Goal: Task Accomplishment & Management: Manage account settings

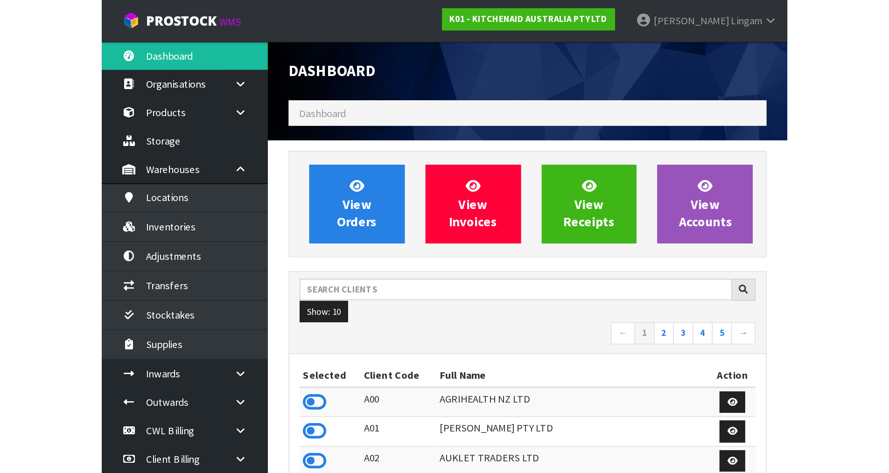
scroll to position [707, 381]
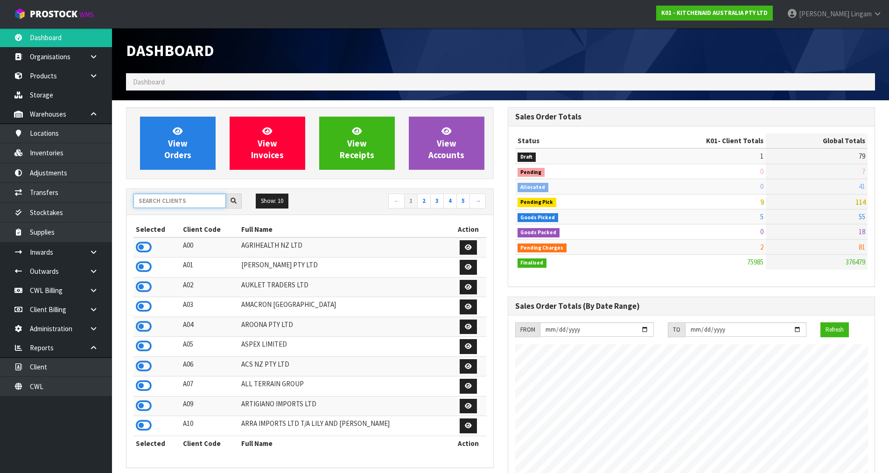
click at [170, 200] on input "text" at bounding box center [180, 201] width 92 height 14
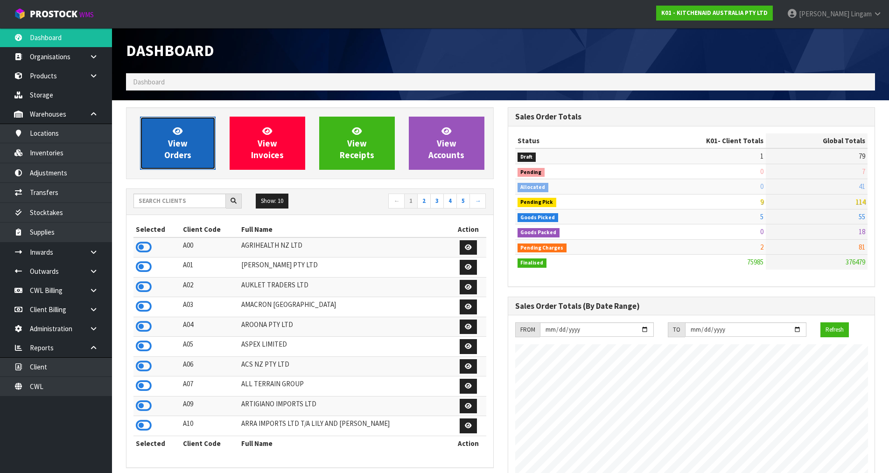
click at [188, 154] on span "View Orders" at bounding box center [177, 143] width 27 height 35
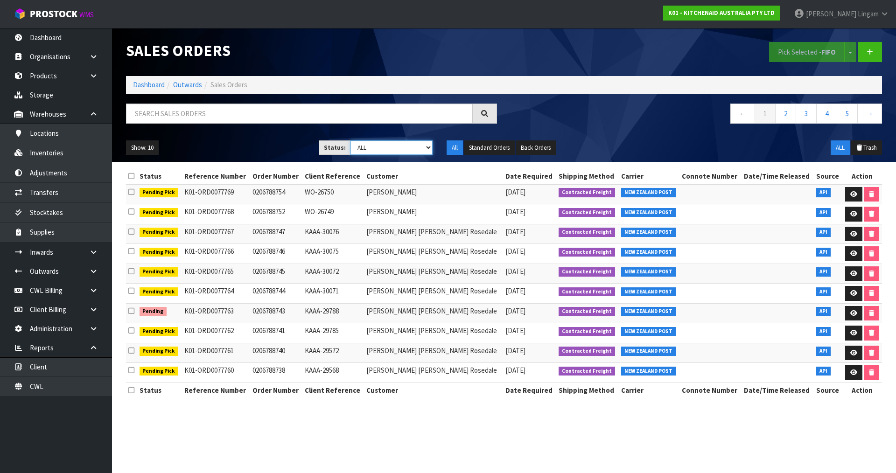
click at [413, 147] on select "Draft Pending Allocated Pending Pick Goods Picked Goods Packed Pending Charges …" at bounding box center [392, 148] width 83 height 14
select select "string:6"
click at [351, 141] on select "Draft Pending Allocated Pending Pick Goods Picked Goods Packed Pending Charges …" at bounding box center [392, 148] width 83 height 14
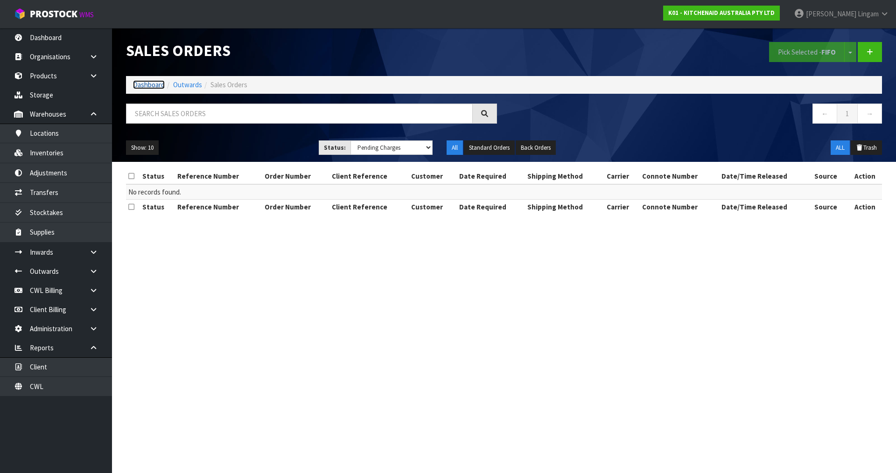
click at [156, 82] on link "Dashboard" at bounding box center [149, 84] width 32 height 9
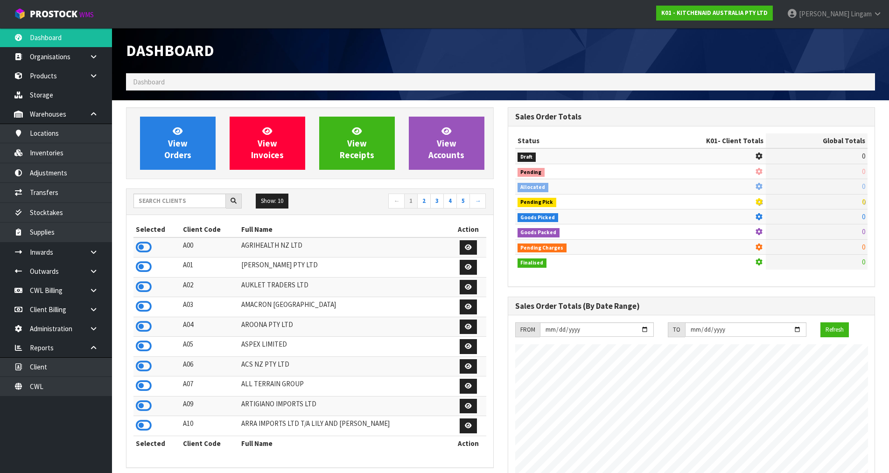
scroll to position [707, 381]
click at [193, 202] on input "text" at bounding box center [180, 201] width 92 height 14
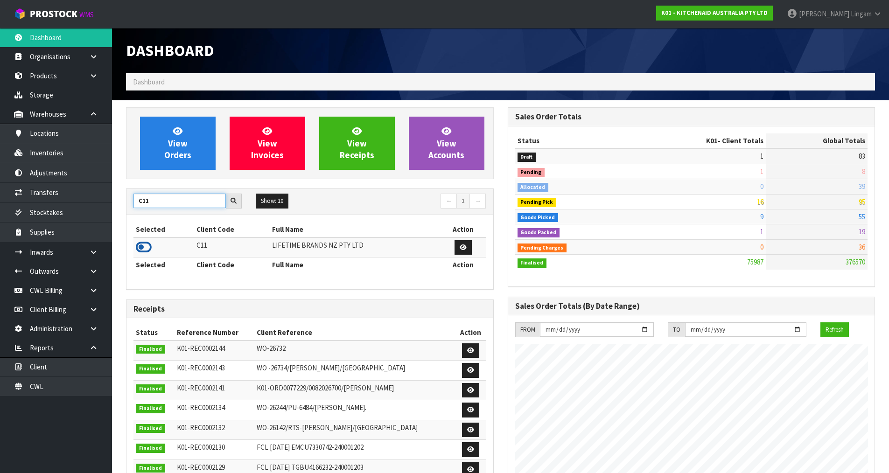
type input "C11"
click at [141, 248] on icon at bounding box center [144, 247] width 16 height 14
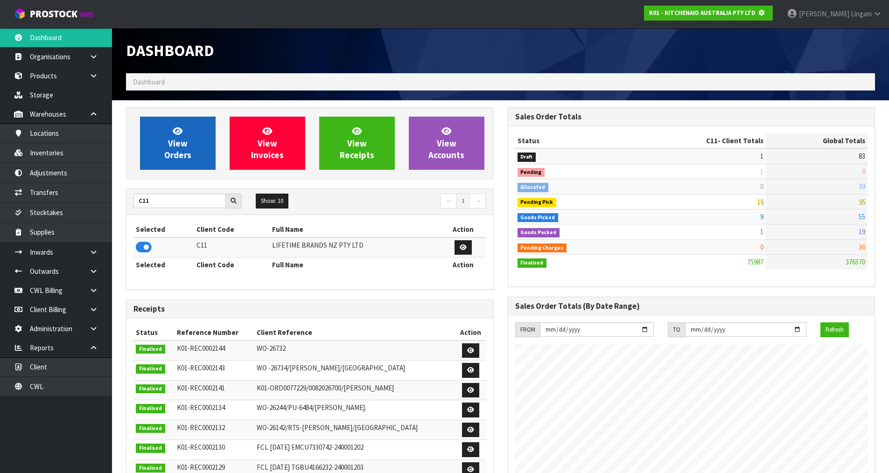
scroll to position [582, 381]
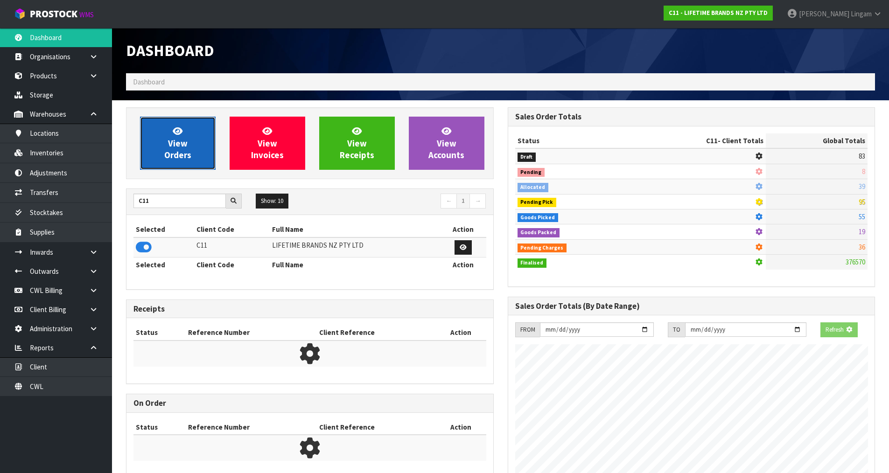
click at [171, 150] on span "View Orders" at bounding box center [177, 143] width 27 height 35
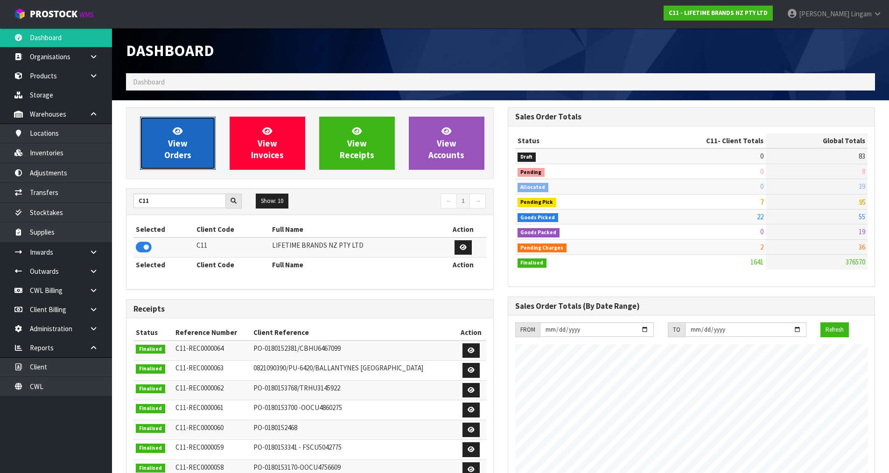
scroll to position [707, 381]
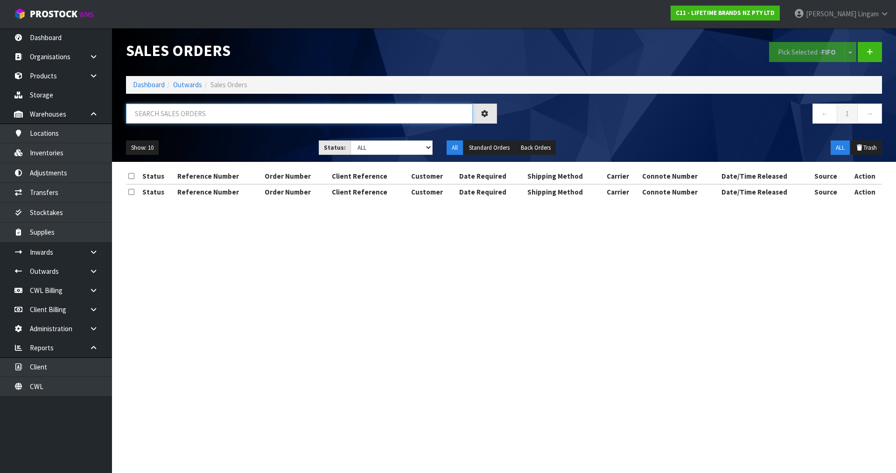
click at [294, 115] on input "text" at bounding box center [299, 114] width 347 height 20
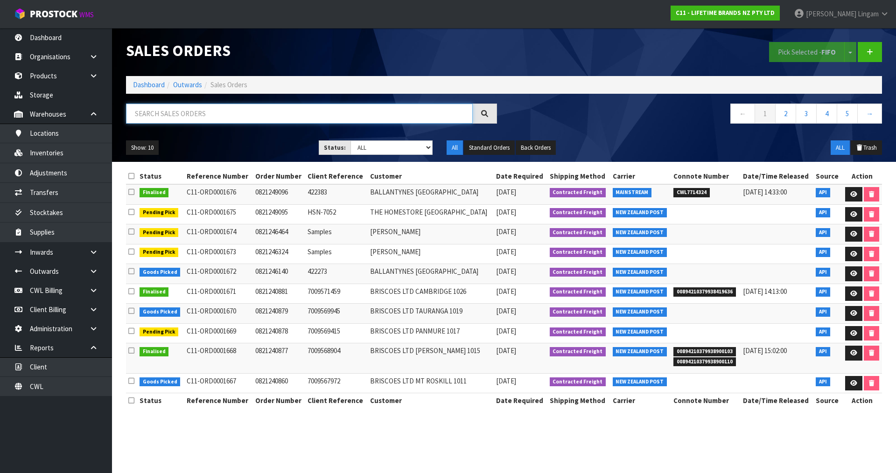
paste input "MKJDDIPPK4"
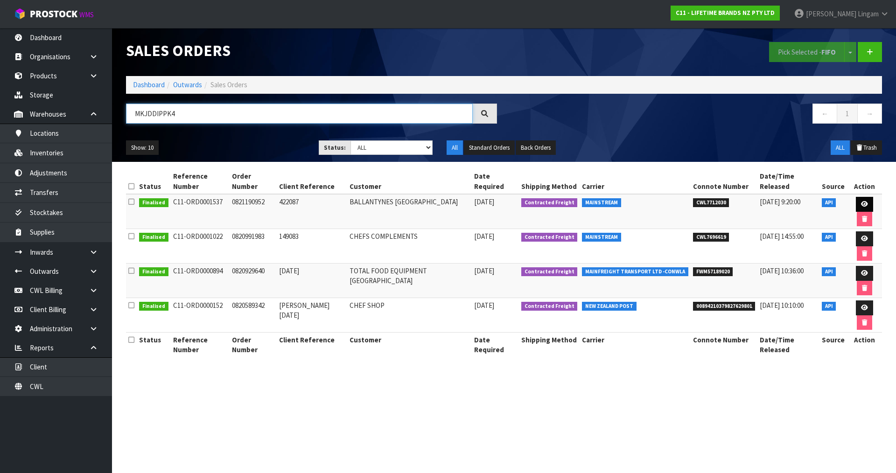
type input "MKJDDIPPK4"
click at [471, 197] on link at bounding box center [864, 204] width 17 height 15
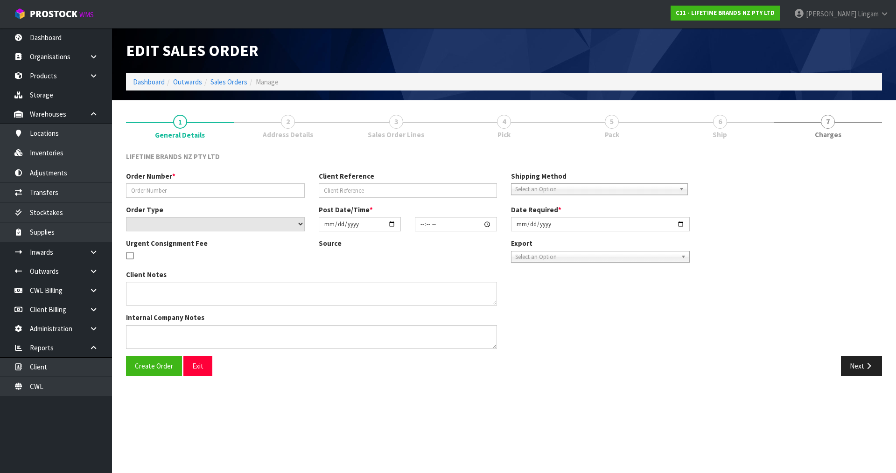
type input "0821190952"
type input "422087"
select select "number:0"
type input "[DATE]"
type input "19:47:58.000"
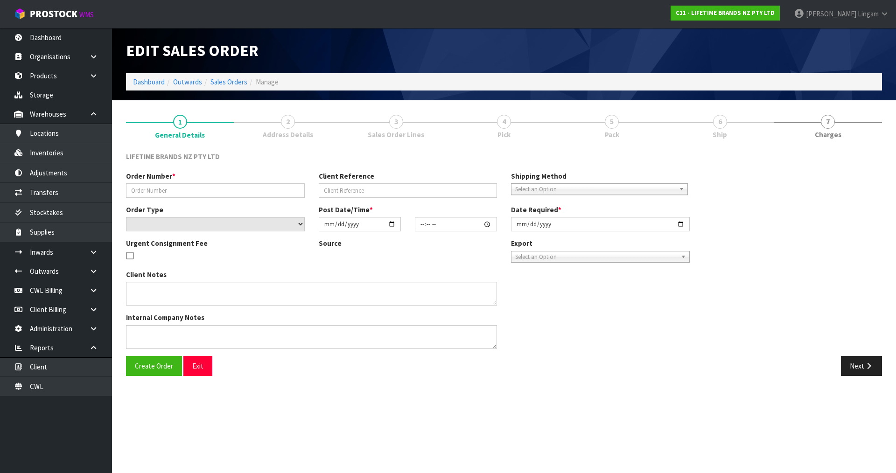
type input "[DATE]"
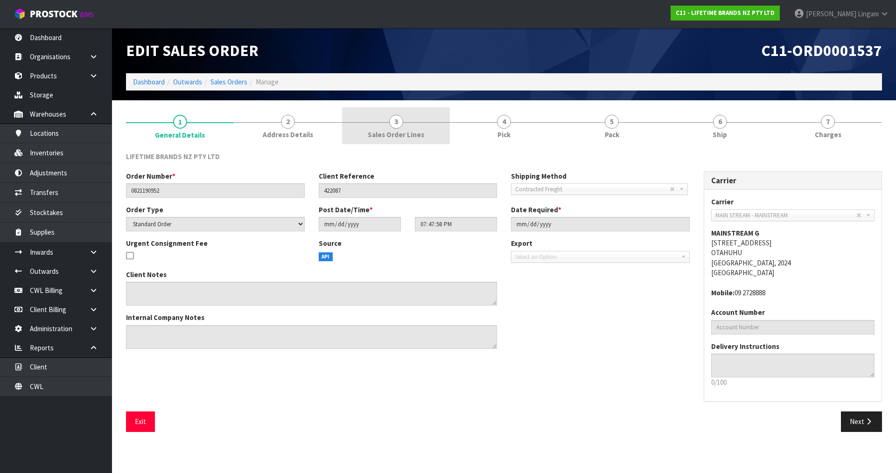
click at [438, 121] on link "3 Sales Order Lines" at bounding box center [396, 125] width 108 height 37
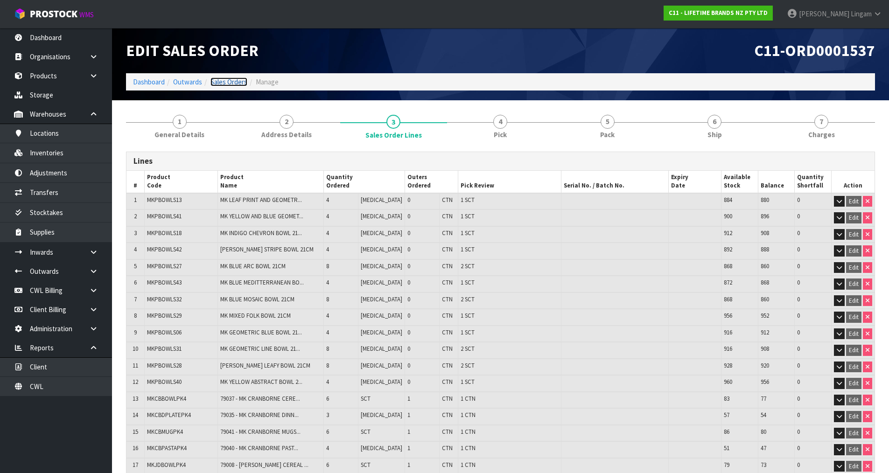
click at [234, 79] on link "Sales Orders" at bounding box center [229, 82] width 37 height 9
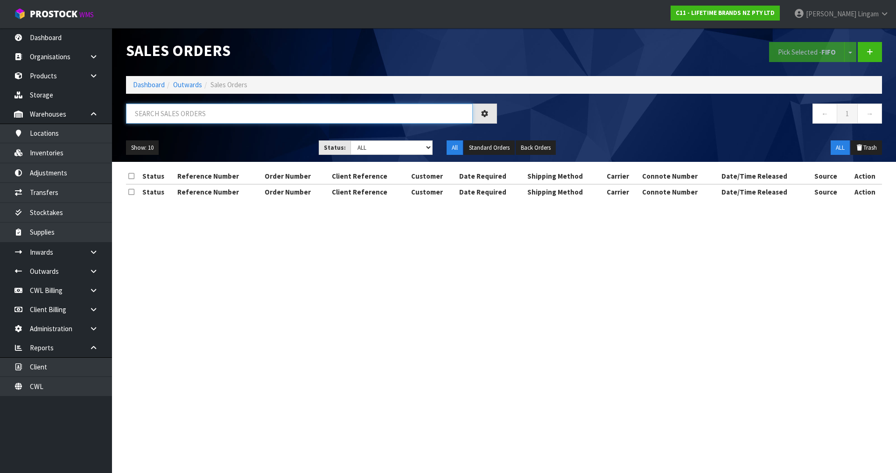
click at [317, 116] on input "text" at bounding box center [299, 114] width 347 height 20
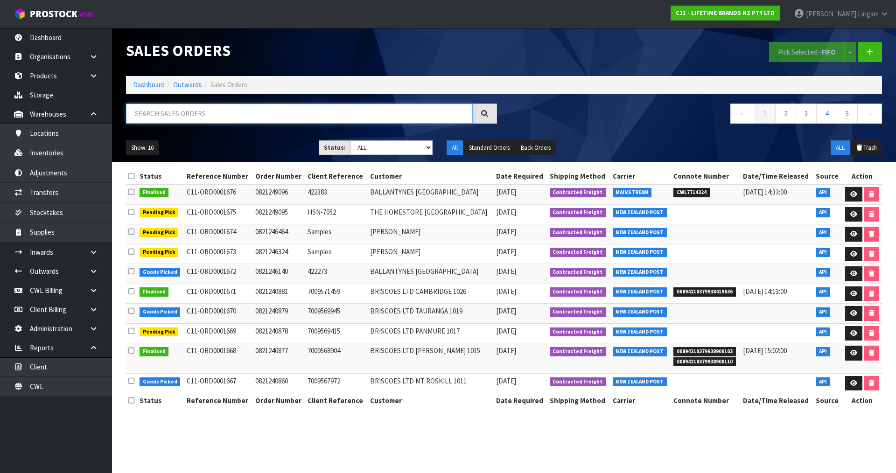
click at [231, 109] on input "text" at bounding box center [299, 114] width 347 height 20
paste input "MKJDDIPPK4"
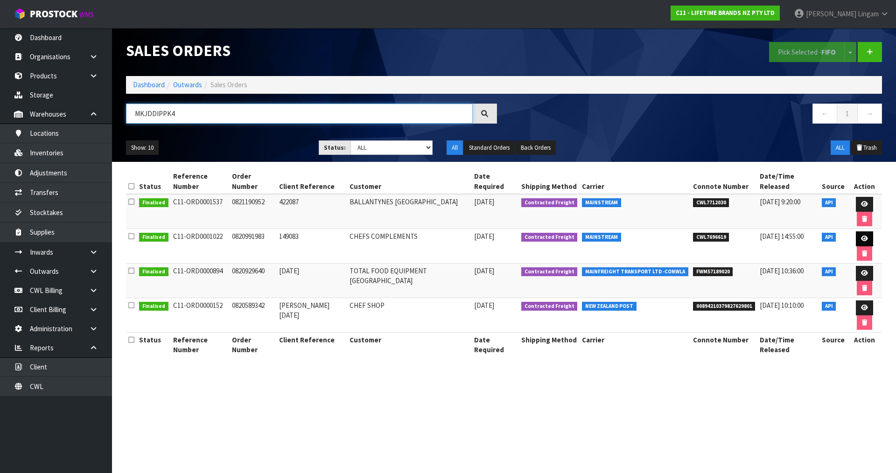
type input "MKJDDIPPK4"
click at [471, 236] on icon at bounding box center [864, 239] width 7 height 6
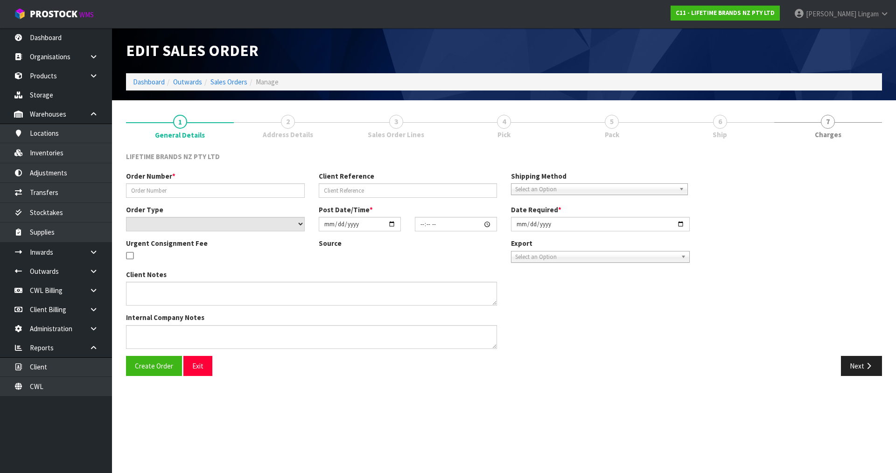
type input "0820991983"
type input "149083"
select select "number:0"
type input "[DATE]"
type input "08:51:44.000"
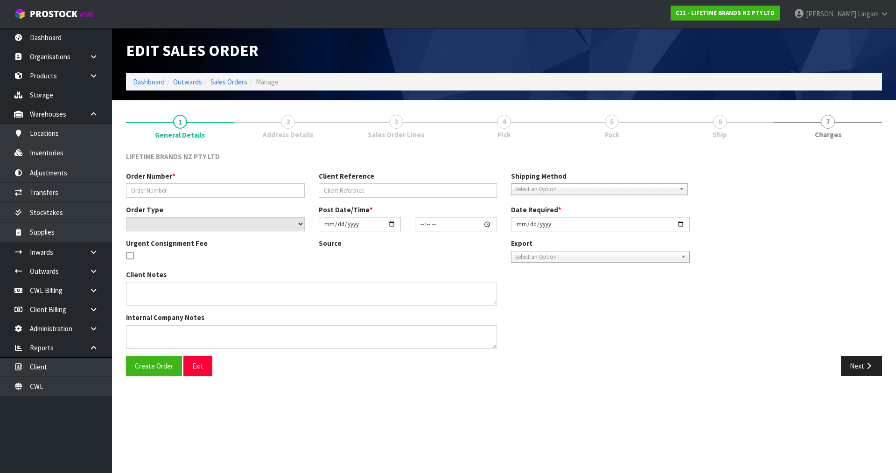
type input "[DATE]"
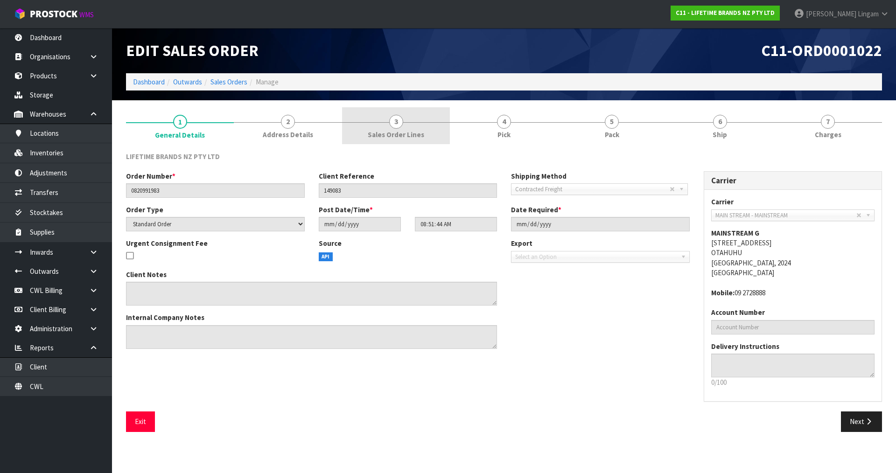
click at [430, 133] on link "3 Sales Order Lines" at bounding box center [396, 125] width 108 height 37
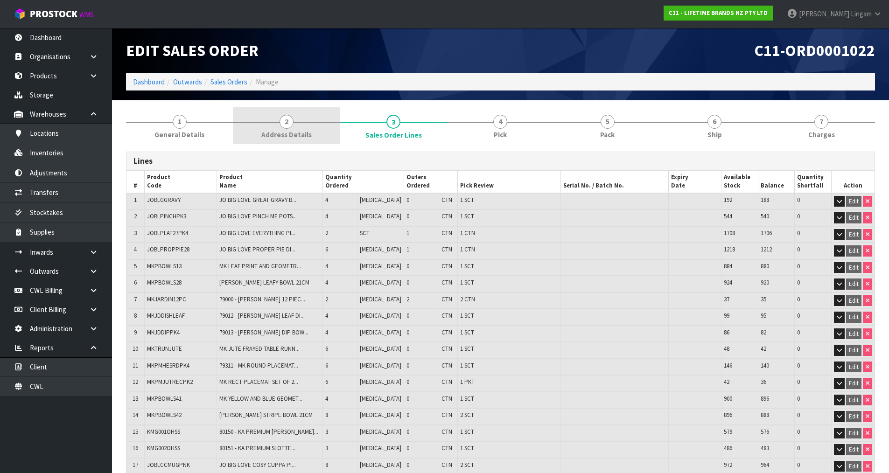
click at [306, 132] on span "Address Details" at bounding box center [286, 135] width 50 height 10
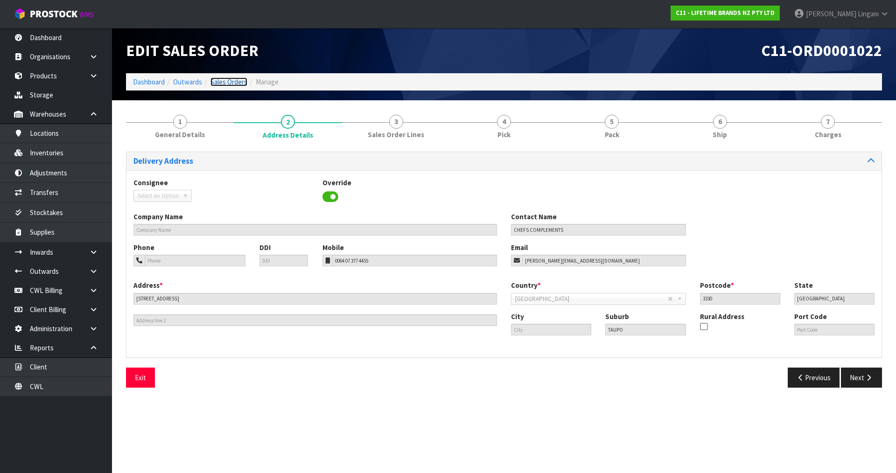
click at [223, 81] on link "Sales Orders" at bounding box center [229, 82] width 37 height 9
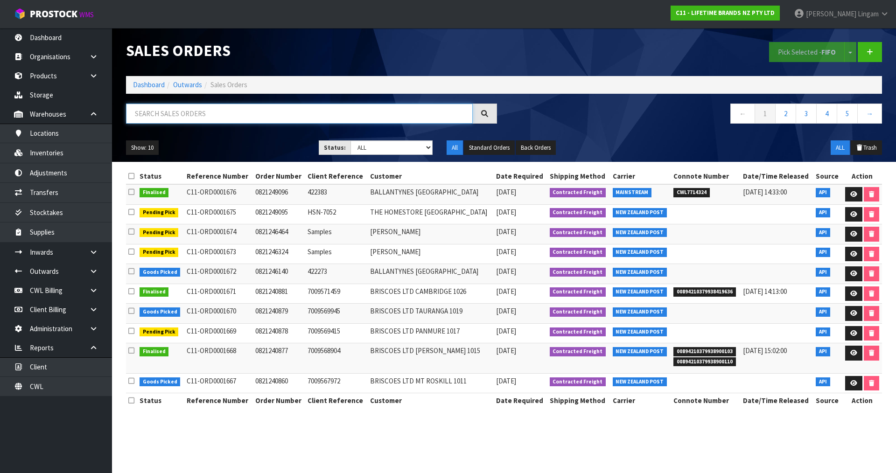
click at [295, 109] on input "text" at bounding box center [299, 114] width 347 height 20
paste input "MKJDDIPPK4"
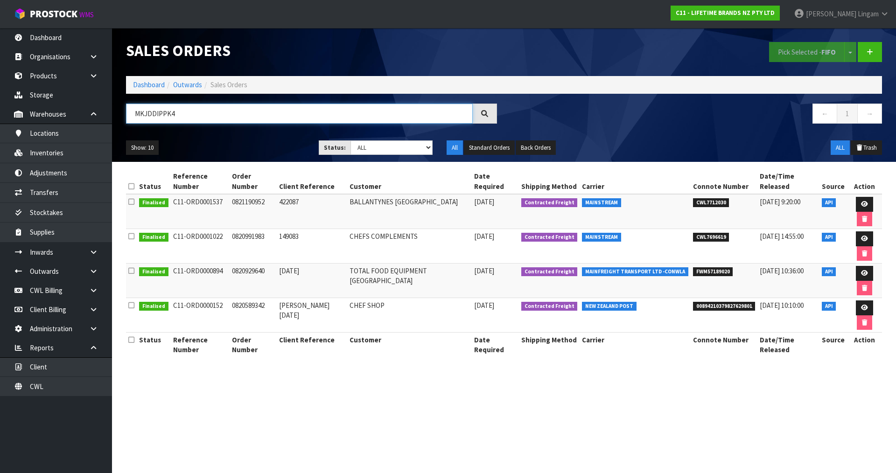
type input "MKJDDIPPK4"
click at [42, 66] on link "Organisations" at bounding box center [56, 56] width 112 height 19
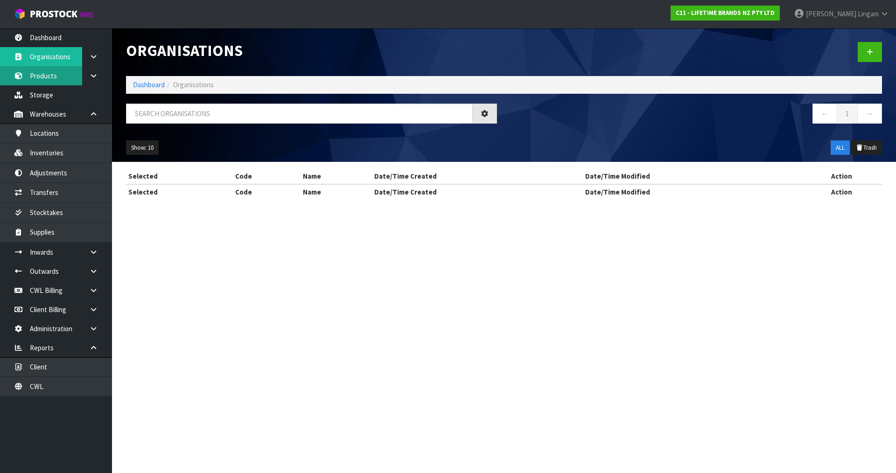
click at [41, 75] on div "Organisations Dashboard Organisations ← 1 → Show: 10 5 10 25 50 ALL Trash Selec…" at bounding box center [448, 108] width 896 height 216
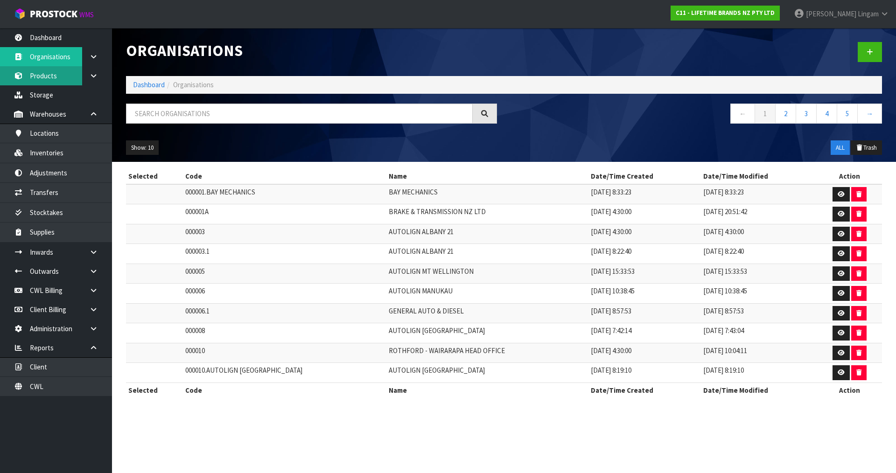
click at [53, 74] on link "Products" at bounding box center [56, 75] width 112 height 19
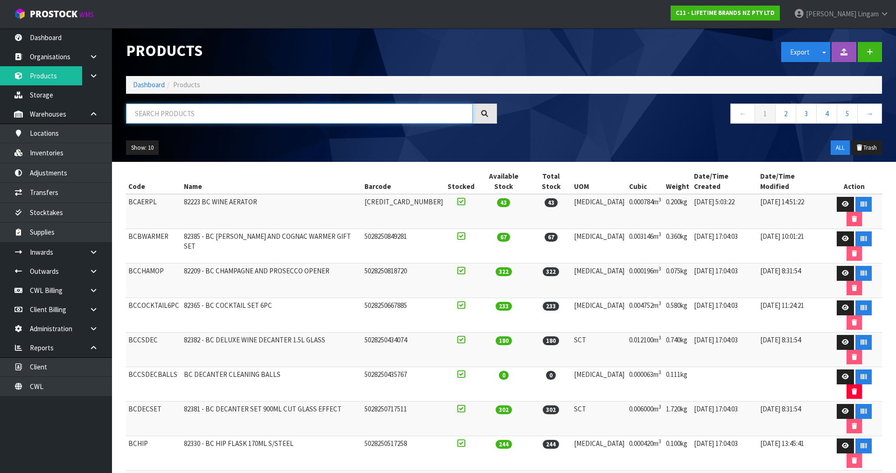
click at [326, 114] on input "text" at bounding box center [299, 114] width 347 height 20
click at [322, 112] on input "text" at bounding box center [299, 114] width 347 height 20
paste input "MKJDDIPPK4"
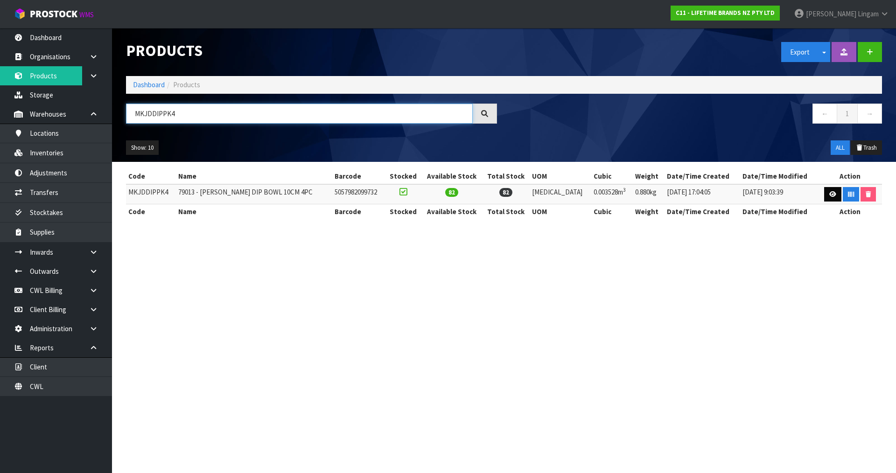
type input "MKJDDIPPK4"
click at [471, 194] on icon at bounding box center [833, 194] width 7 height 6
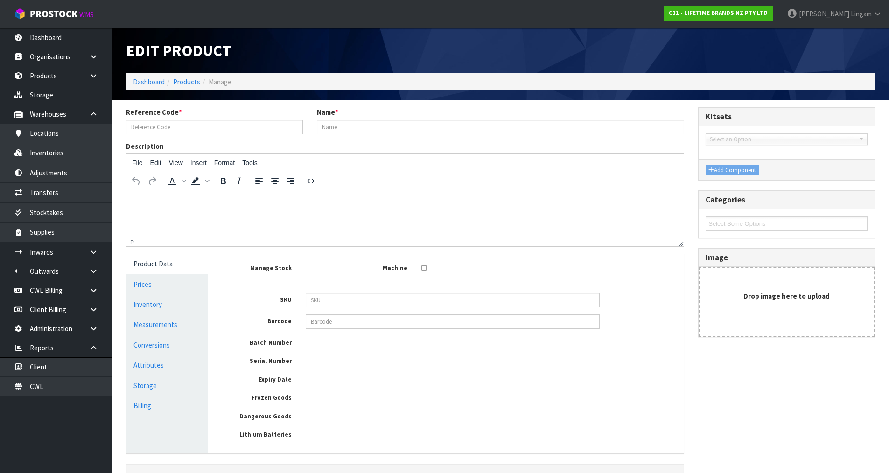
type input "MKJDDIPPK4"
type input "79013 - [PERSON_NAME] DIP BOWL 10CM 4PC"
type input "5057982099732"
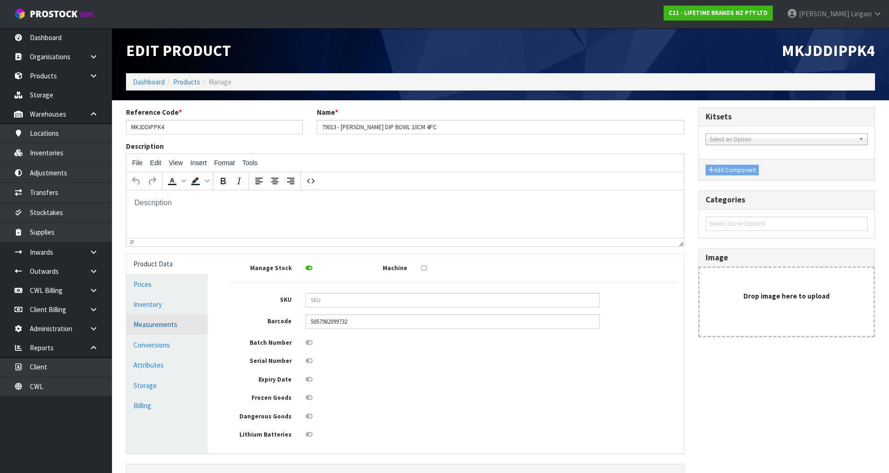
click at [176, 326] on link "Measurements" at bounding box center [167, 324] width 81 height 19
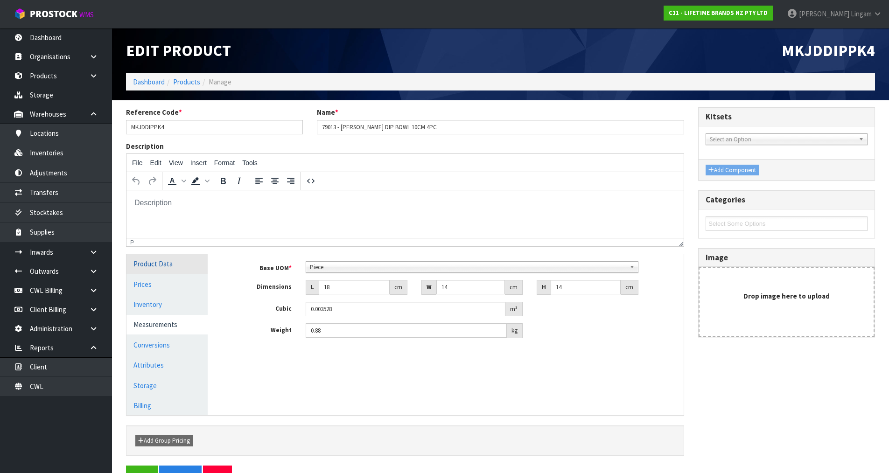
click at [190, 263] on link "Product Data" at bounding box center [167, 263] width 81 height 19
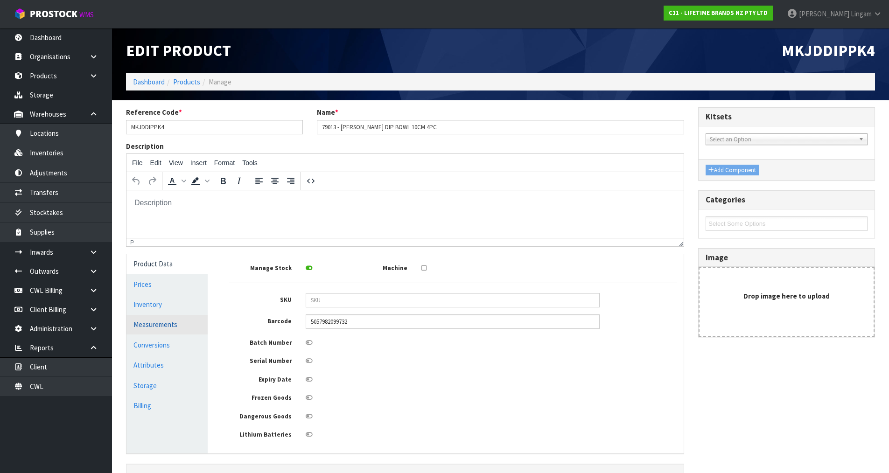
click at [177, 327] on link "Measurements" at bounding box center [167, 324] width 81 height 19
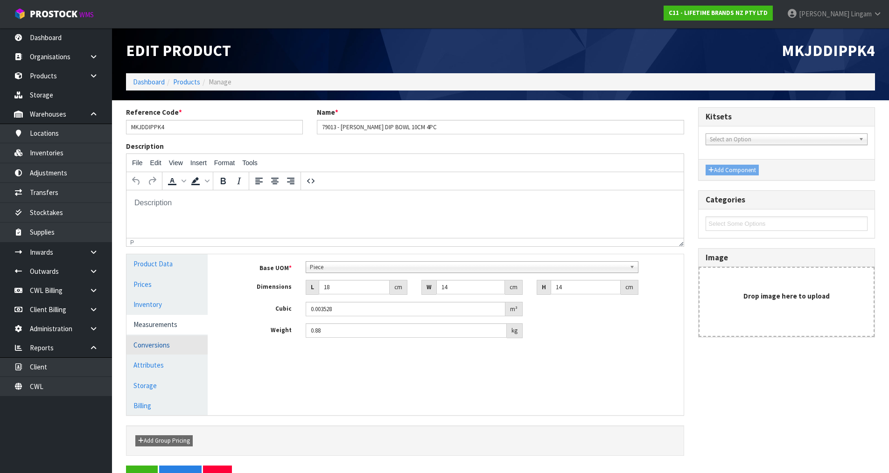
click at [174, 327] on link "Conversions" at bounding box center [167, 345] width 81 height 19
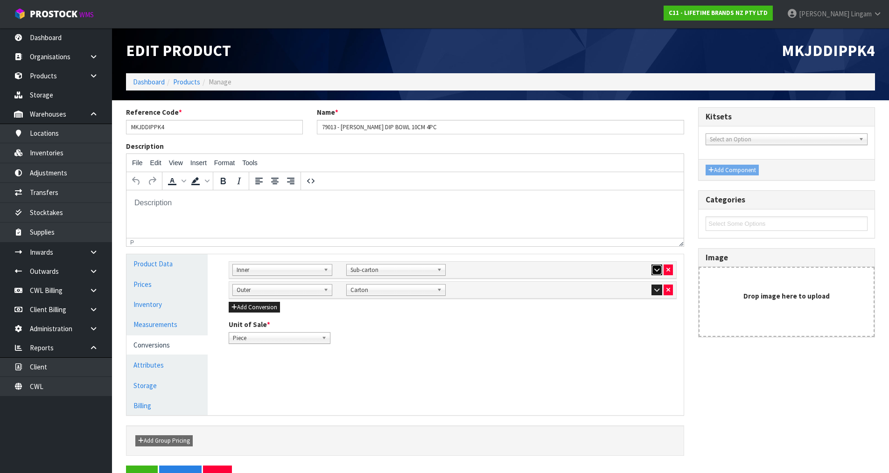
click at [471, 271] on icon "button" at bounding box center [657, 270] width 5 height 6
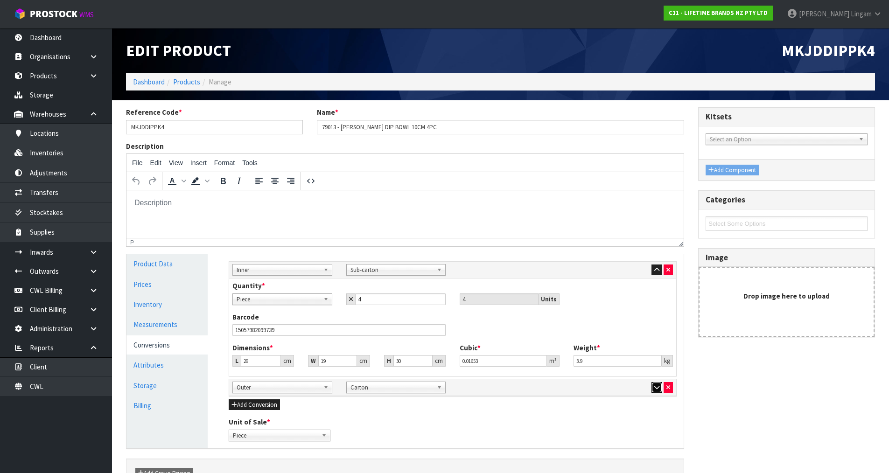
click at [471, 327] on icon "button" at bounding box center [657, 388] width 5 height 6
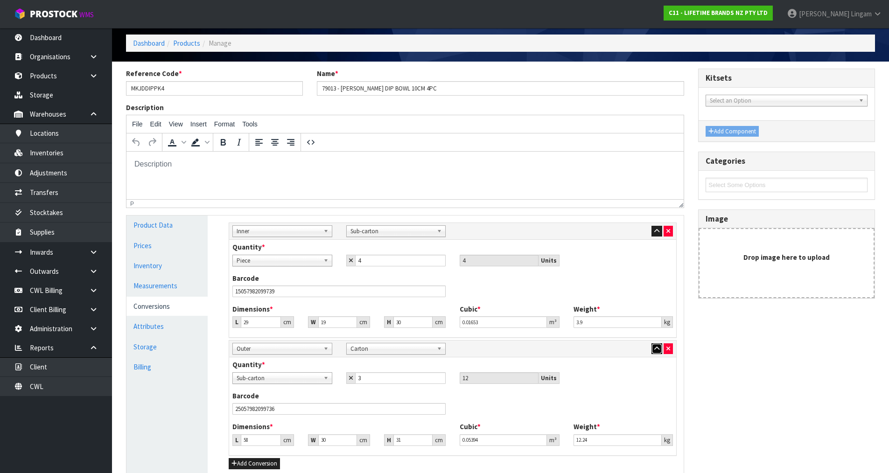
scroll to position [47, 0]
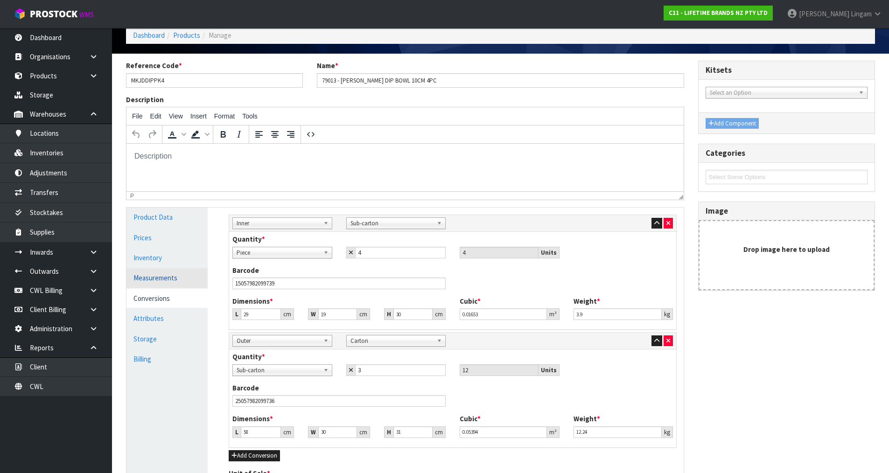
click at [154, 279] on link "Measurements" at bounding box center [167, 277] width 81 height 19
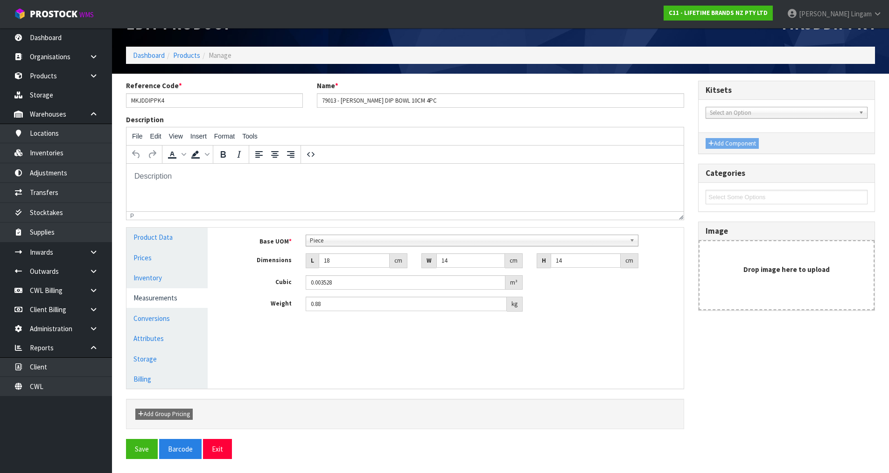
scroll to position [27, 0]
click at [155, 52] on link "Dashboard" at bounding box center [149, 55] width 32 height 9
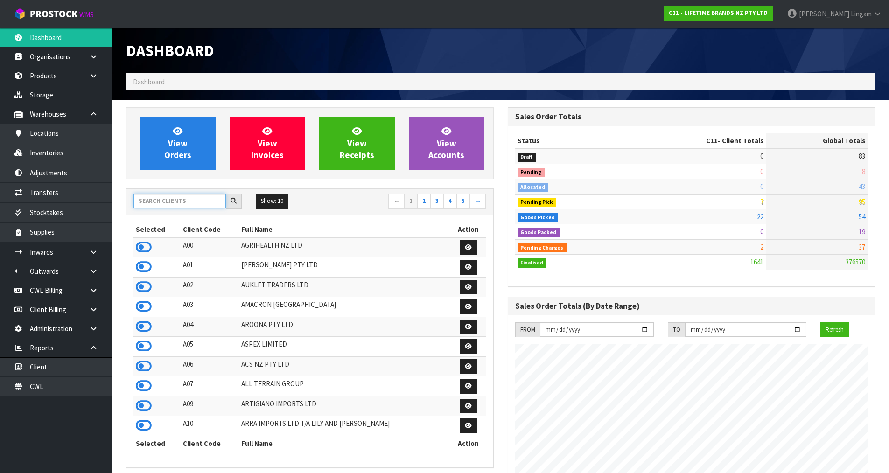
click at [190, 203] on input "text" at bounding box center [180, 201] width 92 height 14
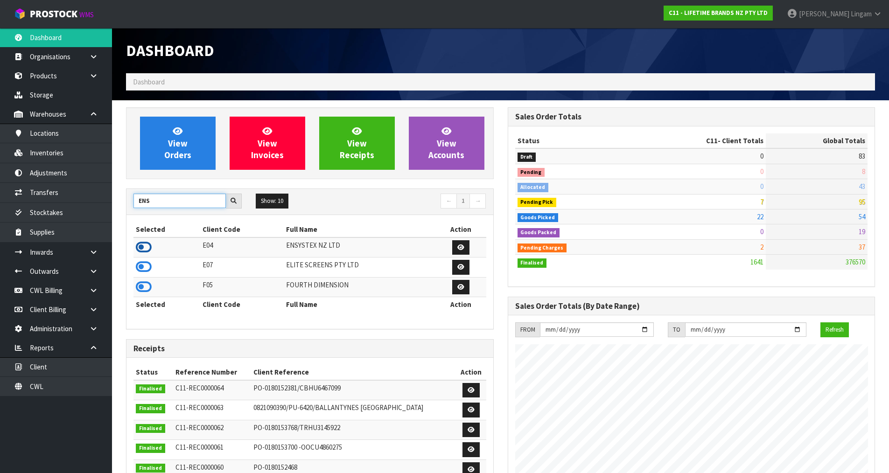
type input "ENS"
click at [147, 247] on icon at bounding box center [144, 247] width 16 height 14
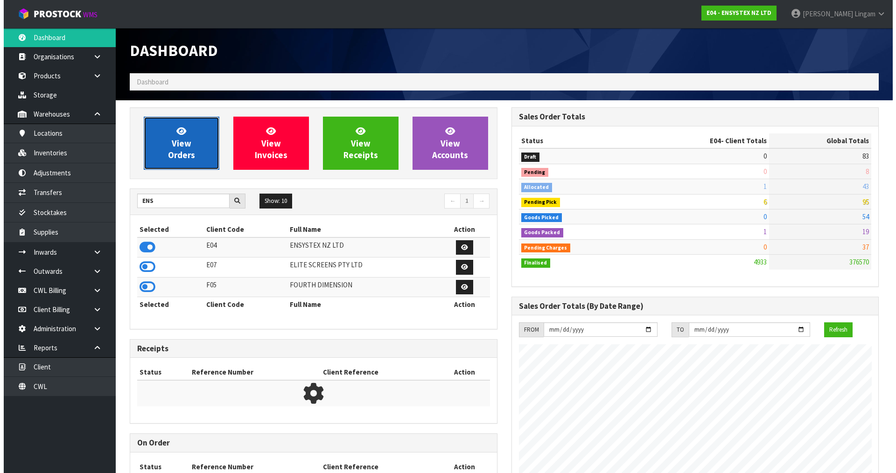
scroll to position [707, 381]
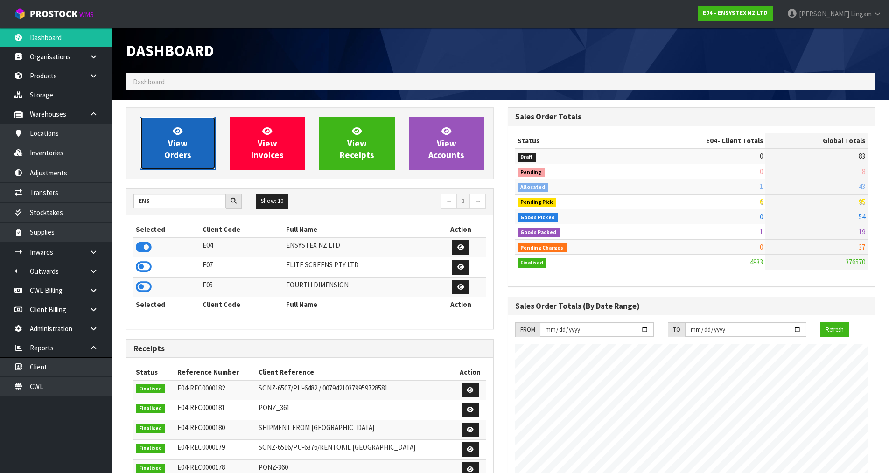
click at [182, 157] on span "View Orders" at bounding box center [177, 143] width 27 height 35
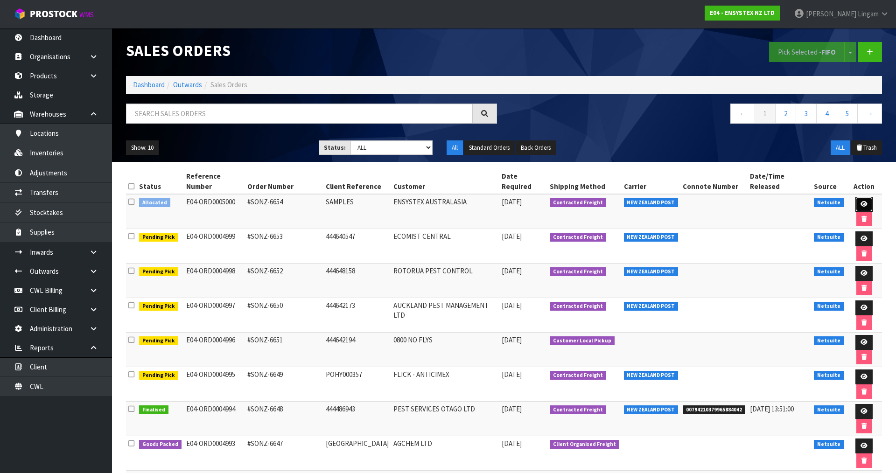
click at [471, 201] on icon at bounding box center [864, 204] width 7 height 6
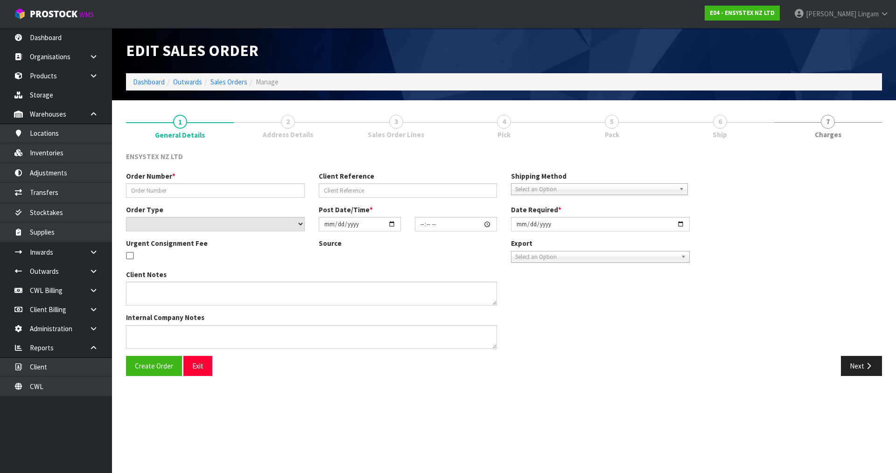
type input "#SONZ-6654"
type input "SAMPLES"
select select "number:0"
type input "[DATE]"
type input "17:00:19.000"
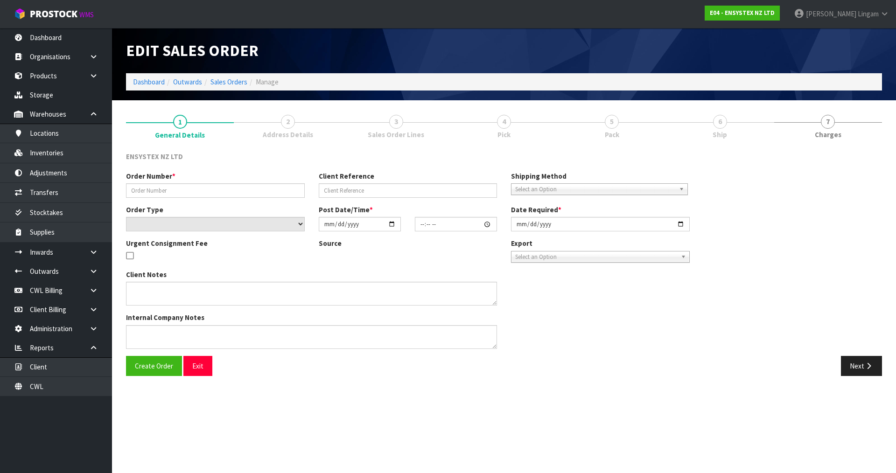
type input "[DATE]"
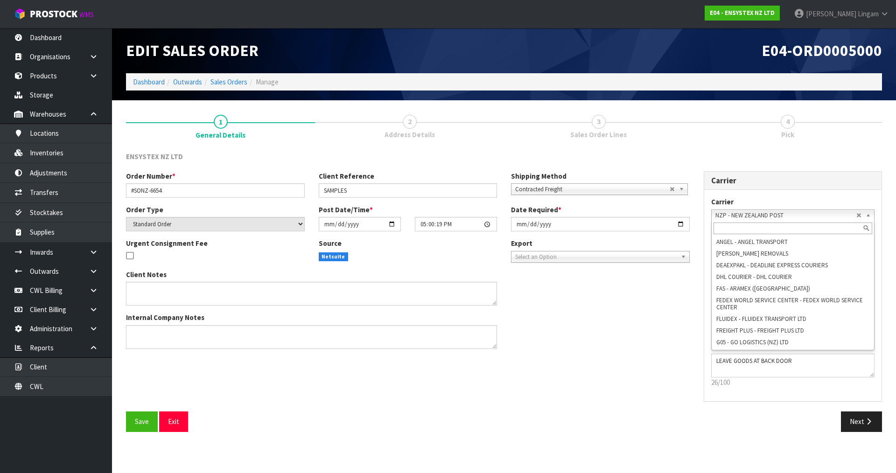
click at [471, 211] on span "NZP - NEW ZEALAND POST" at bounding box center [786, 215] width 141 height 11
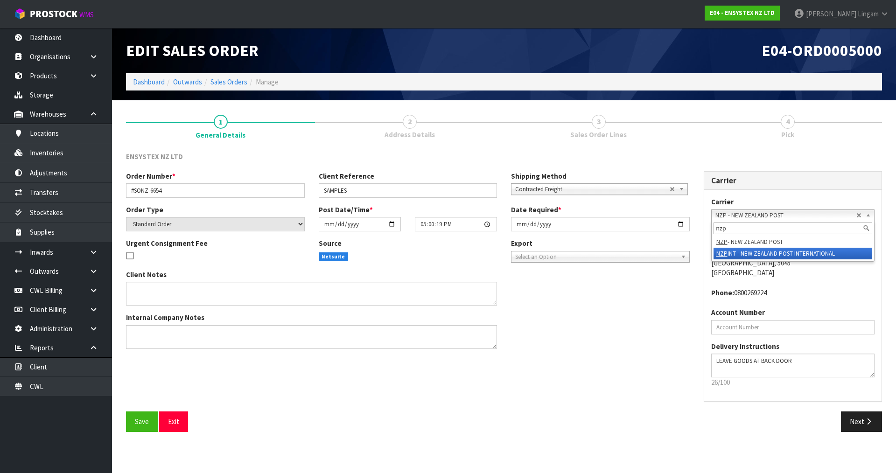
type input "nzp"
click at [471, 252] on li "NZP INT - NEW ZEALAND POST INTERNATIONAL" at bounding box center [793, 254] width 159 height 12
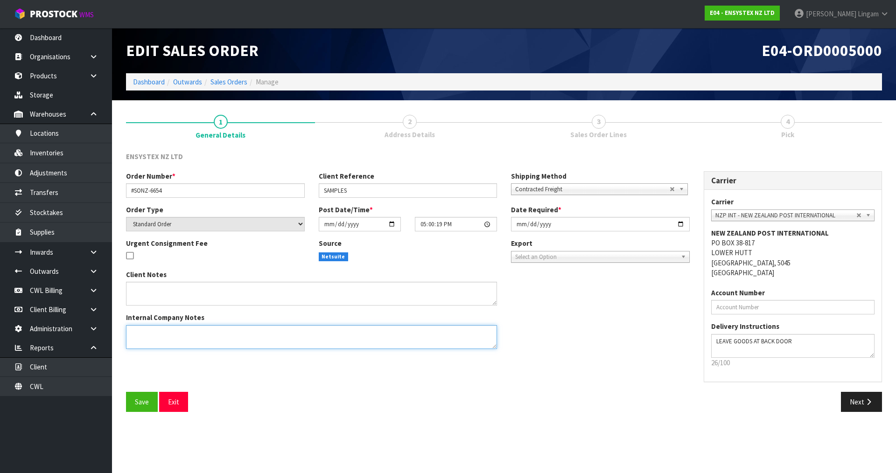
click at [155, 327] on textarea at bounding box center [311, 337] width 371 height 24
paste textarea "COULD YOU PLEASE ORGANISE TO SEND THIS VIA COURIER? CAN YOU DO VIA NEW ZEALAND …"
type textarea "COULD YOU PLEASE ORGANISE TO SEND THIS VIA COURIER? CAN YOU DO VIA NEW ZEALAND …"
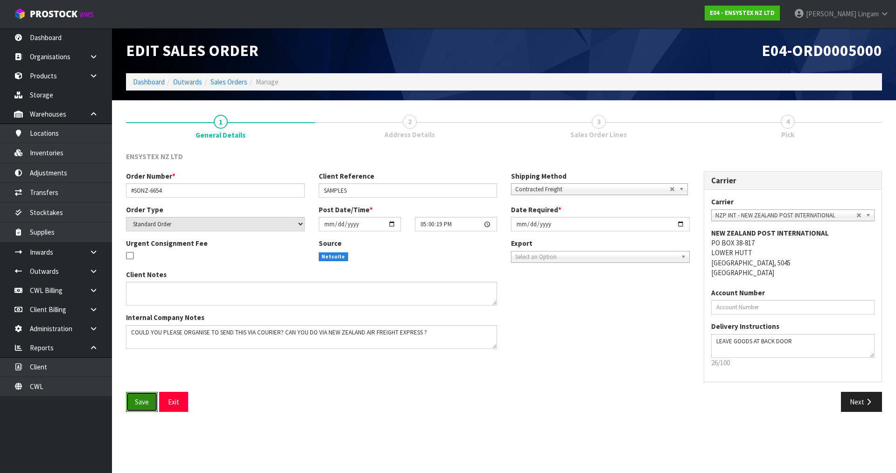
click at [149, 327] on button "Save" at bounding box center [142, 402] width 32 height 20
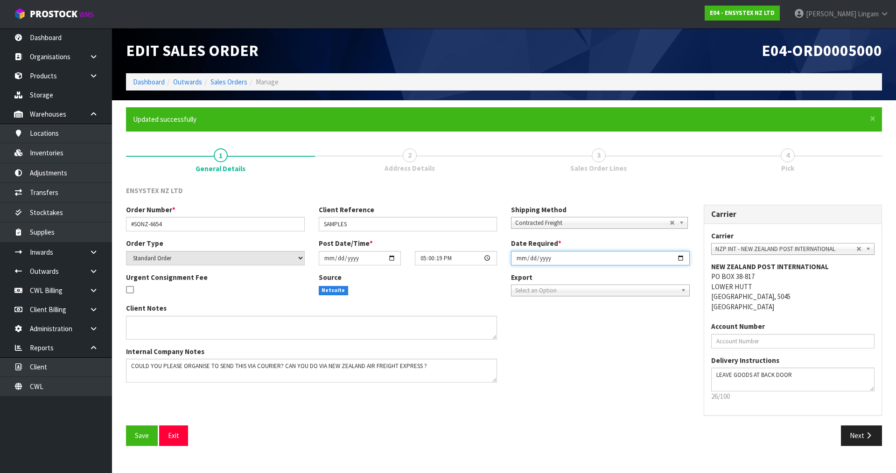
click at [471, 256] on input "[DATE]" at bounding box center [600, 258] width 179 height 14
type input "[DATE]"
click at [145, 327] on button "Save" at bounding box center [142, 436] width 32 height 20
click at [471, 327] on button "Next" at bounding box center [861, 436] width 41 height 20
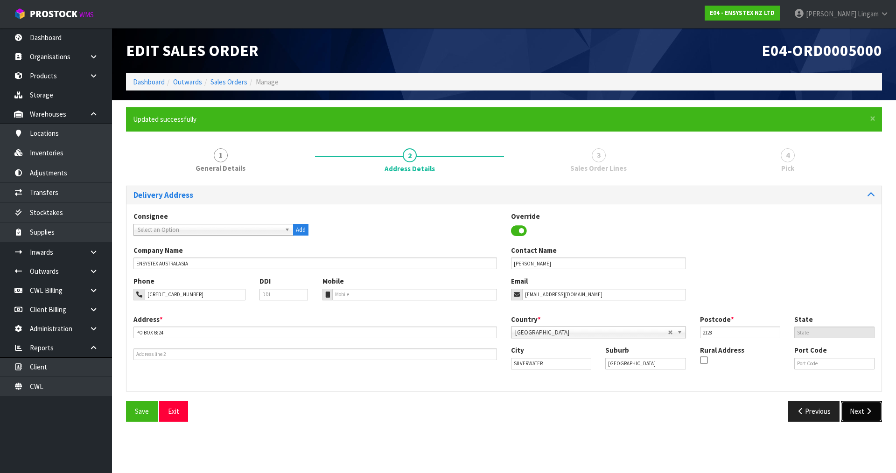
click at [471, 327] on button "Next" at bounding box center [861, 412] width 41 height 20
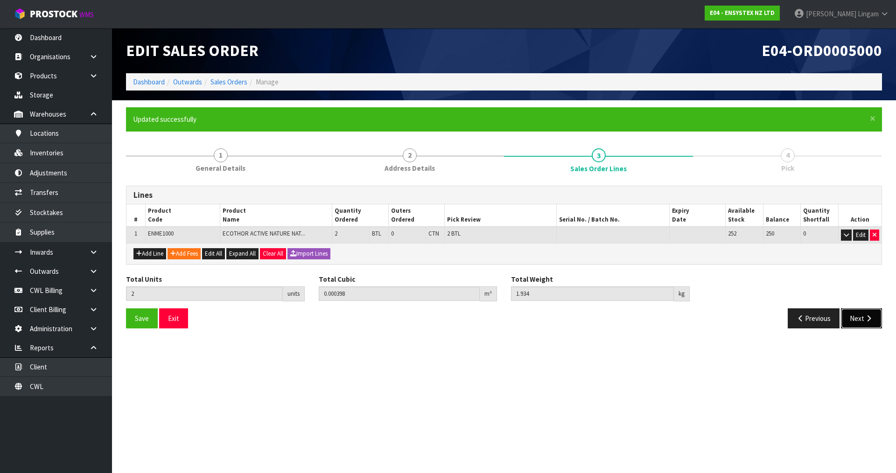
click at [471, 317] on button "Next" at bounding box center [861, 319] width 41 height 20
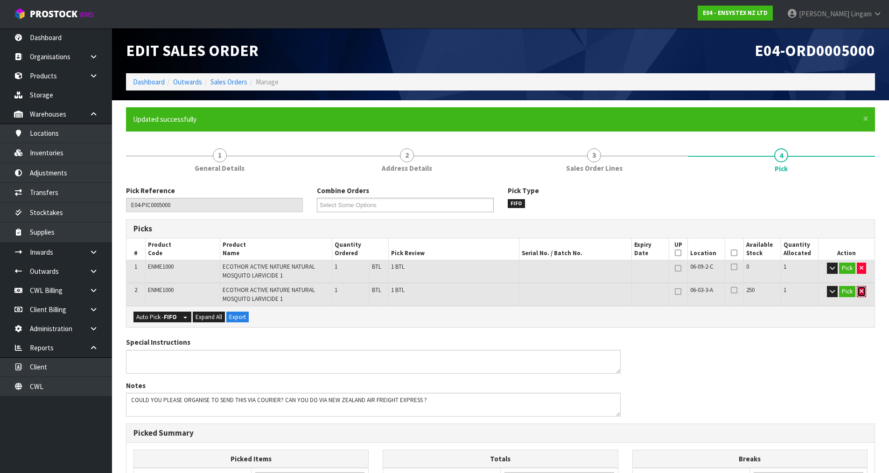
click at [471, 293] on icon "button" at bounding box center [862, 292] width 4 height 6
type input "1"
type input "0.000199"
type input "0.967"
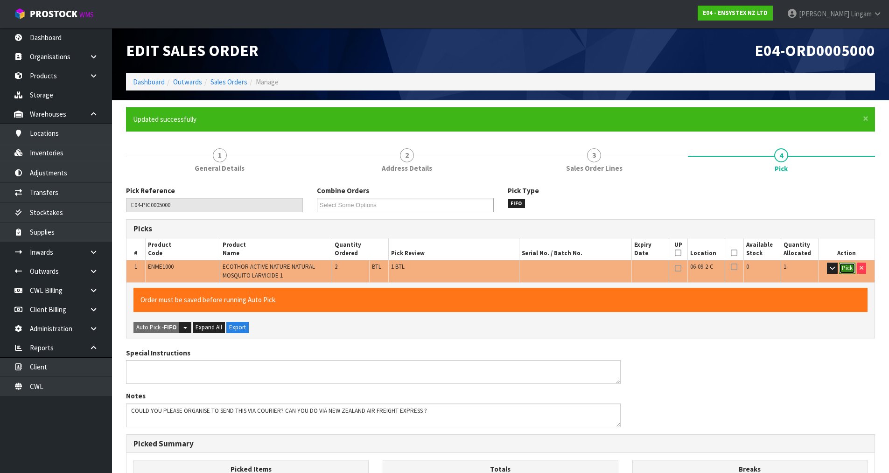
click at [471, 267] on button "Pick" at bounding box center [847, 268] width 16 height 11
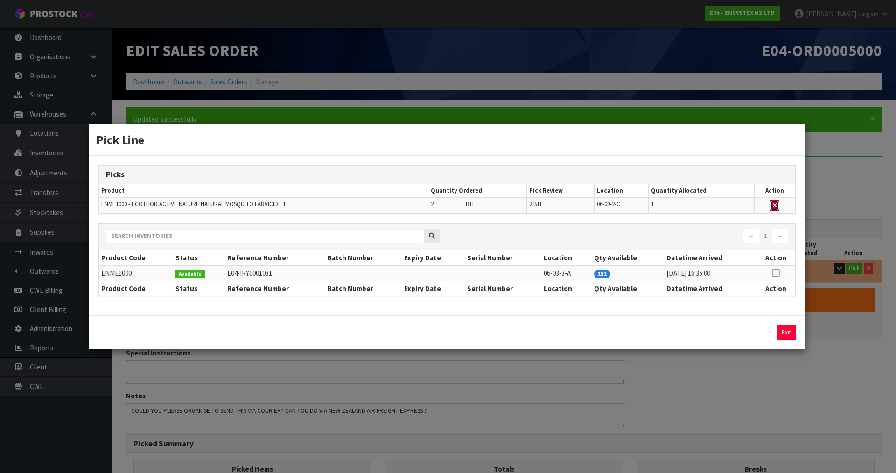
click at [471, 205] on icon "button" at bounding box center [775, 206] width 4 height 6
type input "Bottle x 1"
type input "0"
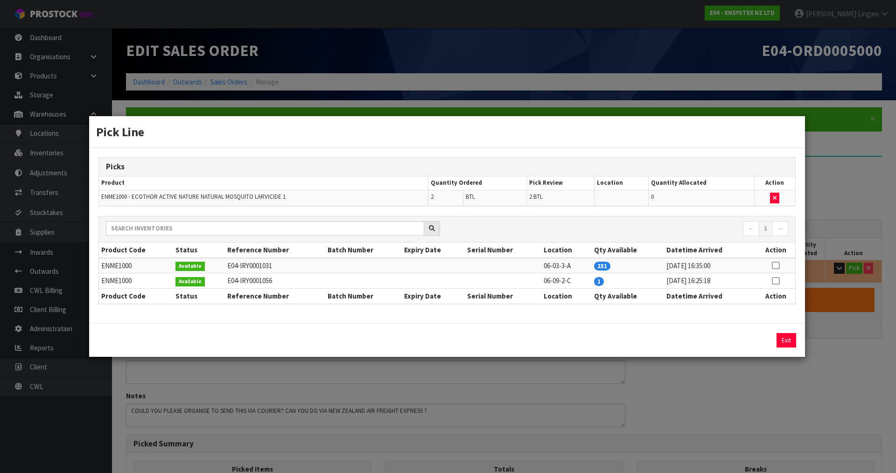
click at [471, 266] on icon at bounding box center [775, 266] width 7 height 0
click at [471, 327] on button "Assign Pick" at bounding box center [755, 340] width 38 height 14
type input "Bottle x 3"
type input "2"
type input "0.000398"
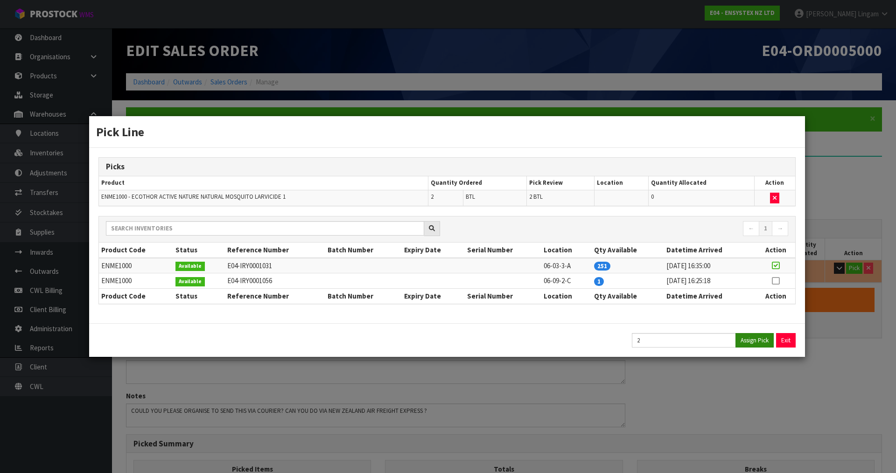
type input "1.934"
click at [471, 327] on button "Exit" at bounding box center [787, 340] width 20 height 14
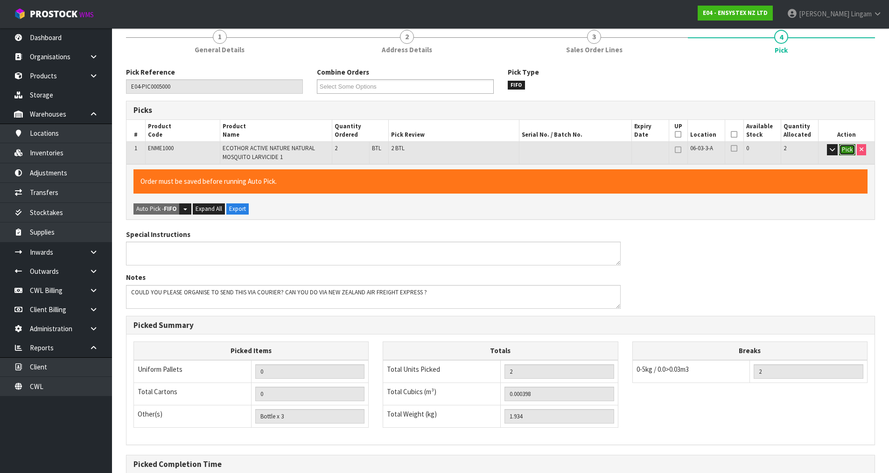
scroll to position [219, 0]
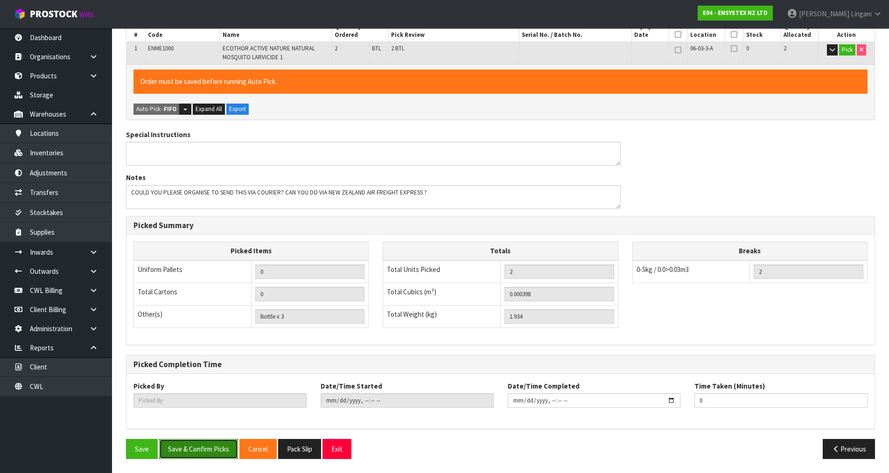
click at [225, 327] on button "Save & Confirm Picks" at bounding box center [198, 449] width 79 height 20
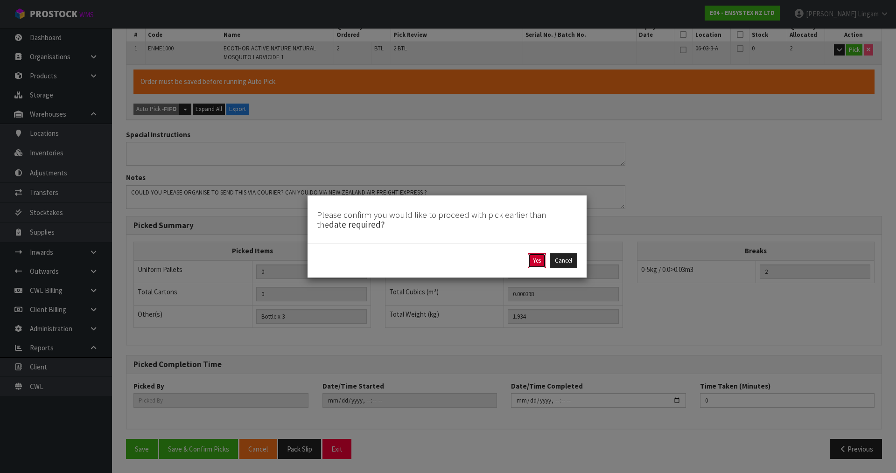
click at [471, 263] on button "Yes" at bounding box center [537, 261] width 18 height 15
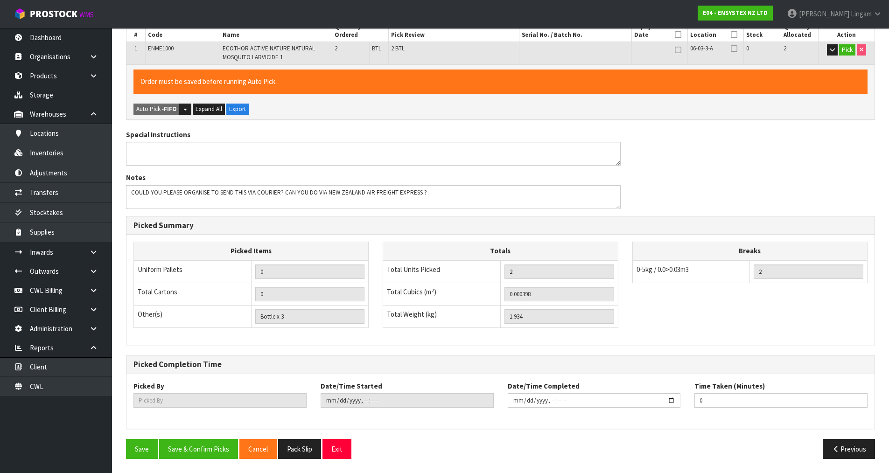
type input "Bottle x 2"
type input "[PERSON_NAME]"
type input "[DATE]T17:40:39"
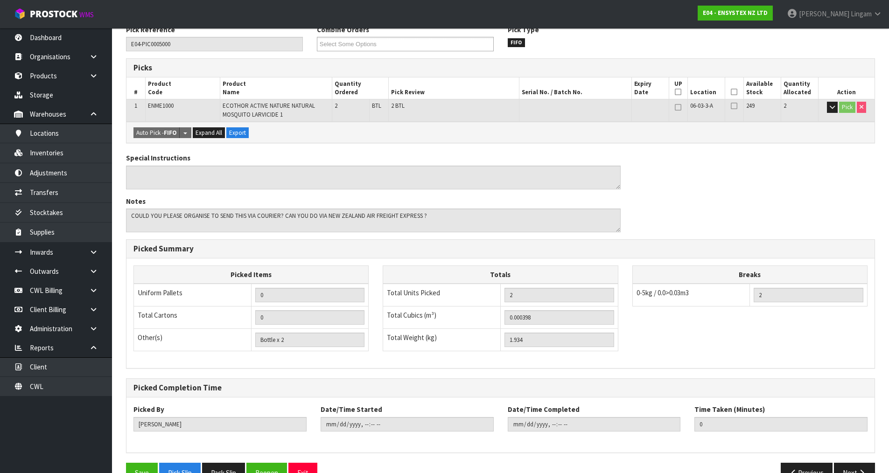
scroll to position [185, 0]
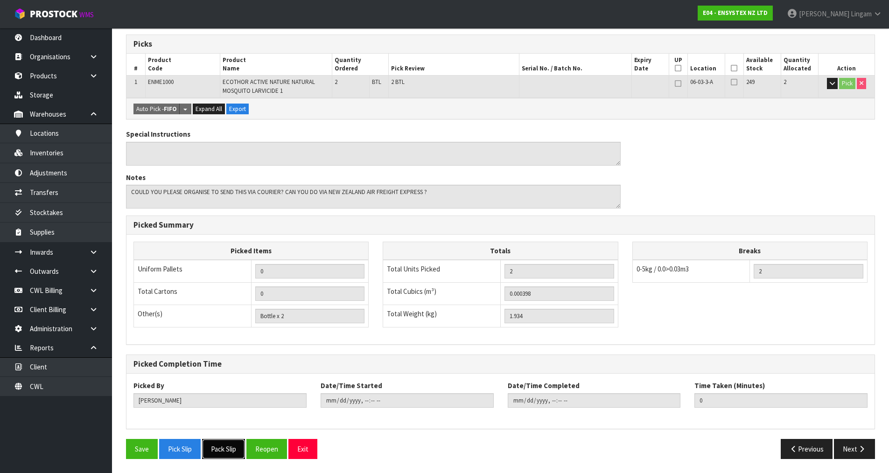
click at [223, 327] on button "Pack Slip" at bounding box center [223, 449] width 43 height 20
click at [471, 121] on div "Pick Reference E04-PIC0005000 Combine Orders E04-ORD0004991 E04-ORD0004993 E04-…" at bounding box center [500, 233] width 749 height 465
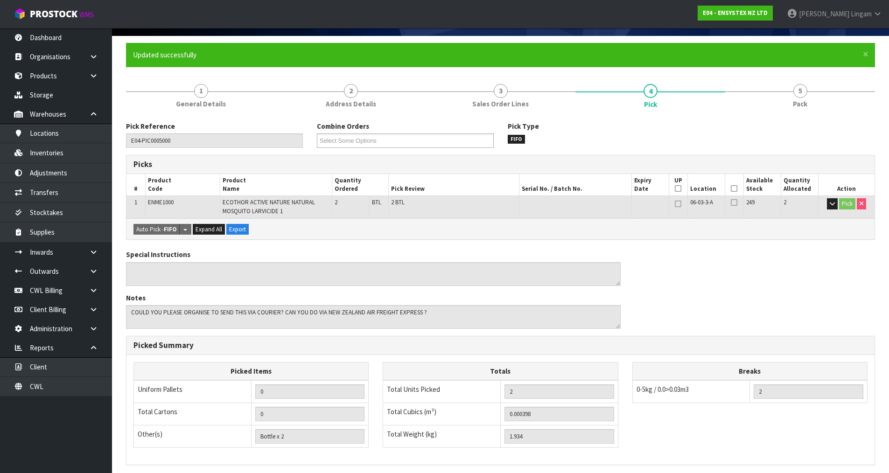
scroll to position [0, 0]
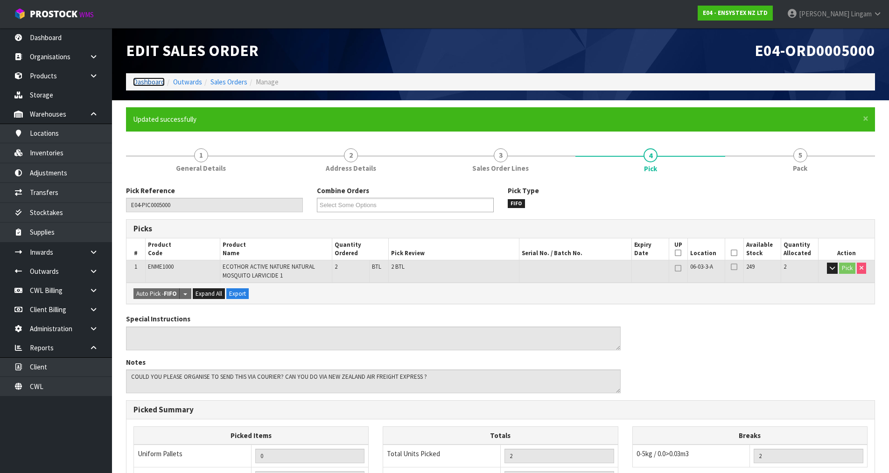
click at [149, 84] on link "Dashboard" at bounding box center [149, 82] width 32 height 9
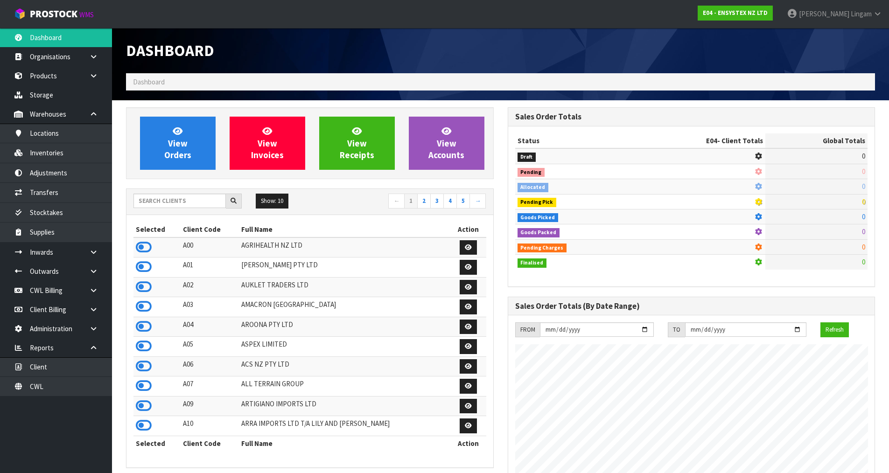
scroll to position [707, 381]
click at [156, 199] on input "text" at bounding box center [180, 201] width 92 height 14
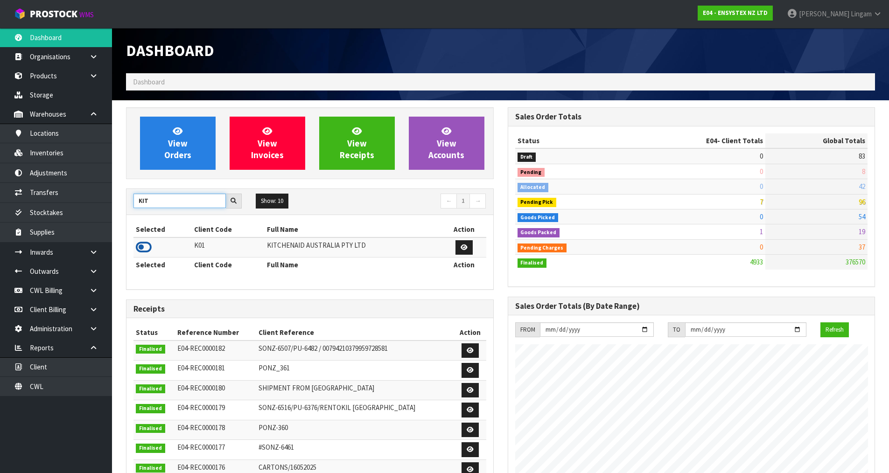
type input "KIT"
click at [141, 246] on icon at bounding box center [144, 247] width 16 height 14
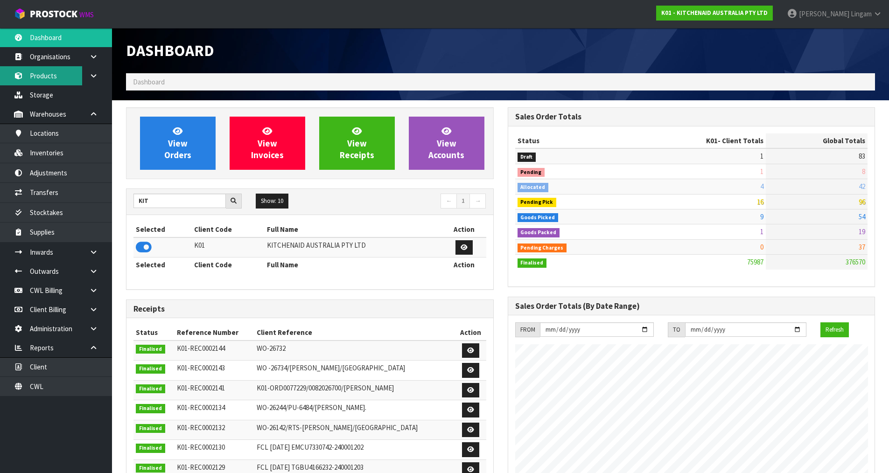
click at [45, 75] on link "Products" at bounding box center [56, 75] width 112 height 19
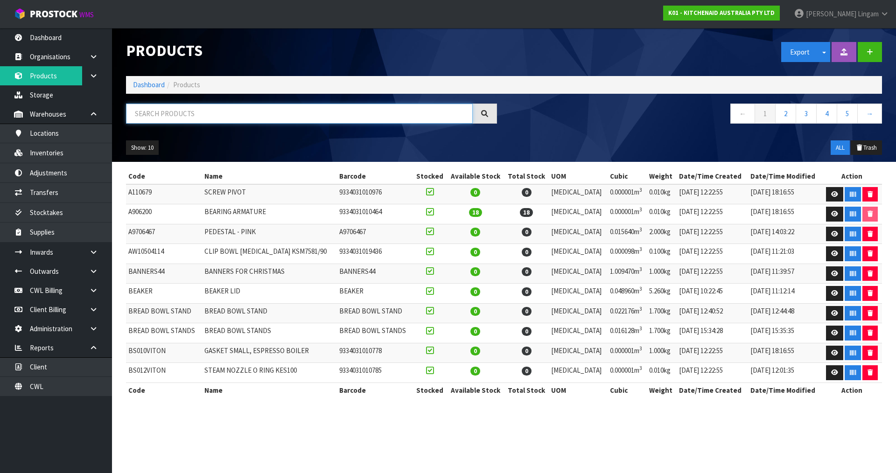
click at [259, 116] on input "text" at bounding box center [299, 114] width 347 height 20
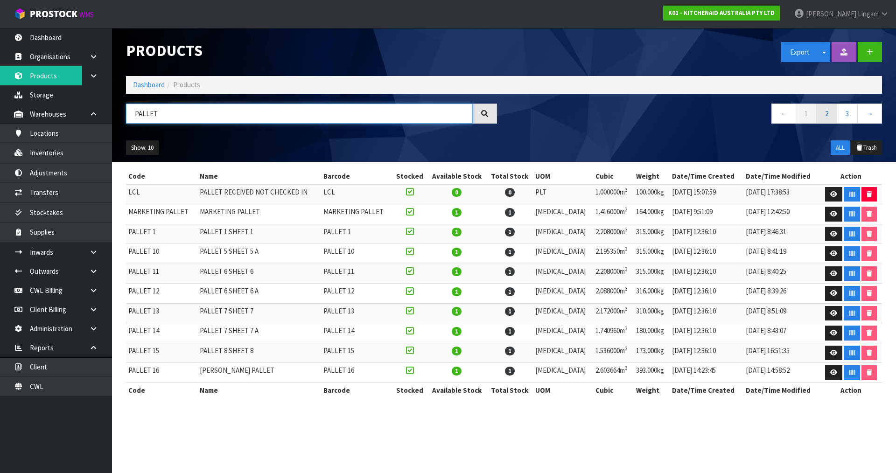
type input "PALLET"
click at [471, 117] on link "2" at bounding box center [827, 114] width 21 height 20
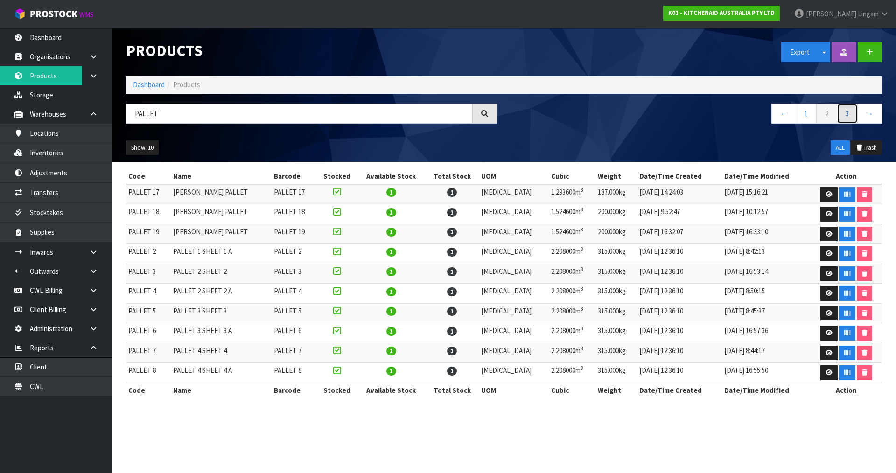
click at [471, 115] on link "3" at bounding box center [847, 114] width 21 height 20
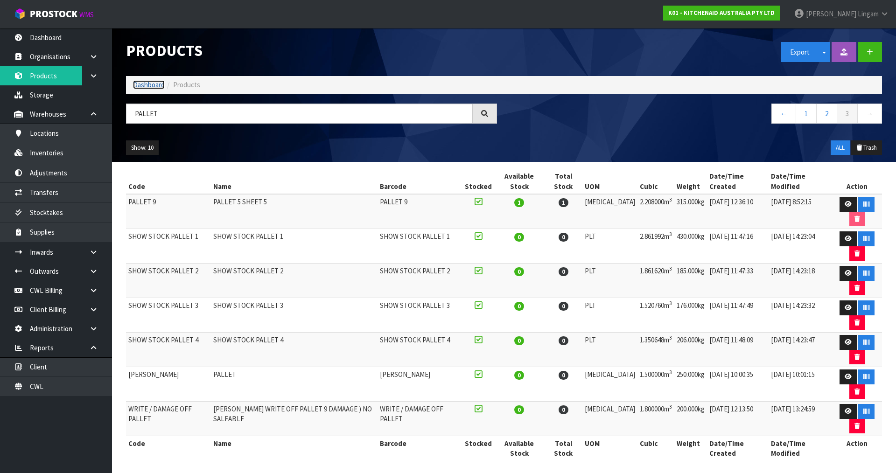
click at [151, 86] on link "Dashboard" at bounding box center [149, 84] width 32 height 9
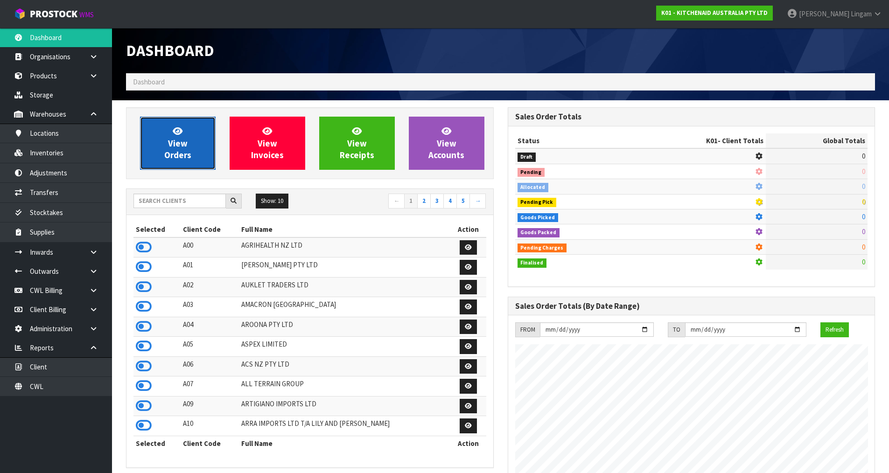
scroll to position [707, 381]
click at [170, 142] on span "View Orders" at bounding box center [177, 143] width 27 height 35
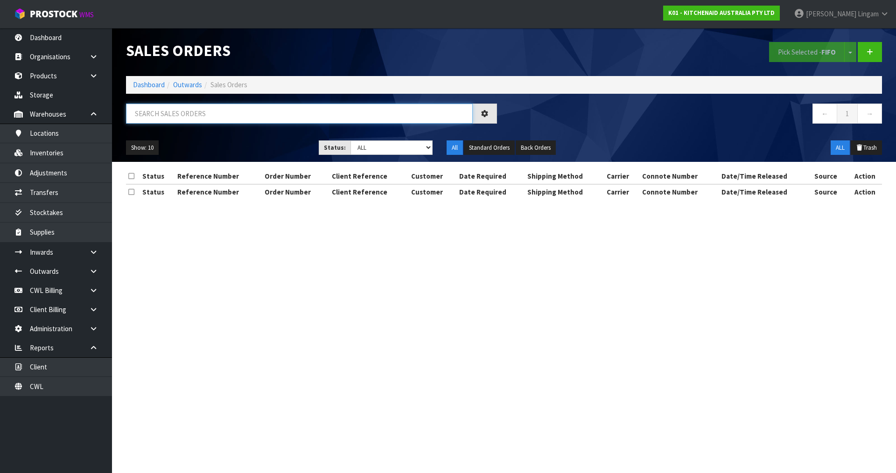
click at [360, 109] on input "text" at bounding box center [299, 114] width 347 height 20
paste input "0000011663"
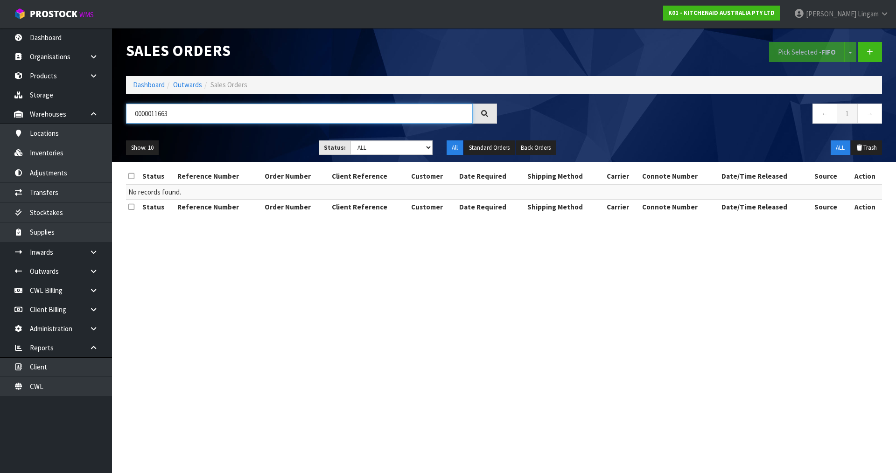
drag, startPoint x: 150, startPoint y: 113, endPoint x: 126, endPoint y: 115, distance: 24.3
click at [126, 115] on input "0000011663" at bounding box center [299, 114] width 347 height 20
paste input "2882"
type input "28823"
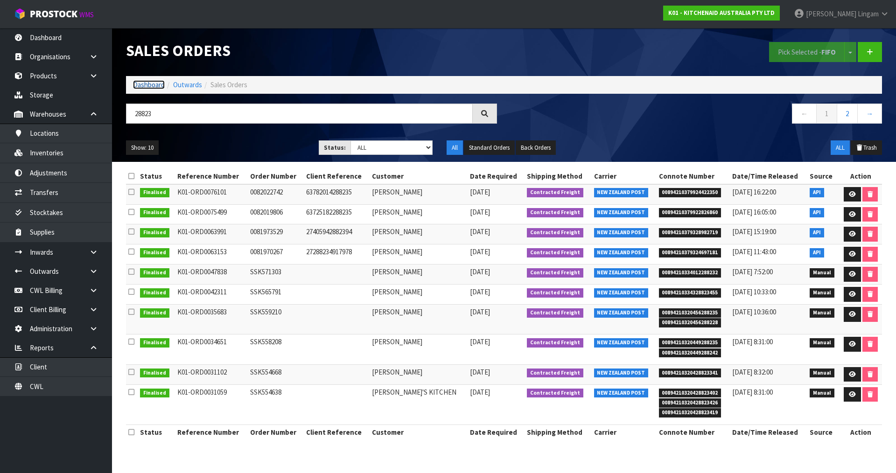
click at [158, 84] on link "Dashboard" at bounding box center [149, 84] width 32 height 9
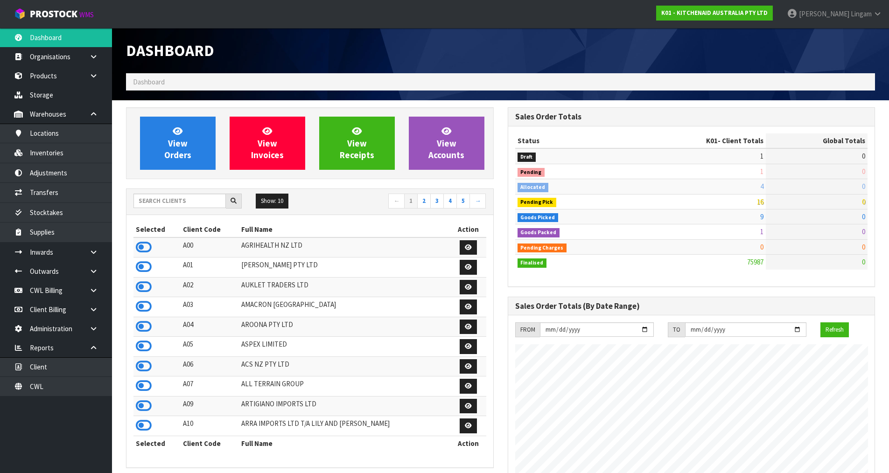
scroll to position [707, 381]
click at [173, 146] on span "View Orders" at bounding box center [177, 143] width 27 height 35
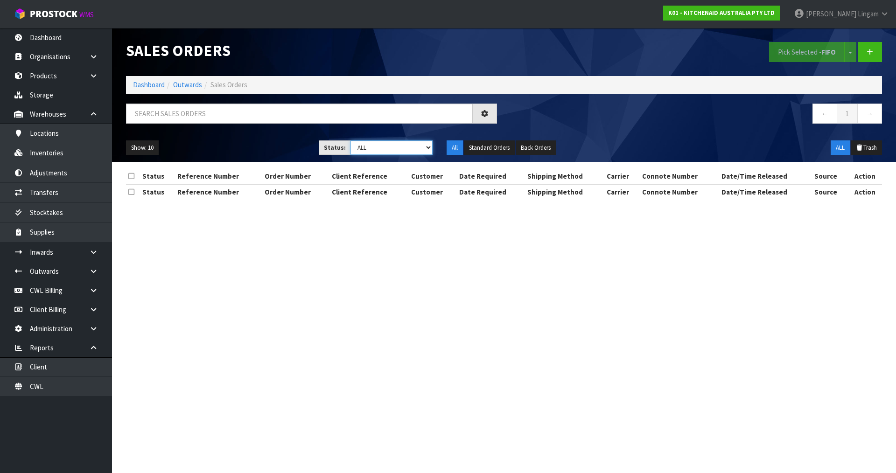
click at [409, 145] on select "Draft Pending Allocated Pending Pick Goods Picked Goods Packed Pending Charges …" at bounding box center [392, 148] width 83 height 14
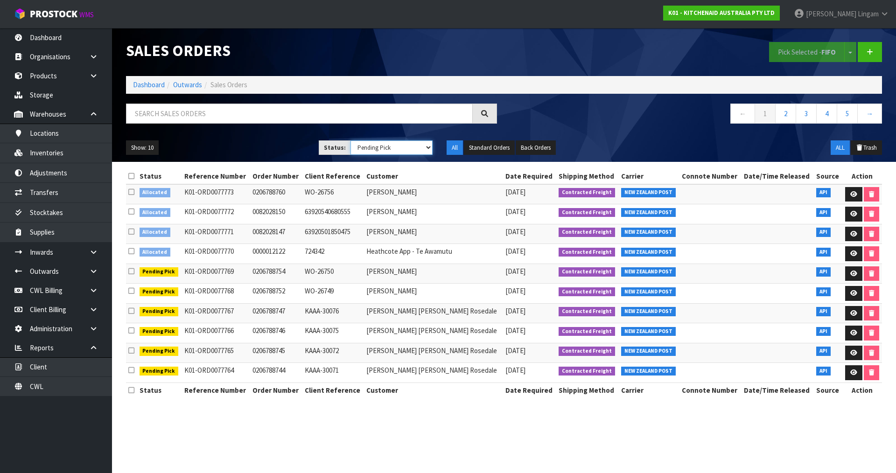
click at [351, 141] on select "Draft Pending Allocated Pending Pick Goods Picked Goods Packed Pending Charges …" at bounding box center [392, 148] width 83 height 14
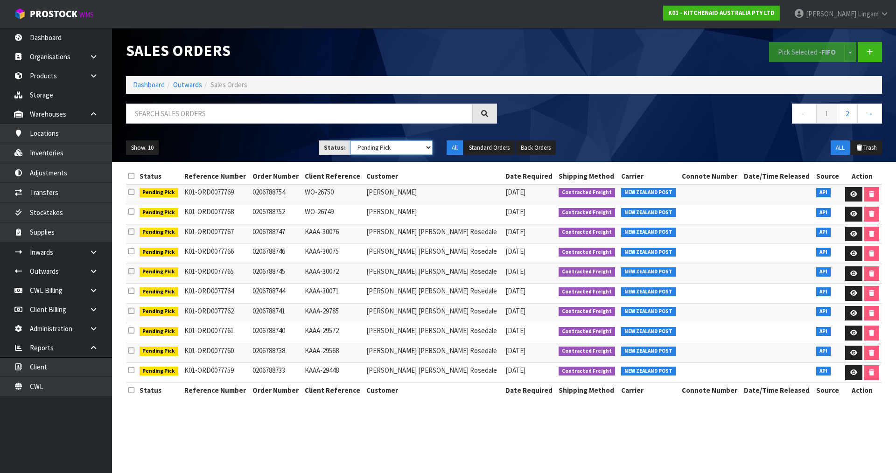
click at [420, 147] on select "Draft Pending Allocated Pending Pick Goods Picked Goods Packed Pending Charges …" at bounding box center [392, 148] width 83 height 14
select select "string:6"
click at [351, 141] on select "Draft Pending Allocated Pending Pick Goods Picked Goods Packed Pending Charges …" at bounding box center [392, 148] width 83 height 14
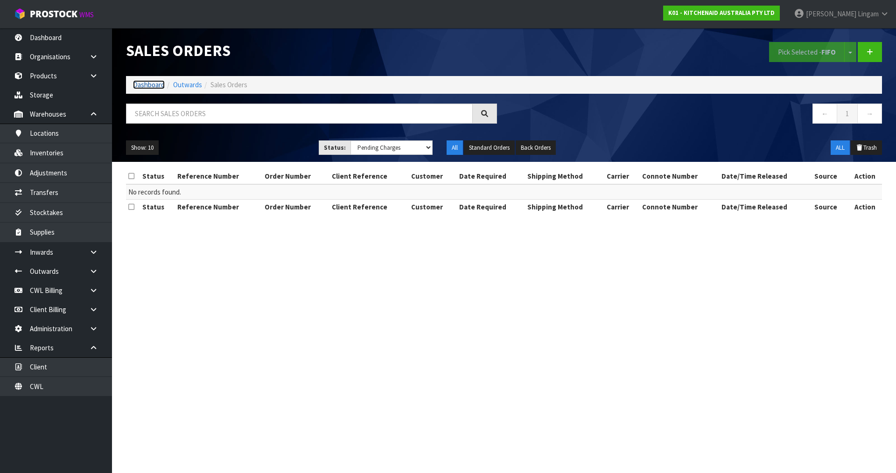
click at [142, 85] on link "Dashboard" at bounding box center [149, 84] width 32 height 9
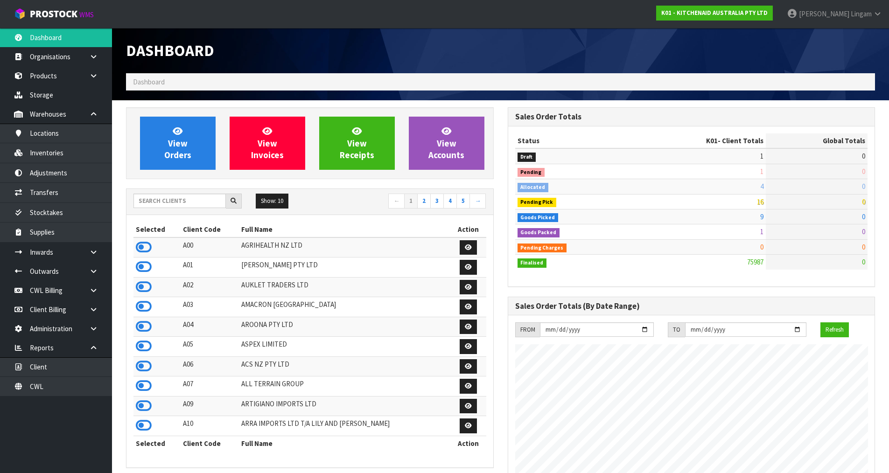
scroll to position [707, 381]
click at [185, 157] on span "View Orders" at bounding box center [177, 143] width 27 height 35
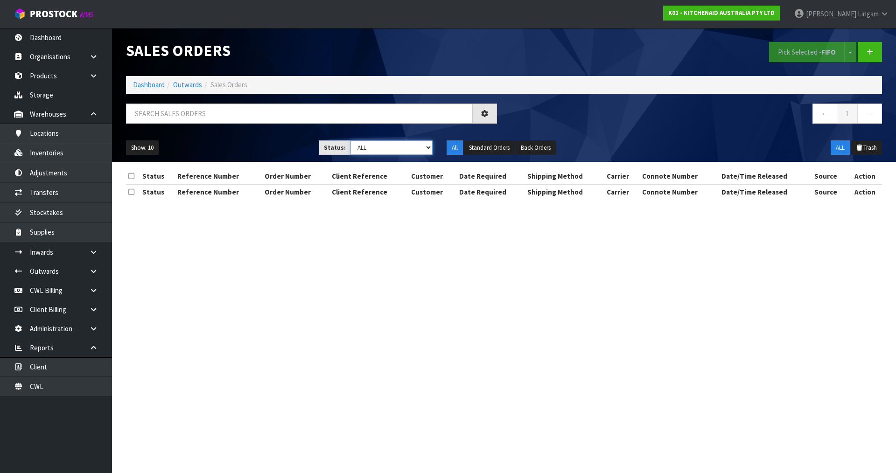
click at [416, 146] on select "Draft Pending Allocated Pending Pick Goods Picked Goods Packed Pending Charges …" at bounding box center [392, 148] width 83 height 14
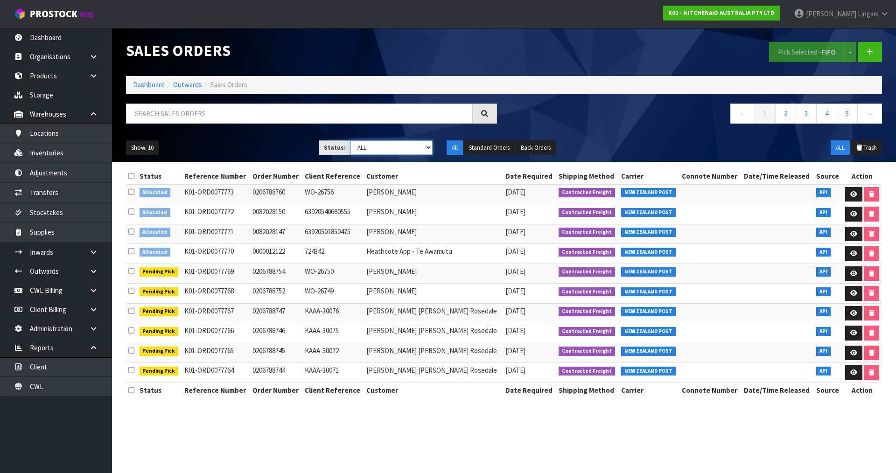
select select "string:2"
click at [351, 141] on select "Draft Pending Allocated Pending Pick Goods Picked Goods Packed Pending Charges …" at bounding box center [392, 148] width 83 height 14
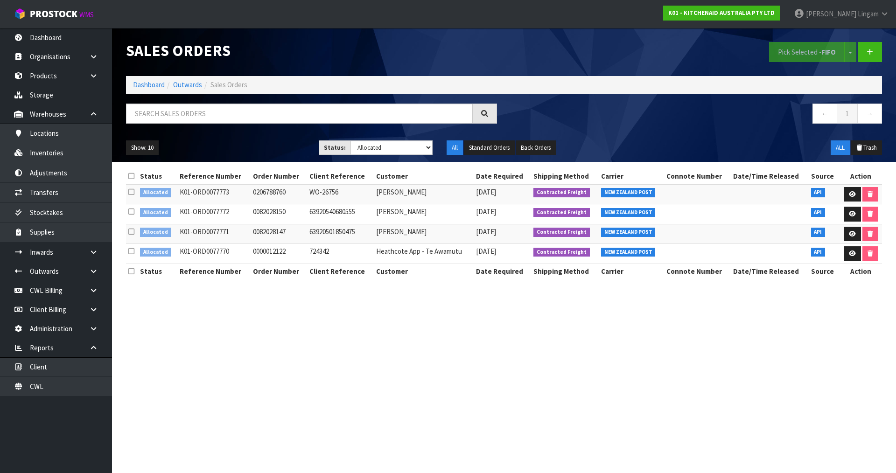
click at [128, 175] on icon at bounding box center [131, 176] width 6 height 7
click at [471, 55] on strong "FIFO" at bounding box center [829, 52] width 14 height 9
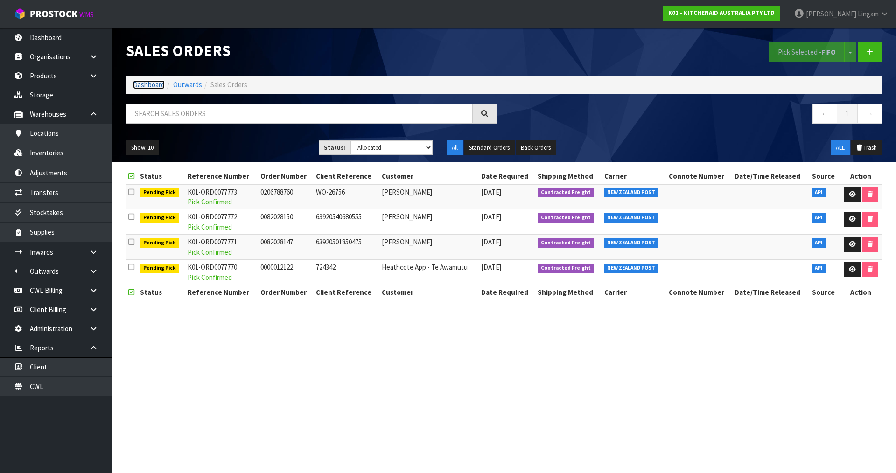
click at [157, 84] on link "Dashboard" at bounding box center [149, 84] width 32 height 9
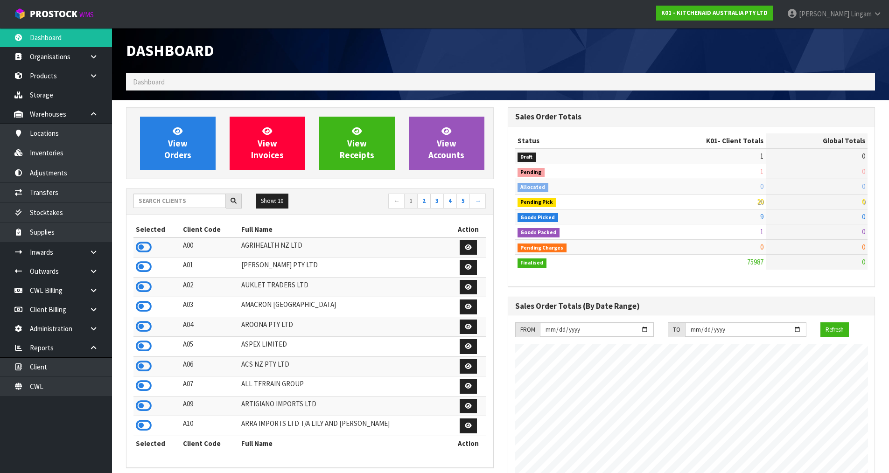
scroll to position [707, 381]
click at [206, 204] on input "text" at bounding box center [180, 201] width 92 height 14
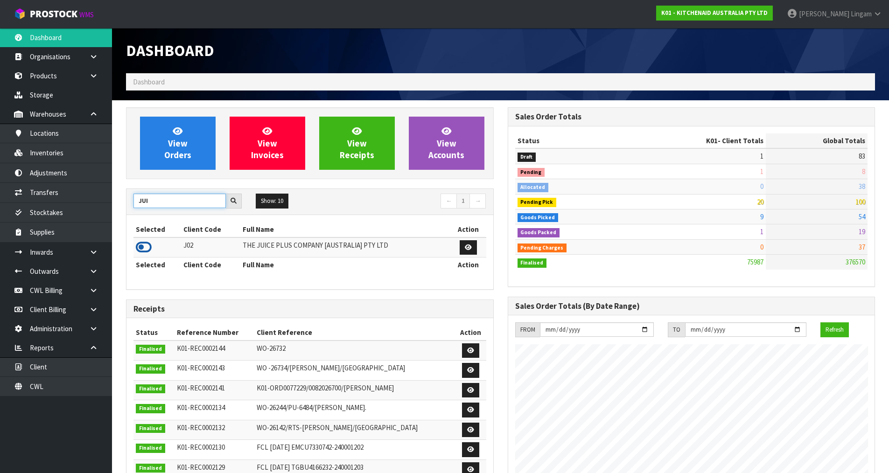
type input "JUI"
click at [141, 252] on icon at bounding box center [144, 247] width 16 height 14
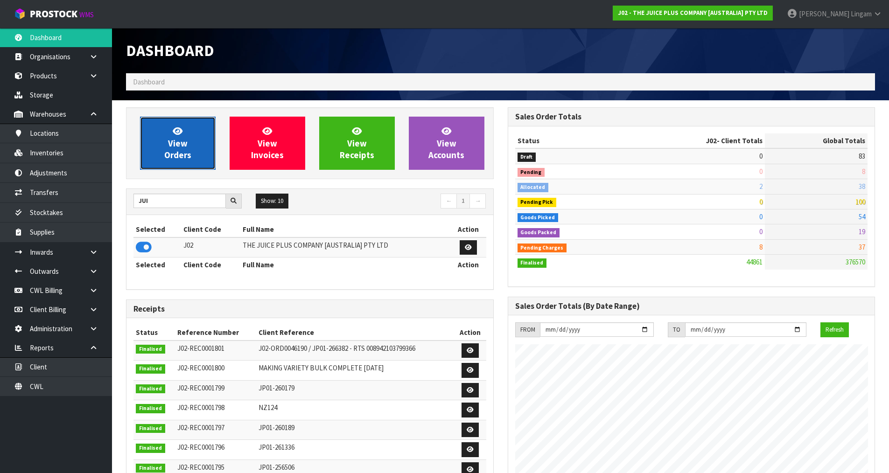
click at [185, 157] on span "View Orders" at bounding box center [177, 143] width 27 height 35
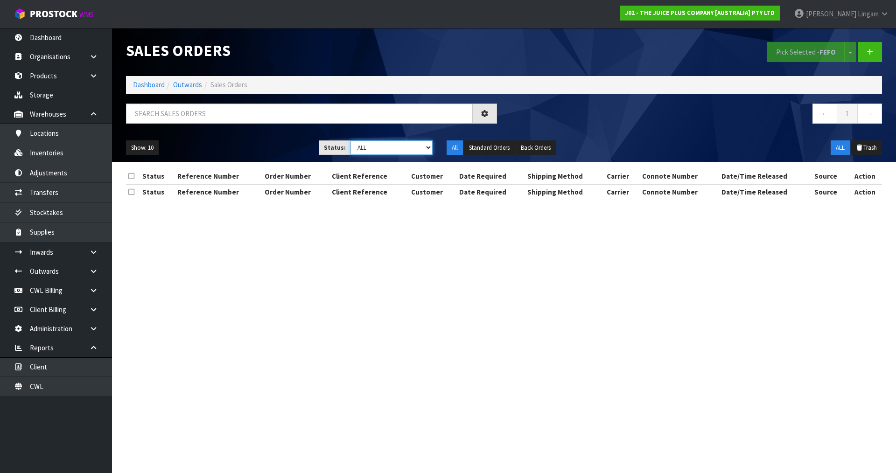
click at [423, 150] on select "Draft Pending Allocated Pending Pick Goods Picked Goods Packed Pending Charges …" at bounding box center [392, 148] width 83 height 14
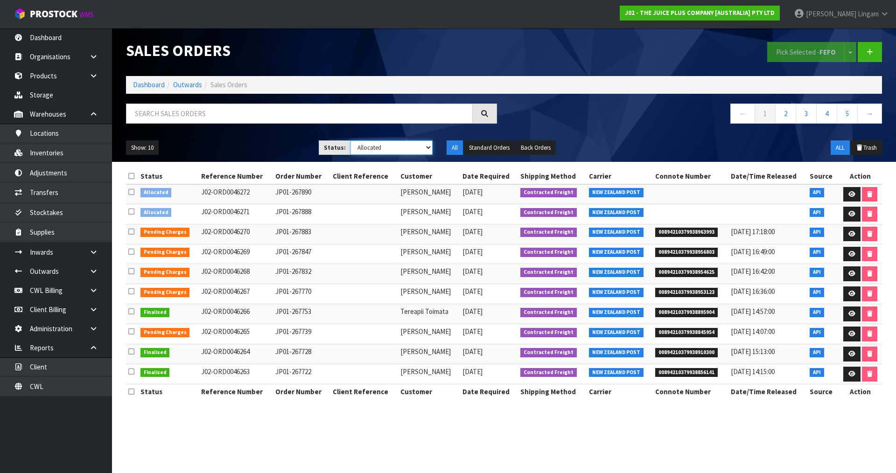
click at [351, 141] on select "Draft Pending Allocated Pending Pick Goods Picked Goods Packed Pending Charges …" at bounding box center [392, 148] width 83 height 14
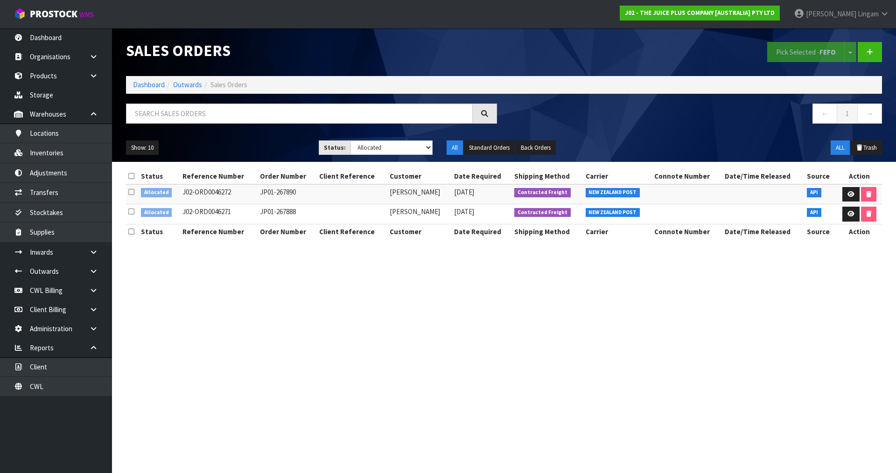
click at [133, 174] on icon at bounding box center [131, 176] width 6 height 7
click at [471, 55] on button "Pick Selected - FEFO" at bounding box center [807, 52] width 78 height 20
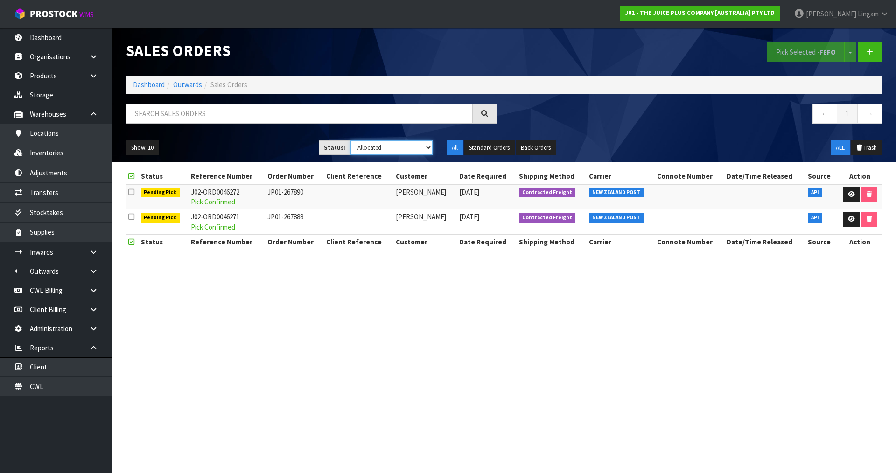
click at [407, 147] on select "Draft Pending Allocated Pending Pick Goods Picked Goods Packed Pending Charges …" at bounding box center [392, 148] width 83 height 14
select select "string:6"
click at [351, 141] on select "Draft Pending Allocated Pending Pick Goods Picked Goods Packed Pending Charges …" at bounding box center [392, 148] width 83 height 14
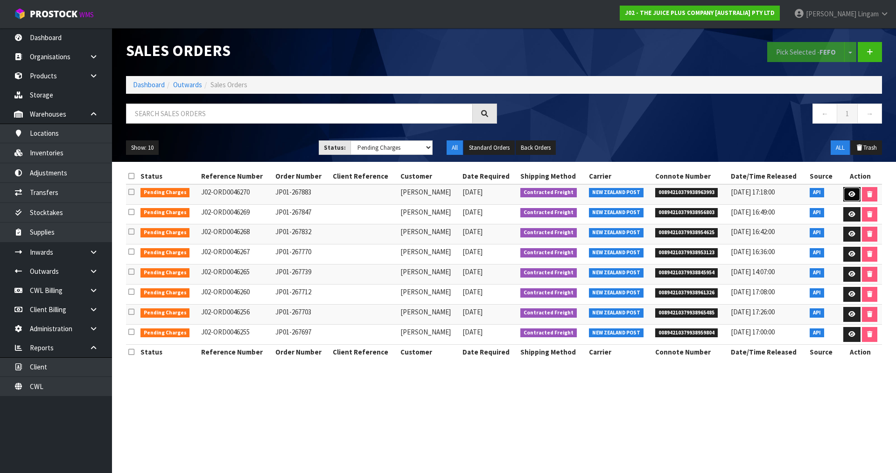
click at [471, 196] on icon at bounding box center [852, 194] width 7 height 6
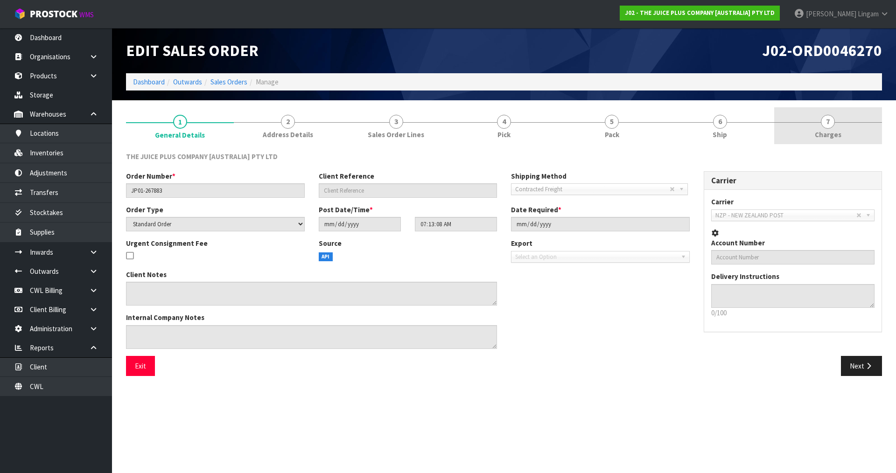
click at [471, 136] on link "7 [GEOGRAPHIC_DATA]" at bounding box center [829, 125] width 108 height 37
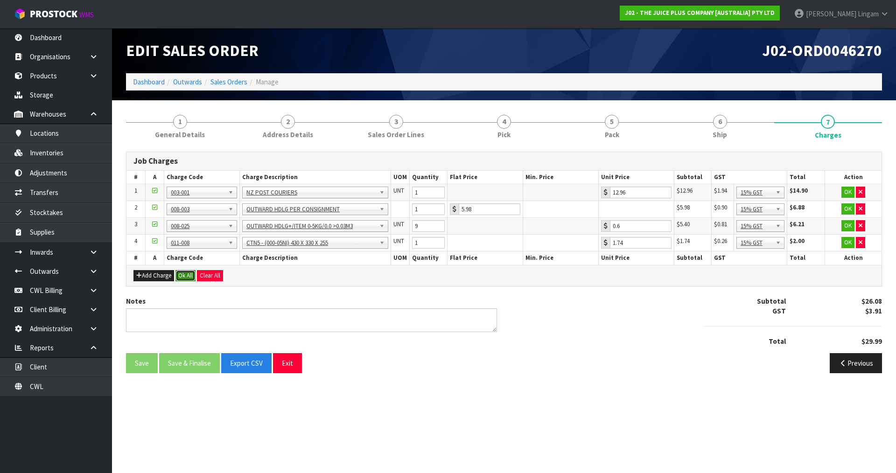
click at [185, 275] on button "Ok All" at bounding box center [186, 275] width 20 height 11
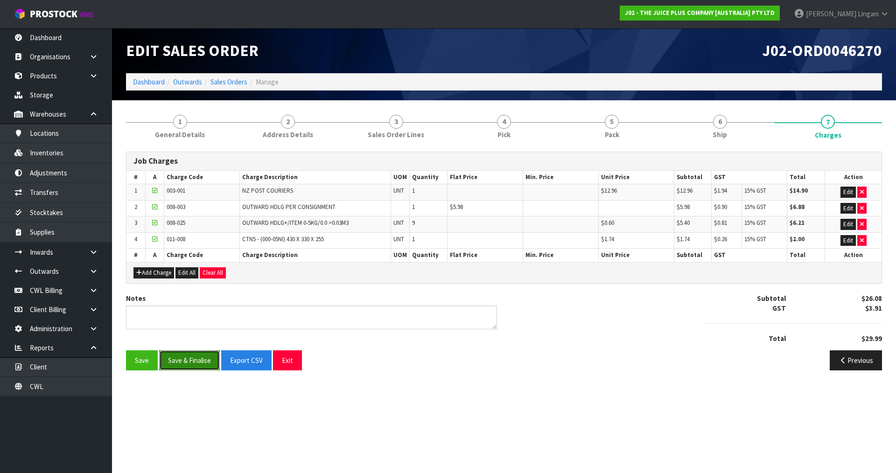
click at [201, 327] on button "Save & Finalise" at bounding box center [189, 361] width 61 height 20
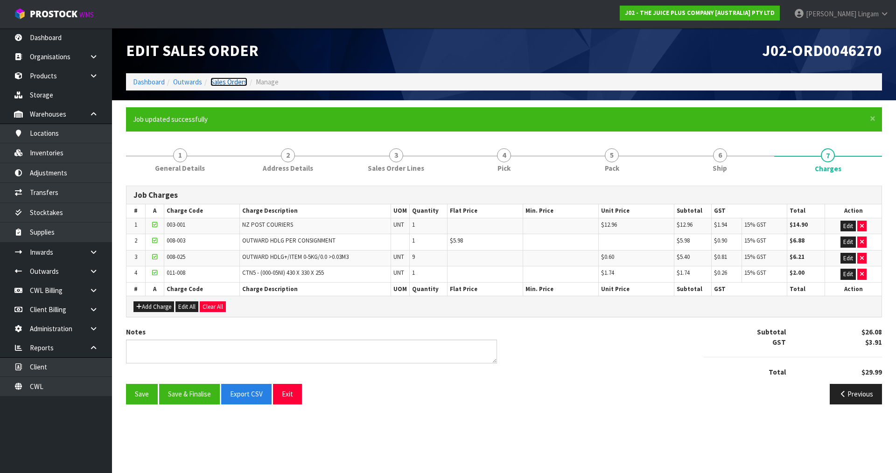
click at [240, 81] on link "Sales Orders" at bounding box center [229, 82] width 37 height 9
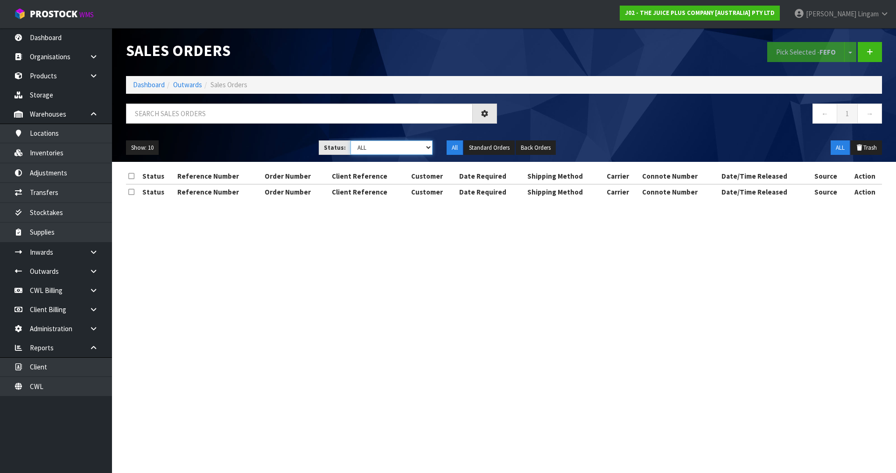
click at [413, 145] on select "Draft Pending Allocated Pending Pick Goods Picked Goods Packed Pending Charges …" at bounding box center [392, 148] width 83 height 14
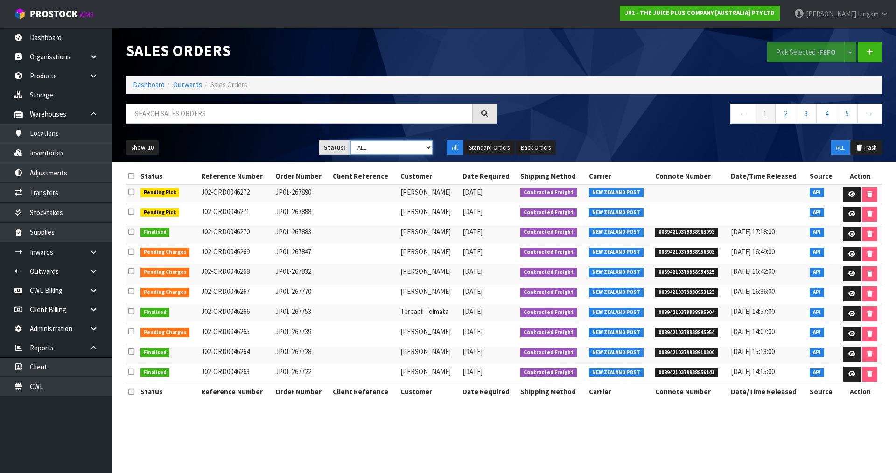
select select "string:6"
click at [351, 141] on select "Draft Pending Allocated Pending Pick Goods Picked Goods Packed Pending Charges …" at bounding box center [392, 148] width 83 height 14
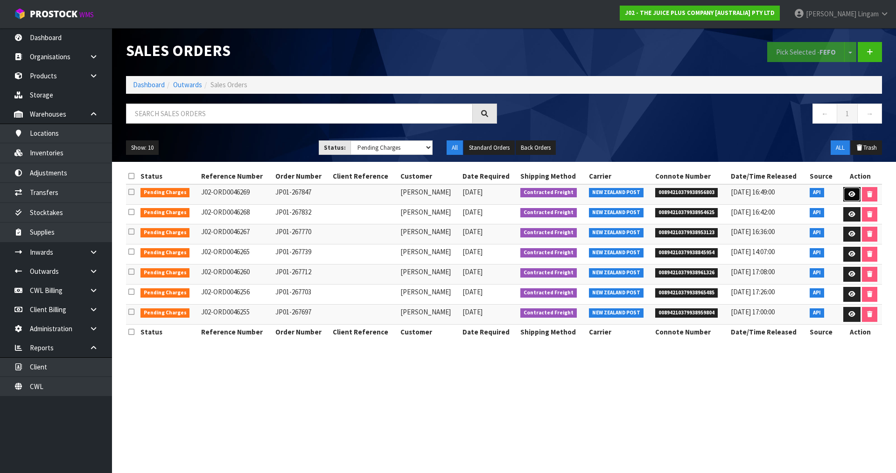
click at [471, 198] on link at bounding box center [852, 194] width 17 height 15
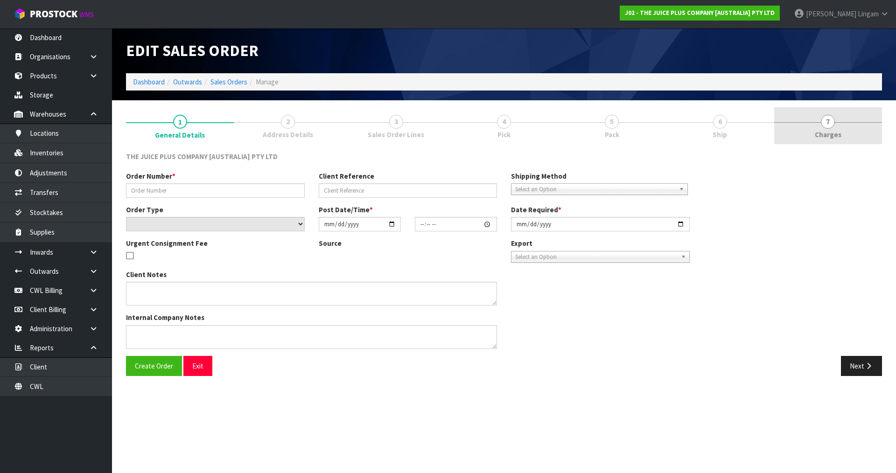
type input "JP01-267847"
select select "number:0"
type input "[DATE]"
type input "03:03:04.000"
type input "[DATE]"
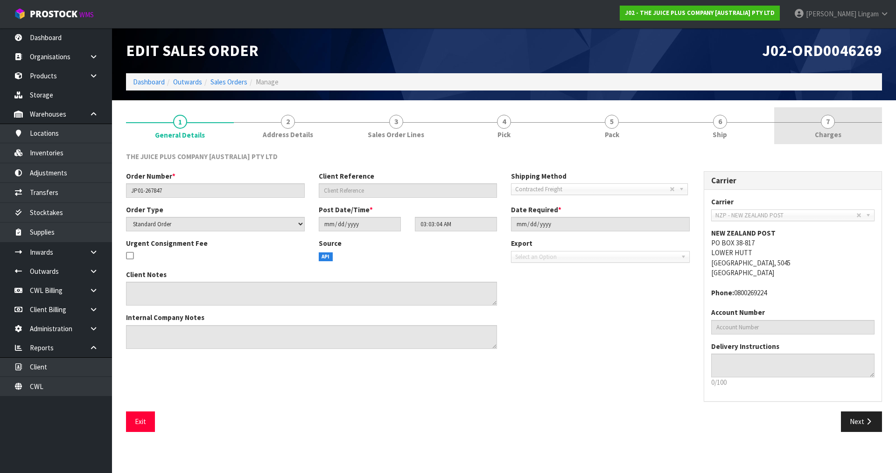
click at [471, 133] on link "7 [GEOGRAPHIC_DATA]" at bounding box center [829, 125] width 108 height 37
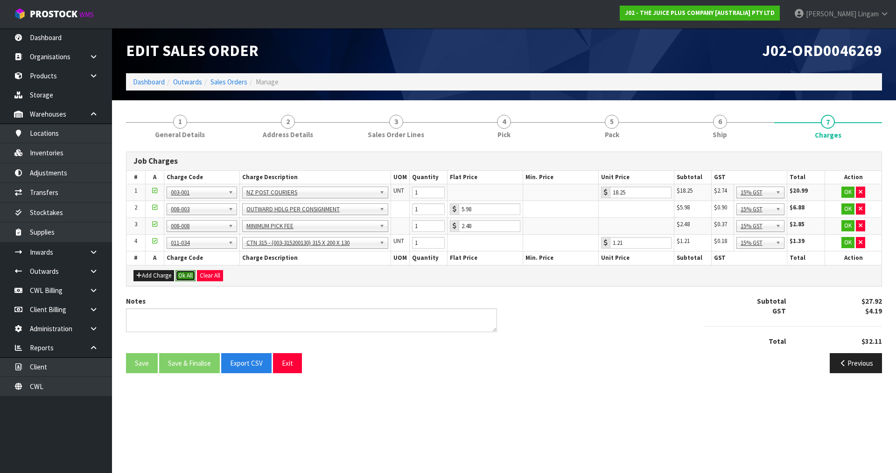
click at [184, 275] on button "Ok All" at bounding box center [186, 275] width 20 height 11
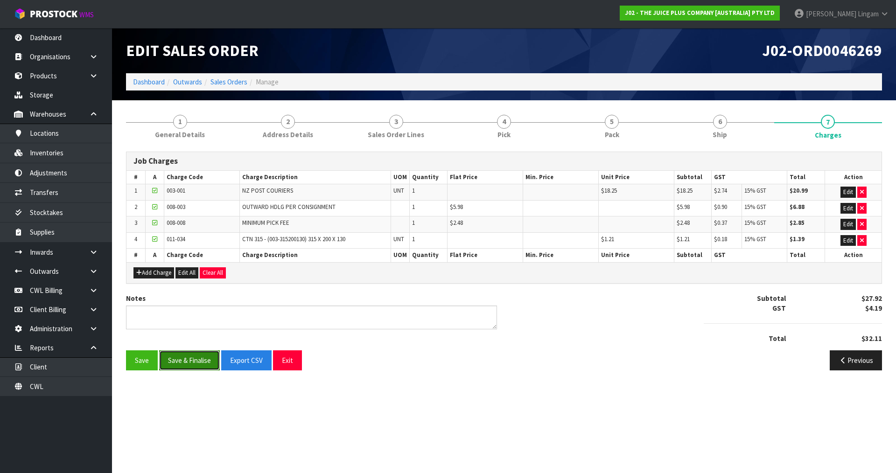
click at [194, 327] on button "Save & Finalise" at bounding box center [189, 361] width 61 height 20
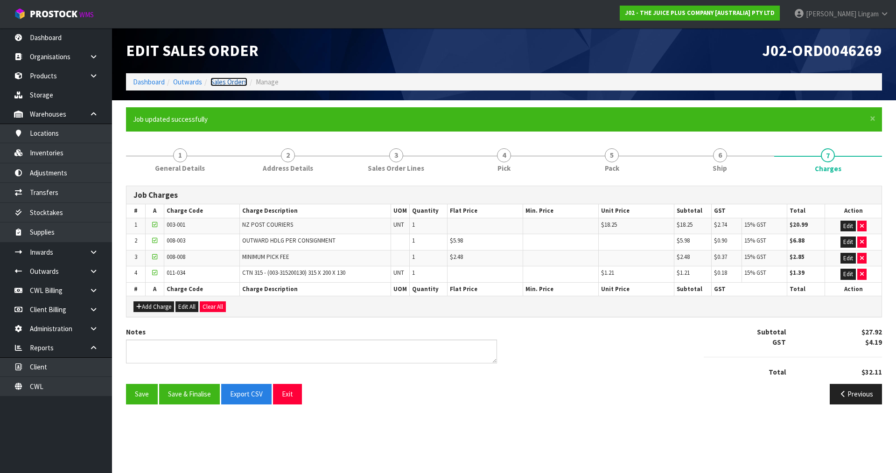
click at [234, 83] on link "Sales Orders" at bounding box center [229, 82] width 37 height 9
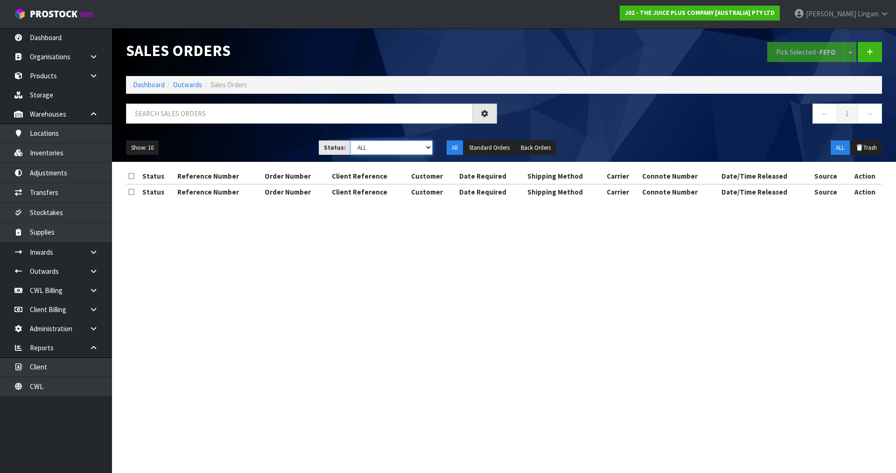
click at [421, 144] on select "Draft Pending Allocated Pending Pick Goods Picked Goods Packed Pending Charges …" at bounding box center [392, 148] width 83 height 14
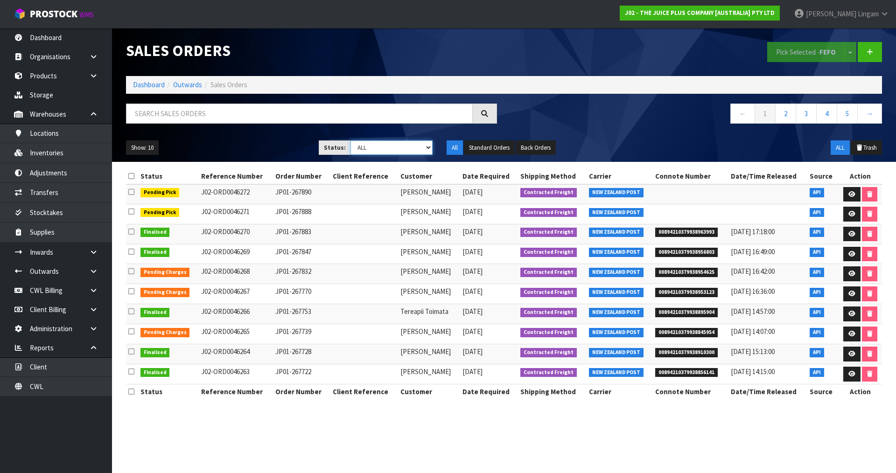
select select "string:6"
click at [351, 141] on select "Draft Pending Allocated Pending Pick Goods Picked Goods Packed Pending Charges …" at bounding box center [392, 148] width 83 height 14
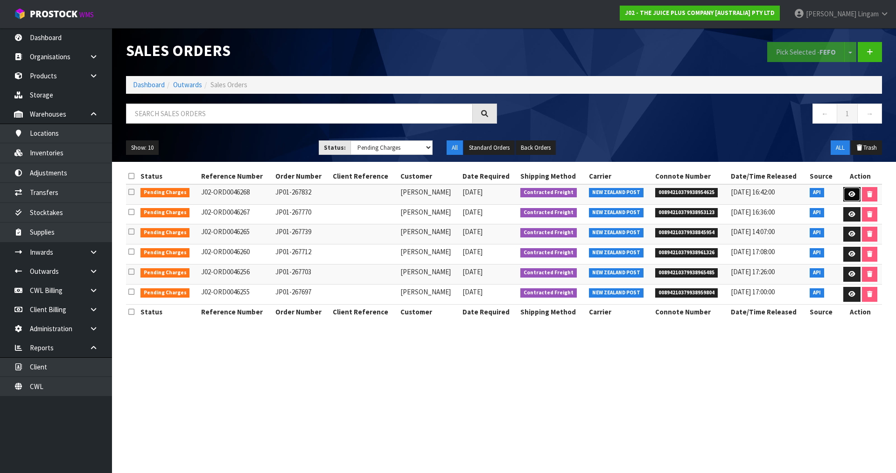
click at [471, 193] on icon at bounding box center [852, 194] width 7 height 6
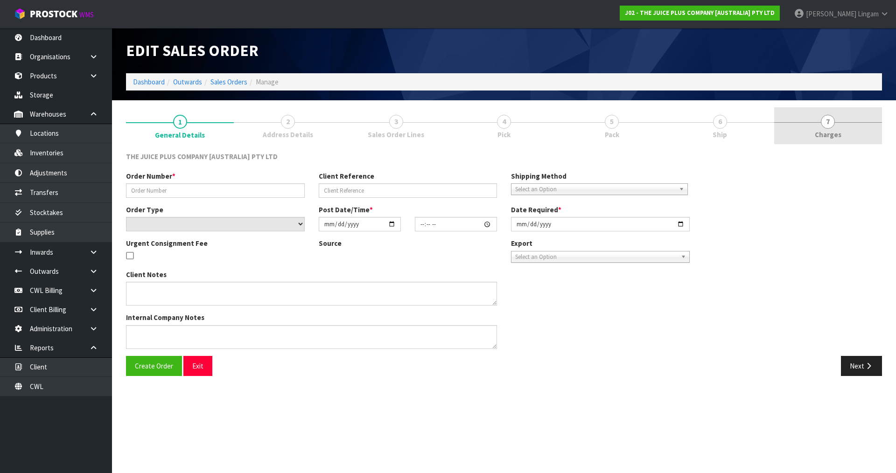
type input "JP01-267832"
select select "number:0"
type input "[DATE]"
type input "03:02:47.000"
type input "[DATE]"
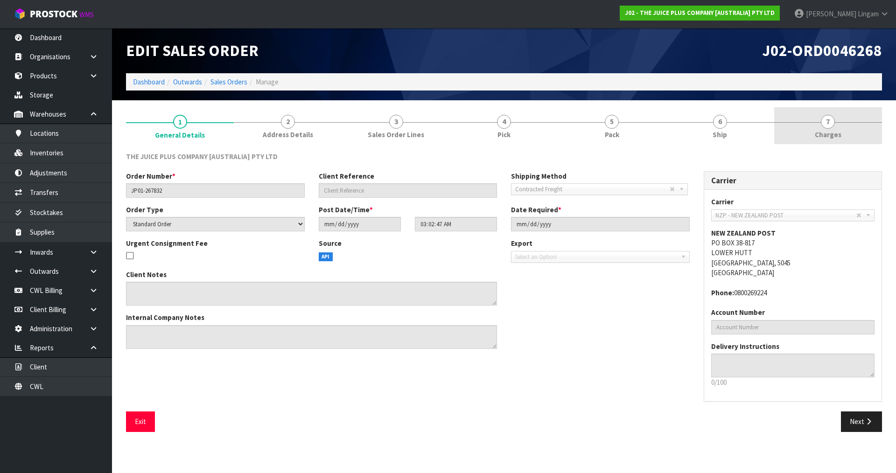
click at [471, 130] on link "7 [GEOGRAPHIC_DATA]" at bounding box center [829, 125] width 108 height 37
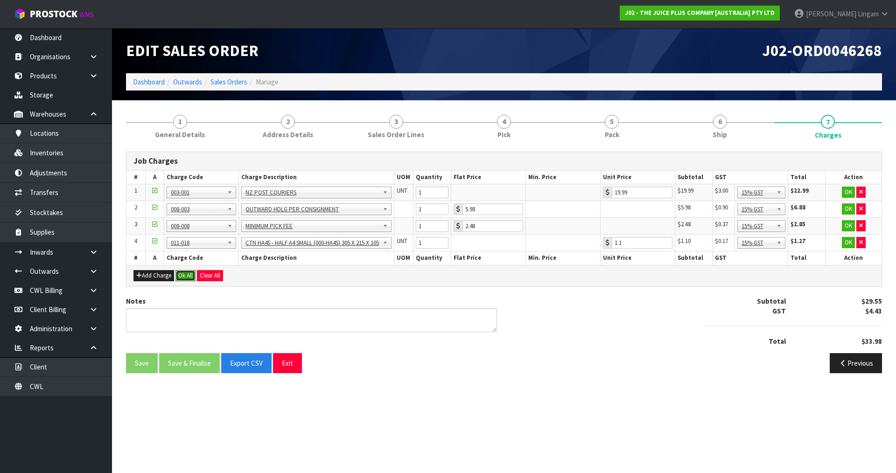
click at [185, 273] on button "Ok All" at bounding box center [186, 275] width 20 height 11
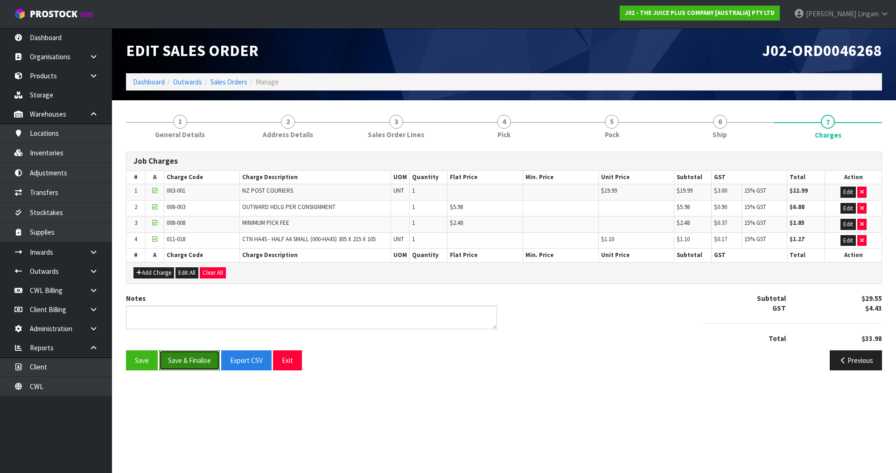
click at [195, 327] on button "Save & Finalise" at bounding box center [189, 361] width 61 height 20
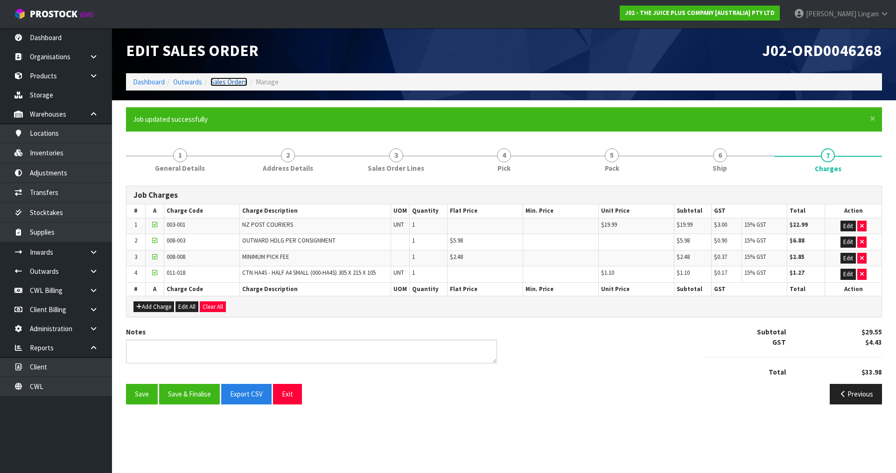
click at [241, 80] on link "Sales Orders" at bounding box center [229, 82] width 37 height 9
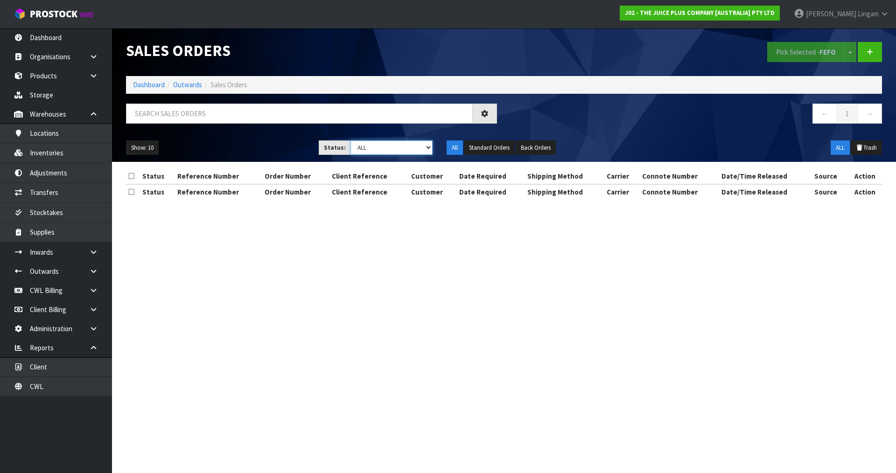
click at [418, 151] on select "Draft Pending Allocated Pending Pick Goods Picked Goods Packed Pending Charges …" at bounding box center [392, 148] width 83 height 14
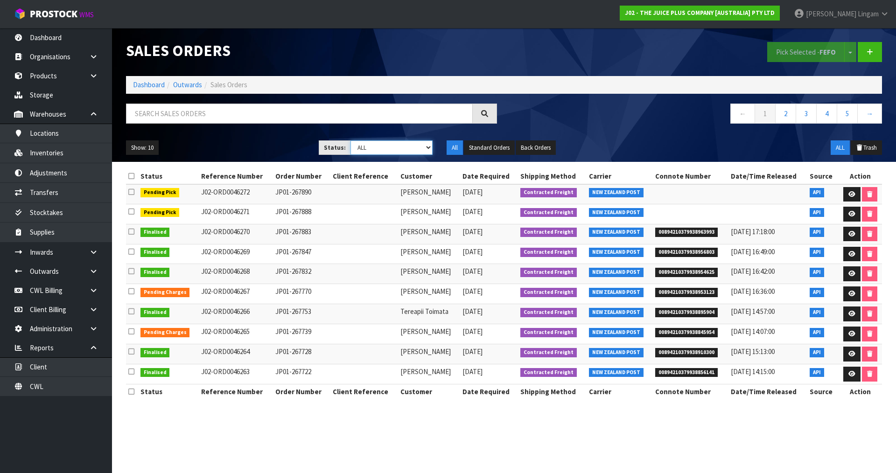
select select "string:6"
click at [351, 141] on select "Draft Pending Allocated Pending Pick Goods Picked Goods Packed Pending Charges …" at bounding box center [392, 148] width 83 height 14
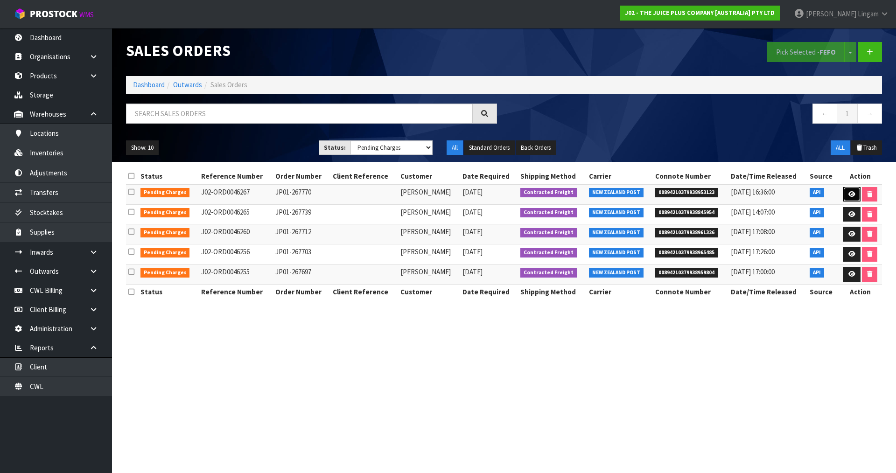
click at [471, 197] on link at bounding box center [852, 194] width 17 height 15
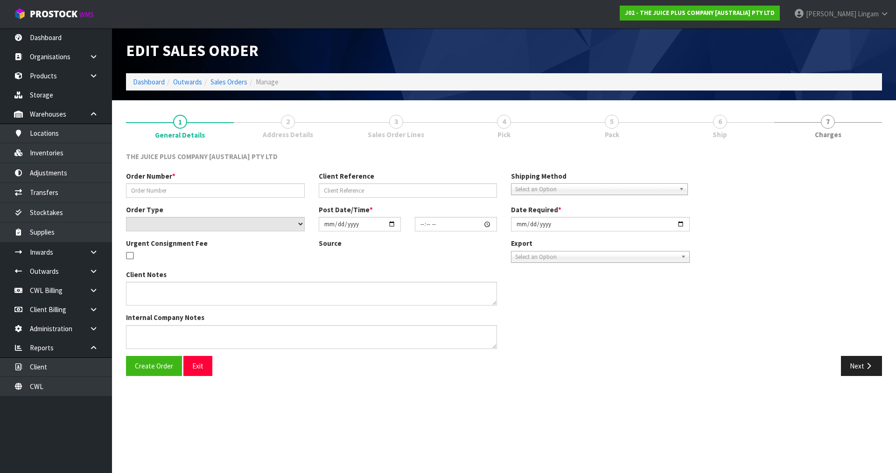
type input "JP01-267770"
select select "number:0"
type input "[DATE]"
type input "03:01:16.000"
type input "[DATE]"
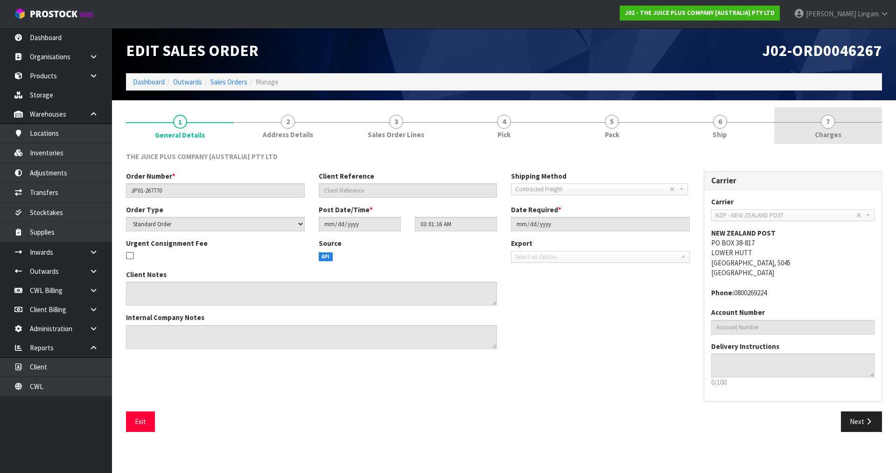
click at [471, 135] on link "7 [GEOGRAPHIC_DATA]" at bounding box center [829, 125] width 108 height 37
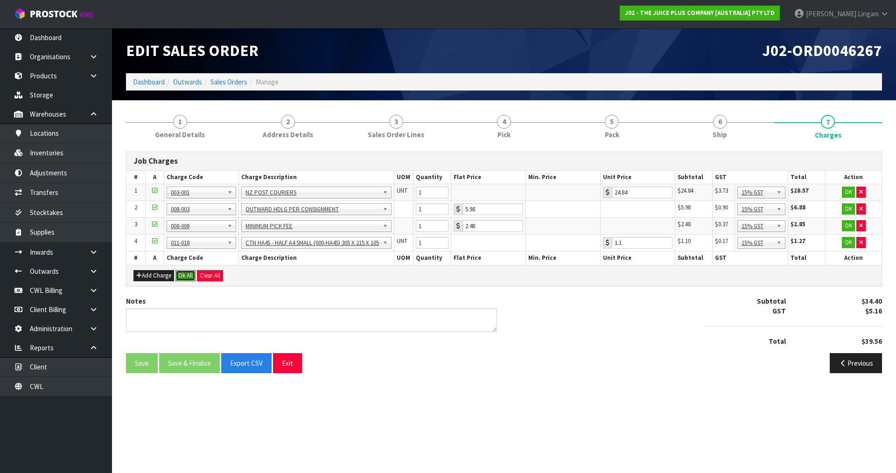
click at [185, 277] on button "Ok All" at bounding box center [186, 275] width 20 height 11
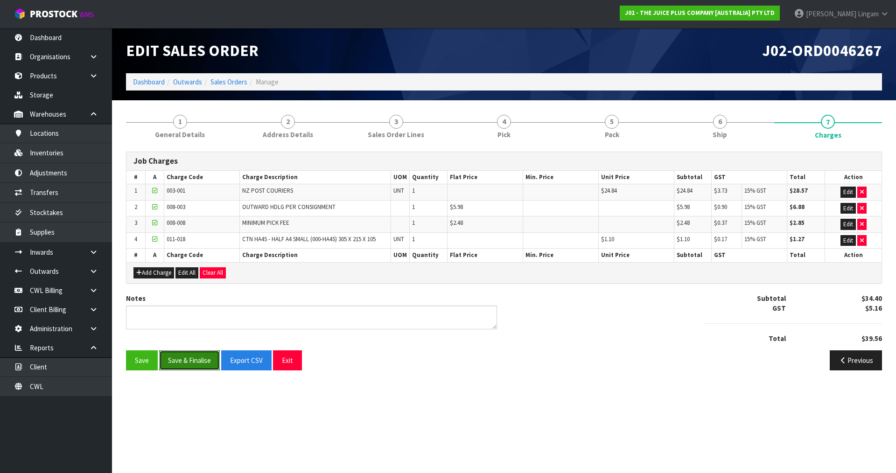
click at [198, 327] on button "Save & Finalise" at bounding box center [189, 361] width 61 height 20
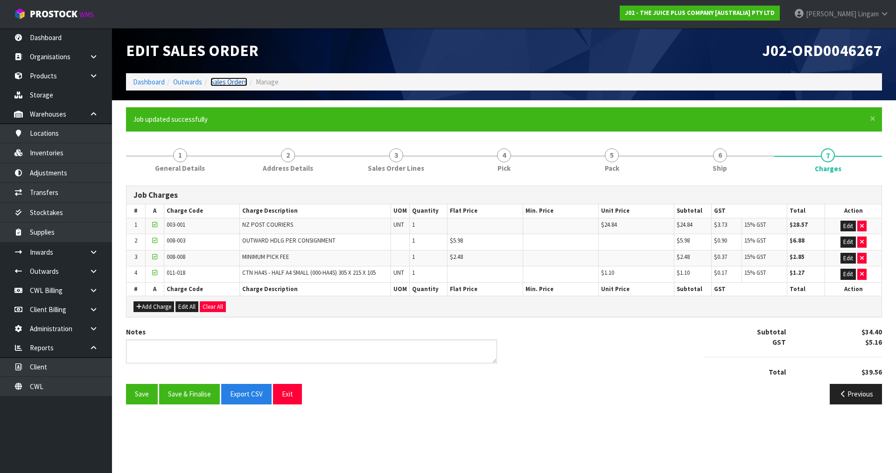
click at [234, 81] on link "Sales Orders" at bounding box center [229, 82] width 37 height 9
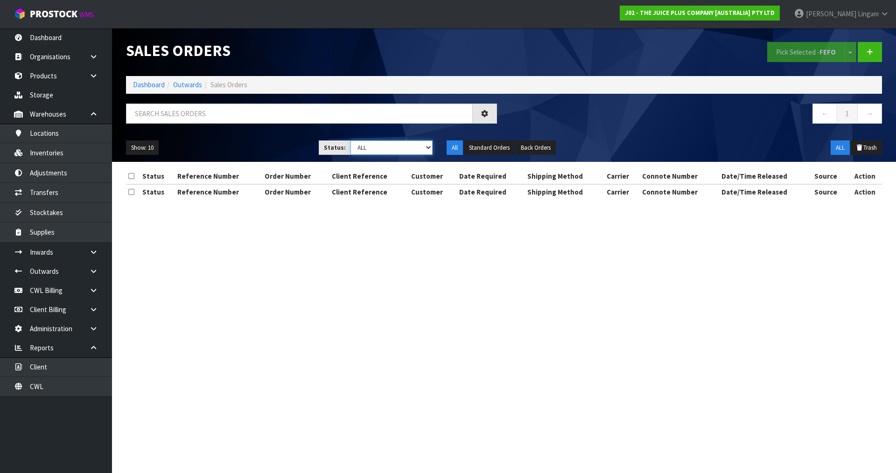
click at [420, 147] on select "Draft Pending Allocated Pending Pick Goods Picked Goods Packed Pending Charges …" at bounding box center [392, 148] width 83 height 14
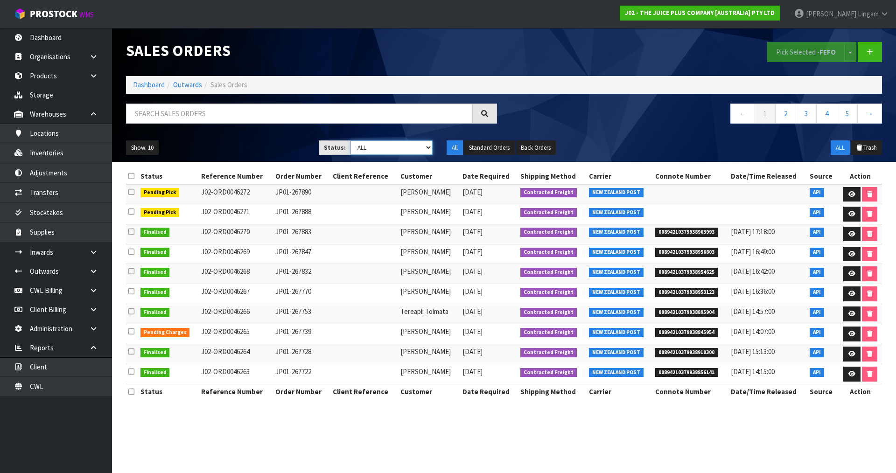
select select "string:6"
click at [351, 141] on select "Draft Pending Allocated Pending Pick Goods Picked Goods Packed Pending Charges …" at bounding box center [392, 148] width 83 height 14
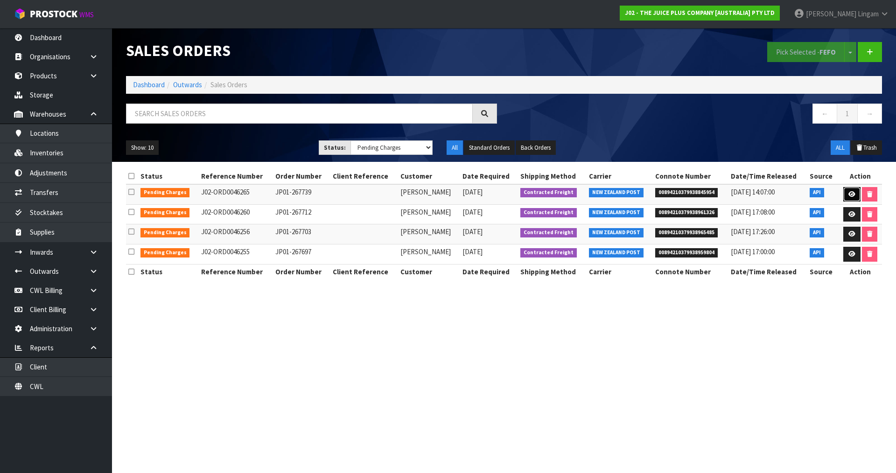
click at [471, 197] on icon at bounding box center [852, 194] width 7 height 6
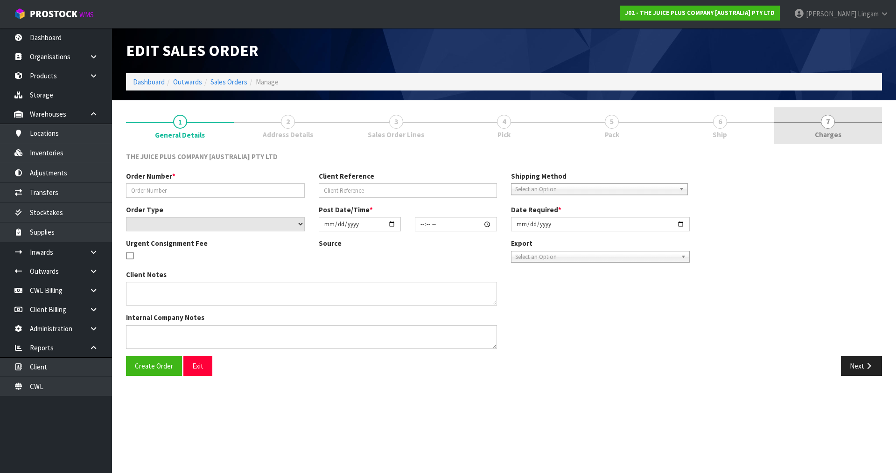
type input "JP01-267739"
select select "number:0"
type input "[DATE]"
type input "22:07:49.000"
type input "[DATE]"
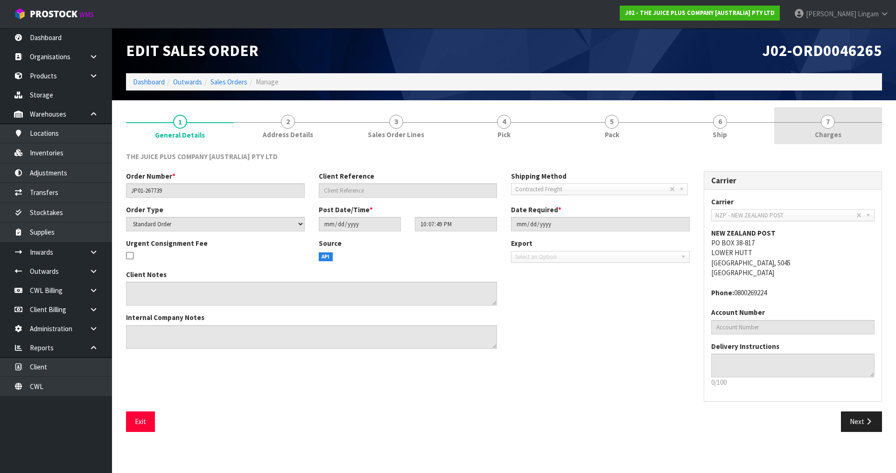
click at [471, 135] on link "7 [GEOGRAPHIC_DATA]" at bounding box center [829, 125] width 108 height 37
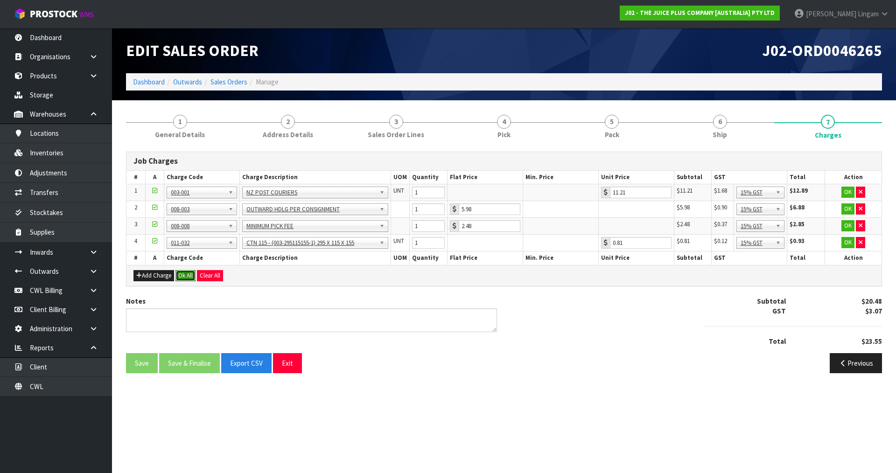
click at [179, 275] on button "Ok All" at bounding box center [186, 275] width 20 height 11
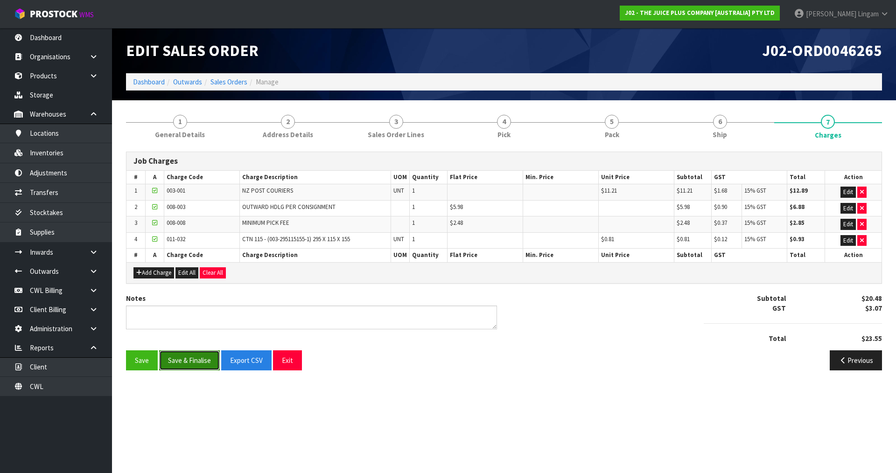
click at [197, 327] on button "Save & Finalise" at bounding box center [189, 361] width 61 height 20
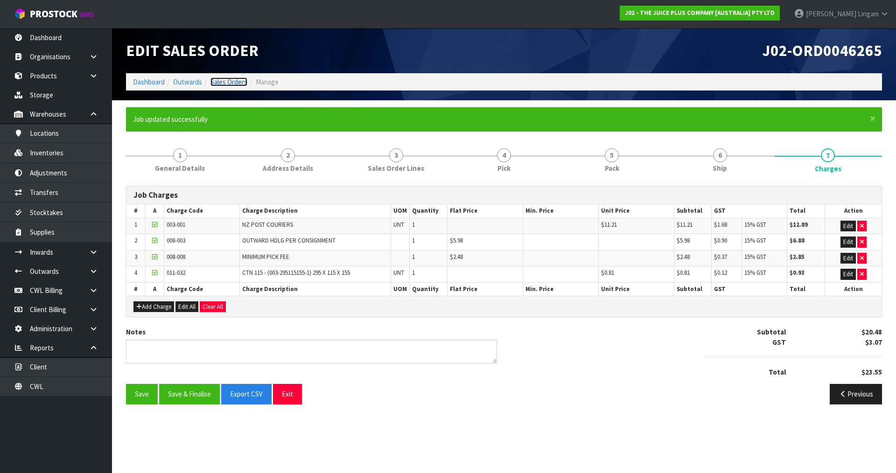
click at [227, 83] on link "Sales Orders" at bounding box center [229, 82] width 37 height 9
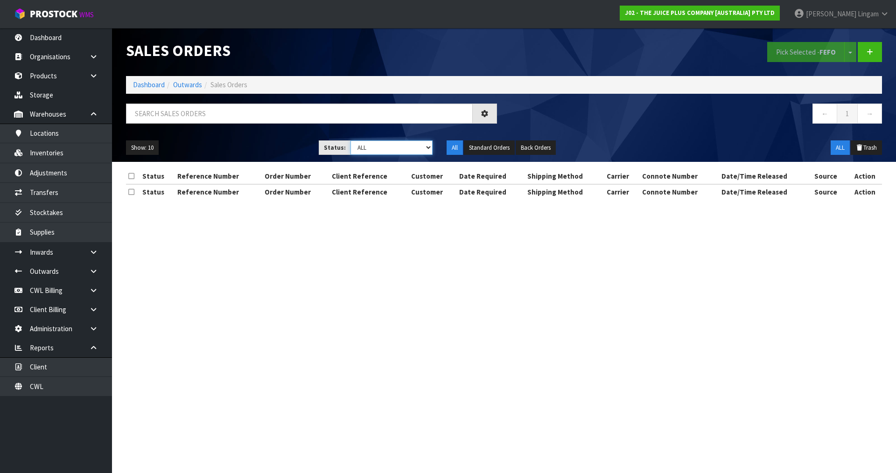
click at [420, 147] on select "Draft Pending Allocated Pending Pick Goods Picked Goods Packed Pending Charges …" at bounding box center [392, 148] width 83 height 14
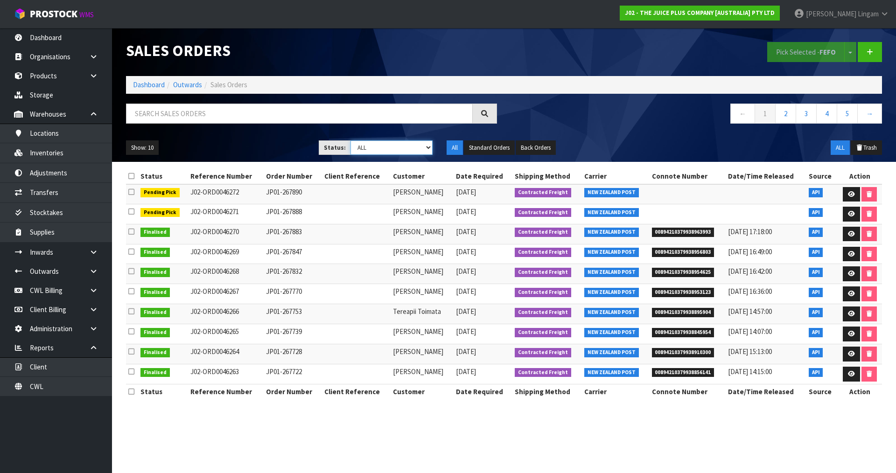
select select "string:6"
click at [351, 141] on select "Draft Pending Allocated Pending Pick Goods Picked Goods Packed Pending Charges …" at bounding box center [392, 148] width 83 height 14
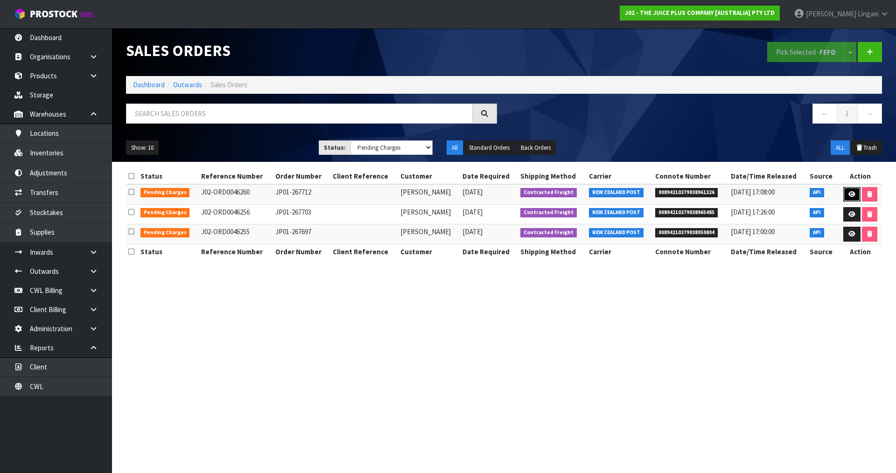
click at [471, 195] on icon at bounding box center [852, 194] width 7 height 6
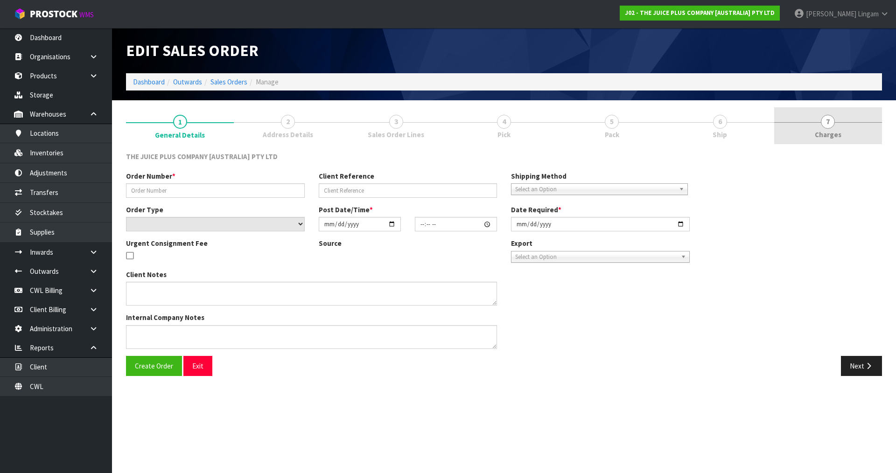
type input "JP01-267712"
select select "number:0"
type input "[DATE]"
type input "15:37:28.000"
type input "[DATE]"
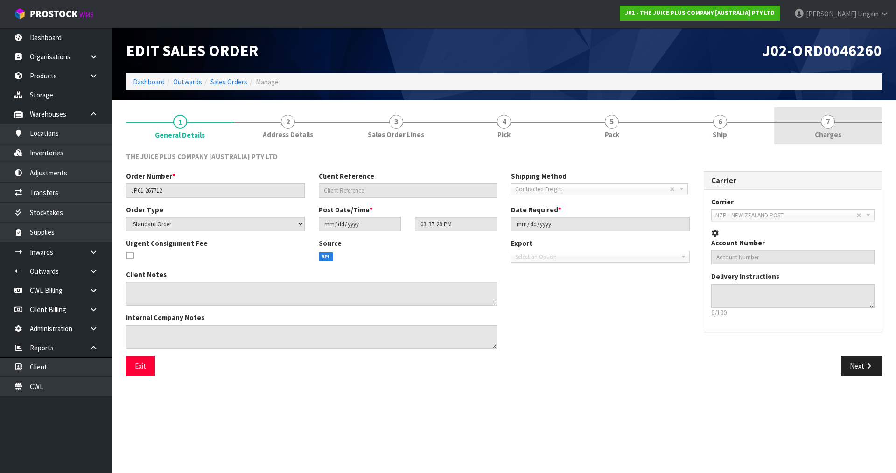
click at [471, 135] on link "7 [GEOGRAPHIC_DATA]" at bounding box center [829, 125] width 108 height 37
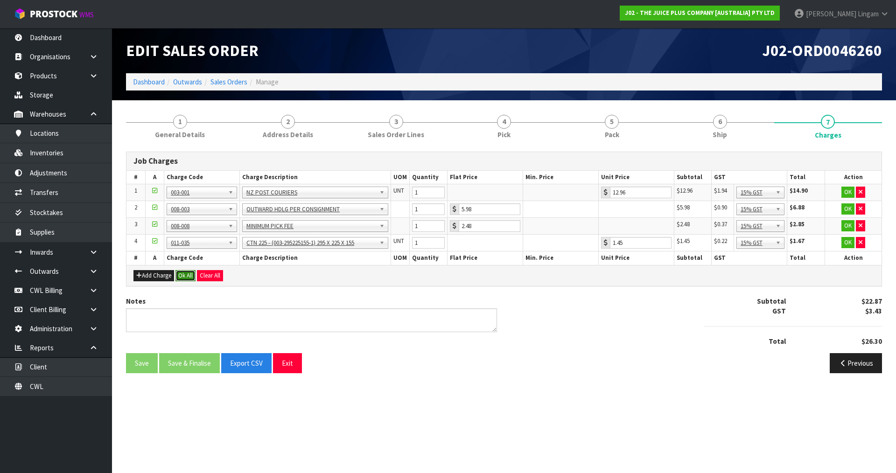
click at [184, 273] on button "Ok All" at bounding box center [186, 275] width 20 height 11
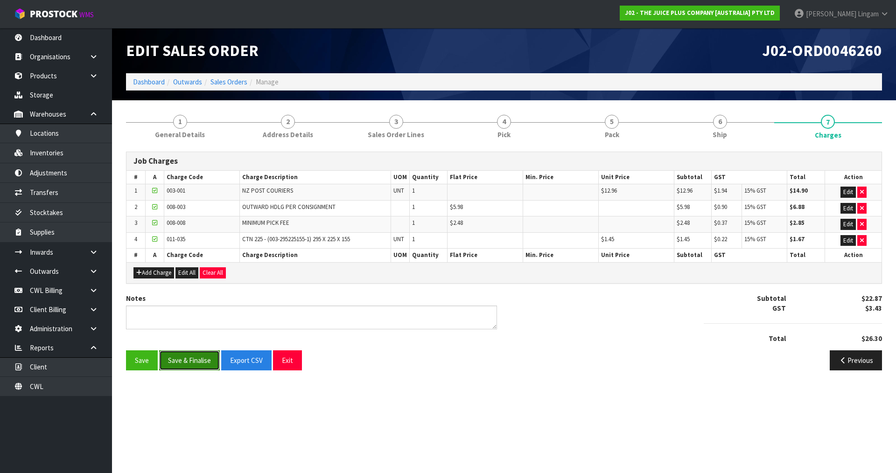
click at [195, 327] on button "Save & Finalise" at bounding box center [189, 361] width 61 height 20
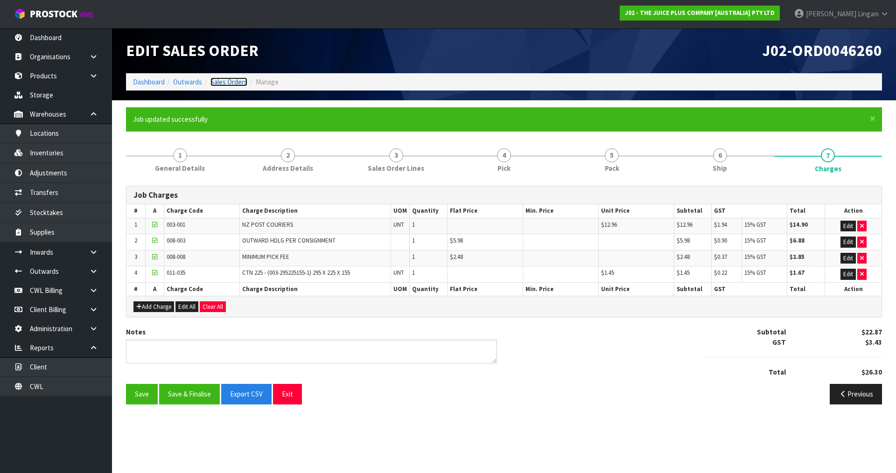
click at [234, 82] on link "Sales Orders" at bounding box center [229, 82] width 37 height 9
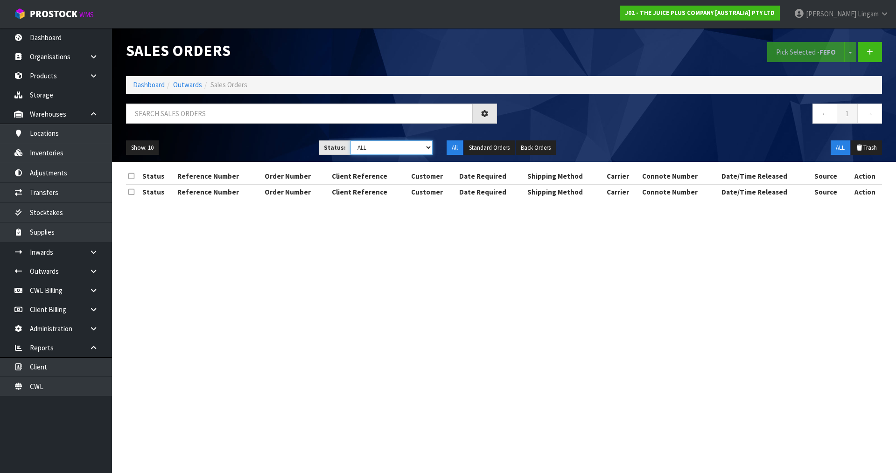
click at [423, 149] on select "Draft Pending Allocated Pending Pick Goods Picked Goods Packed Pending Charges …" at bounding box center [392, 148] width 83 height 14
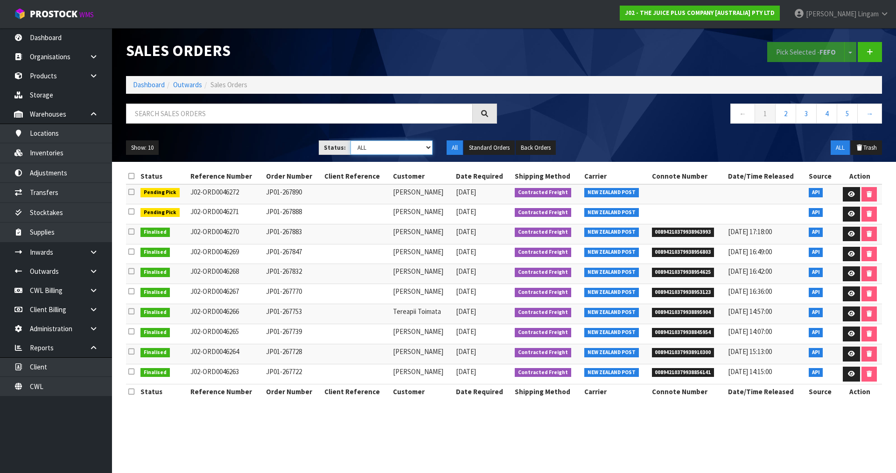
select select "string:6"
click at [351, 141] on select "Draft Pending Allocated Pending Pick Goods Picked Goods Packed Pending Charges …" at bounding box center [392, 148] width 83 height 14
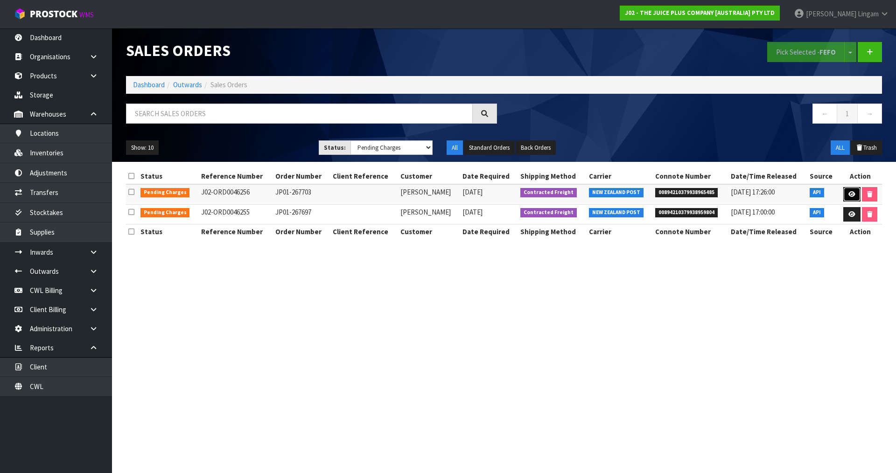
click at [471, 194] on link at bounding box center [852, 194] width 17 height 15
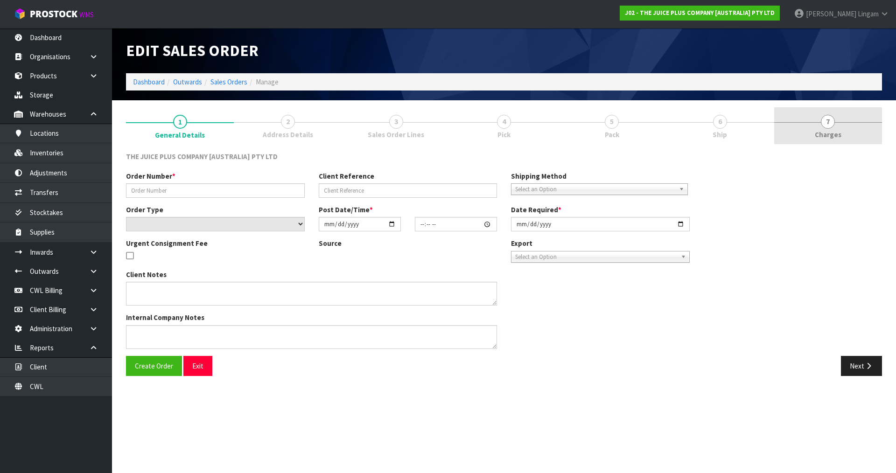
type input "JP01-267703"
select select "number:0"
type input "[DATE]"
type input "13:19:58.000"
type input "[DATE]"
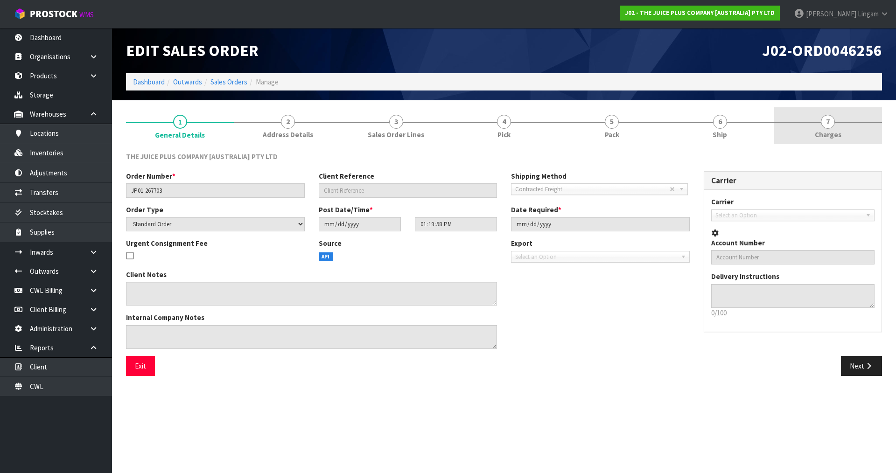
click at [471, 140] on link "7 [GEOGRAPHIC_DATA]" at bounding box center [829, 125] width 108 height 37
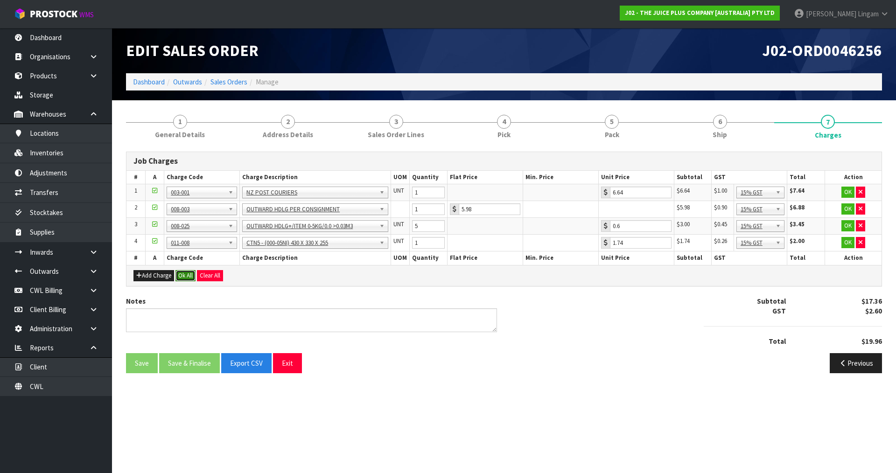
click at [183, 275] on button "Ok All" at bounding box center [186, 275] width 20 height 11
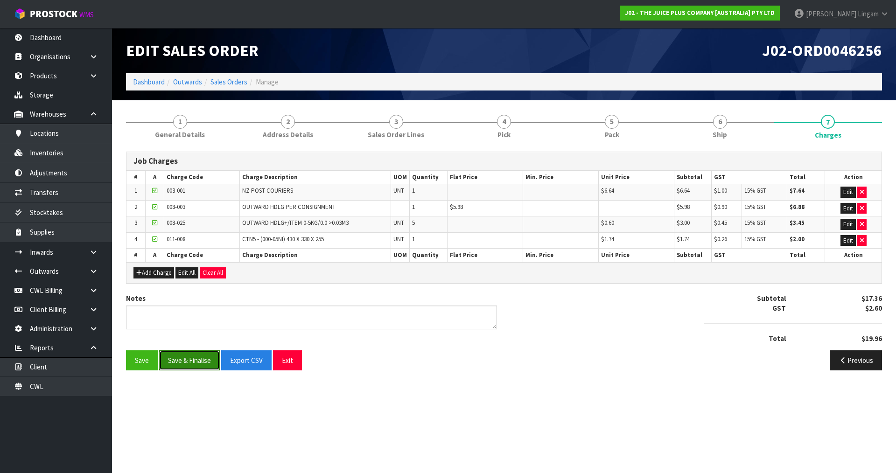
click at [191, 327] on button "Save & Finalise" at bounding box center [189, 361] width 61 height 20
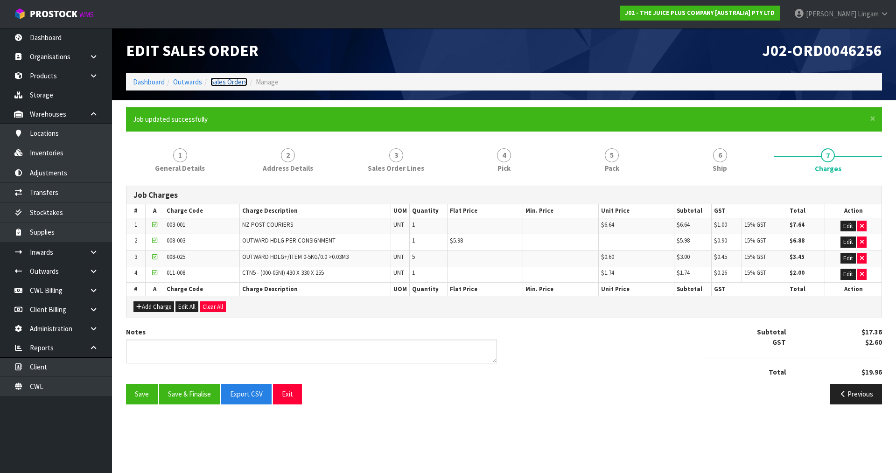
click at [240, 82] on link "Sales Orders" at bounding box center [229, 82] width 37 height 9
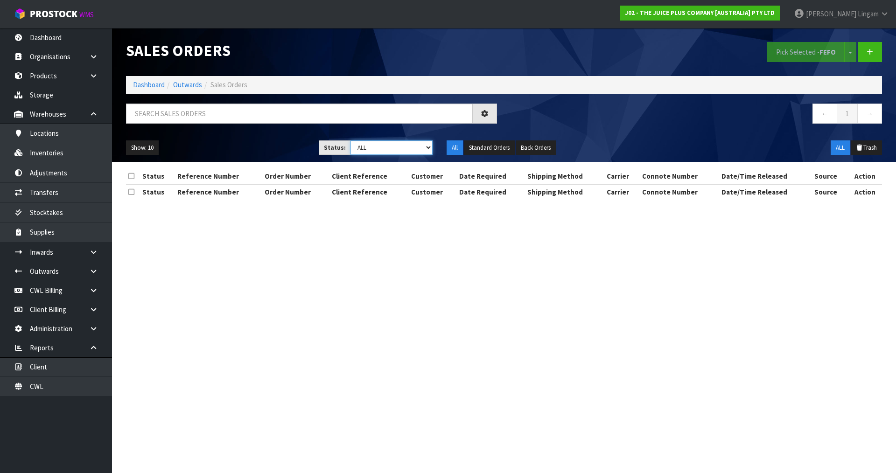
click at [411, 151] on select "Draft Pending Allocated Pending Pick Goods Picked Goods Packed Pending Charges …" at bounding box center [392, 148] width 83 height 14
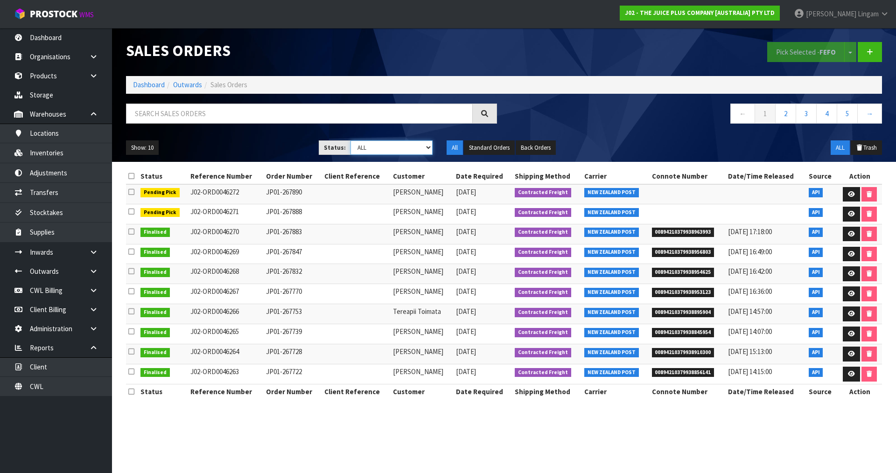
select select "string:6"
click at [351, 141] on select "Draft Pending Allocated Pending Pick Goods Picked Goods Packed Pending Charges …" at bounding box center [392, 148] width 83 height 14
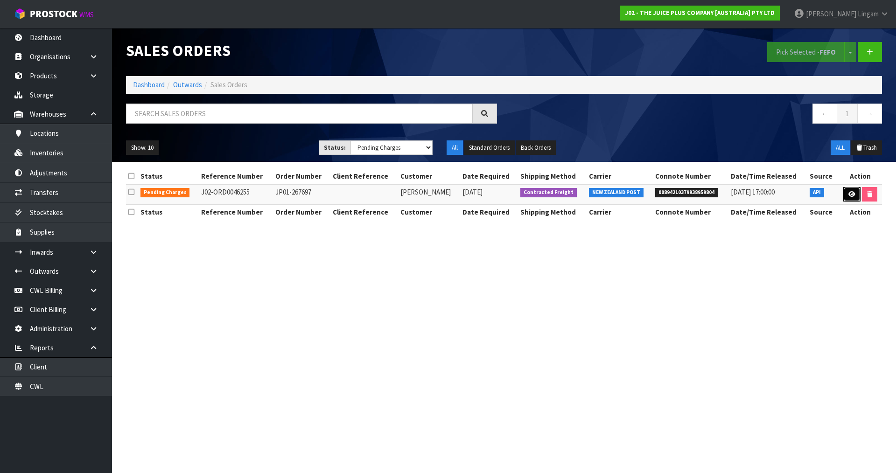
click at [471, 193] on icon at bounding box center [852, 194] width 7 height 6
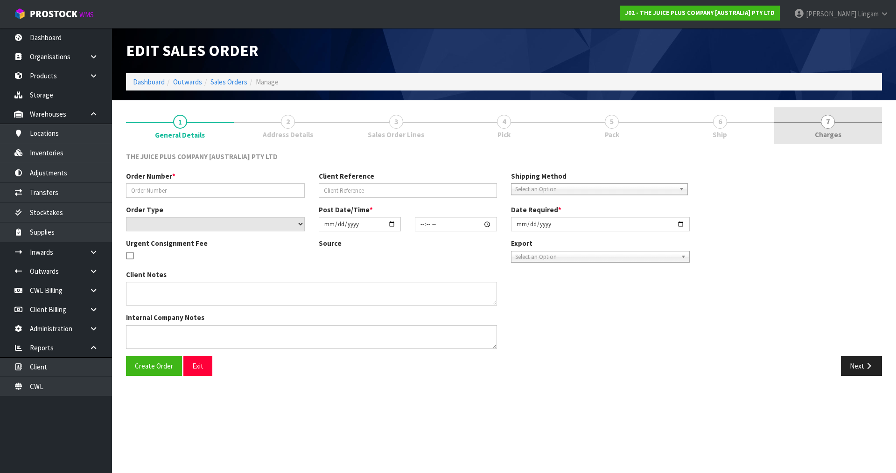
type input "JP01-267697"
select select "number:0"
type input "[DATE]"
type input "11:50:27.000"
type input "[DATE]"
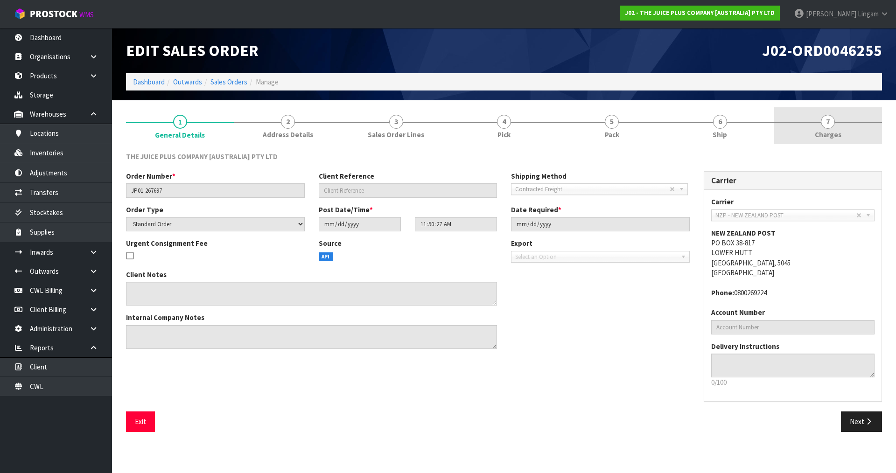
click at [471, 134] on link "7 [GEOGRAPHIC_DATA]" at bounding box center [829, 125] width 108 height 37
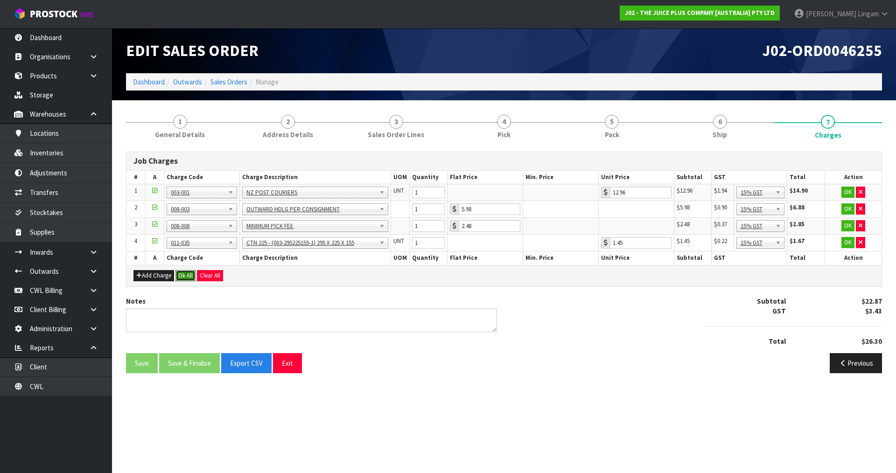
click at [190, 278] on button "Ok All" at bounding box center [186, 275] width 20 height 11
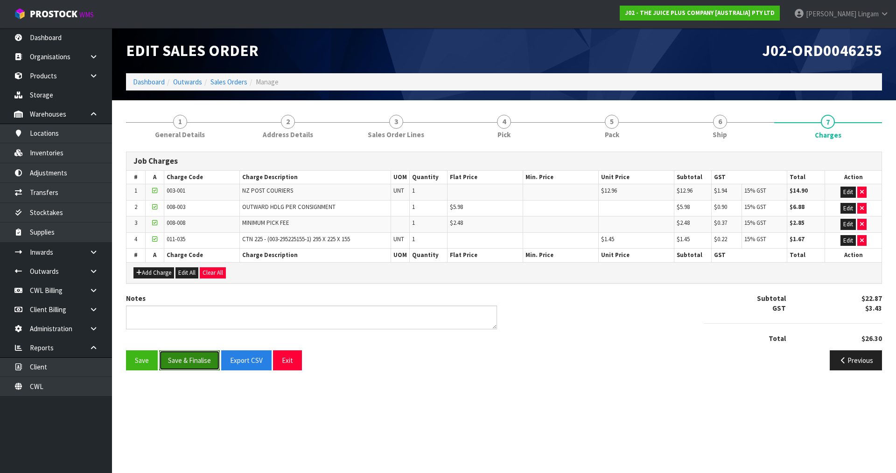
click at [206, 327] on button "Save & Finalise" at bounding box center [189, 361] width 61 height 20
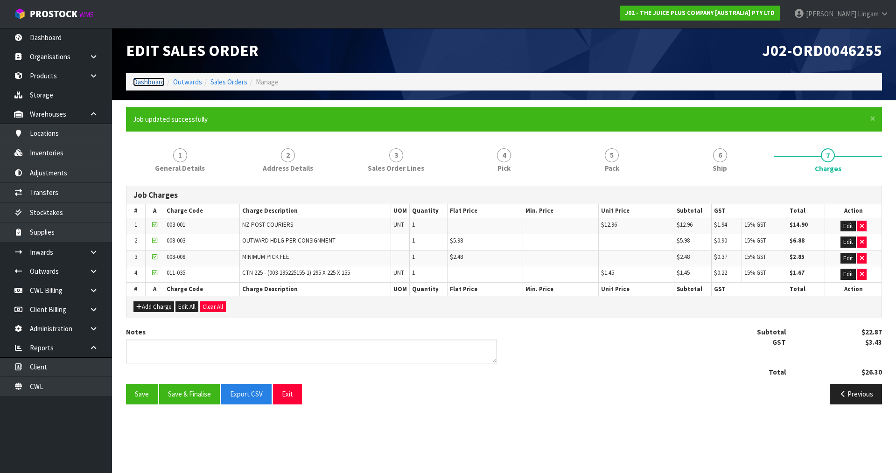
click at [157, 82] on link "Dashboard" at bounding box center [149, 82] width 32 height 9
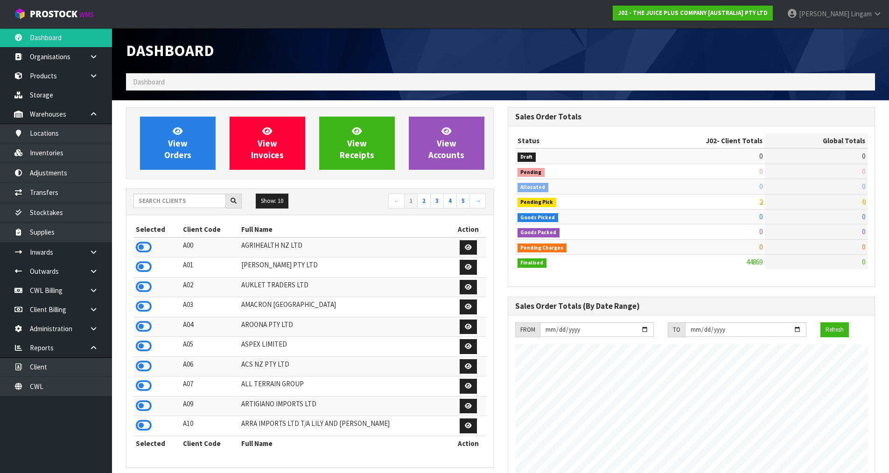
scroll to position [707, 381]
click at [206, 205] on input "text" at bounding box center [180, 201] width 92 height 14
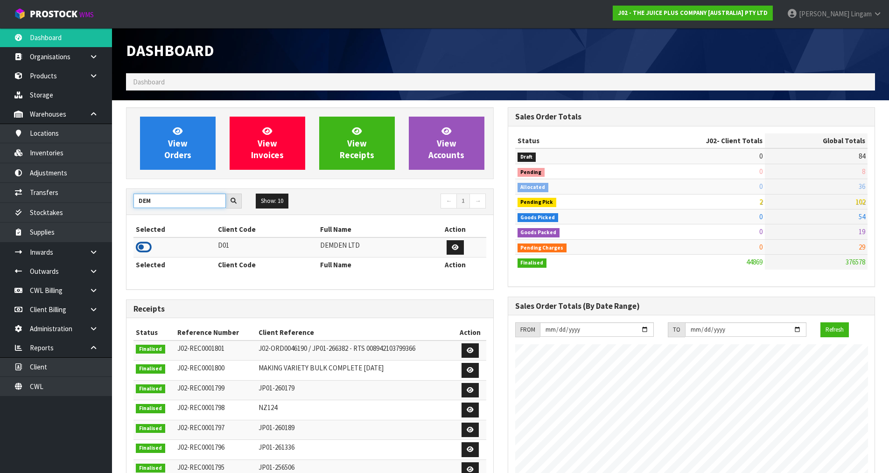
type input "DEM"
click at [142, 247] on icon at bounding box center [144, 247] width 16 height 14
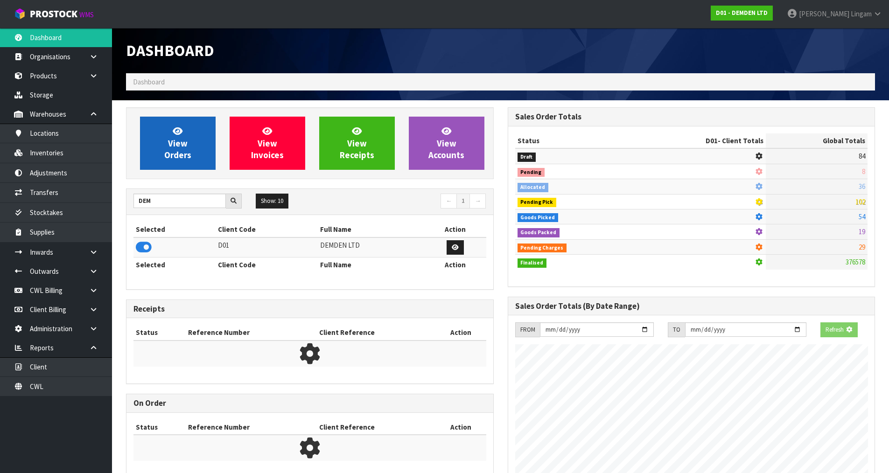
scroll to position [582, 381]
click at [170, 147] on span "View Orders" at bounding box center [177, 143] width 27 height 35
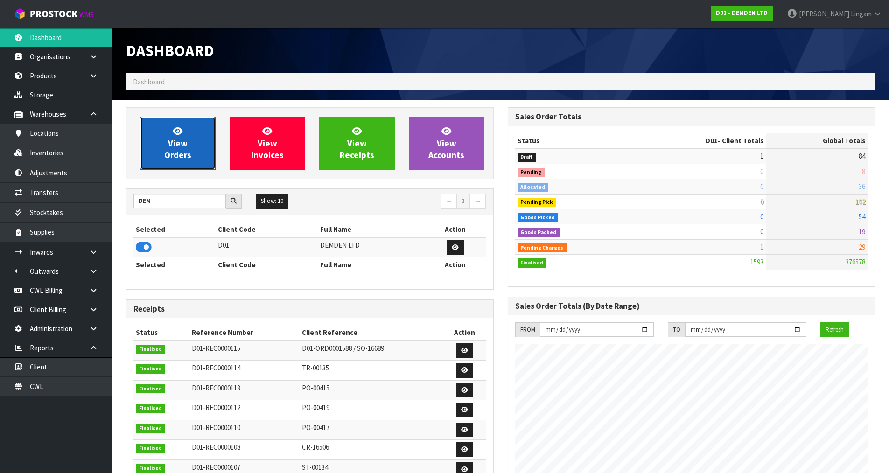
scroll to position [632, 381]
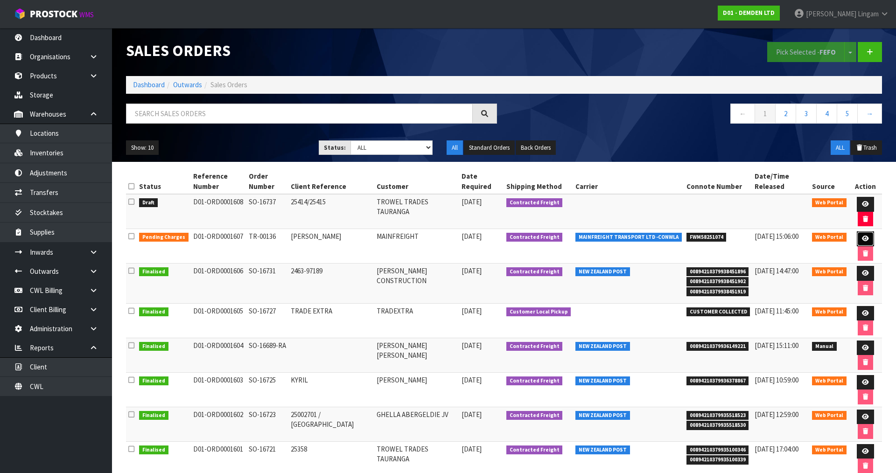
click at [471, 232] on link at bounding box center [865, 239] width 17 height 15
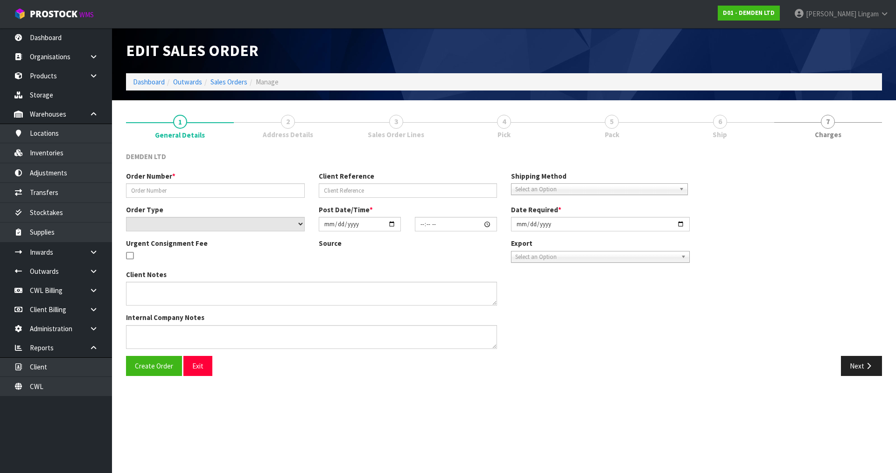
type input "TR-00136"
type input "[PERSON_NAME]"
select select "number:0"
type input "[DATE]"
type input "11:32:00.000"
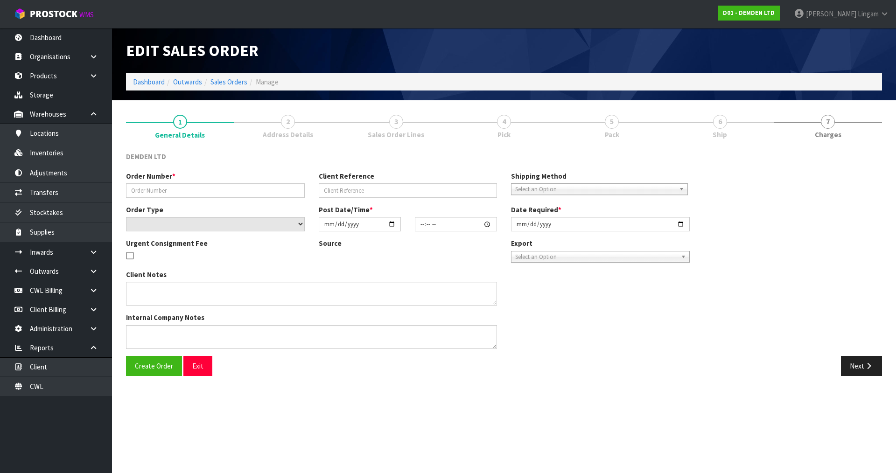
type input "[DATE]"
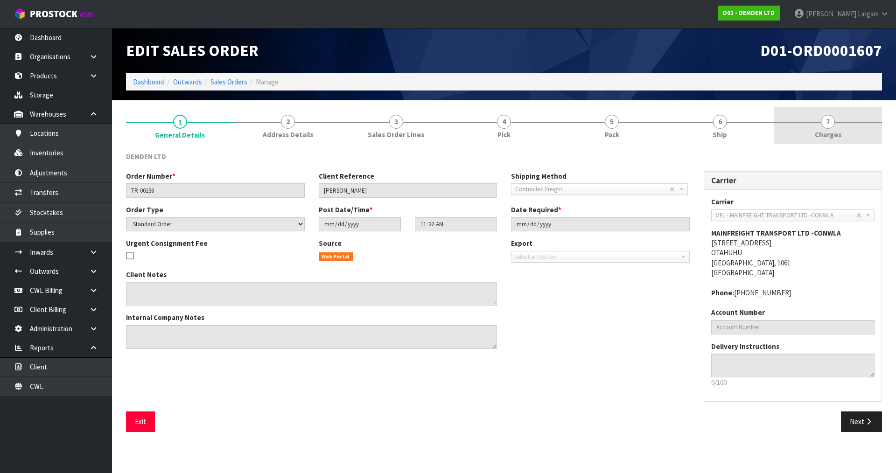
click at [471, 132] on link "7 [GEOGRAPHIC_DATA]" at bounding box center [829, 125] width 108 height 37
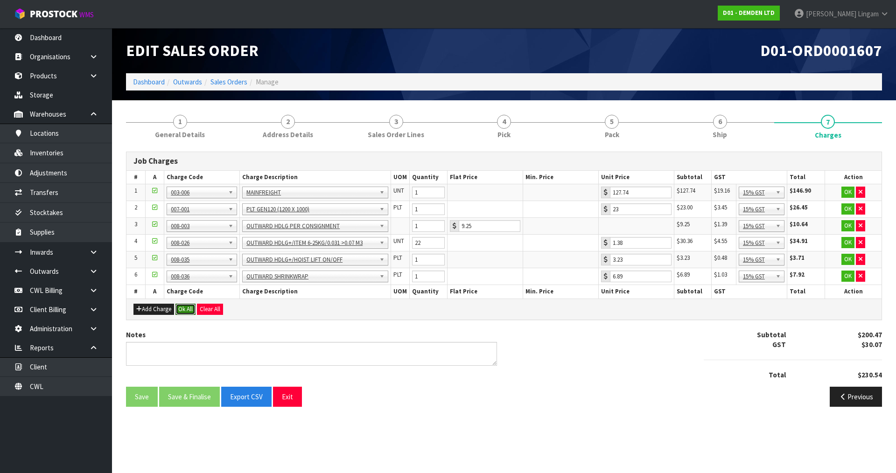
click at [190, 313] on button "Ok All" at bounding box center [186, 309] width 20 height 11
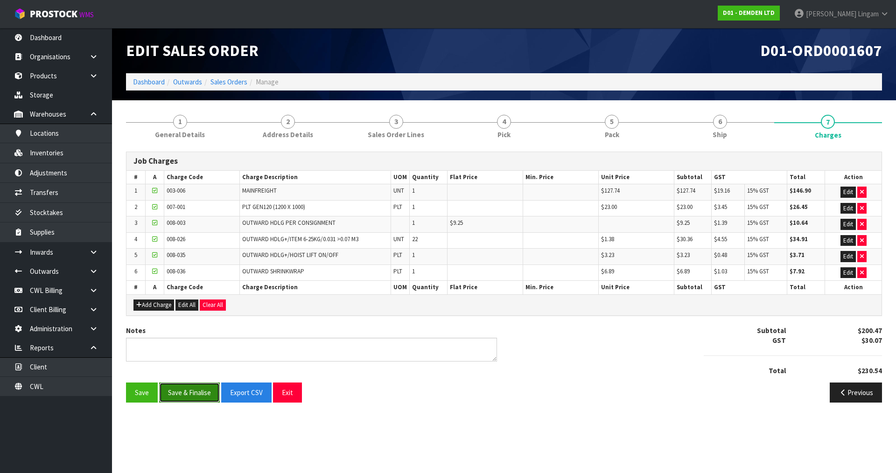
click at [202, 327] on button "Save & Finalise" at bounding box center [189, 393] width 61 height 20
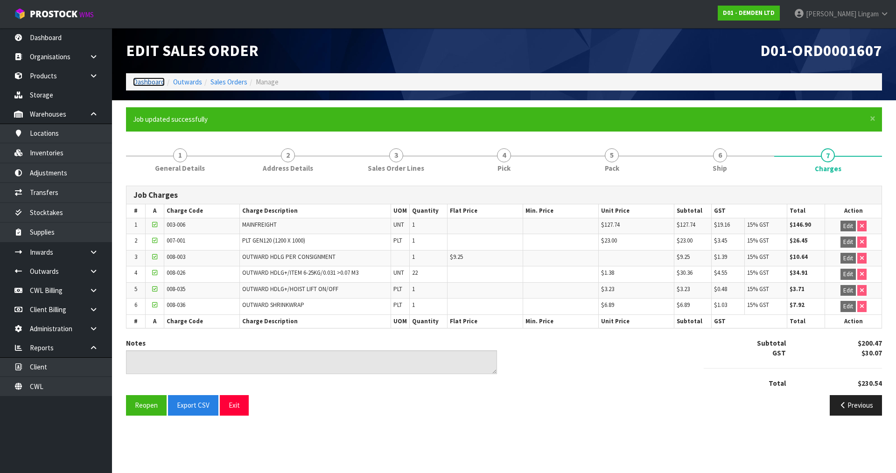
click at [139, 81] on link "Dashboard" at bounding box center [149, 82] width 32 height 9
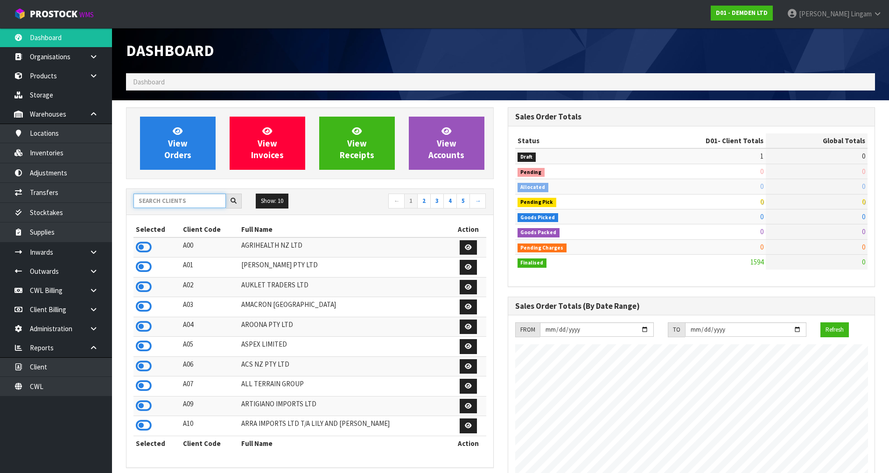
scroll to position [632, 381]
click at [177, 204] on input "text" at bounding box center [180, 201] width 92 height 14
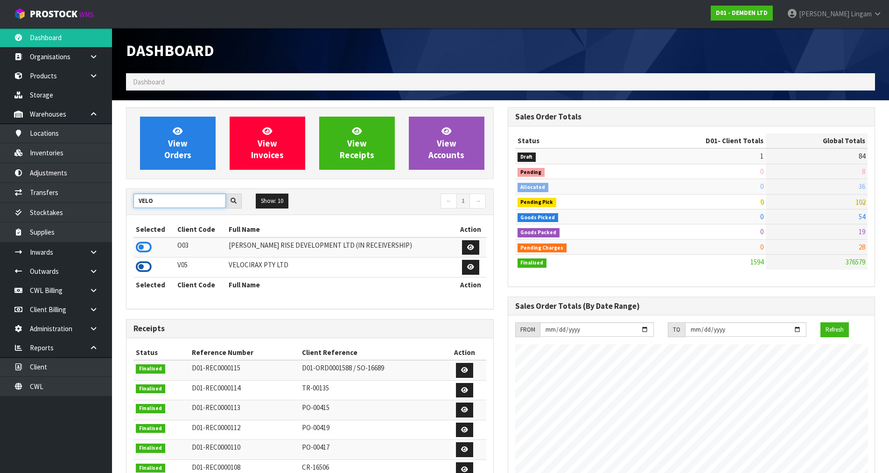
type input "VELO"
click at [137, 268] on icon at bounding box center [144, 267] width 16 height 14
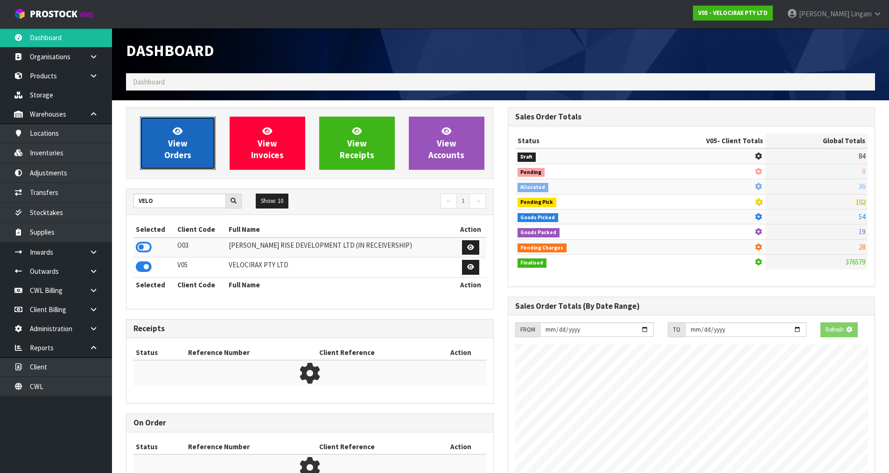
click at [199, 132] on link "View Orders" at bounding box center [178, 143] width 76 height 53
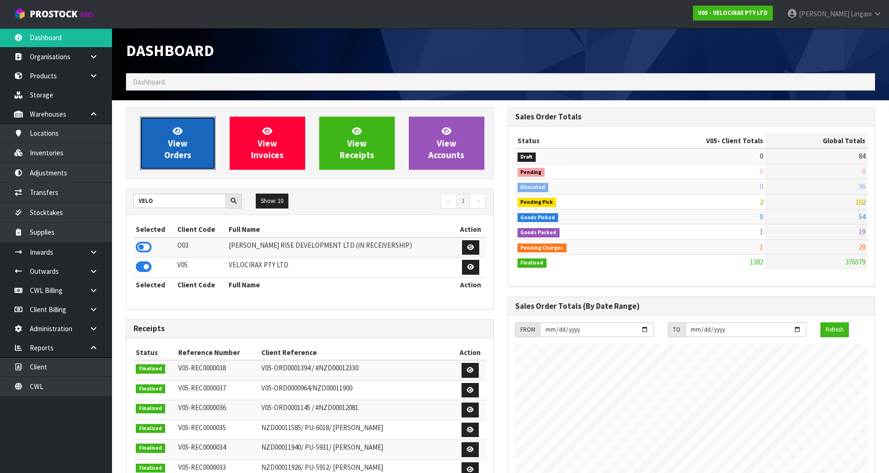
scroll to position [727, 381]
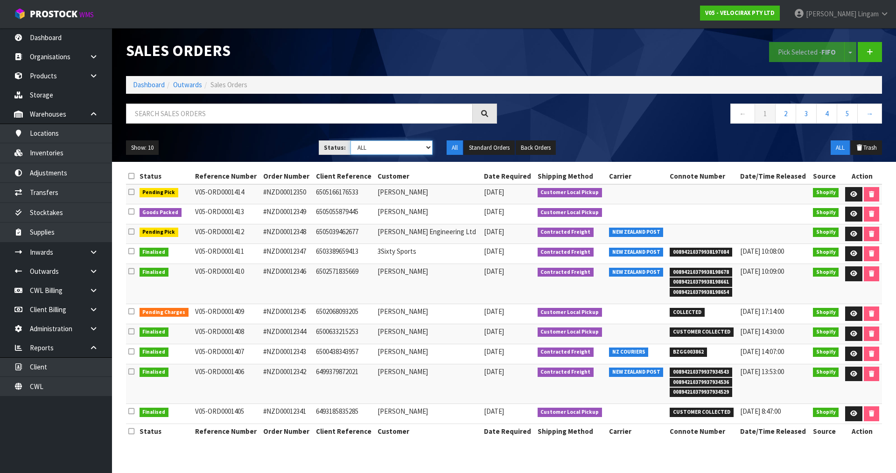
click at [415, 144] on select "Draft Pending Allocated Pending Pick Goods Picked Goods Packed Pending Charges …" at bounding box center [392, 148] width 83 height 14
select select "string:6"
click at [351, 141] on select "Draft Pending Allocated Pending Pick Goods Picked Goods Packed Pending Charges …" at bounding box center [392, 148] width 83 height 14
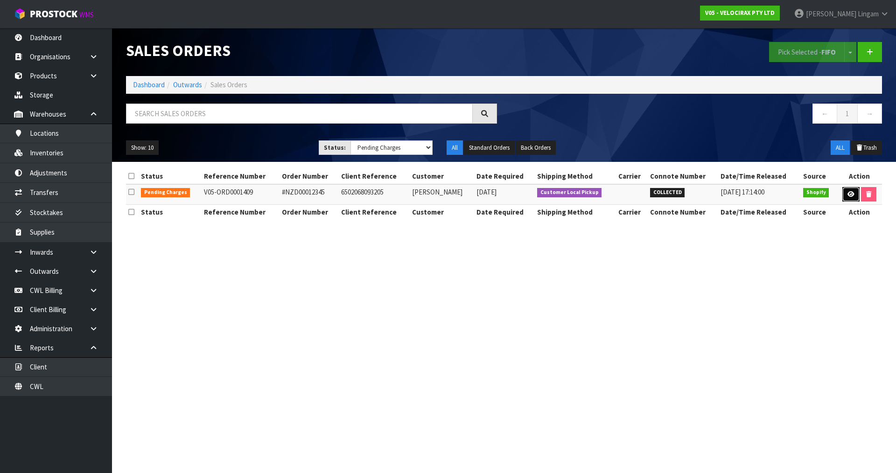
click at [471, 197] on icon at bounding box center [851, 194] width 7 height 6
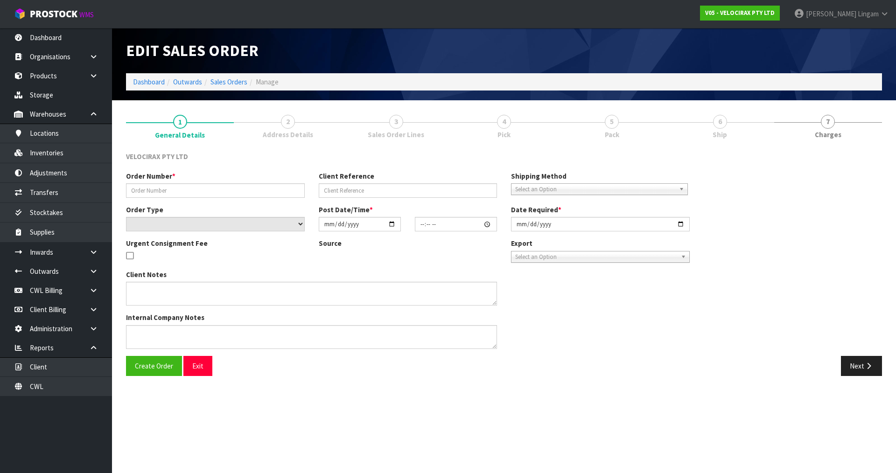
type input "#NZD00012345"
type input "6502068093205"
select select "number:0"
type input "[DATE]"
type input "10:48:04.000"
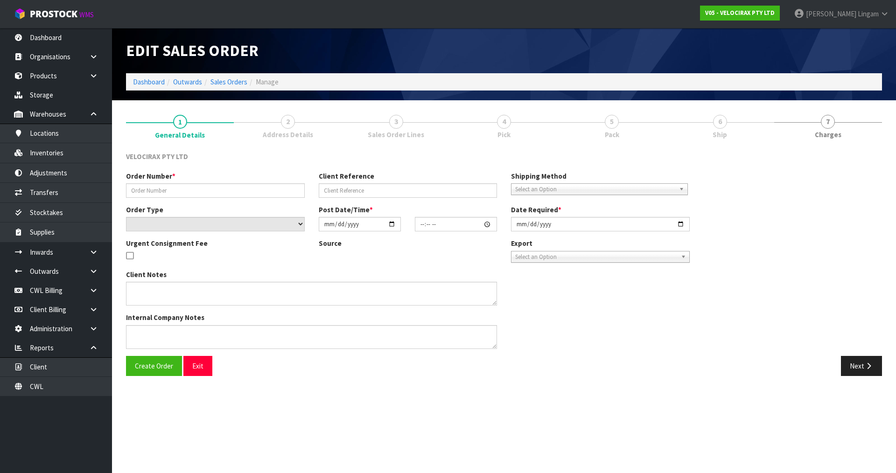
type input "[DATE]"
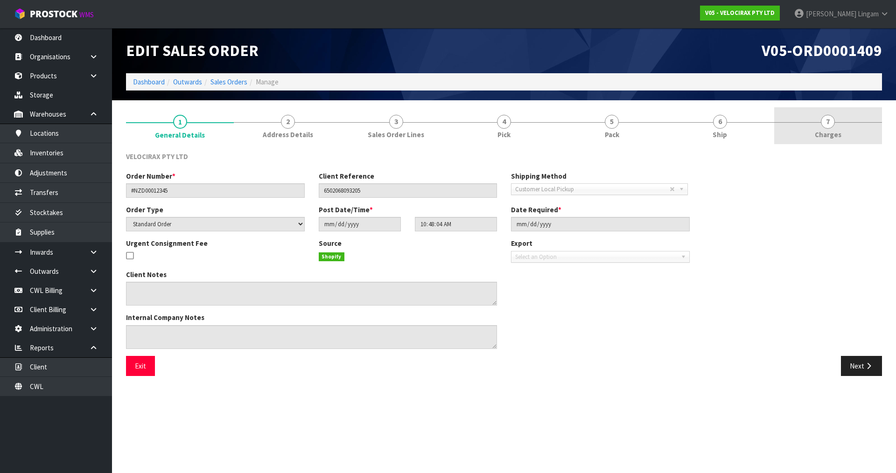
click at [471, 128] on link "7 [GEOGRAPHIC_DATA]" at bounding box center [829, 125] width 108 height 37
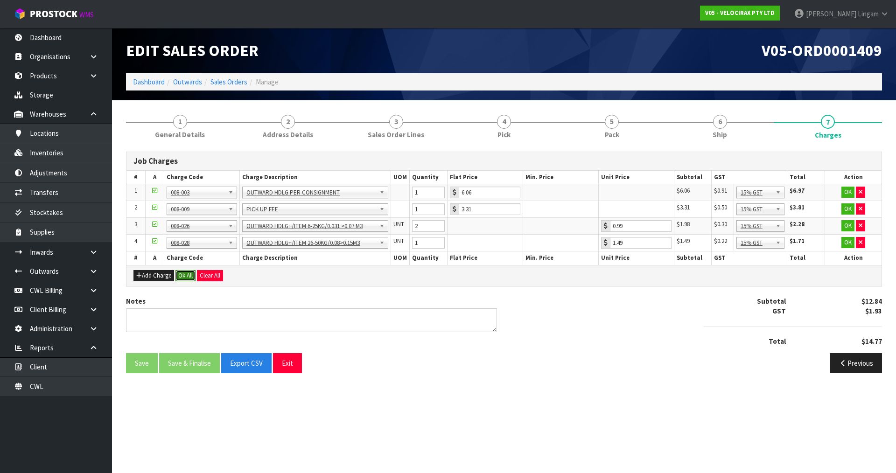
click at [182, 275] on button "Ok All" at bounding box center [186, 275] width 20 height 11
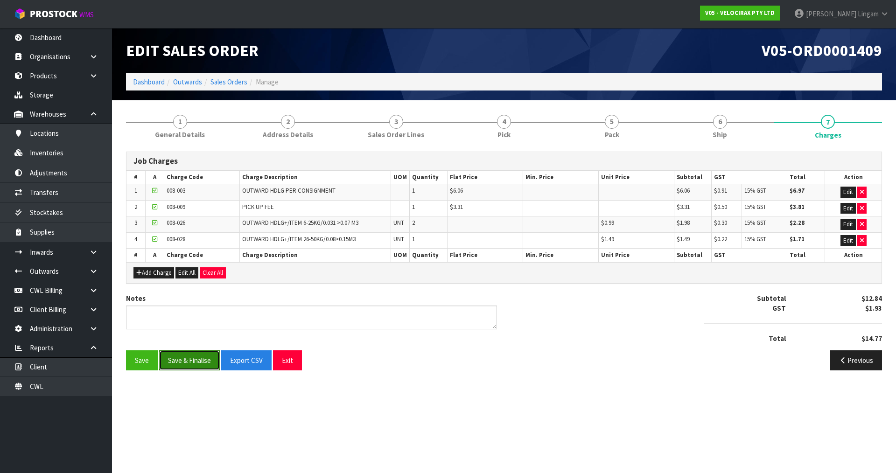
click at [204, 327] on button "Save & Finalise" at bounding box center [189, 361] width 61 height 20
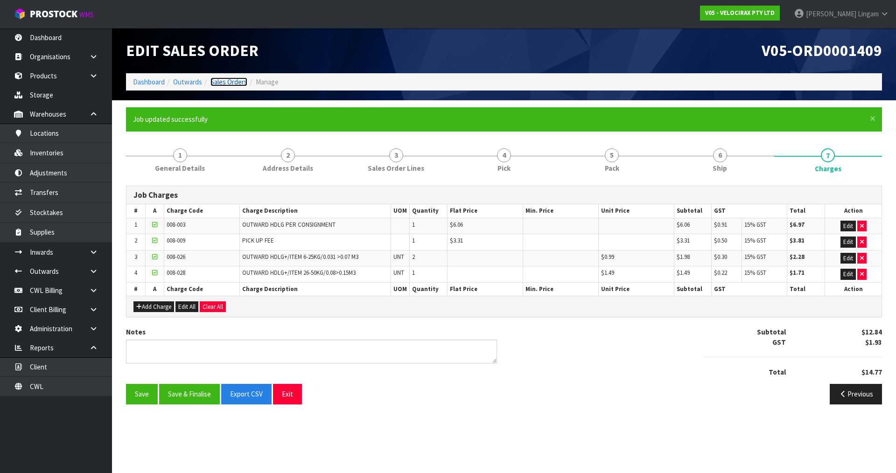
click at [240, 78] on link "Sales Orders" at bounding box center [229, 82] width 37 height 9
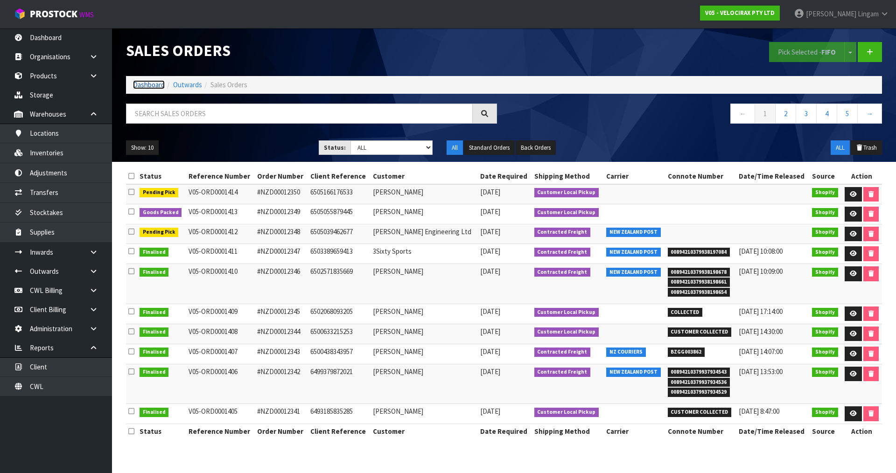
click at [159, 84] on link "Dashboard" at bounding box center [149, 84] width 32 height 9
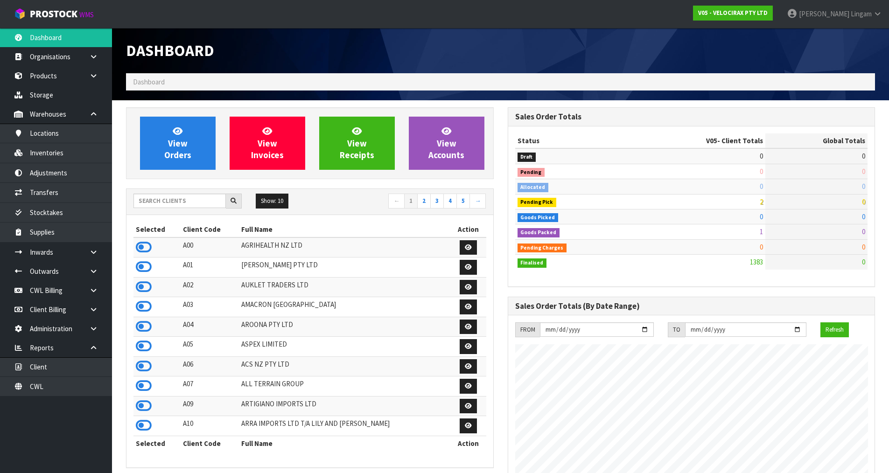
scroll to position [727, 381]
click at [208, 206] on input "text" at bounding box center [180, 201] width 92 height 14
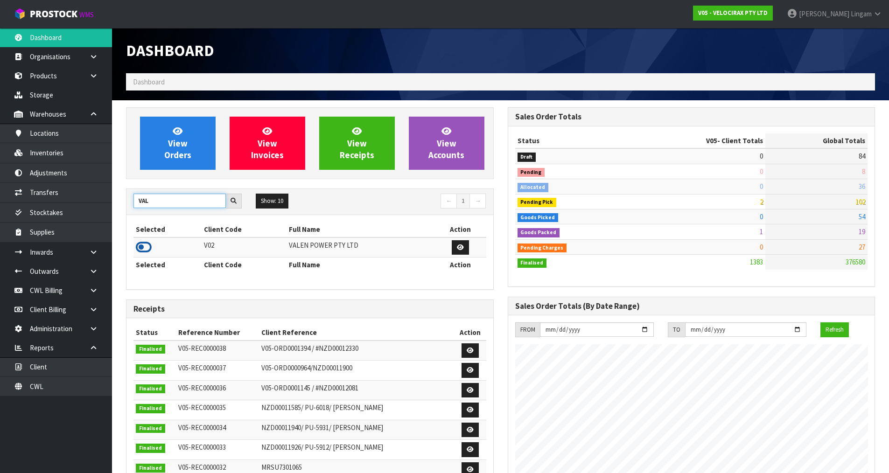
type input "VAL"
click at [148, 249] on icon at bounding box center [144, 247] width 16 height 14
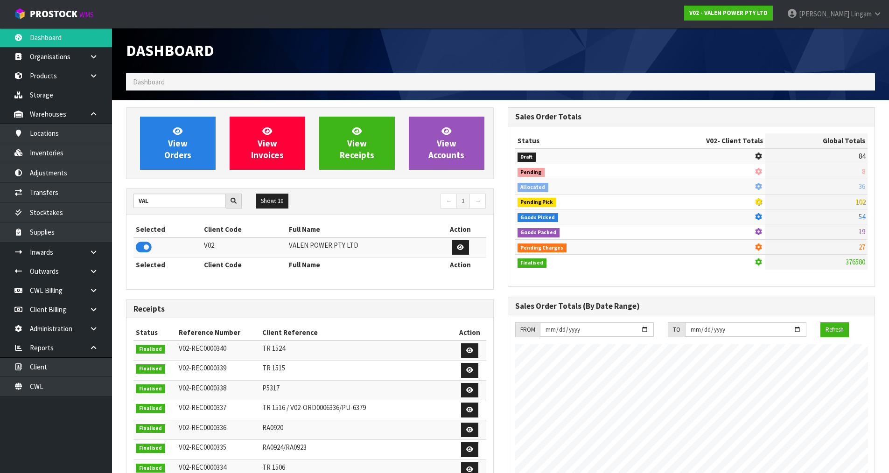
scroll to position [707, 381]
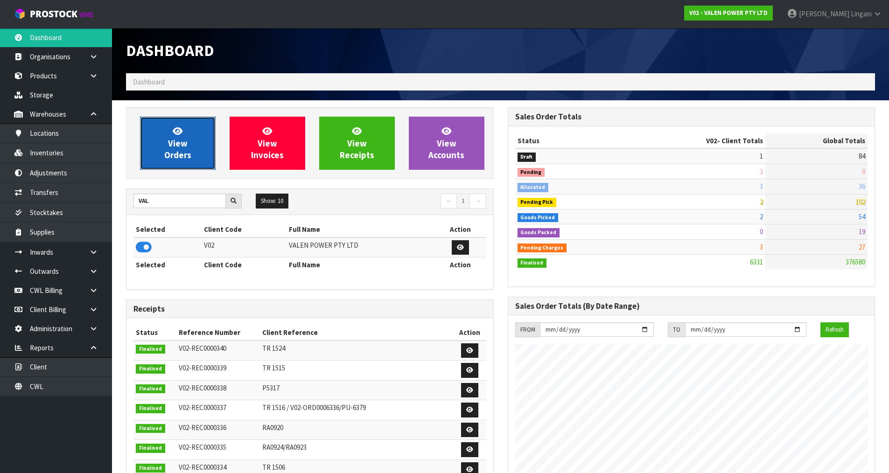
click at [207, 144] on link "View Orders" at bounding box center [178, 143] width 76 height 53
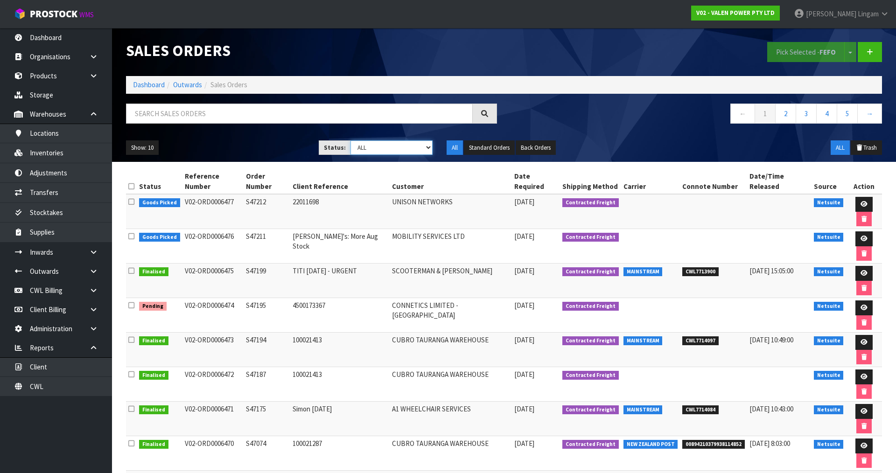
click at [406, 150] on select "Draft Pending Allocated Pending Pick Goods Picked Goods Packed Pending Charges …" at bounding box center [392, 148] width 83 height 14
click at [351, 141] on select "Draft Pending Allocated Pending Pick Goods Picked Goods Packed Pending Charges …" at bounding box center [392, 148] width 83 height 14
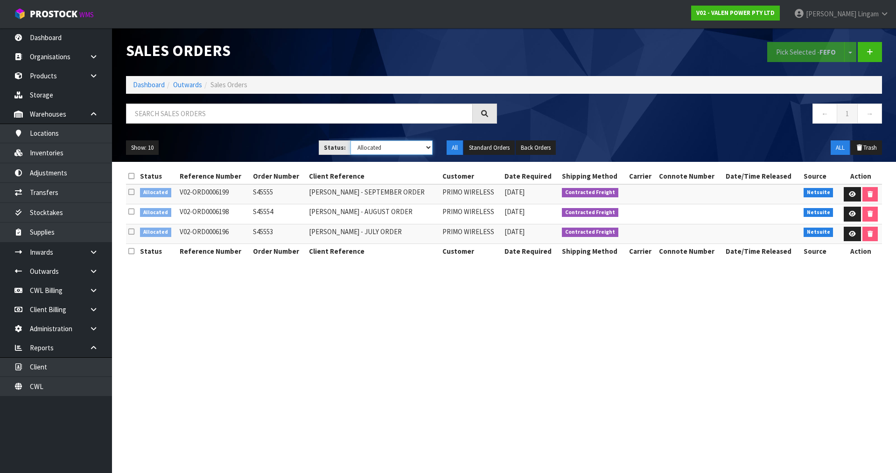
click at [402, 149] on select "Draft Pending Allocated Pending Pick Goods Picked Goods Packed Pending Charges …" at bounding box center [392, 148] width 83 height 14
select select "string:6"
click at [351, 141] on select "Draft Pending Allocated Pending Pick Goods Picked Goods Packed Pending Charges …" at bounding box center [392, 148] width 83 height 14
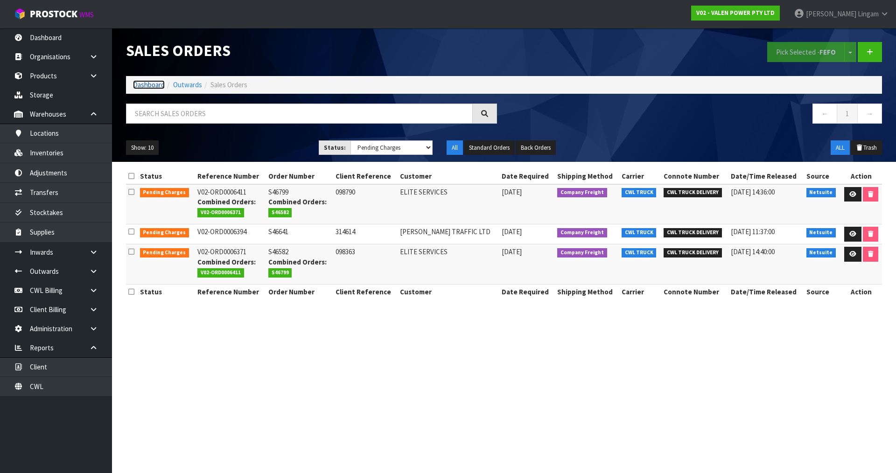
click at [155, 84] on link "Dashboard" at bounding box center [149, 84] width 32 height 9
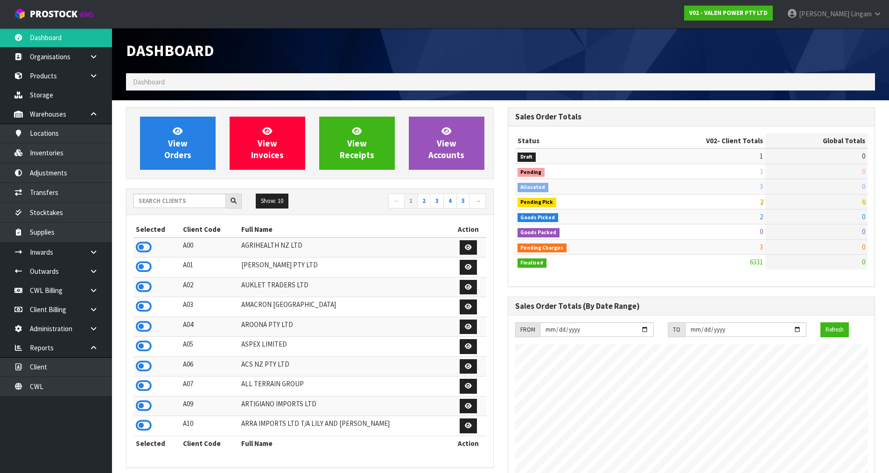
scroll to position [707, 381]
click at [200, 202] on input "text" at bounding box center [180, 201] width 92 height 14
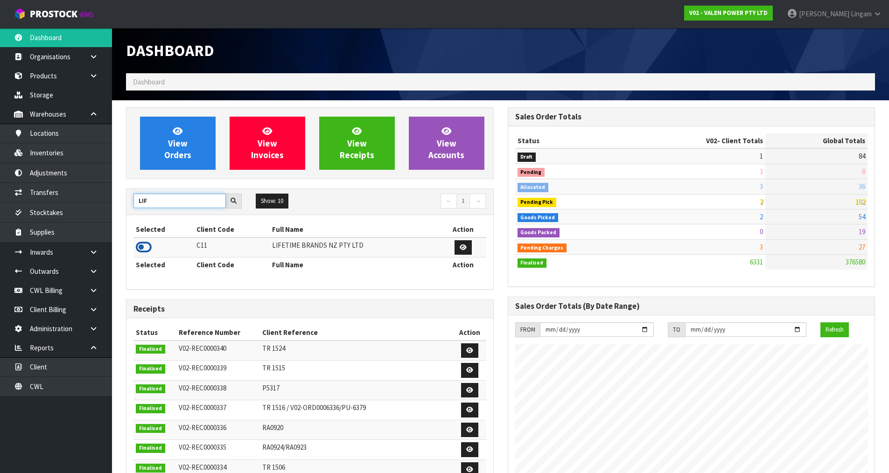
type input "LIF"
click at [142, 244] on icon at bounding box center [144, 247] width 16 height 14
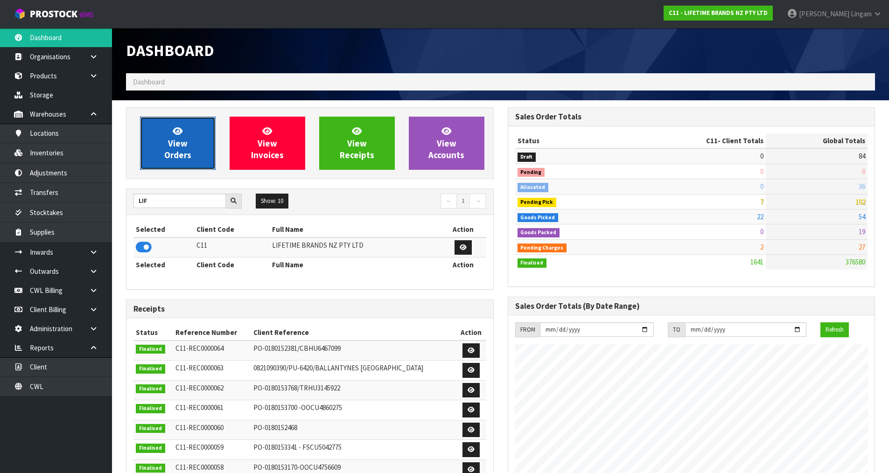
click at [194, 151] on link "View Orders" at bounding box center [178, 143] width 76 height 53
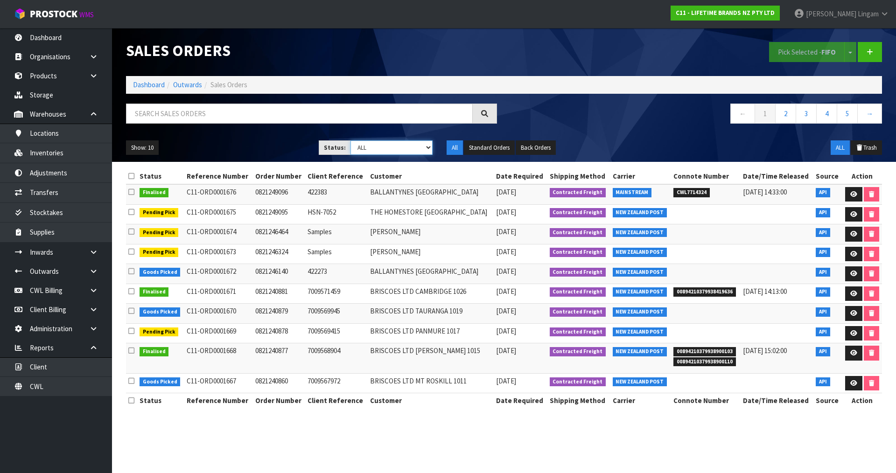
click at [411, 145] on select "Draft Pending Allocated Pending Pick Goods Picked Goods Packed Pending Charges …" at bounding box center [392, 148] width 83 height 14
select select "string:6"
click at [351, 141] on select "Draft Pending Allocated Pending Pick Goods Picked Goods Packed Pending Charges …" at bounding box center [392, 148] width 83 height 14
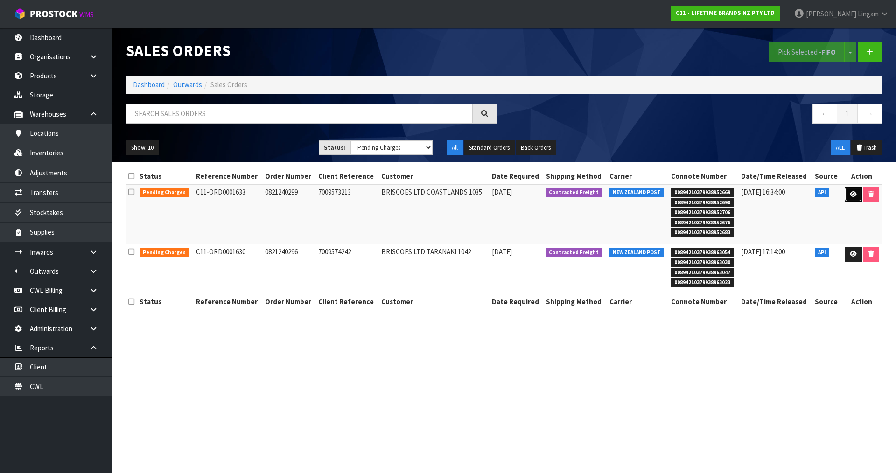
click at [471, 196] on icon at bounding box center [853, 194] width 7 height 6
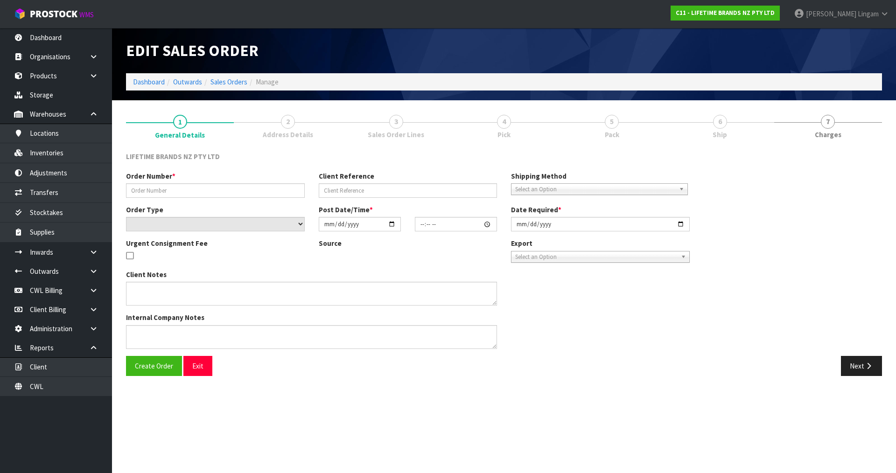
type input "0821240299"
type input "7009573213"
select select "number:0"
type input "[DATE]"
type input "14:08:20.000"
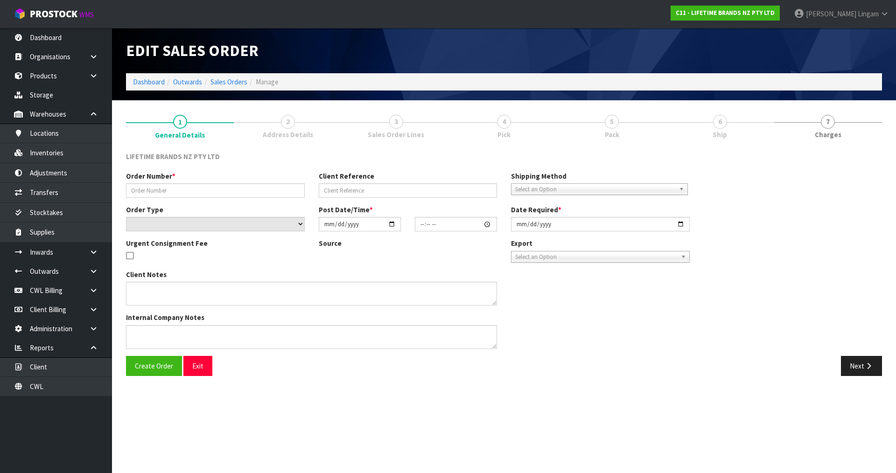
type input "[DATE]"
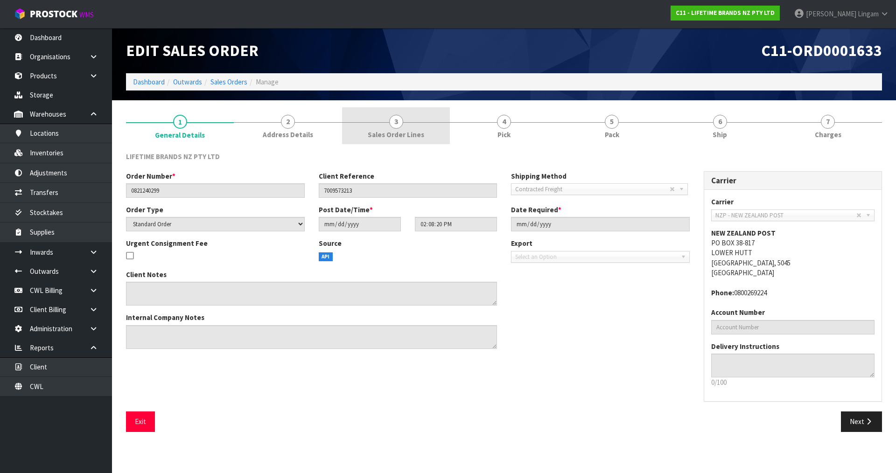
click at [424, 132] on link "3 Sales Order Lines" at bounding box center [396, 125] width 108 height 37
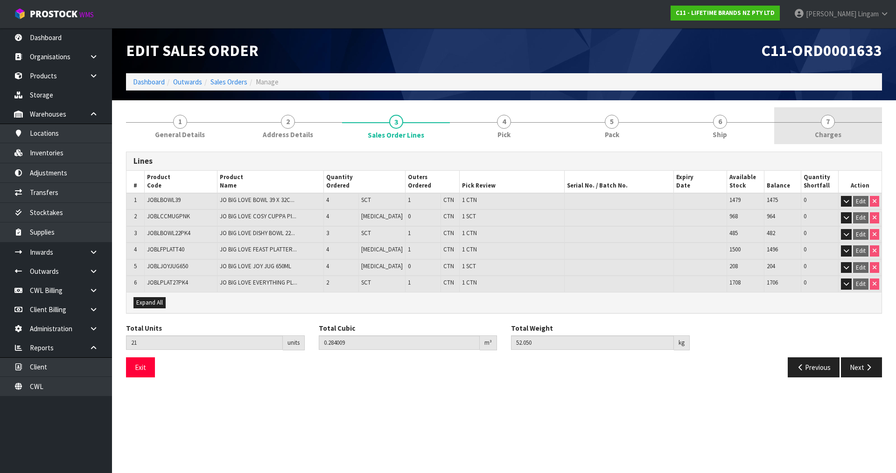
click at [471, 133] on link "7 [GEOGRAPHIC_DATA]" at bounding box center [829, 125] width 108 height 37
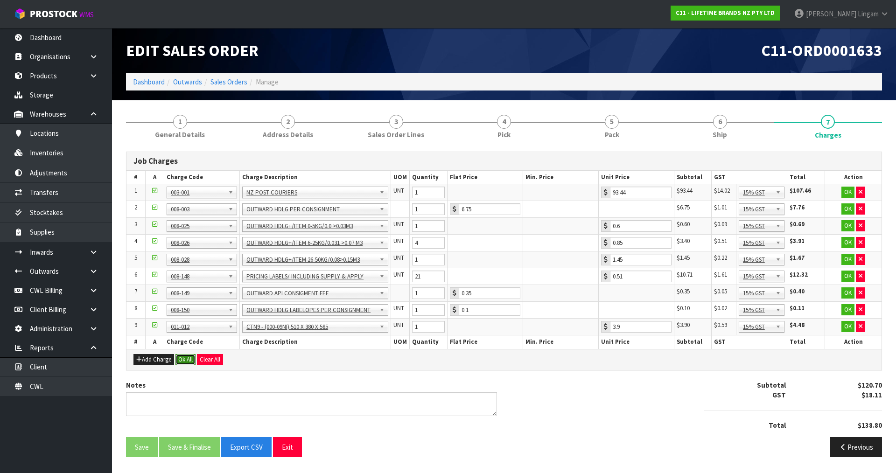
click at [191, 327] on button "Ok All" at bounding box center [186, 359] width 20 height 11
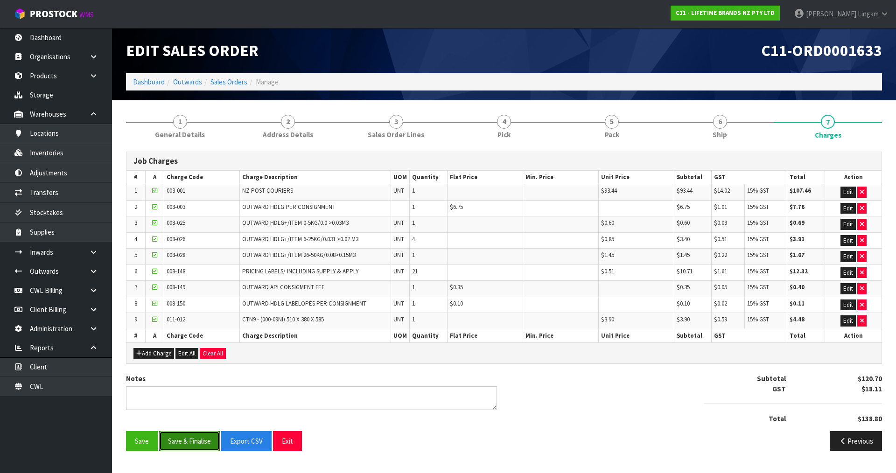
click at [190, 327] on button "Save & Finalise" at bounding box center [189, 441] width 61 height 20
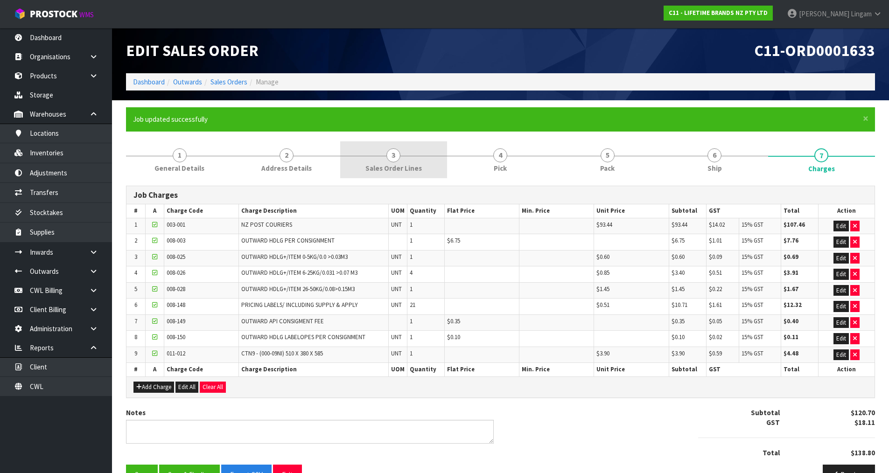
click at [383, 167] on span "Sales Order Lines" at bounding box center [394, 168] width 56 height 10
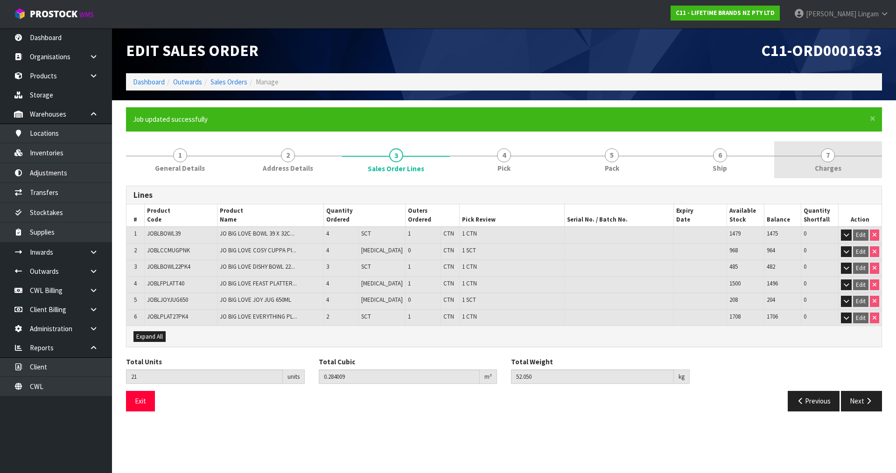
click at [471, 160] on link "7 [GEOGRAPHIC_DATA]" at bounding box center [829, 159] width 108 height 37
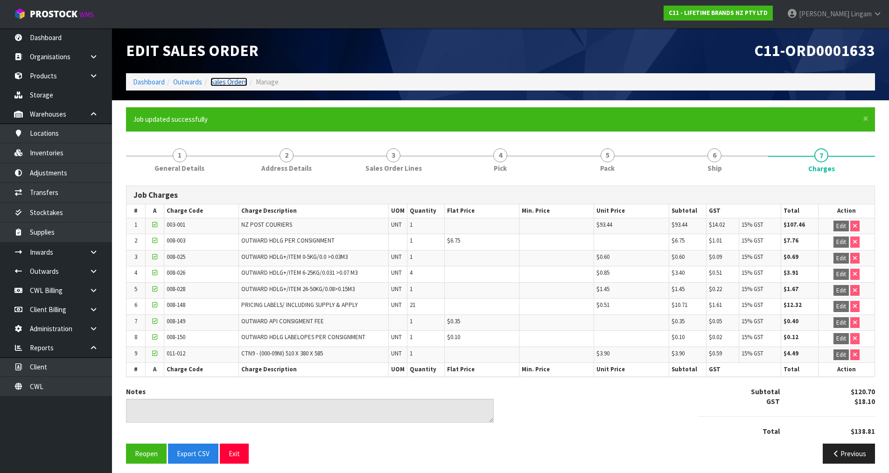
click at [234, 83] on link "Sales Orders" at bounding box center [229, 82] width 37 height 9
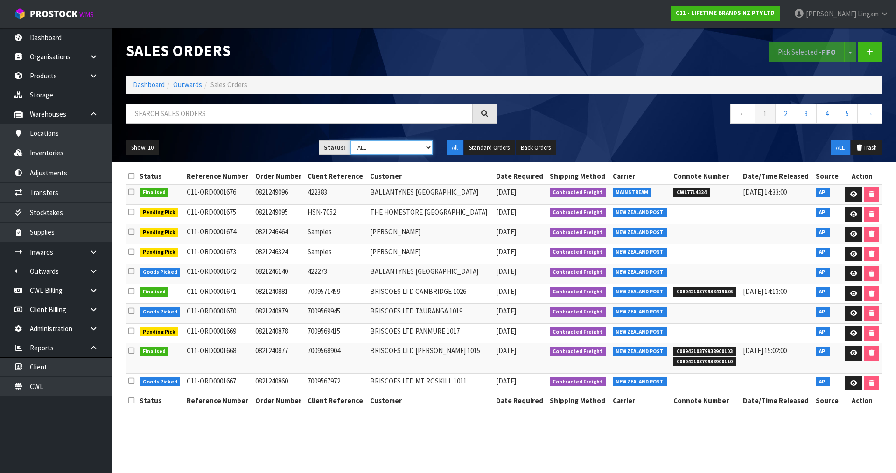
click at [409, 144] on select "Draft Pending Allocated Pending Pick Goods Picked Goods Packed Pending Charges …" at bounding box center [392, 148] width 83 height 14
select select "string:6"
click at [351, 141] on select "Draft Pending Allocated Pending Pick Goods Picked Goods Packed Pending Charges …" at bounding box center [392, 148] width 83 height 14
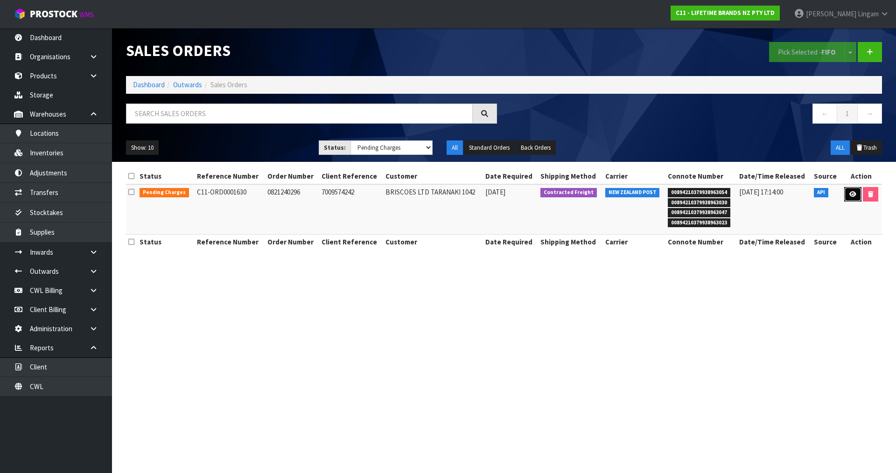
click at [471, 200] on link at bounding box center [853, 194] width 17 height 15
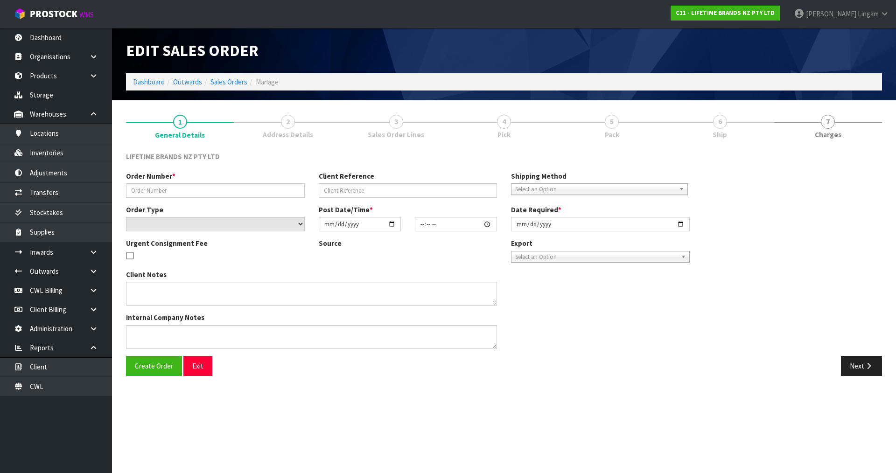
type input "0821240296"
type input "7009574242"
select select "number:0"
type input "[DATE]"
type input "14:03:16.000"
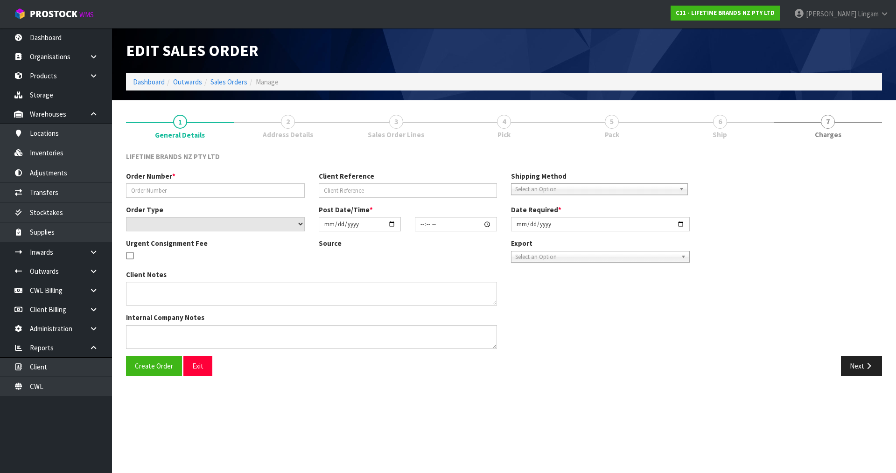
type input "[DATE]"
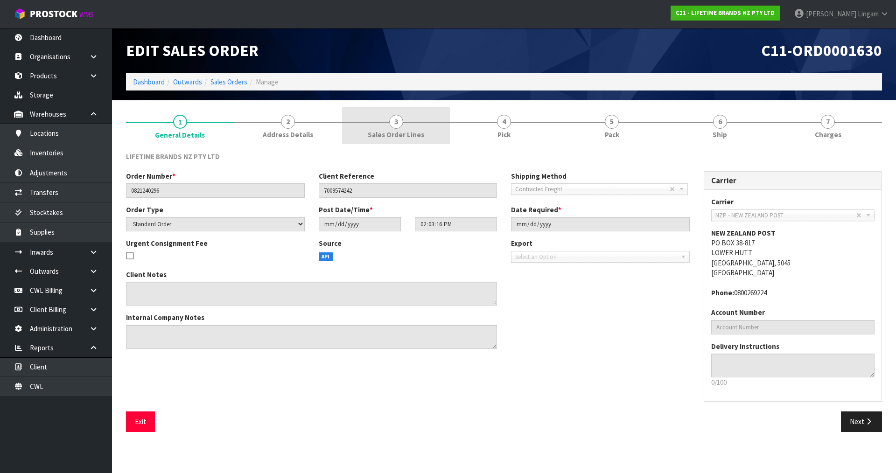
click at [407, 141] on link "3 Sales Order Lines" at bounding box center [396, 125] width 108 height 37
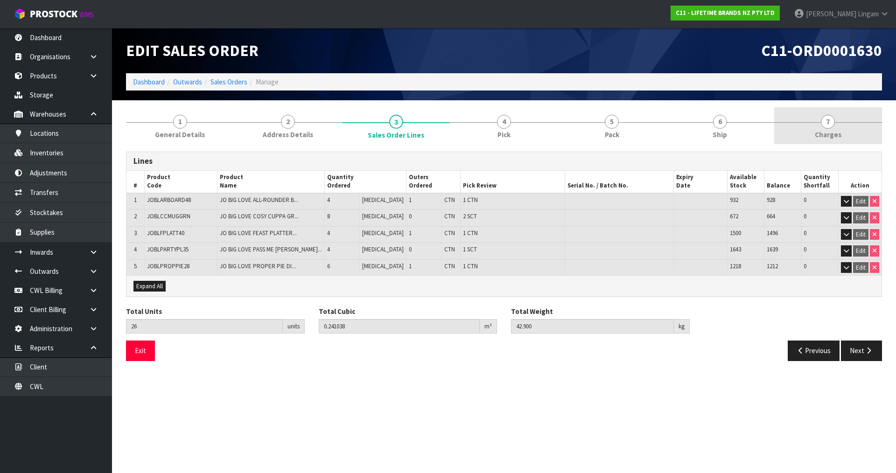
click at [471, 122] on div at bounding box center [829, 122] width 108 height 0
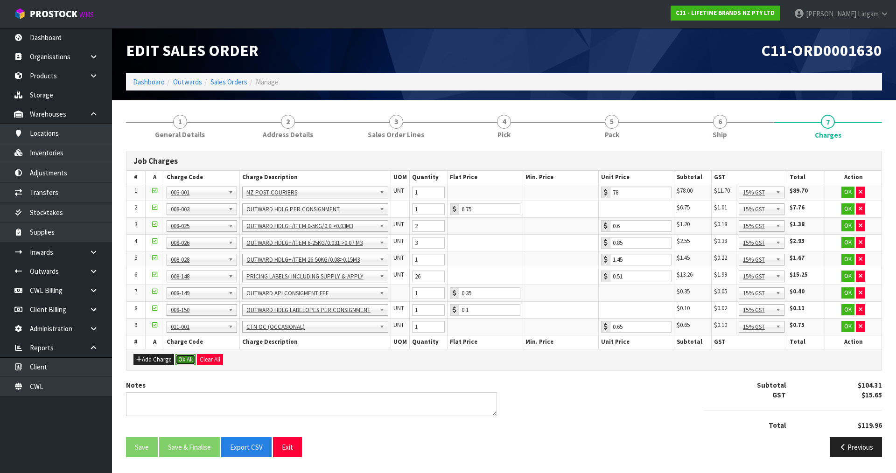
click at [180, 327] on button "Ok All" at bounding box center [186, 359] width 20 height 11
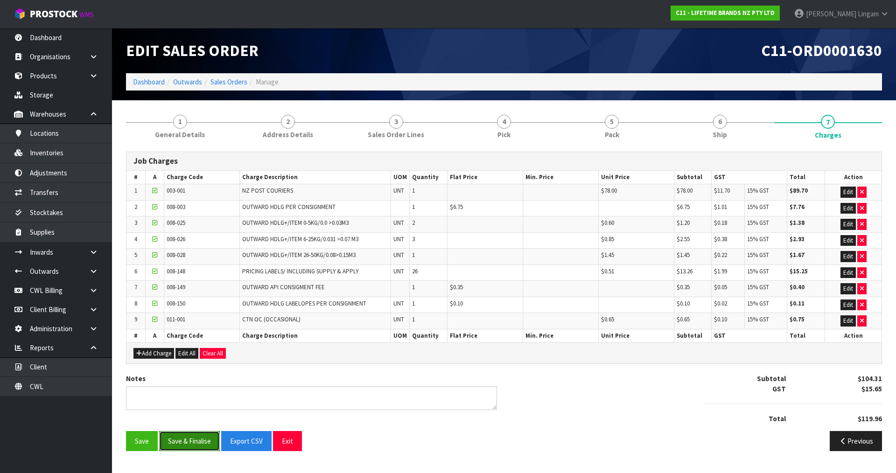
click at [201, 327] on button "Save & Finalise" at bounding box center [189, 441] width 61 height 20
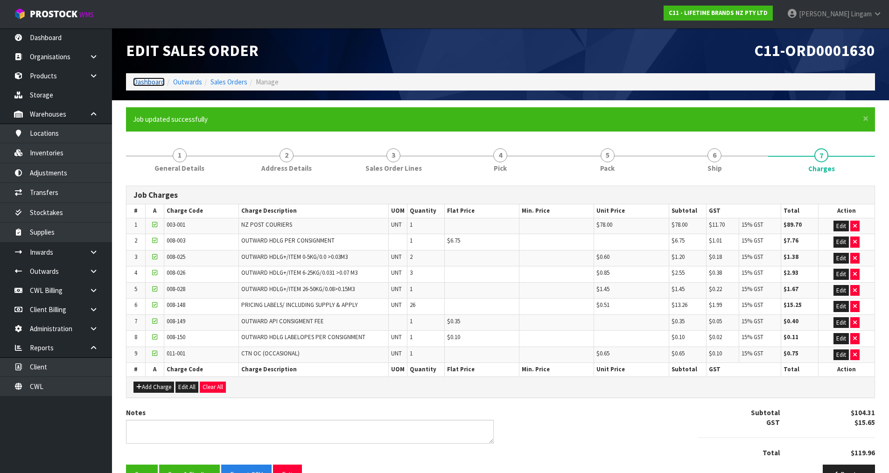
click at [145, 79] on link "Dashboard" at bounding box center [149, 82] width 32 height 9
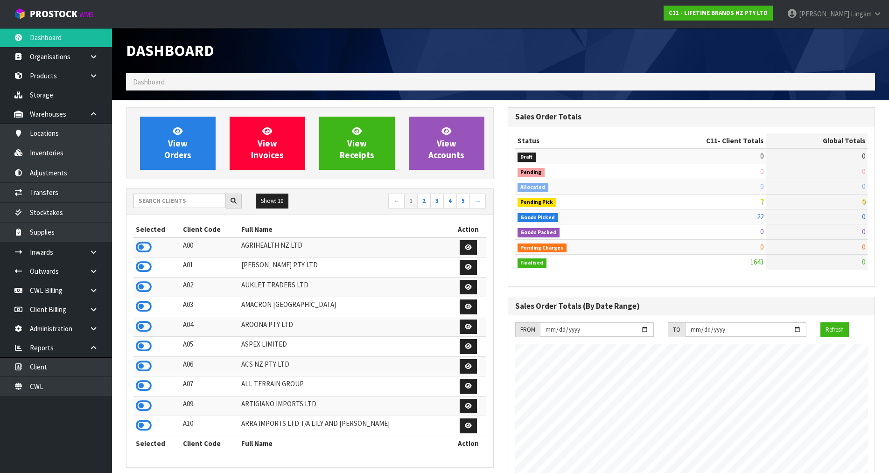
scroll to position [707, 381]
click at [141, 269] on icon at bounding box center [144, 267] width 16 height 14
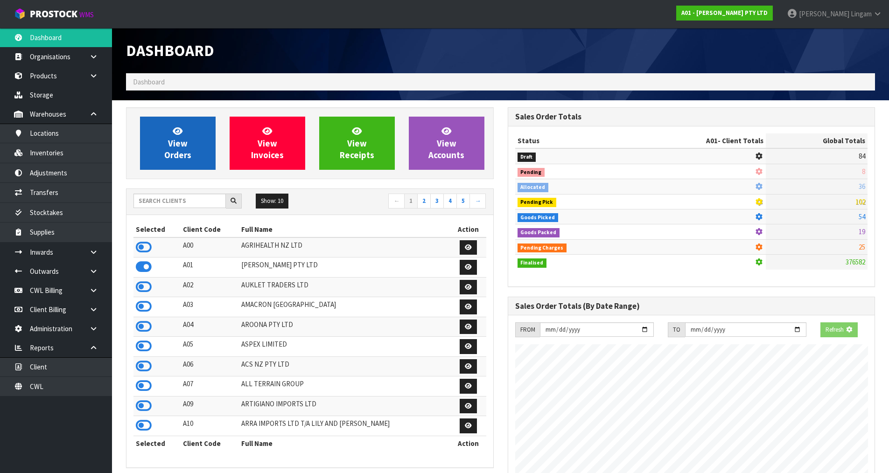
scroll to position [677, 381]
click at [186, 152] on span "View Orders" at bounding box center [177, 143] width 27 height 35
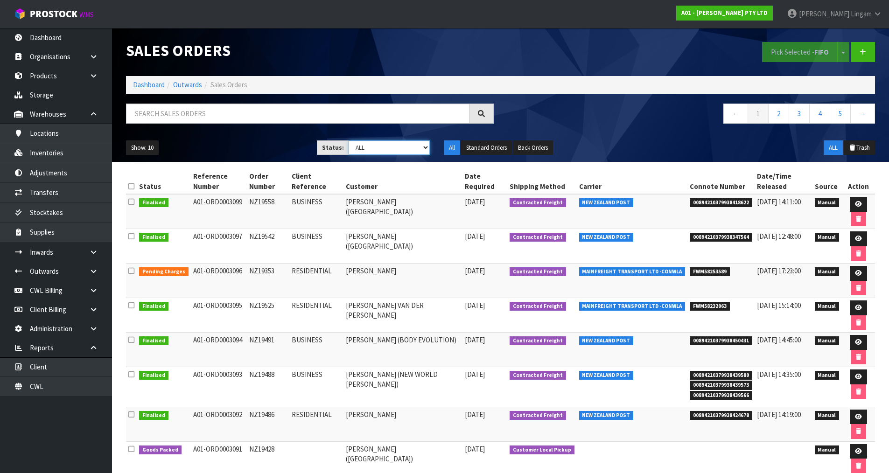
click at [413, 148] on select "Draft Pending Allocated Pending Pick Goods Picked Goods Packed Pending Charges …" at bounding box center [389, 148] width 81 height 14
select select "string:6"
click at [349, 141] on select "Draft Pending Allocated Pending Pick Goods Picked Goods Packed Pending Charges …" at bounding box center [389, 148] width 81 height 14
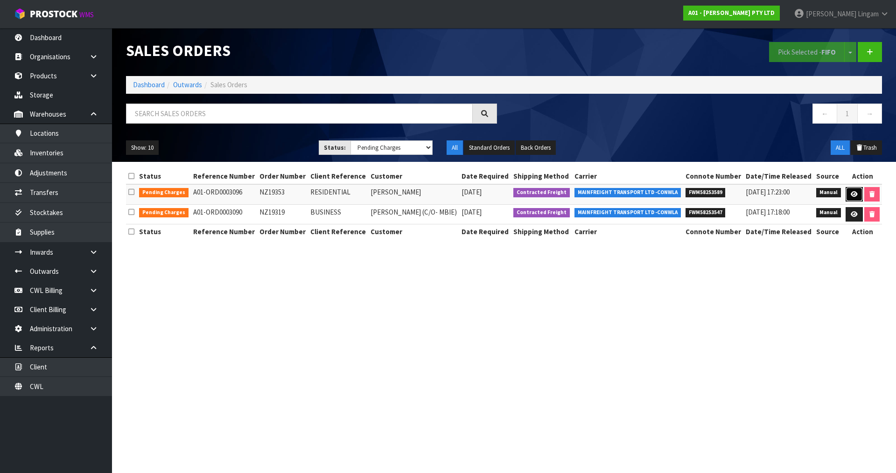
click at [471, 197] on icon at bounding box center [854, 194] width 7 height 6
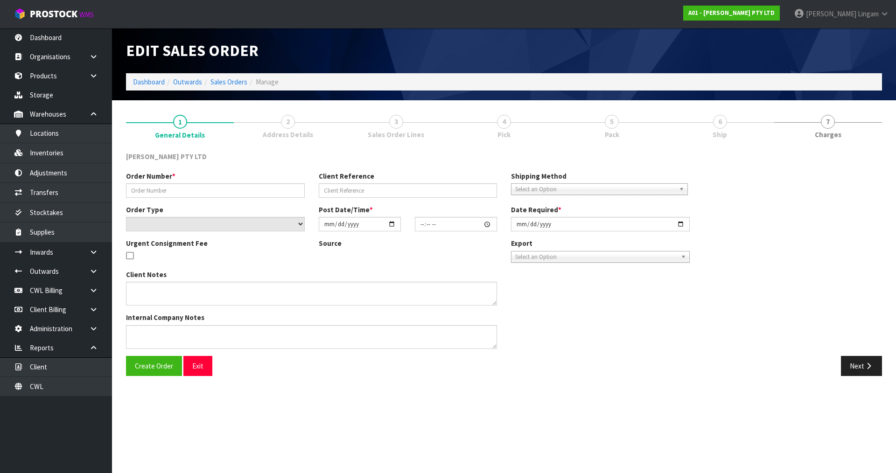
type input "NZ19353"
type input "RESIDENTIAL"
select select "number:0"
type input "[DATE]"
type input "16:12:00.000"
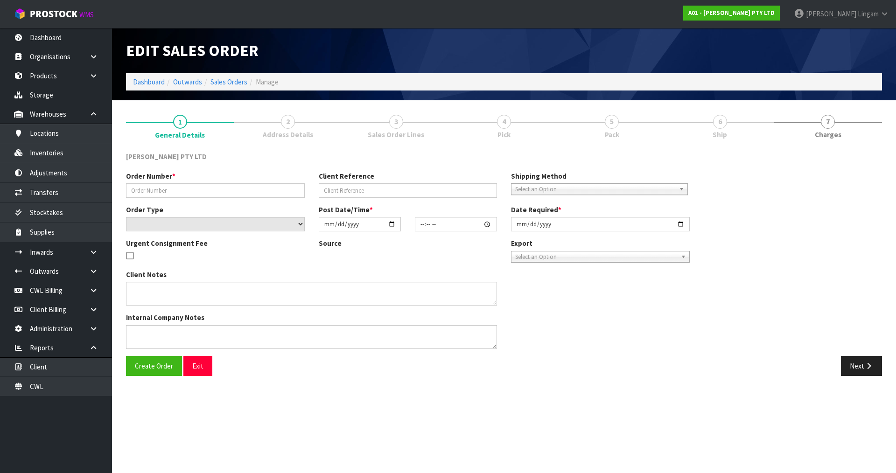
type input "[DATE]"
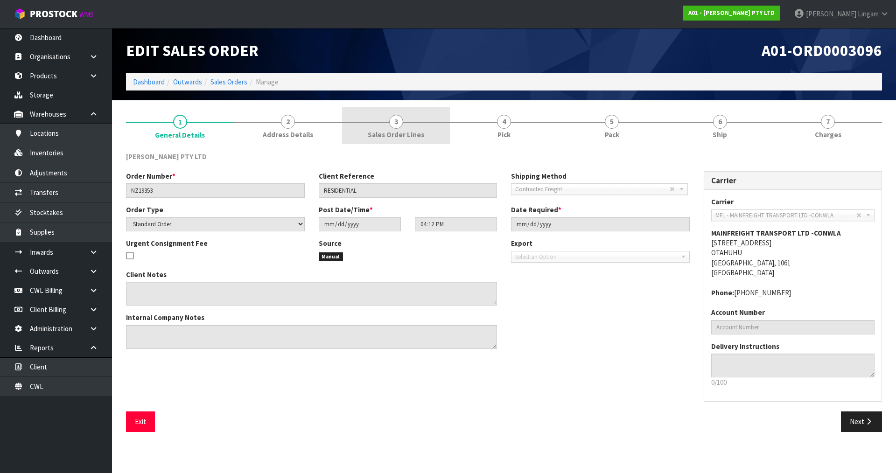
click at [413, 126] on link "3 Sales Order Lines" at bounding box center [396, 125] width 108 height 37
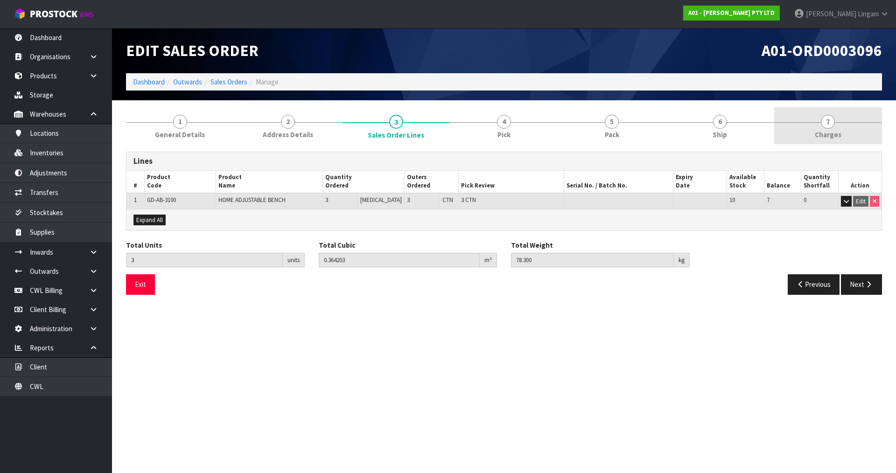
click at [471, 130] on link "7 [GEOGRAPHIC_DATA]" at bounding box center [829, 125] width 108 height 37
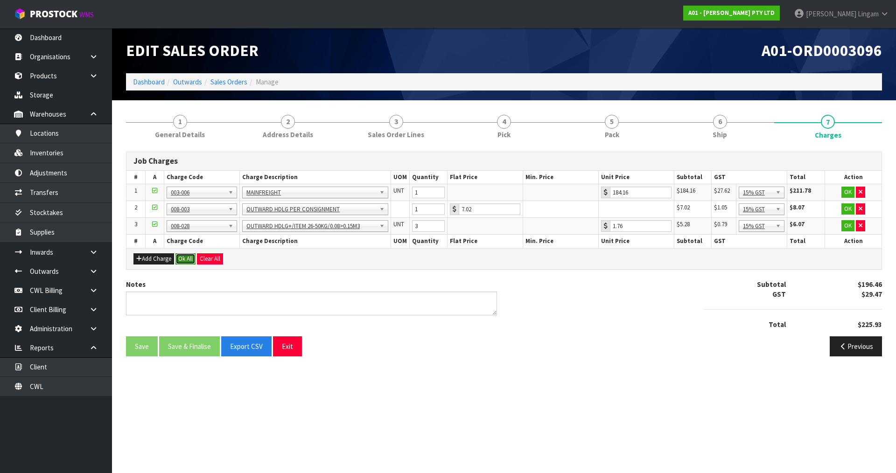
click at [186, 259] on button "Ok All" at bounding box center [186, 259] width 20 height 11
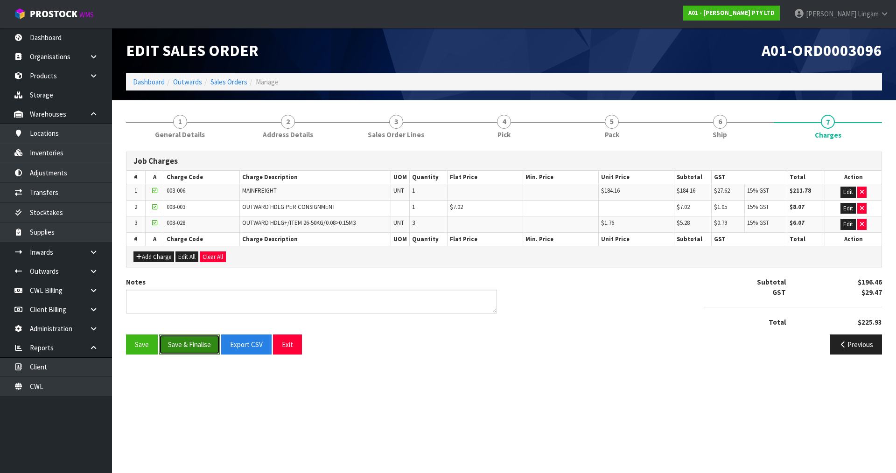
click at [197, 327] on button "Save & Finalise" at bounding box center [189, 345] width 61 height 20
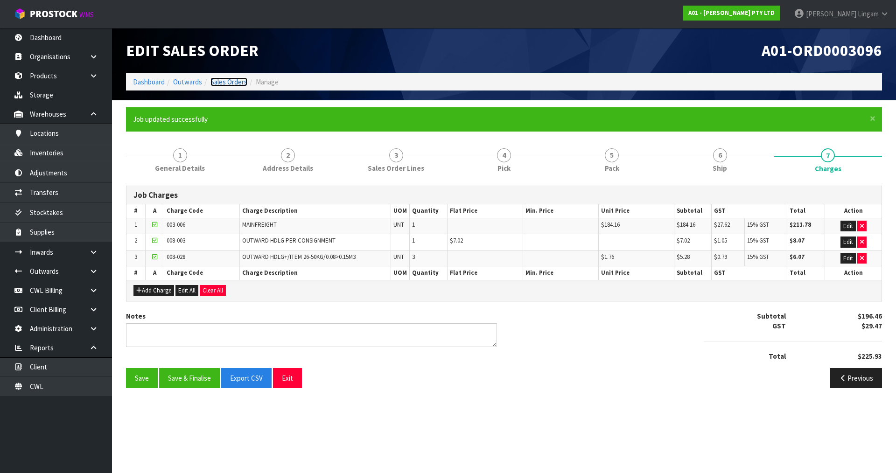
click at [238, 83] on link "Sales Orders" at bounding box center [229, 82] width 37 height 9
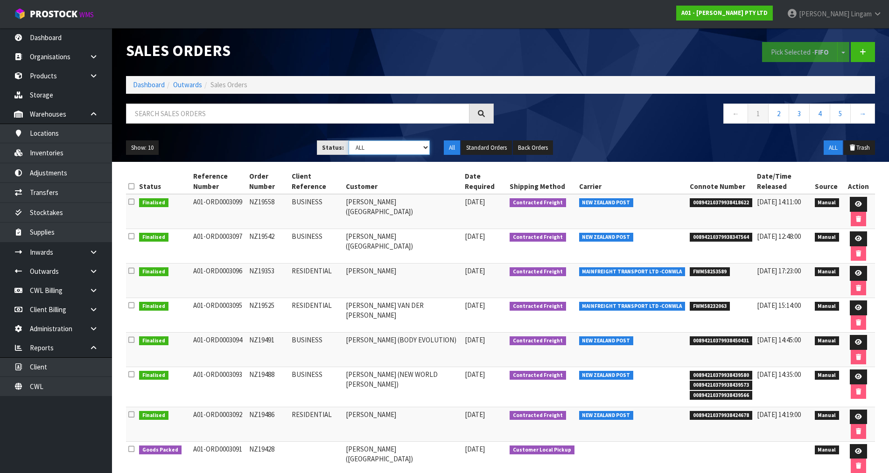
click at [422, 146] on select "Draft Pending Allocated Pending Pick Goods Picked Goods Packed Pending Charges …" at bounding box center [389, 148] width 81 height 14
select select "string:6"
click at [349, 141] on select "Draft Pending Allocated Pending Pick Goods Picked Goods Packed Pending Charges …" at bounding box center [389, 148] width 81 height 14
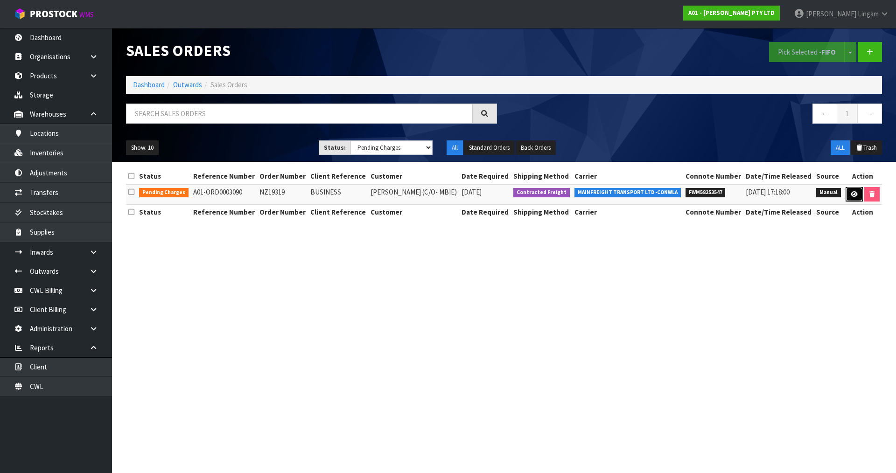
click at [471, 192] on icon at bounding box center [854, 194] width 7 height 6
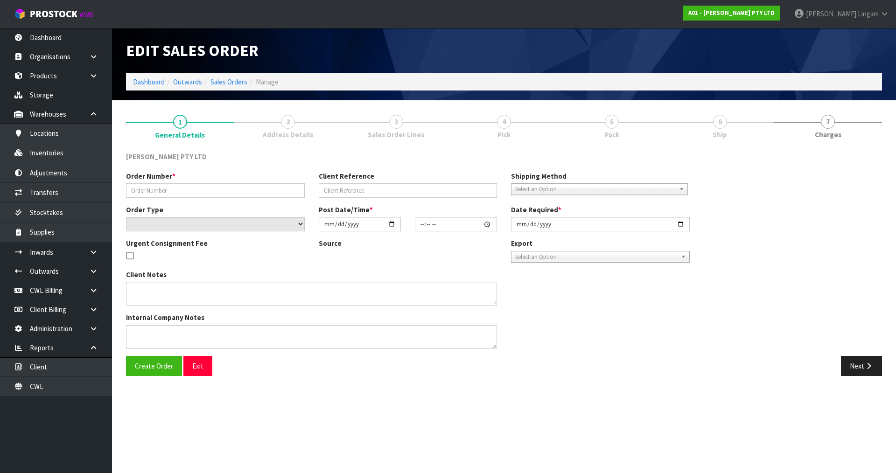
type input "NZ19319"
type input "BUSINESS"
select select "number:0"
type input "[DATE]"
type input "16:11:00.000"
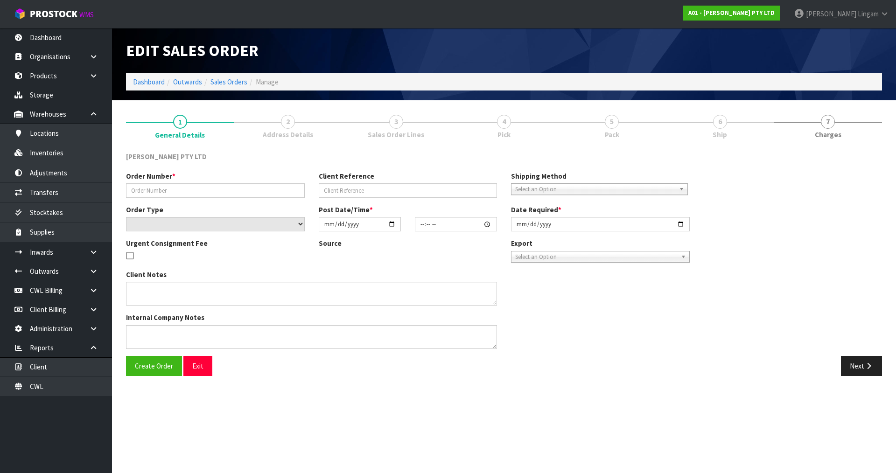
type input "[DATE]"
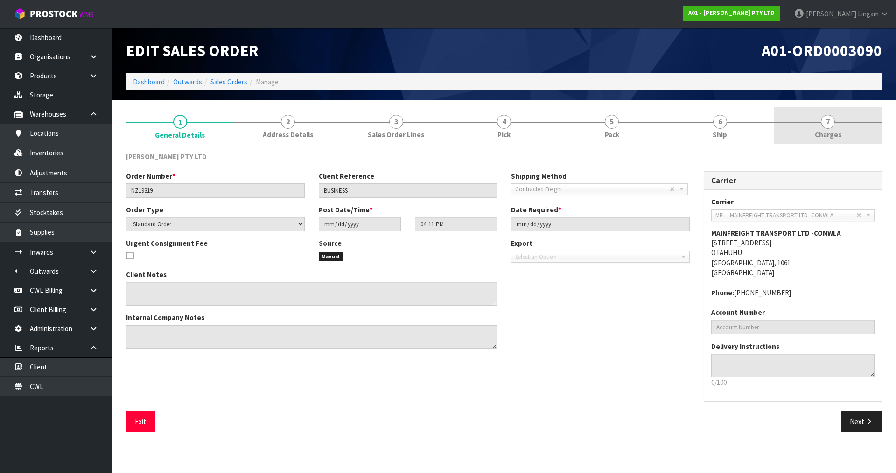
click at [471, 134] on link "7 [GEOGRAPHIC_DATA]" at bounding box center [829, 125] width 108 height 37
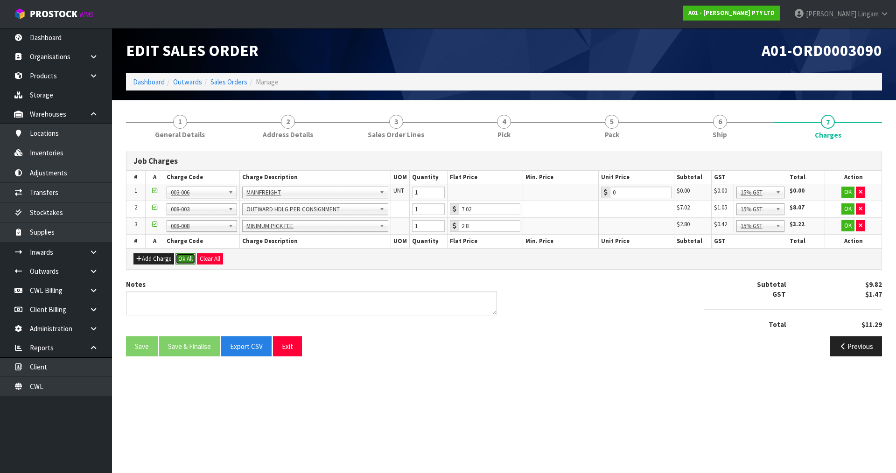
click at [190, 259] on button "Ok All" at bounding box center [186, 259] width 20 height 11
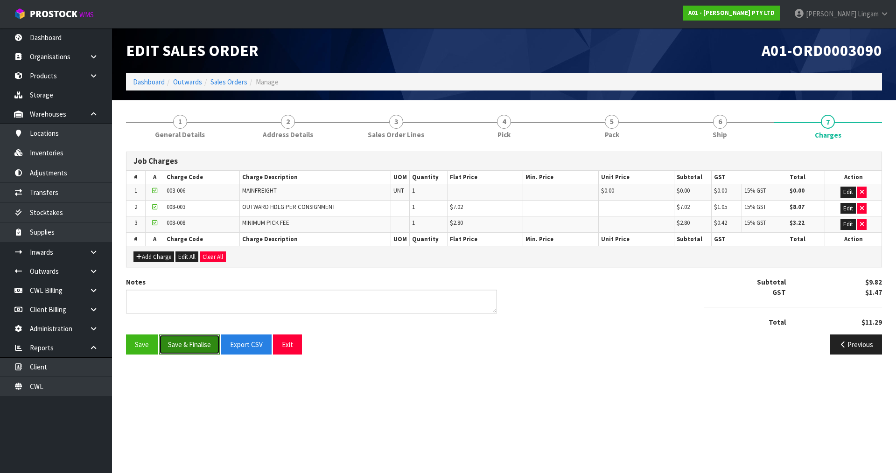
click at [197, 327] on button "Save & Finalise" at bounding box center [189, 345] width 61 height 20
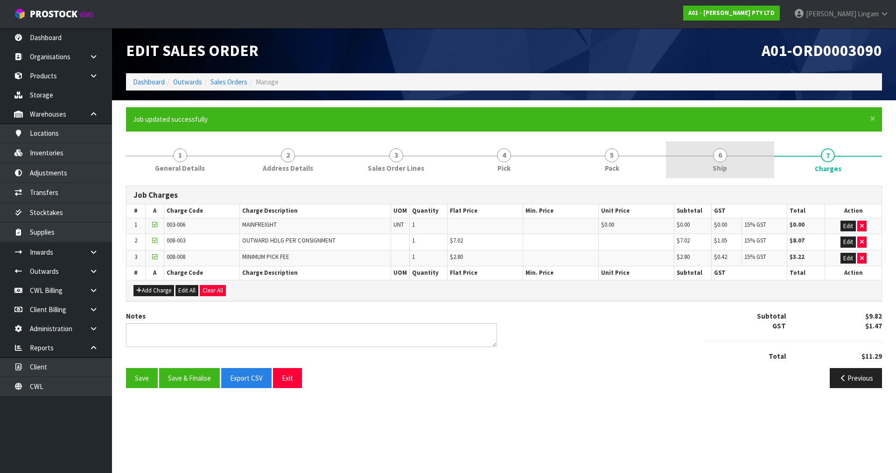
click at [471, 165] on link "6 Ship" at bounding box center [720, 159] width 108 height 37
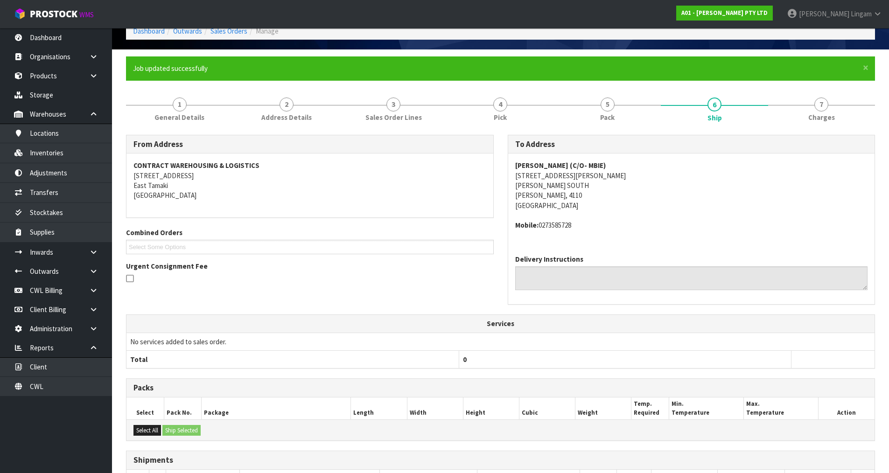
scroll to position [150, 0]
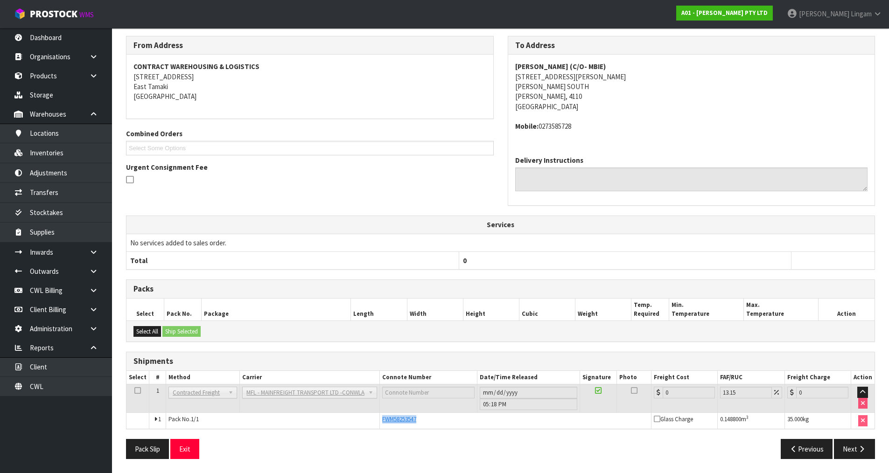
drag, startPoint x: 424, startPoint y: 418, endPoint x: 381, endPoint y: 417, distance: 43.0
click at [381, 327] on td "FWM58253547" at bounding box center [516, 421] width 272 height 16
copy span "FWM58253547"
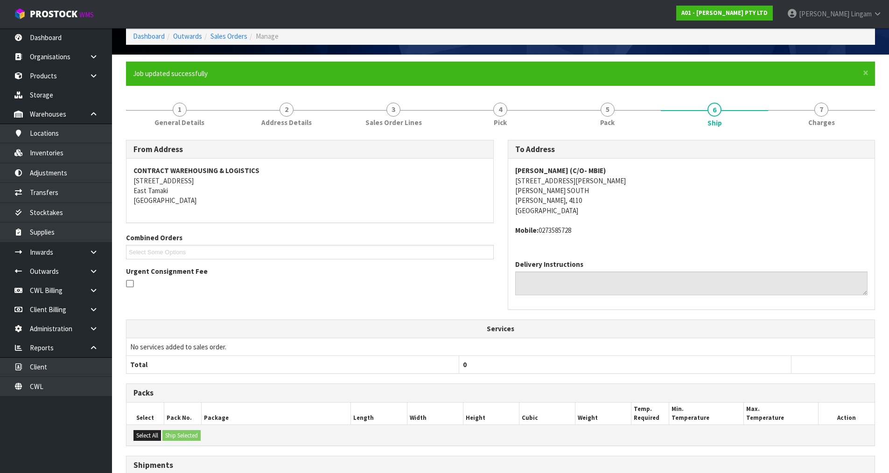
scroll to position [0, 0]
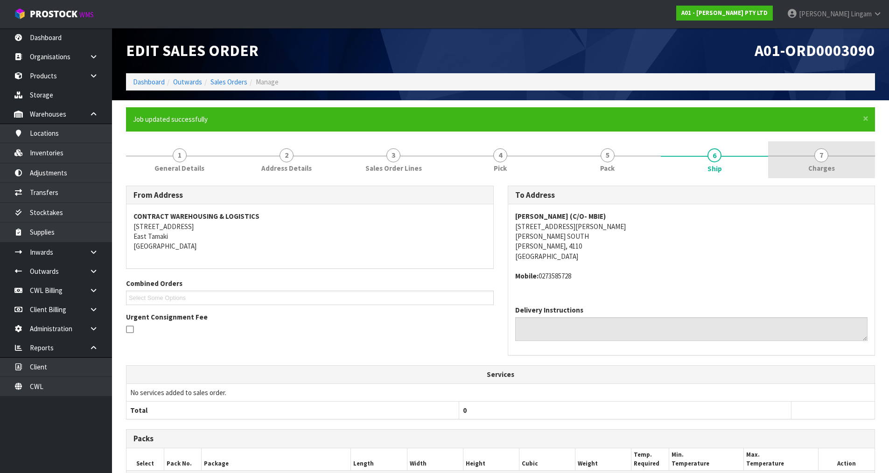
click at [471, 170] on link "7 [GEOGRAPHIC_DATA]" at bounding box center [821, 159] width 107 height 37
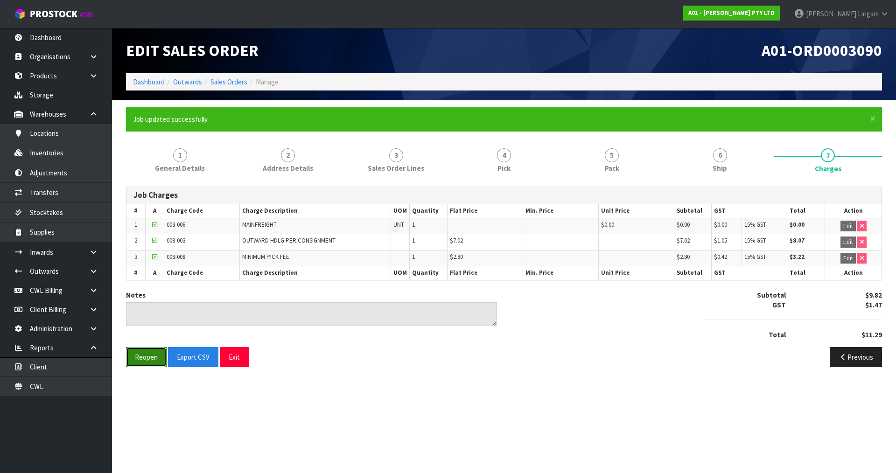
click at [147, 327] on button "Reopen" at bounding box center [146, 357] width 41 height 20
drag, startPoint x: 759, startPoint y: 52, endPoint x: 896, endPoint y: 51, distance: 137.3
click at [471, 51] on header "Edit Sales Order A01-ORD0003090 Dashboard Outwards Sales Orders Manage" at bounding box center [504, 64] width 784 height 72
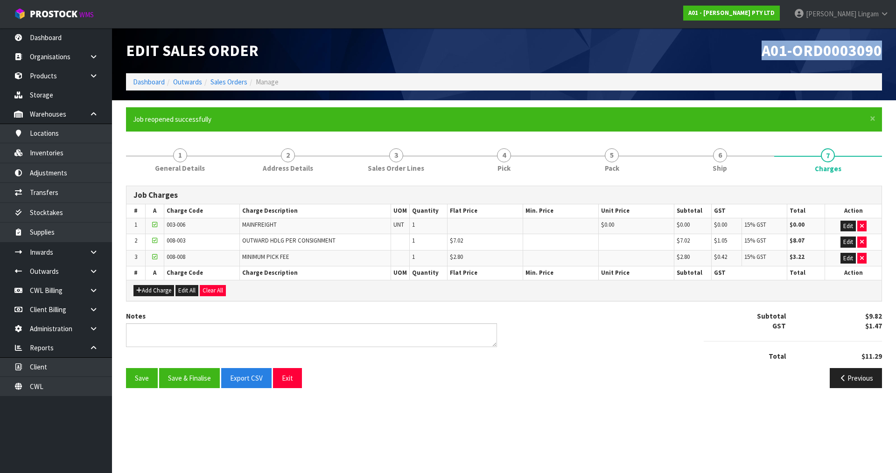
copy span "A01-ORD0003090"
click at [152, 84] on link "Dashboard" at bounding box center [149, 82] width 32 height 9
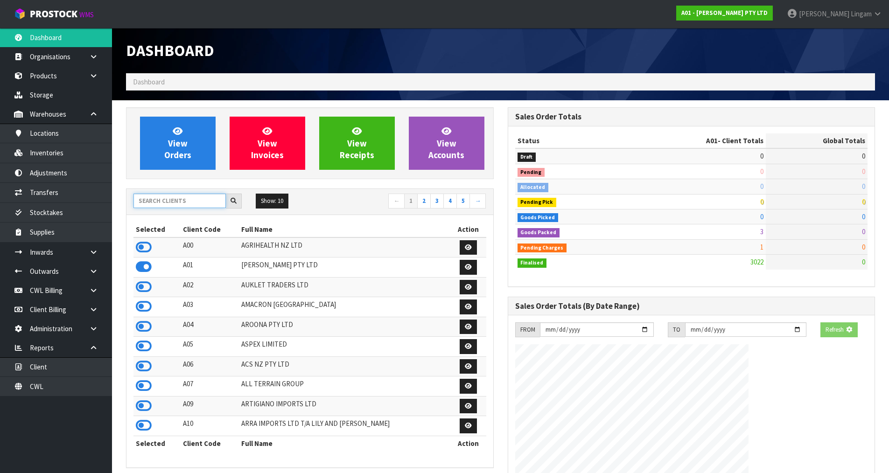
click at [195, 198] on input "text" at bounding box center [180, 201] width 92 height 14
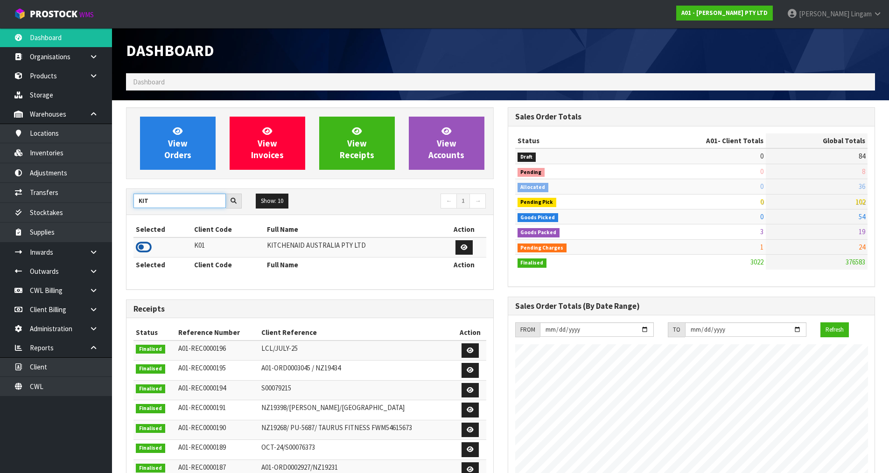
type input "KIT"
click at [142, 247] on icon at bounding box center [144, 247] width 16 height 14
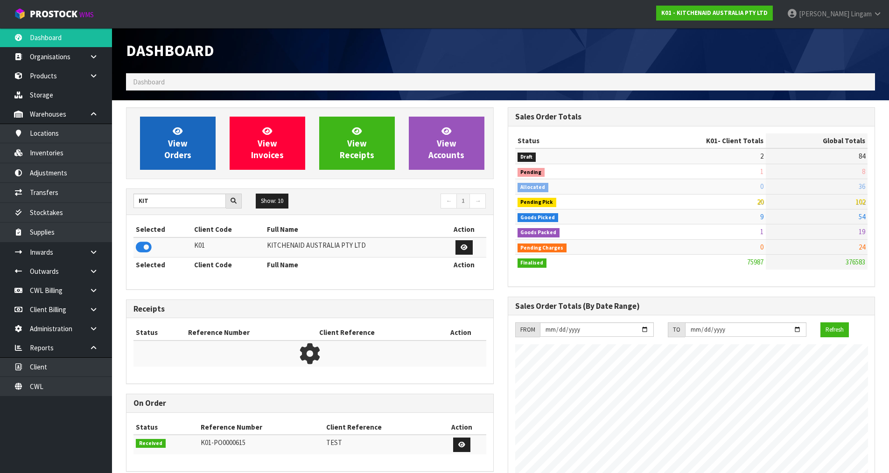
scroll to position [707, 381]
click at [183, 147] on span "View Orders" at bounding box center [177, 143] width 27 height 35
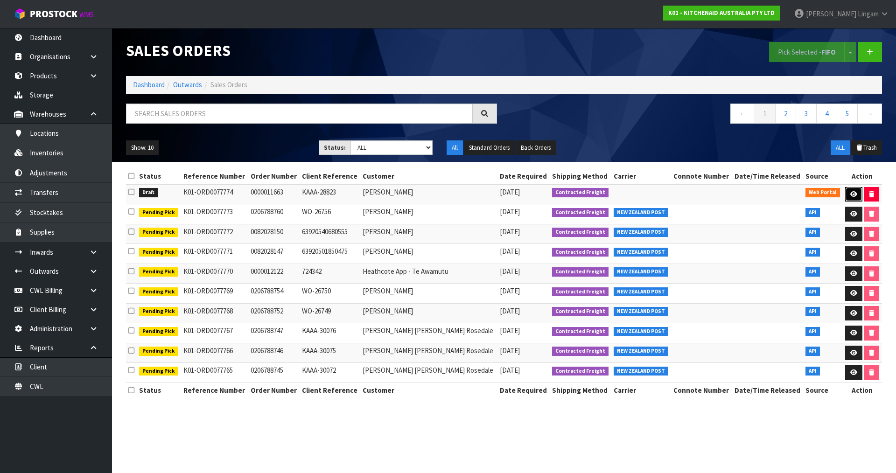
click at [471, 192] on icon at bounding box center [854, 194] width 7 height 6
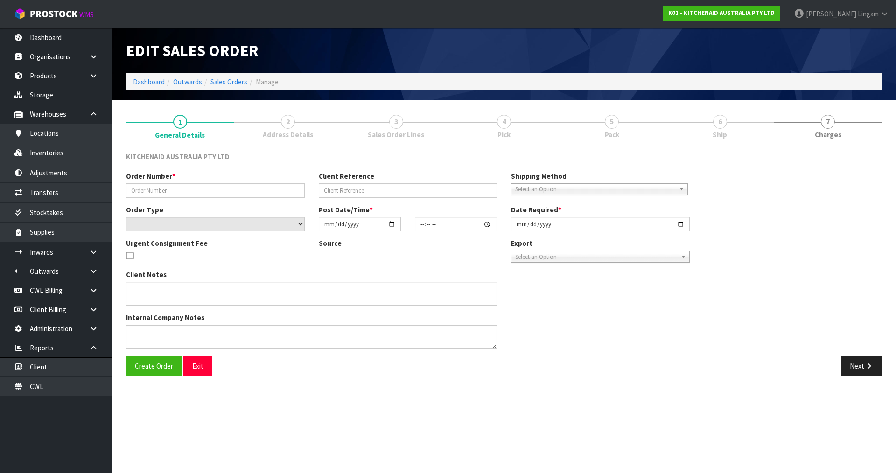
type input "0000011663"
type input "KAAA-28823"
select select "number:0"
type input "[DATE]"
type input "17:49:00.000"
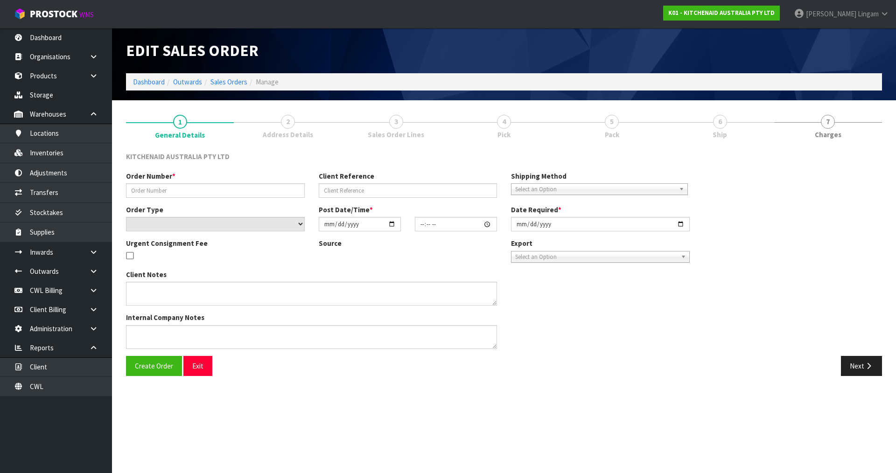
type input "[DATE]"
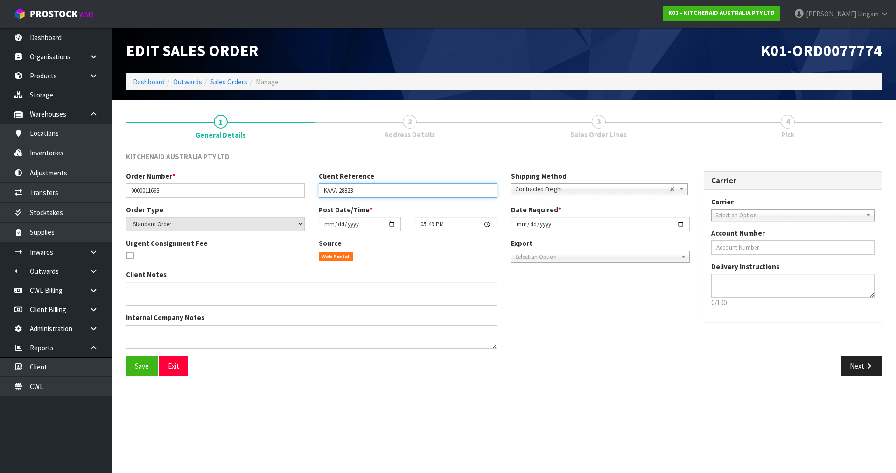
click at [320, 190] on input "KAAA-28823" at bounding box center [408, 190] width 179 height 14
type input "URGENT KAAA-28823"
click at [135, 327] on span "Save" at bounding box center [142, 366] width 14 height 9
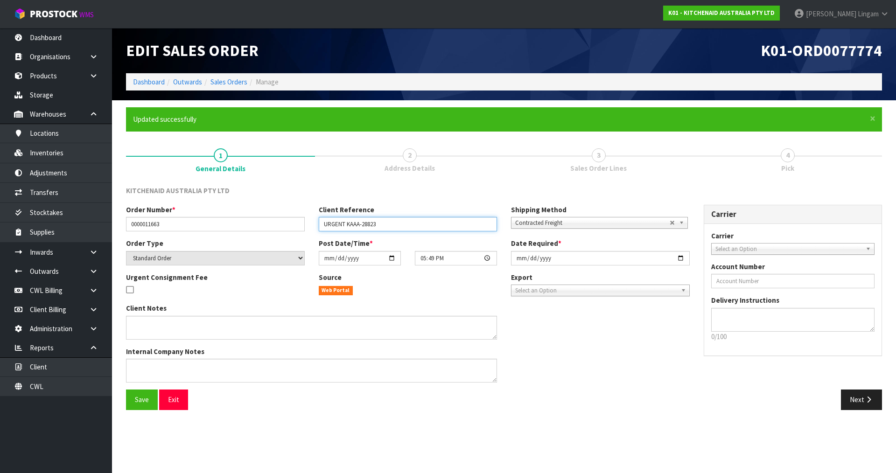
click at [369, 223] on input "URGENT KAAA-28823" at bounding box center [408, 224] width 179 height 14
click at [243, 84] on link "Sales Orders" at bounding box center [229, 82] width 37 height 9
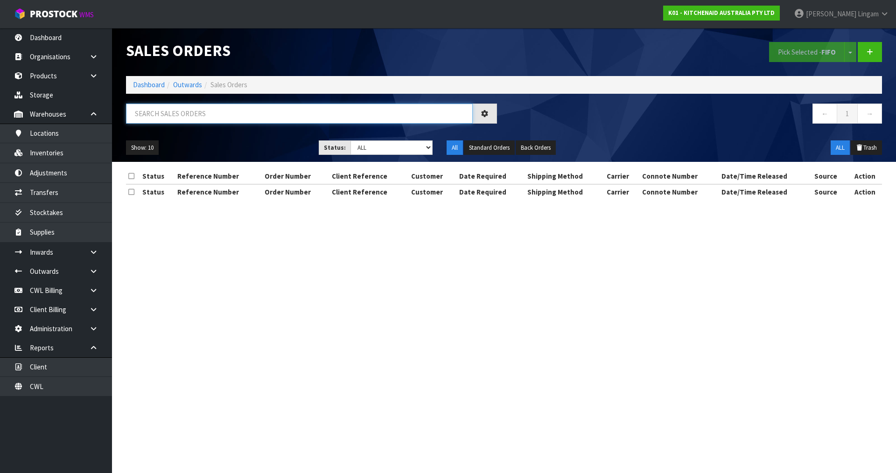
click at [353, 114] on input "text" at bounding box center [299, 114] width 347 height 20
paste input "28823"
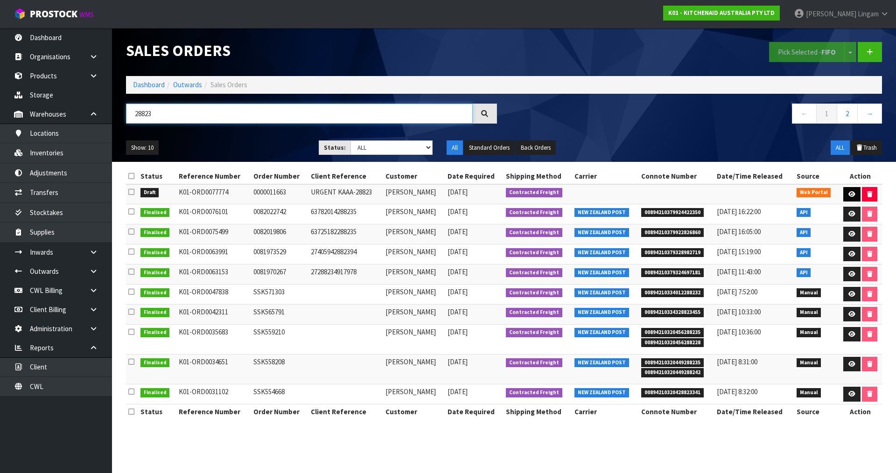
type input "28823"
click at [471, 195] on icon at bounding box center [852, 194] width 7 height 6
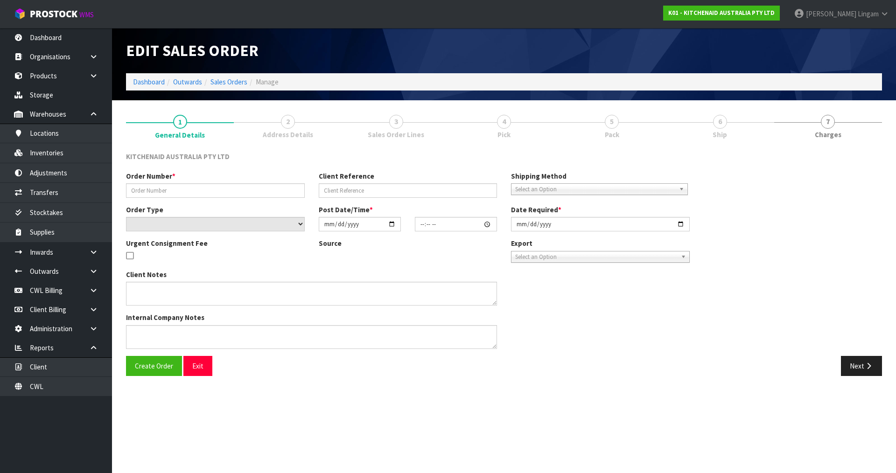
type input "0000011663"
type input "URGENT KAAA-28823"
select select "number:0"
type input "[DATE]"
type input "17:49:00.000"
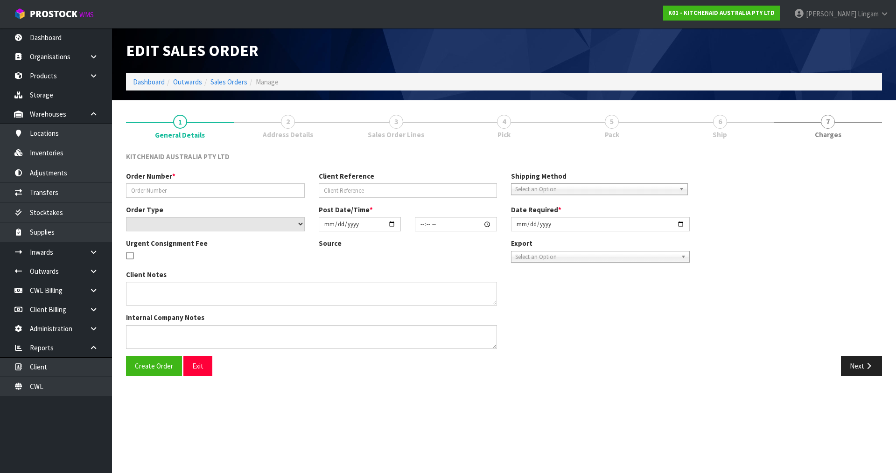
type input "[DATE]"
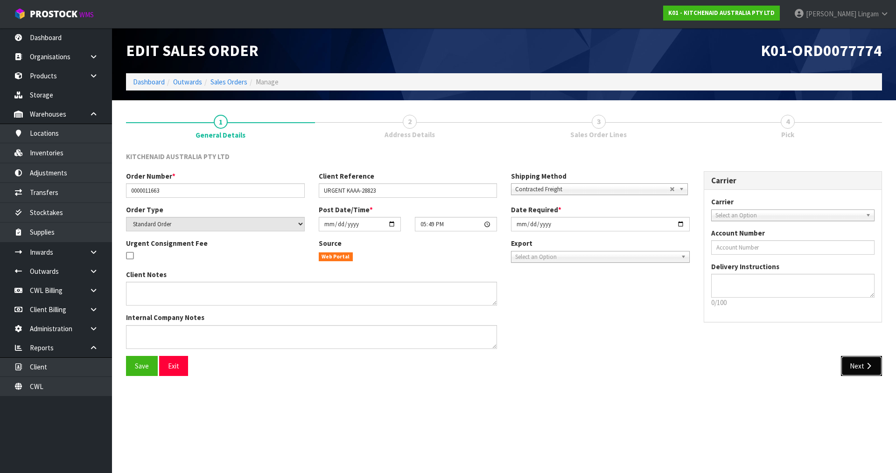
click at [471, 327] on button "Next" at bounding box center [861, 366] width 41 height 20
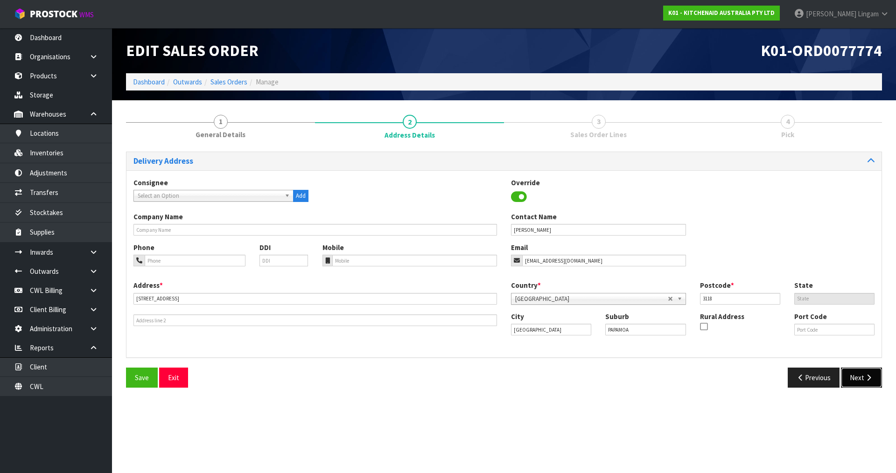
click at [471, 327] on button "Next" at bounding box center [861, 378] width 41 height 20
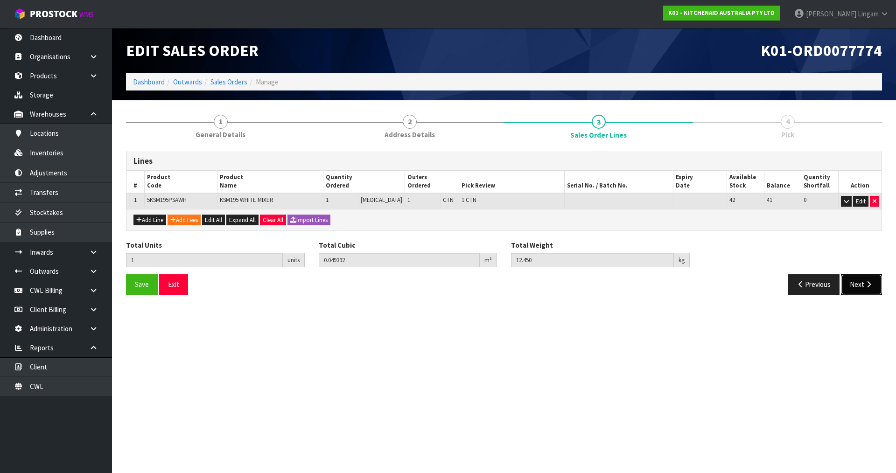
click at [471, 289] on button "Next" at bounding box center [861, 285] width 41 height 20
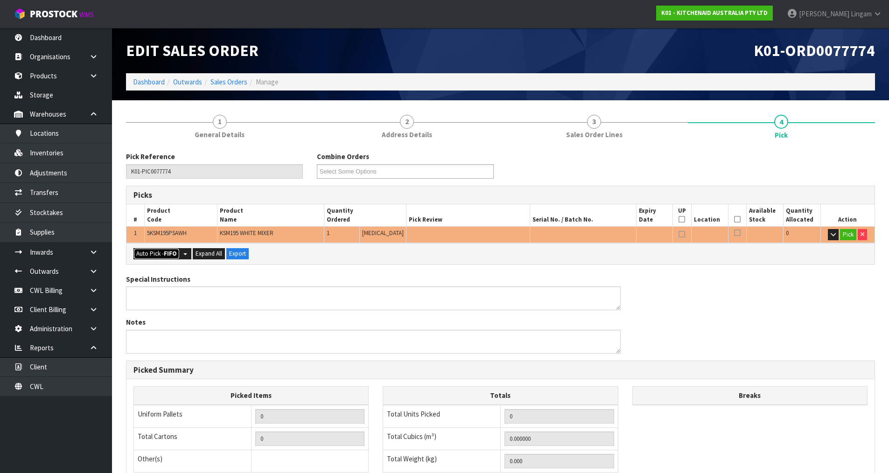
click at [158, 251] on button "Auto Pick - FIFO" at bounding box center [157, 253] width 46 height 11
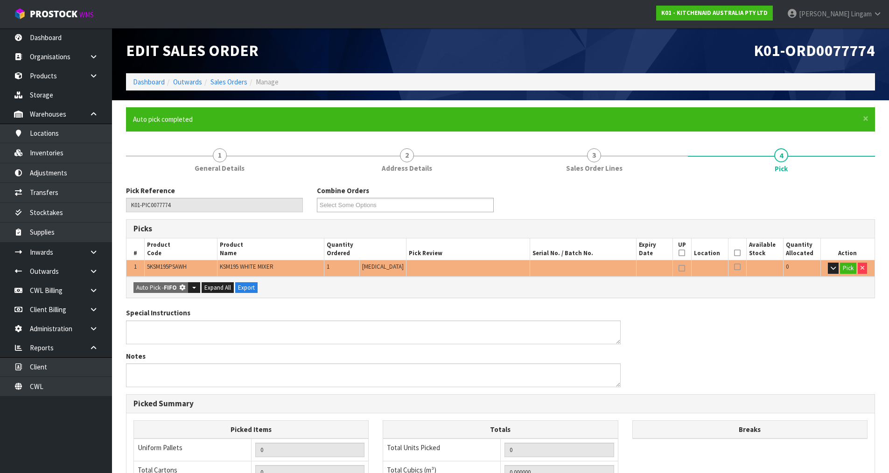
type input "1"
type input "0.049392"
type input "12.450"
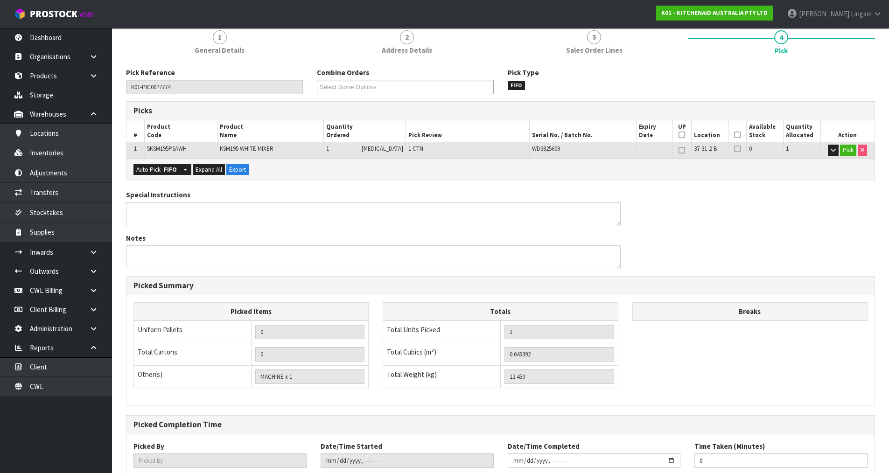
scroll to position [179, 0]
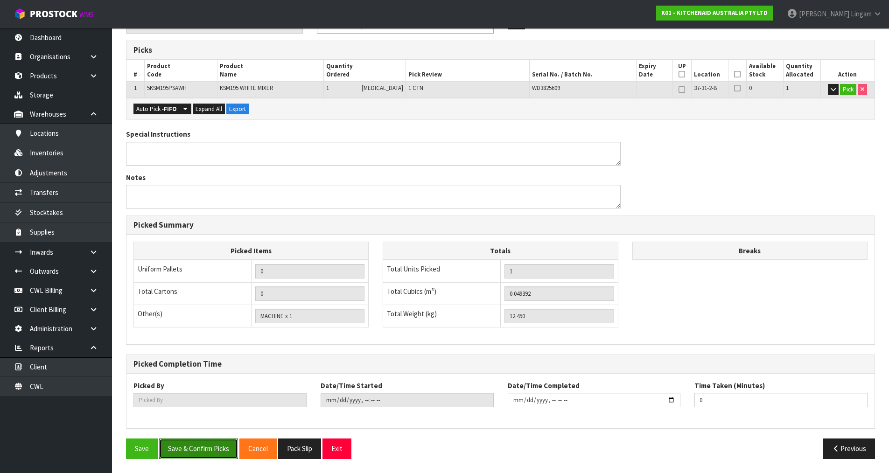
click at [211, 327] on button "Save & Confirm Picks" at bounding box center [198, 449] width 79 height 20
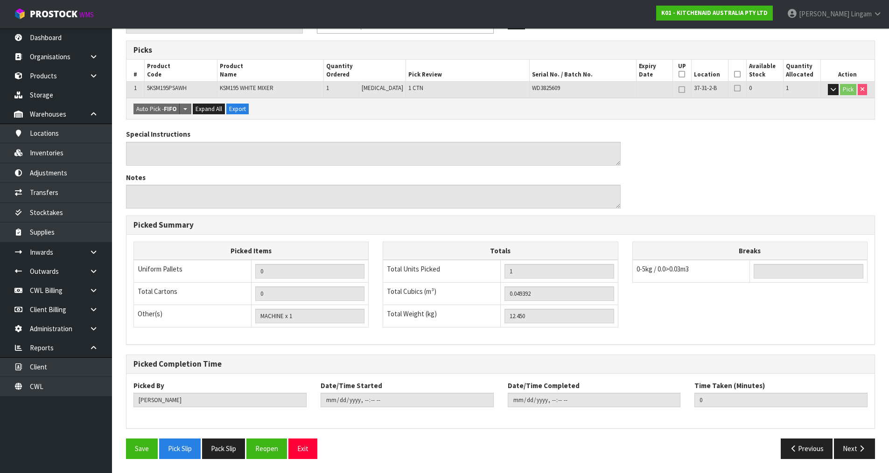
type input "[PERSON_NAME]"
type input "[DATE]T17:58:36"
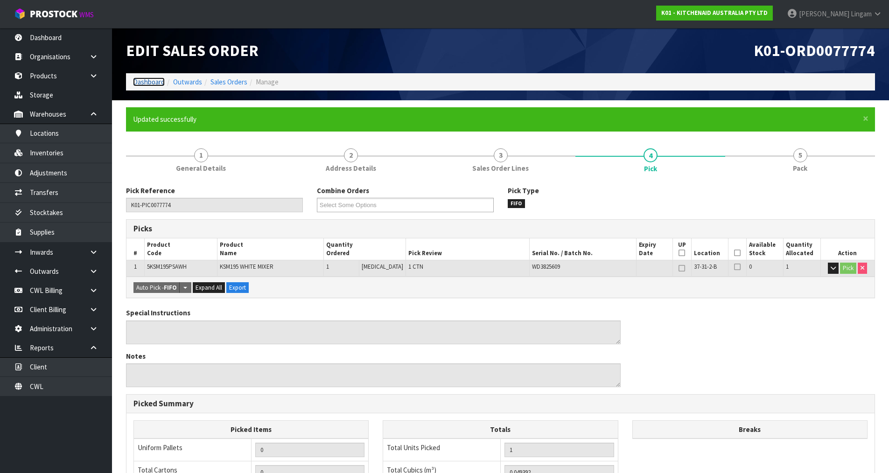
click at [143, 80] on link "Dashboard" at bounding box center [149, 82] width 32 height 9
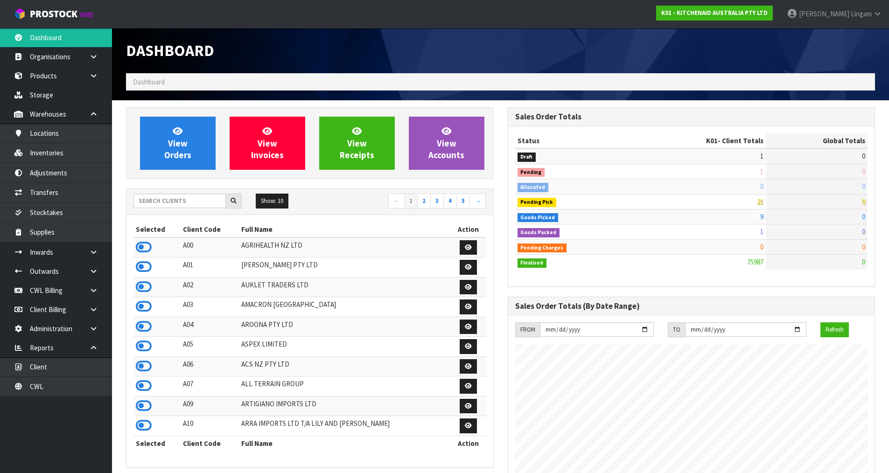
scroll to position [707, 381]
click at [199, 207] on input "text" at bounding box center [180, 201] width 92 height 14
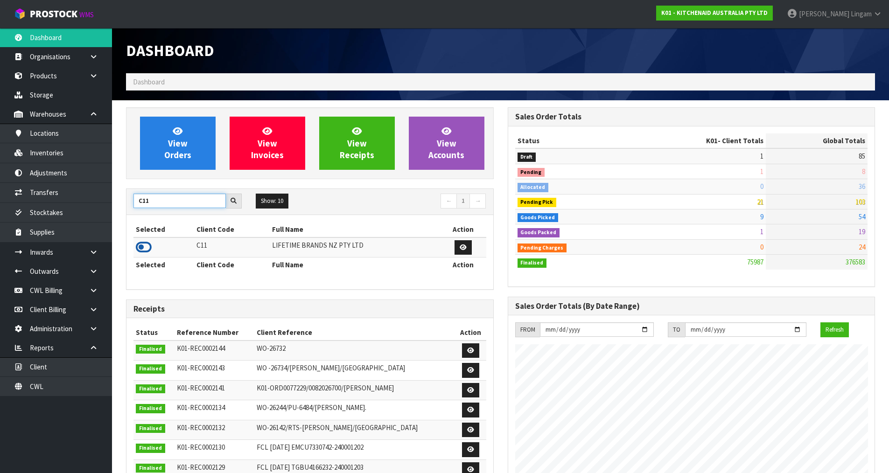
type input "C11"
click at [144, 247] on icon at bounding box center [144, 247] width 16 height 14
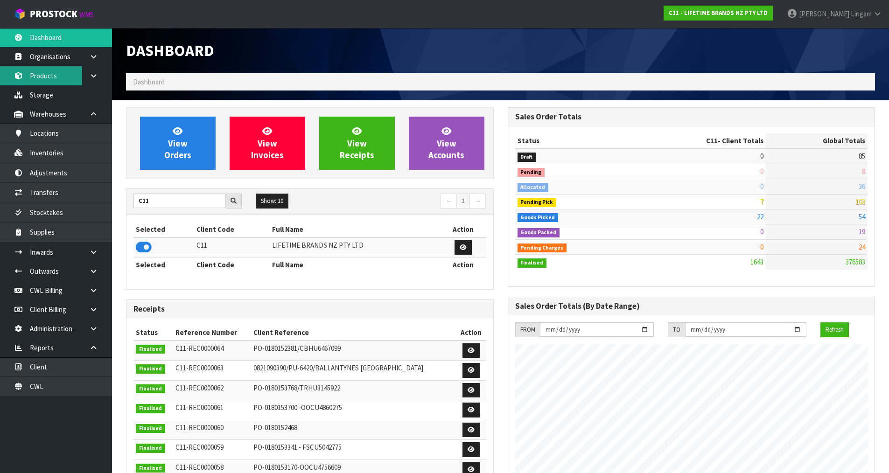
click at [64, 78] on link "Products" at bounding box center [56, 75] width 112 height 19
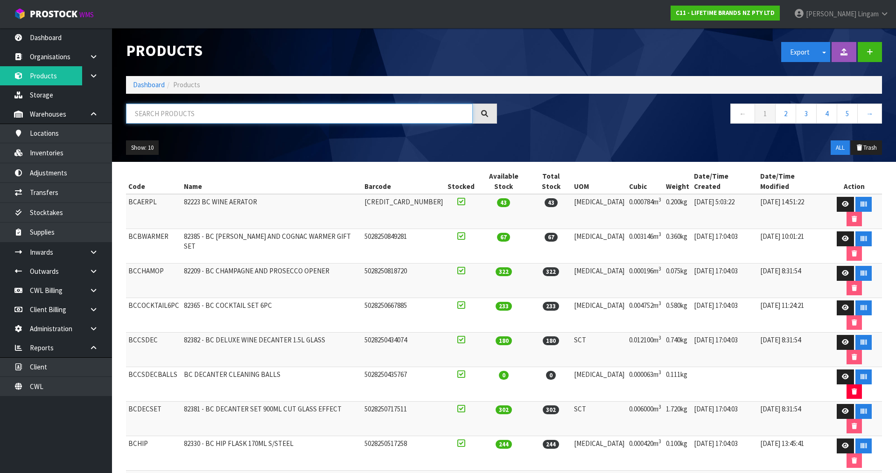
click at [328, 113] on input "text" at bounding box center [299, 114] width 347 height 20
paste input "MKJDDIPPK4"
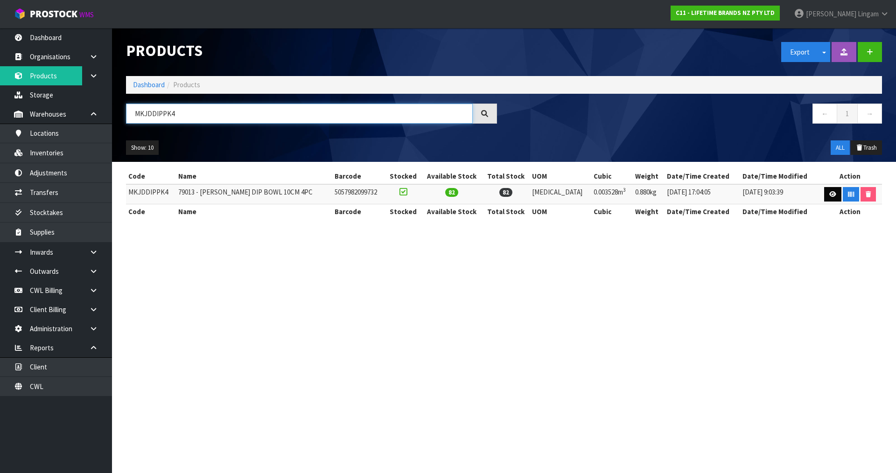
type input "MKJDDIPPK4"
click at [471, 194] on icon at bounding box center [833, 194] width 7 height 6
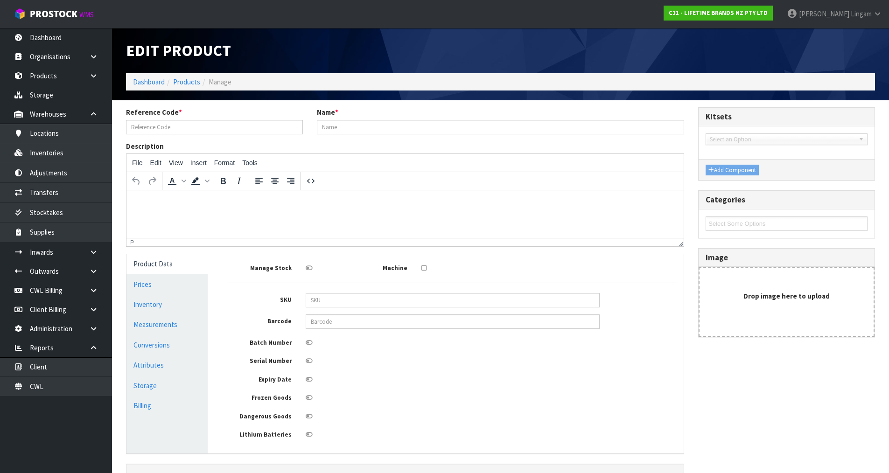
type input "MKJDDIPPK4"
type input "79013 - [PERSON_NAME] DIP BOWL 10CM 4PC"
type input "5057982099732"
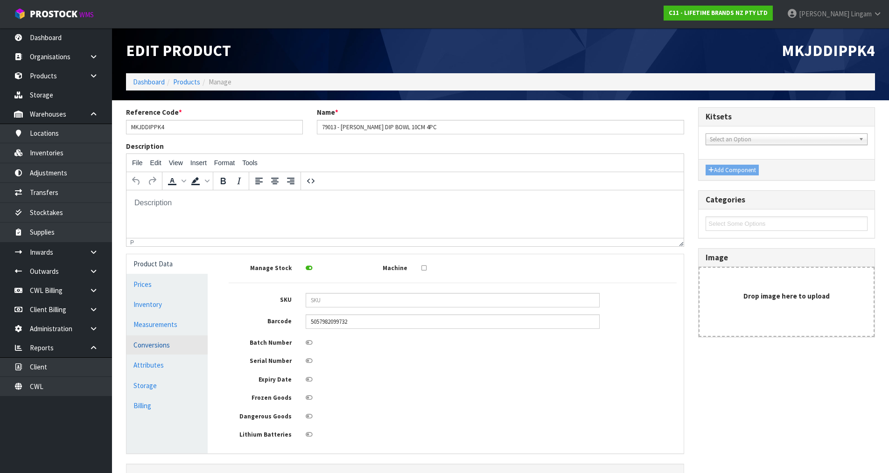
click at [155, 327] on link "Conversions" at bounding box center [167, 345] width 81 height 19
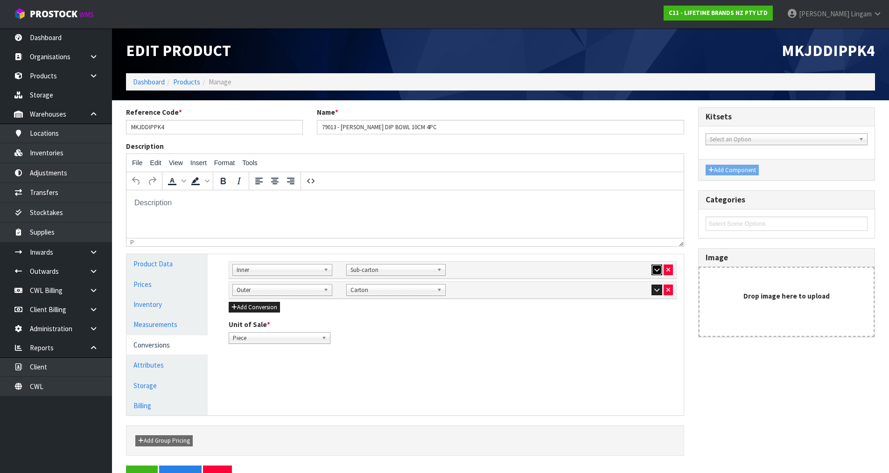
click at [471, 273] on button "button" at bounding box center [657, 270] width 11 height 11
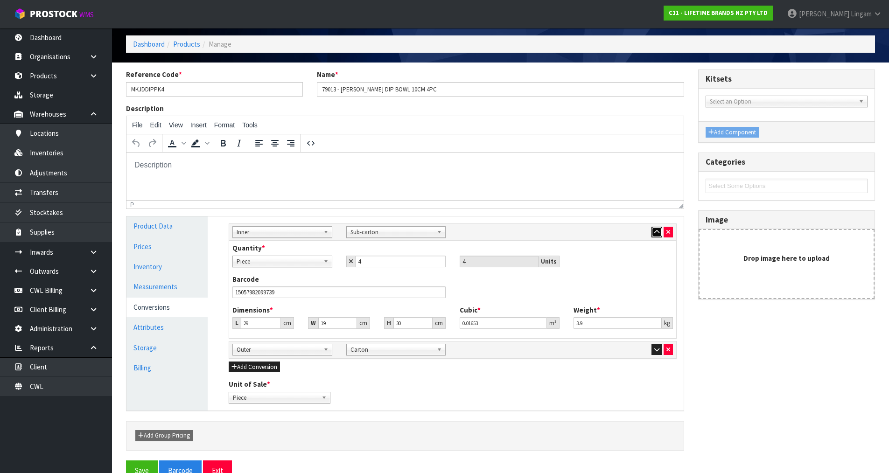
scroll to position [47, 0]
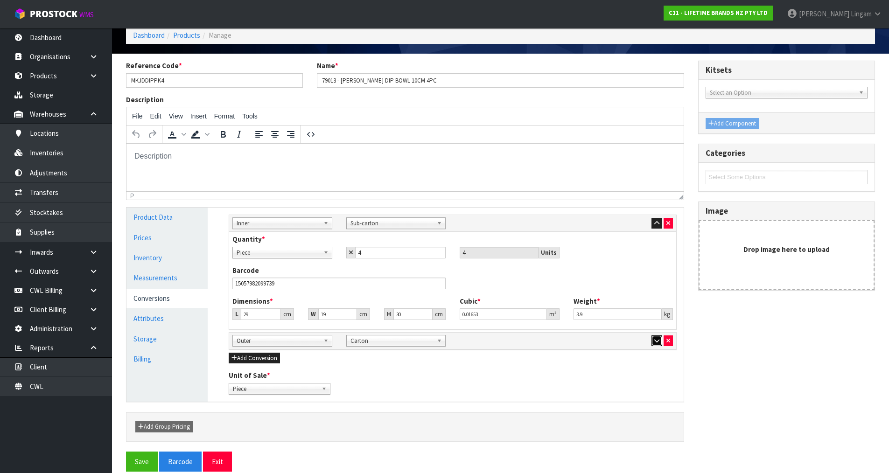
click at [471, 327] on icon "button" at bounding box center [657, 341] width 5 height 6
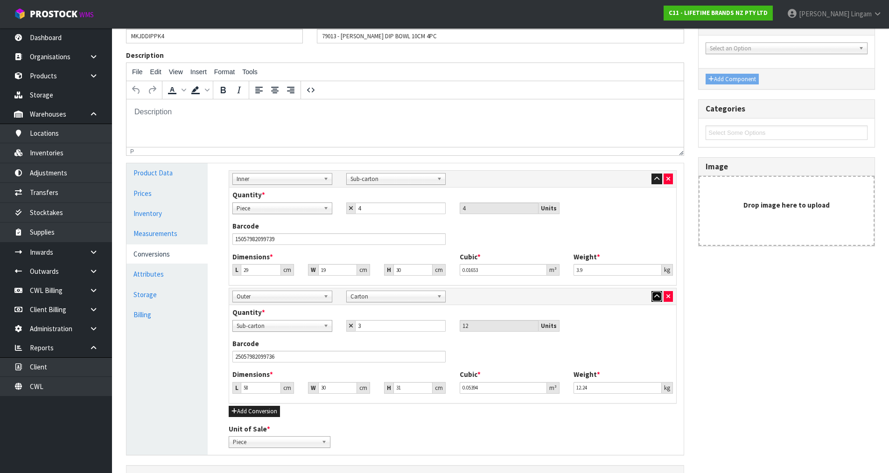
scroll to position [93, 0]
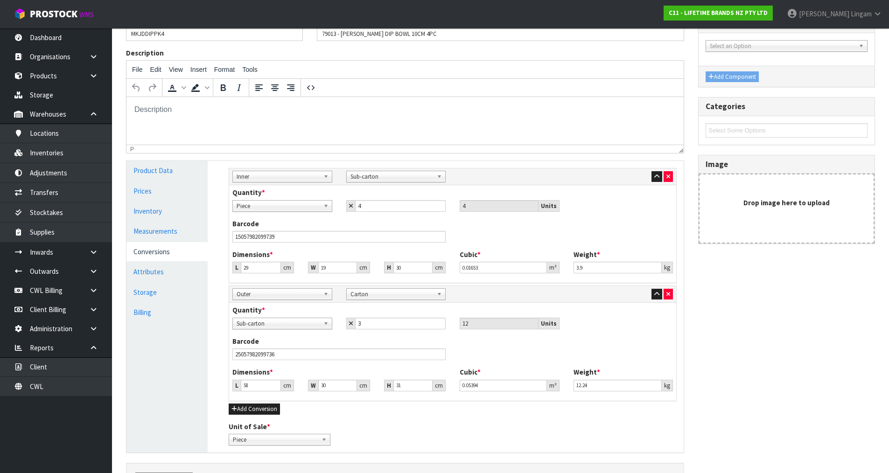
click at [471, 327] on div "Reference Code * MKJDDIPPK4 Name * 79013 - [PERSON_NAME] DIP BOWL 10CM 4PC Desc…" at bounding box center [500, 258] width 763 height 488
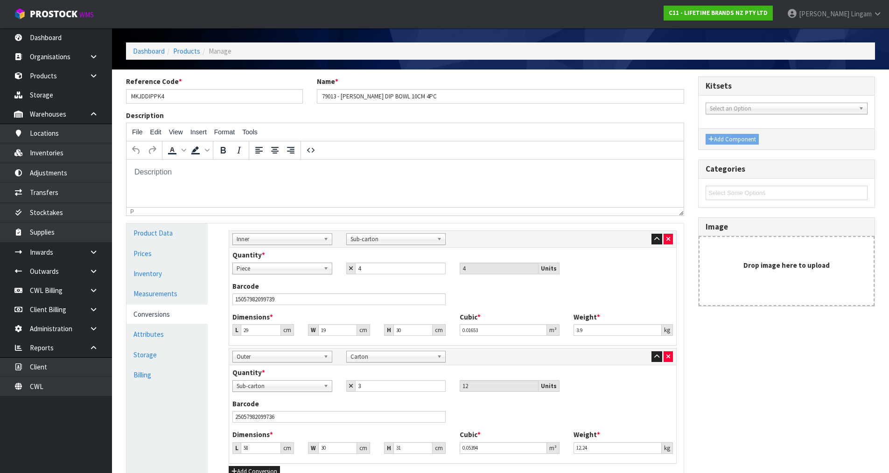
scroll to position [0, 0]
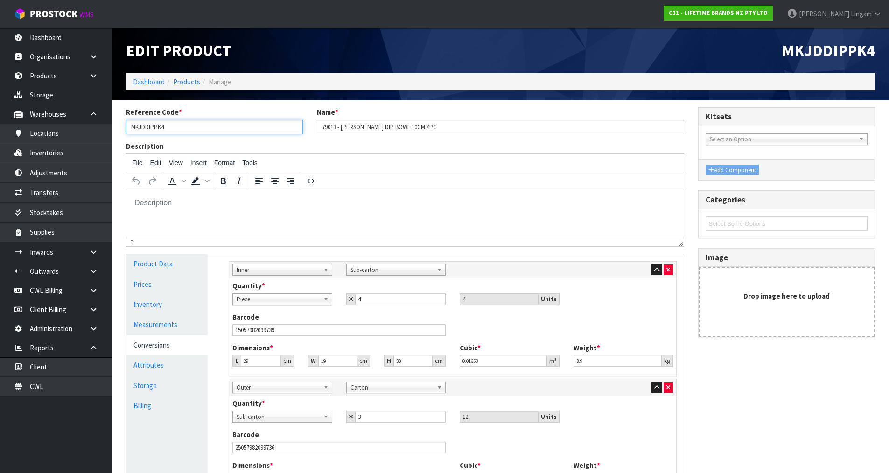
click at [148, 128] on input "MKJDDIPPK4" at bounding box center [214, 127] width 177 height 14
click at [145, 83] on link "Dashboard" at bounding box center [149, 82] width 32 height 9
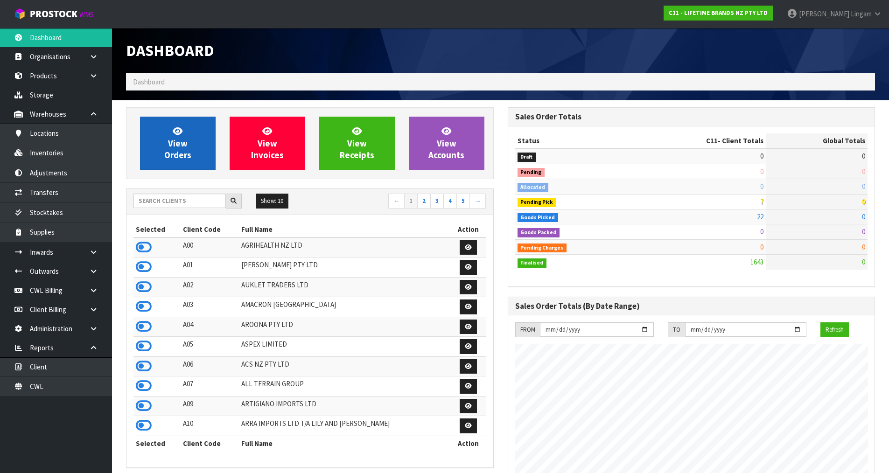
scroll to position [707, 381]
click at [177, 139] on span "View Orders" at bounding box center [177, 143] width 27 height 35
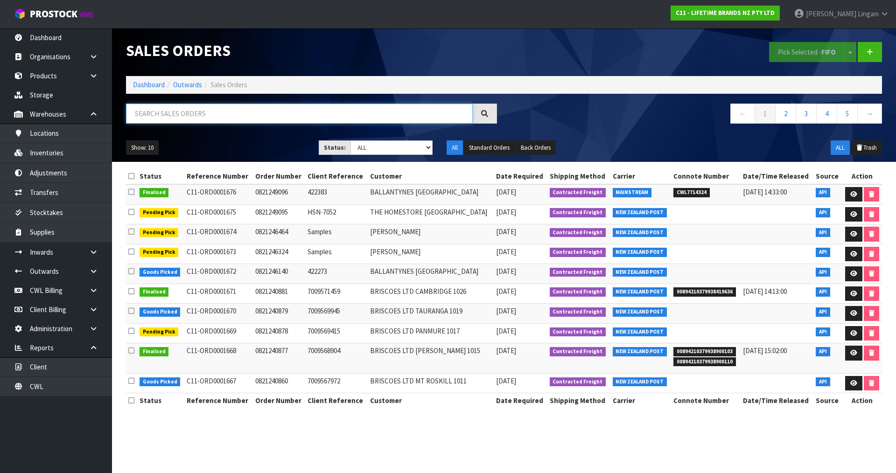
click at [310, 107] on input "text" at bounding box center [299, 114] width 347 height 20
paste input "MKJDDIPPK4"
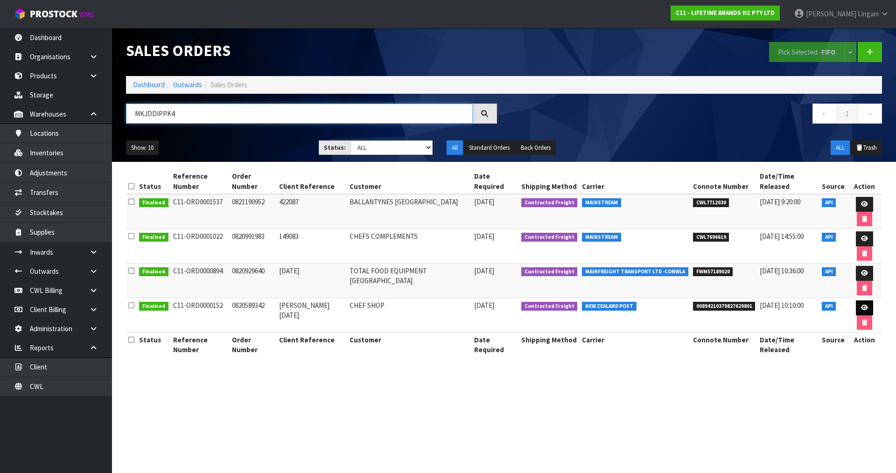
type input "MKJDDIPPK4"
click at [471, 301] on link at bounding box center [864, 308] width 17 height 15
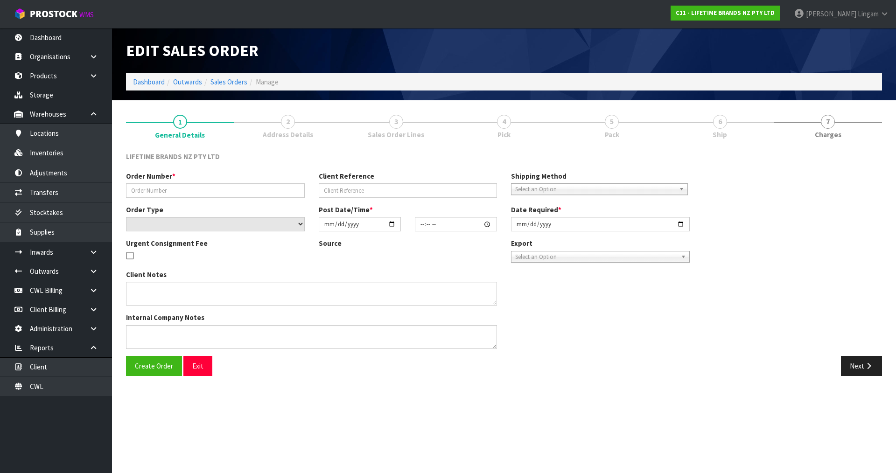
type input "0820589342"
type input "[PERSON_NAME] [DATE]"
select select "number:0"
type input "[DATE]"
type input "11:23:54.000"
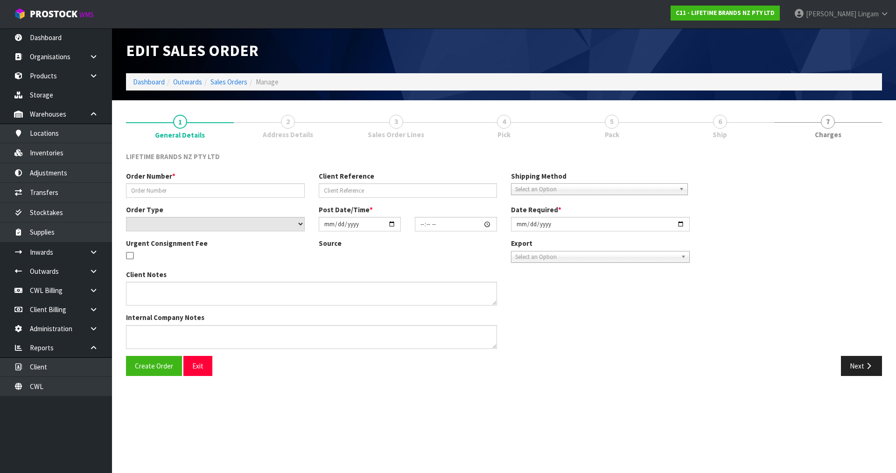
type input "[DATE]"
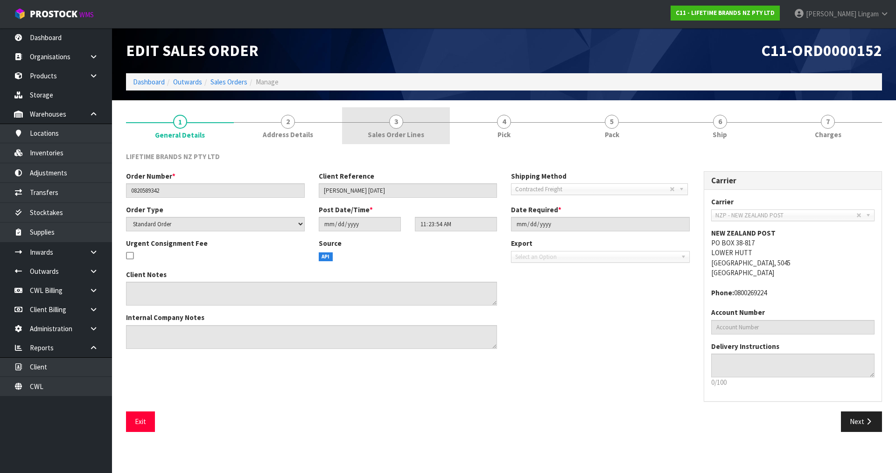
click at [397, 135] on span "Sales Order Lines" at bounding box center [396, 135] width 56 height 10
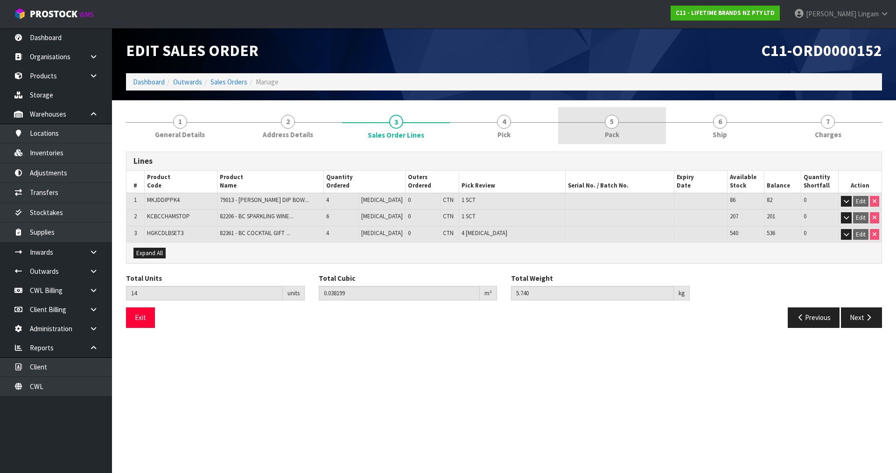
click at [471, 124] on span "5" at bounding box center [612, 122] width 14 height 14
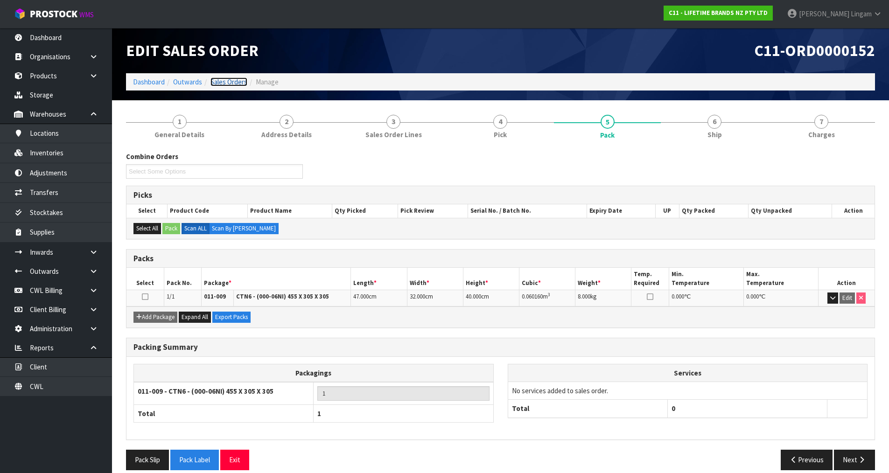
click at [218, 82] on link "Sales Orders" at bounding box center [229, 82] width 37 height 9
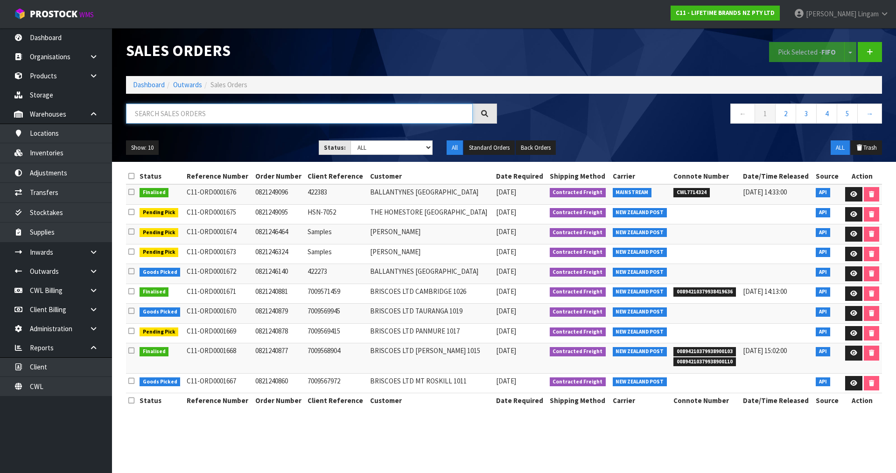
click at [317, 110] on input "text" at bounding box center [299, 114] width 347 height 20
paste input "MKJDDIPPK4"
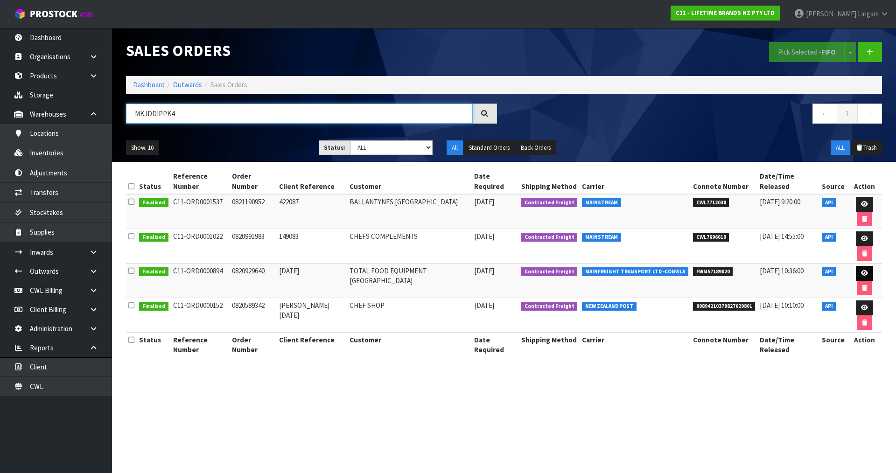
type input "MKJDDIPPK4"
click at [471, 270] on icon at bounding box center [864, 273] width 7 height 6
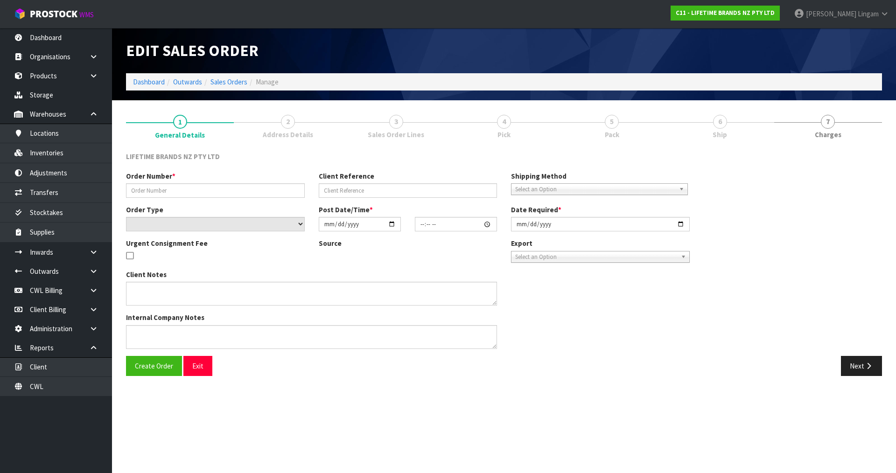
type input "0820929640"
type input "[DATE]"
select select "number:0"
type input "[DATE]"
type input "09:16:06.000"
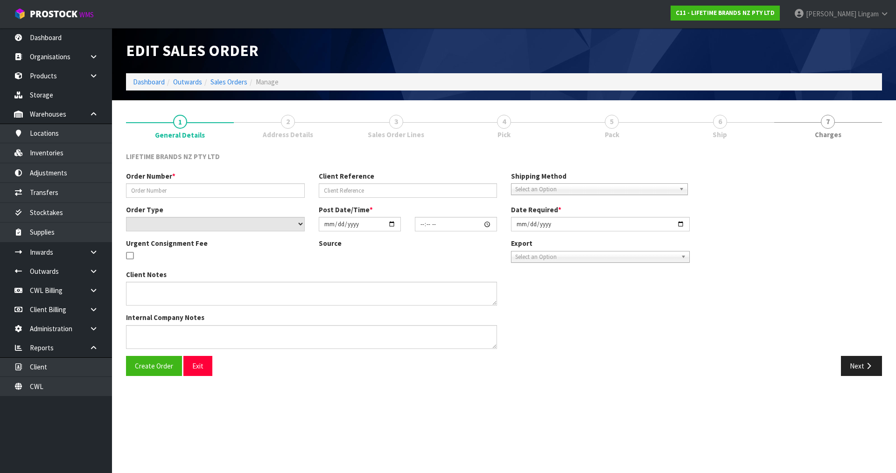
type input "[DATE]"
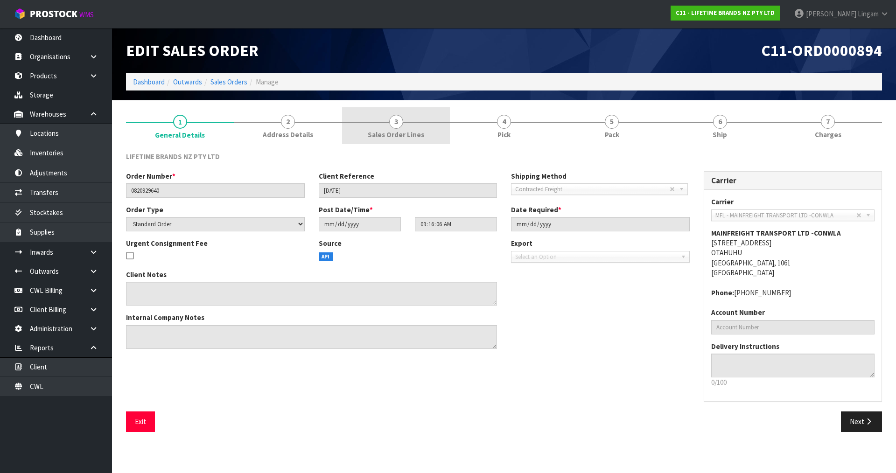
click at [416, 138] on span "Sales Order Lines" at bounding box center [396, 135] width 56 height 10
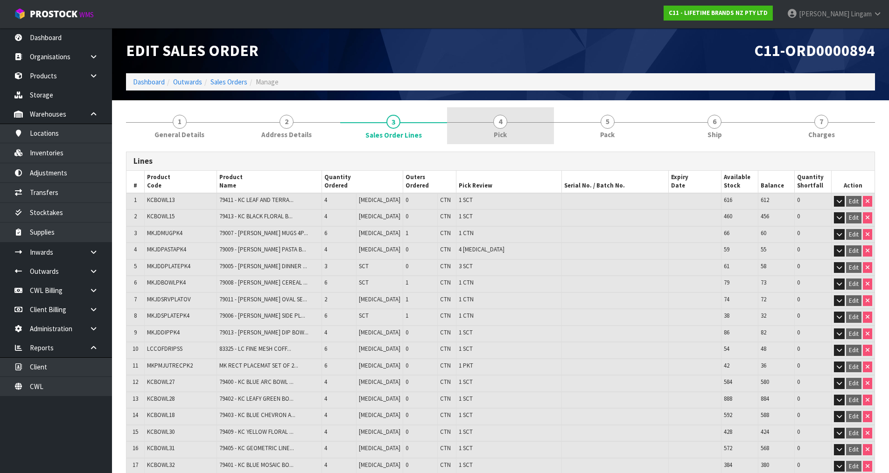
click at [471, 133] on link "4 Pick" at bounding box center [500, 125] width 107 height 37
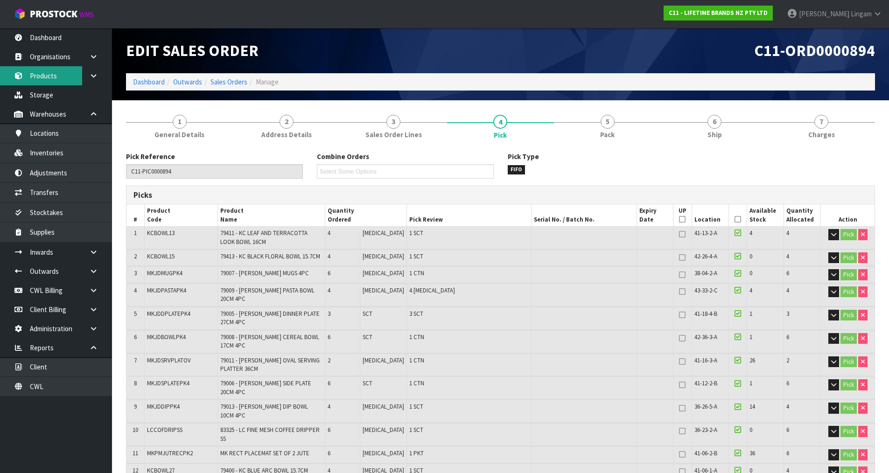
click at [42, 78] on link "Products" at bounding box center [56, 75] width 112 height 19
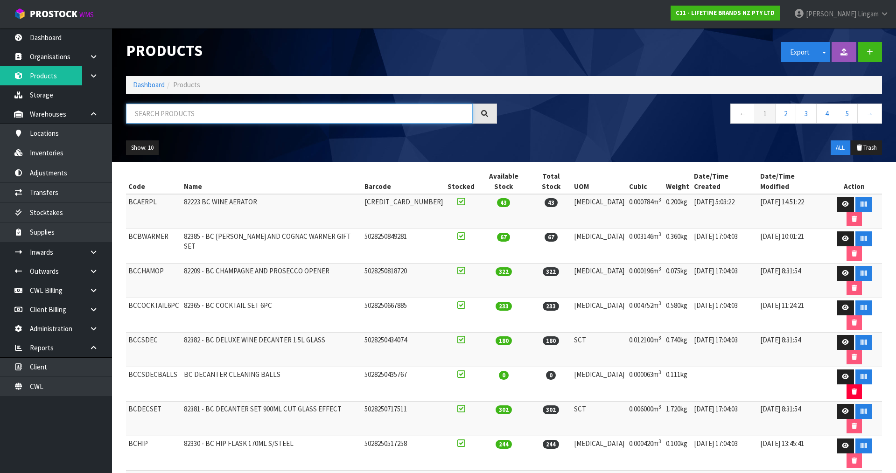
click at [309, 114] on input "text" at bounding box center [299, 114] width 347 height 20
paste input "MKJDDIPPK4"
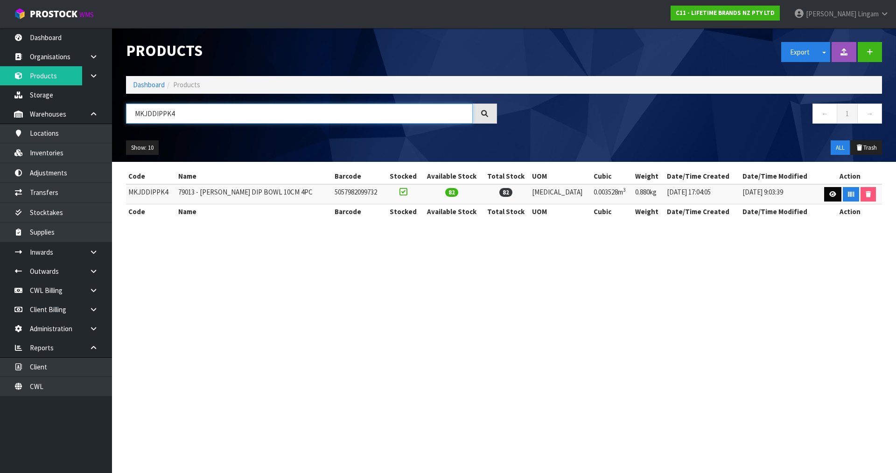
type input "MKJDDIPPK4"
click at [471, 191] on icon at bounding box center [833, 194] width 7 height 6
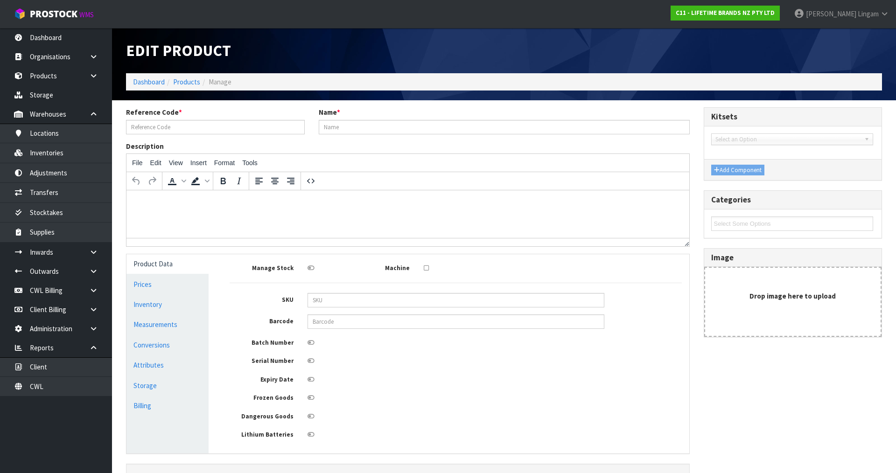
type input "MKJDDIPPK4"
type input "79013 - [PERSON_NAME] DIP BOWL 10CM 4PC"
type input "5057982099732"
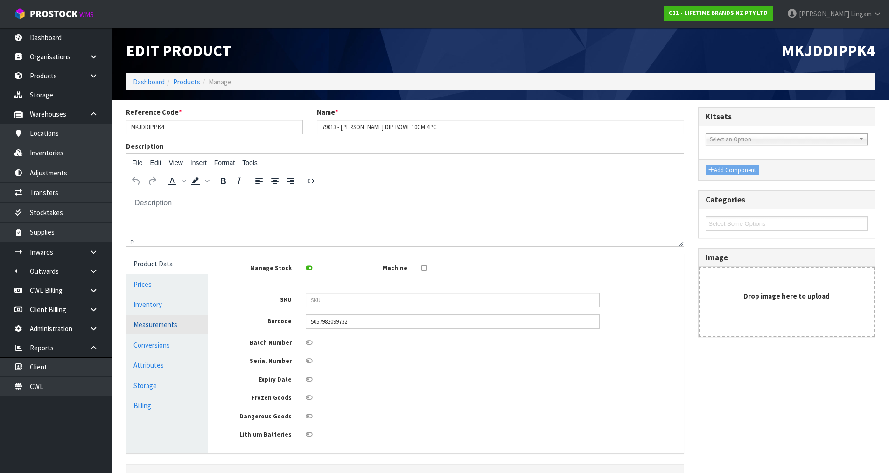
click at [177, 320] on link "Measurements" at bounding box center [167, 324] width 81 height 19
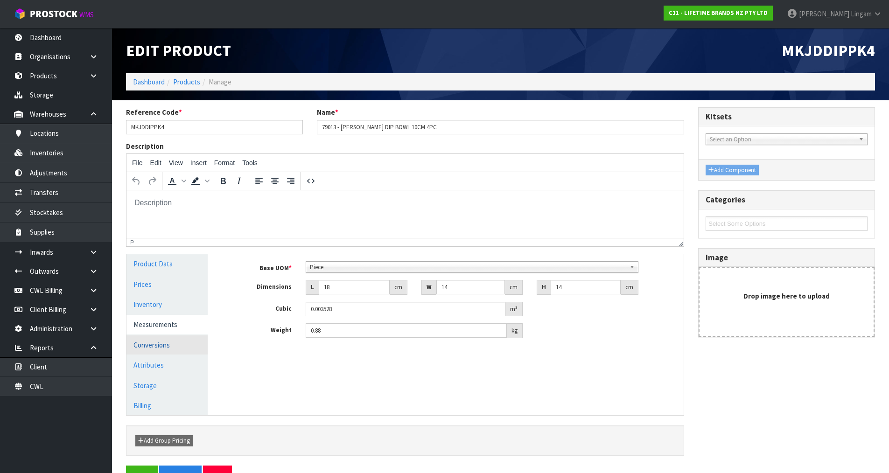
click at [169, 327] on link "Conversions" at bounding box center [167, 345] width 81 height 19
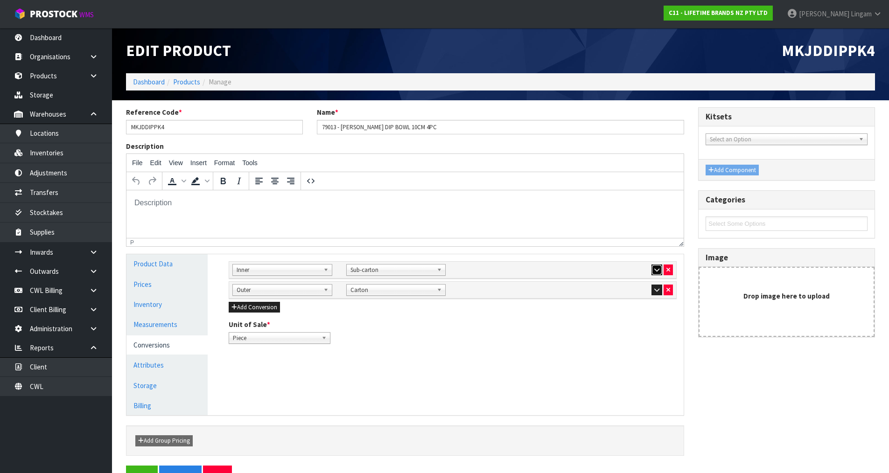
click at [471, 269] on icon "button" at bounding box center [657, 270] width 5 height 6
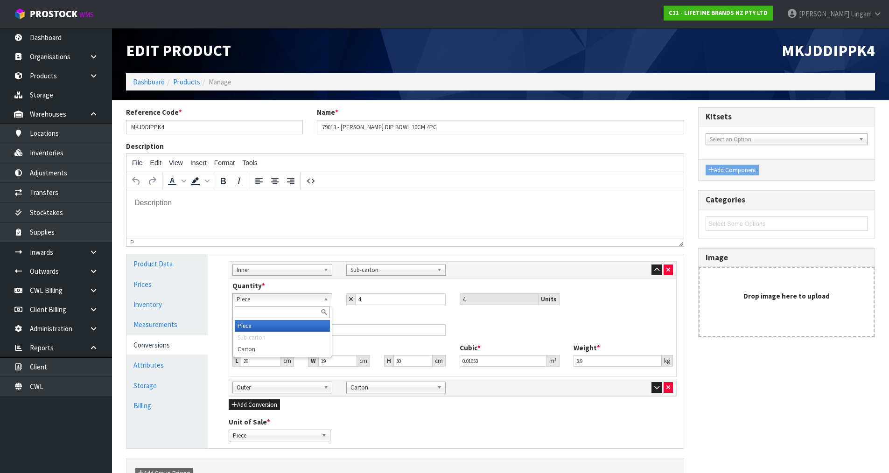
click at [306, 301] on span "Piece" at bounding box center [278, 299] width 83 height 11
click at [287, 270] on span "Inner" at bounding box center [278, 270] width 83 height 11
click at [243, 310] on li "Inner" at bounding box center [282, 309] width 95 height 12
click at [471, 315] on div "Barcode 15057982099739" at bounding box center [453, 327] width 455 height 31
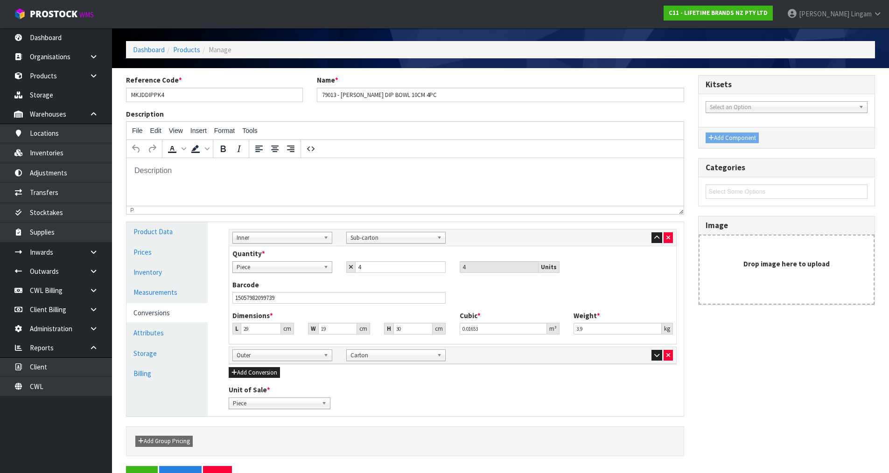
scroll to position [47, 0]
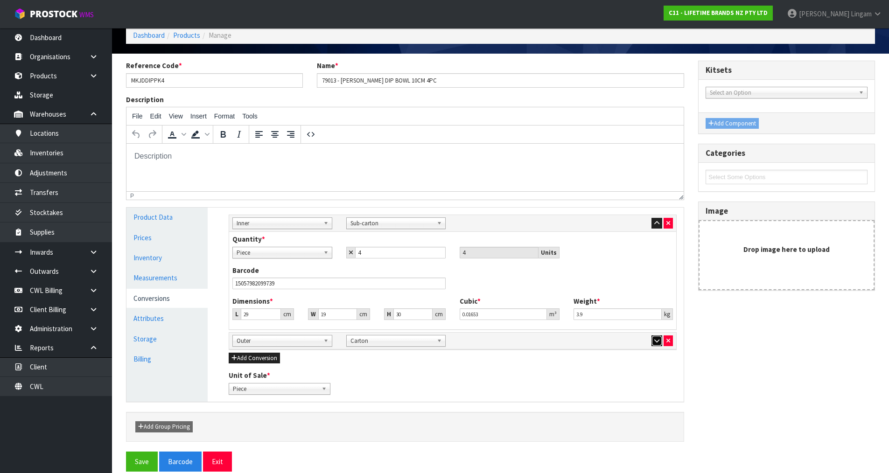
click at [471, 327] on button "button" at bounding box center [657, 341] width 11 height 11
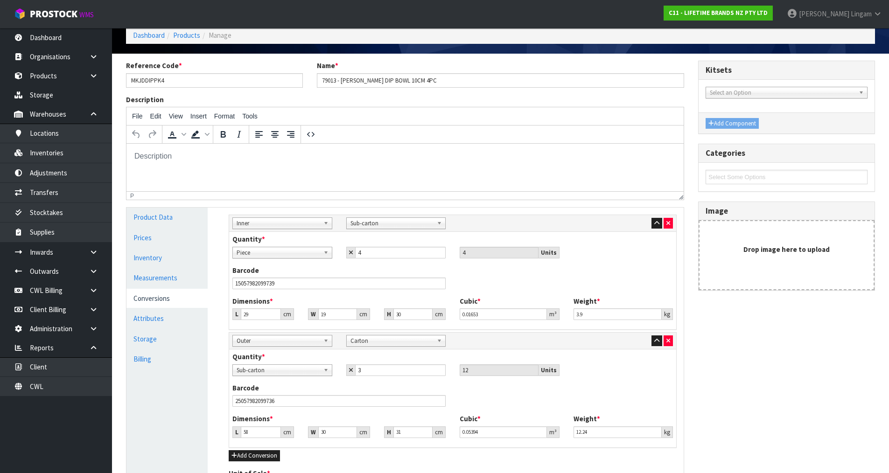
click at [471, 327] on div "Reference Code * MKJDDIPPK4 Name * 79013 - [PERSON_NAME] DIP BOWL 10CM 4PC Desc…" at bounding box center [500, 305] width 763 height 488
click at [309, 223] on span "Inner" at bounding box center [278, 223] width 83 height 11
click at [299, 250] on li "Sub Inner" at bounding box center [282, 250] width 95 height 12
click at [299, 250] on span "Piece" at bounding box center [278, 252] width 83 height 11
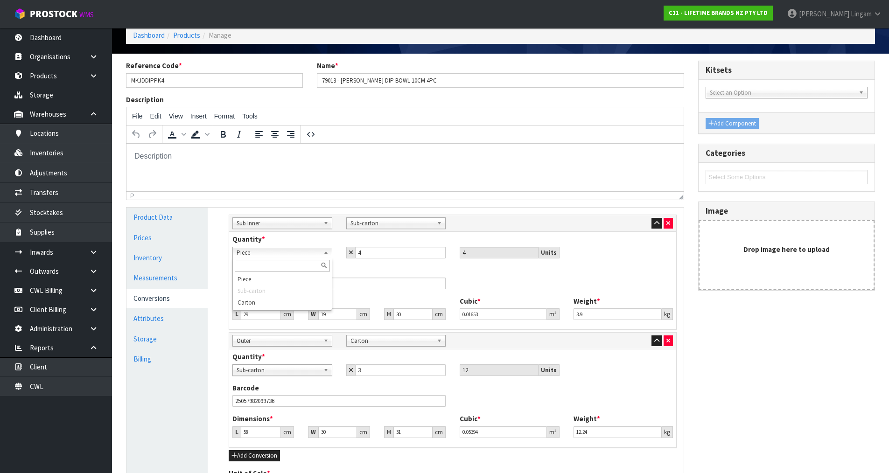
click at [366, 219] on span "Sub-carton" at bounding box center [392, 223] width 83 height 11
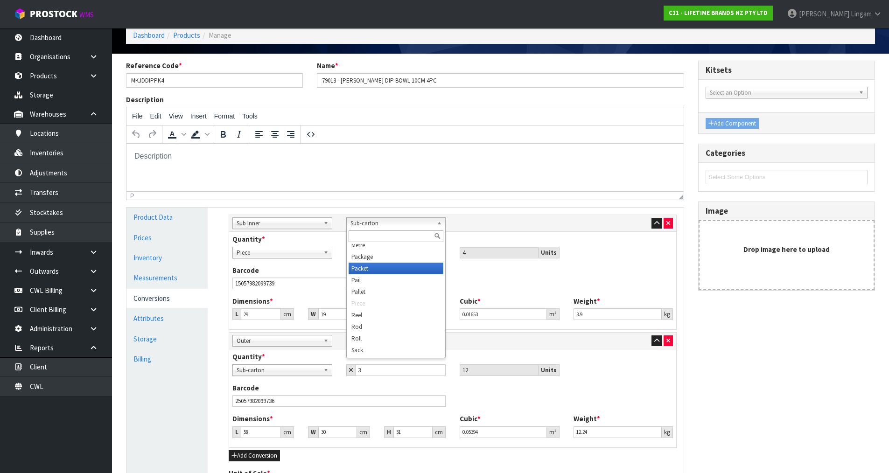
scroll to position [261, 0]
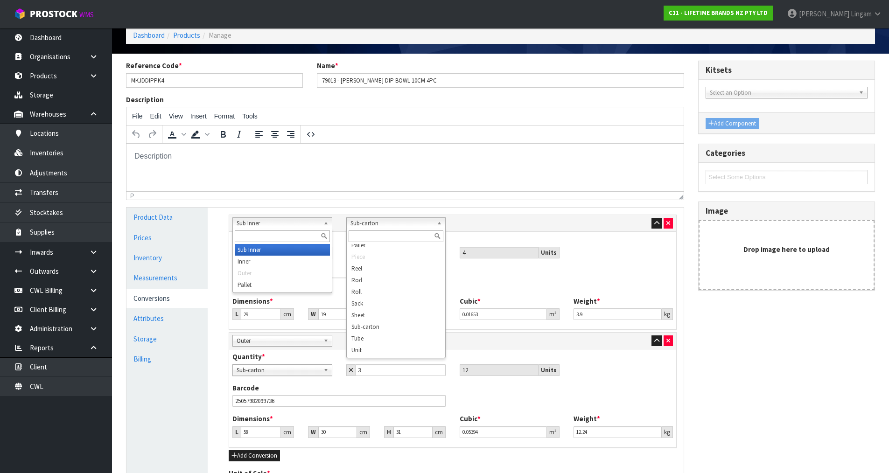
click at [301, 223] on span "Sub Inner" at bounding box center [278, 223] width 83 height 11
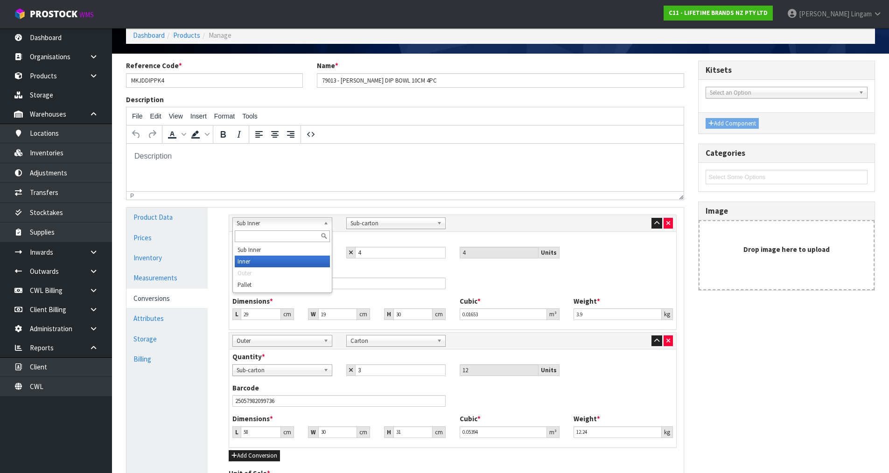
click at [252, 261] on li "Inner" at bounding box center [282, 262] width 95 height 12
click at [471, 255] on div "Piece Sub-carton Carton Piece Piece Sub-carton Carton 4 4 Units" at bounding box center [453, 253] width 455 height 12
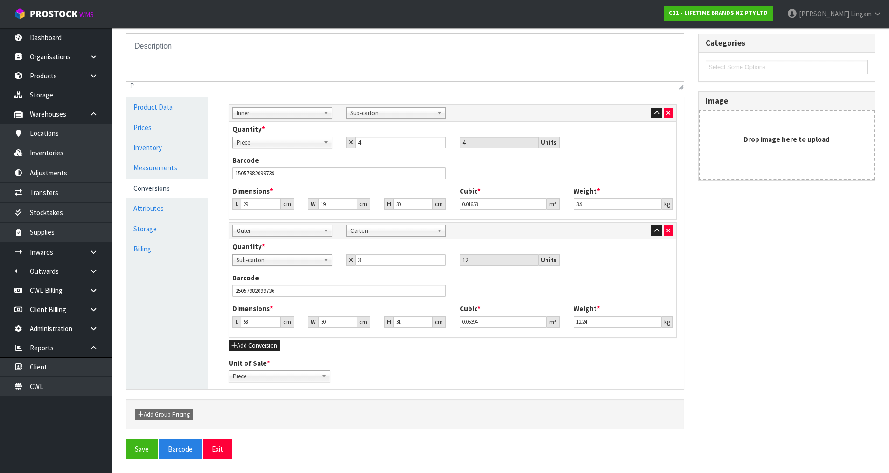
scroll to position [157, 0]
click at [136, 327] on button "Save" at bounding box center [142, 449] width 32 height 20
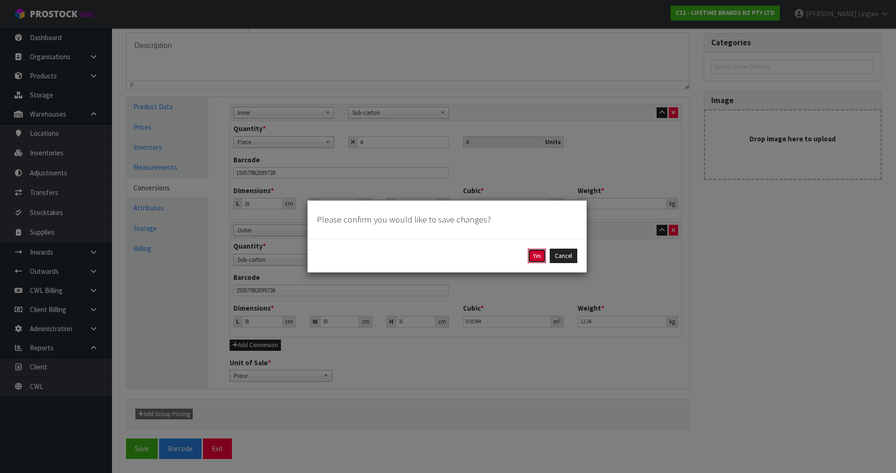
click at [471, 257] on button "Yes" at bounding box center [537, 256] width 18 height 15
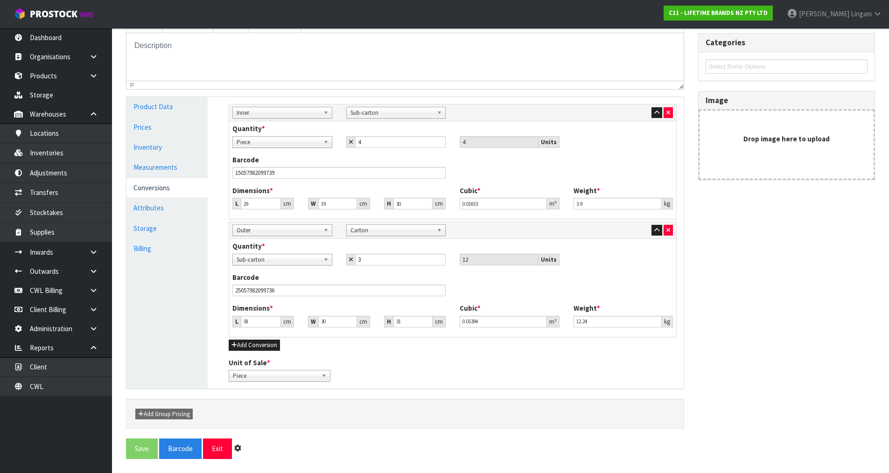
scroll to position [0, 0]
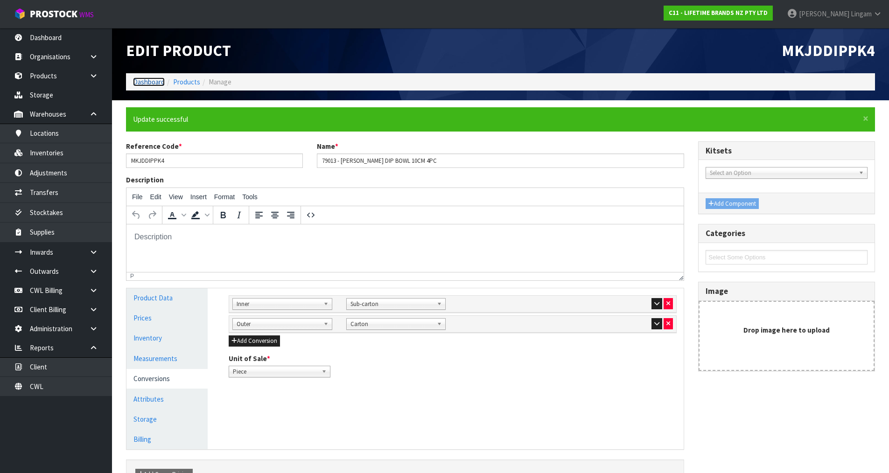
click at [156, 81] on link "Dashboard" at bounding box center [149, 82] width 32 height 9
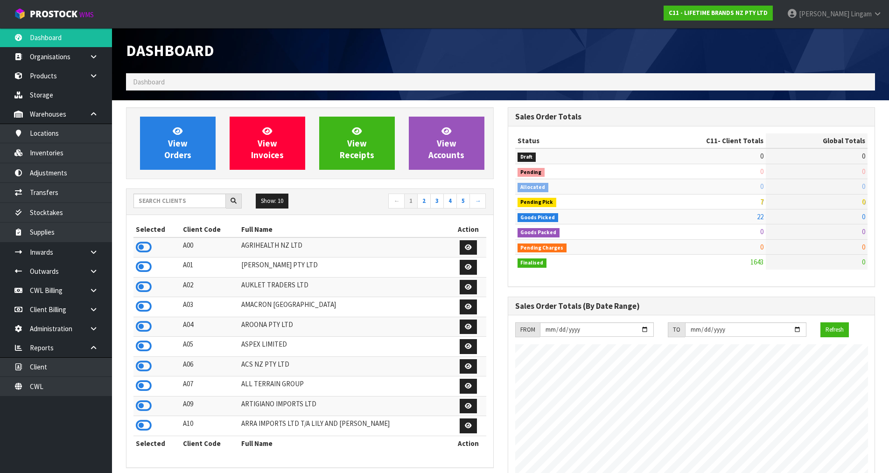
scroll to position [707, 381]
click at [53, 78] on link "Products" at bounding box center [56, 75] width 112 height 19
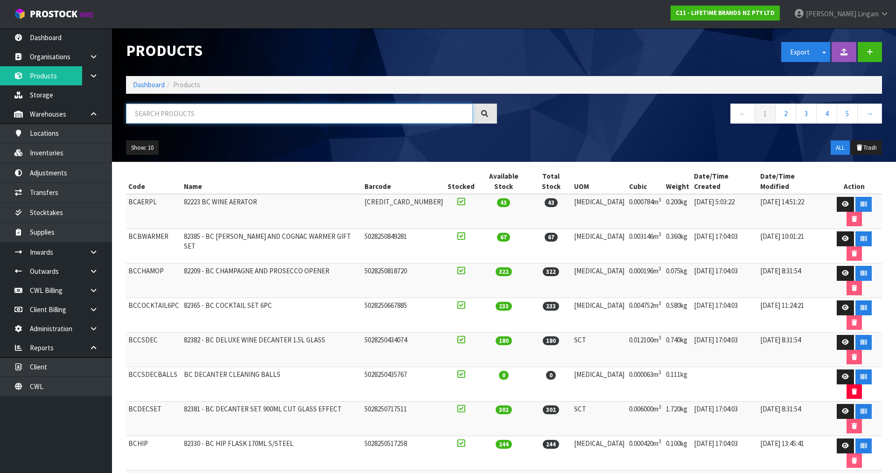
click at [208, 112] on input "text" at bounding box center [299, 114] width 347 height 20
click at [259, 113] on input "text" at bounding box center [299, 114] width 347 height 20
paste input "MKJDDIPPK4"
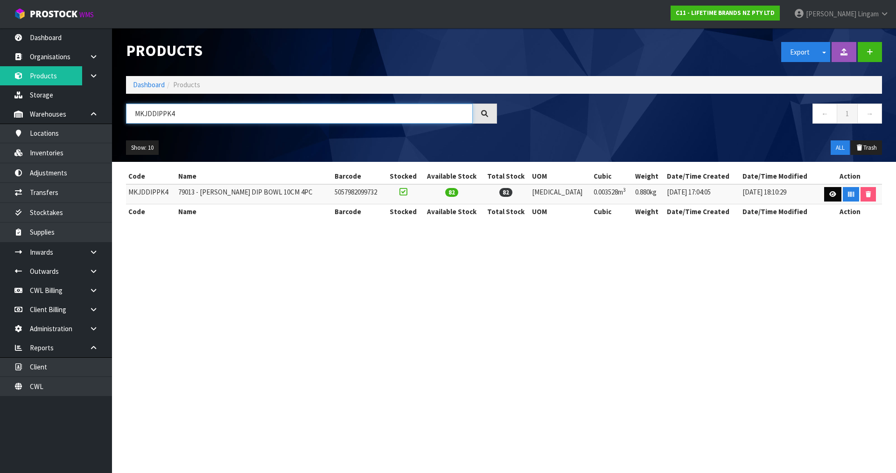
type input "MKJDDIPPK4"
click at [471, 196] on icon at bounding box center [833, 194] width 7 height 6
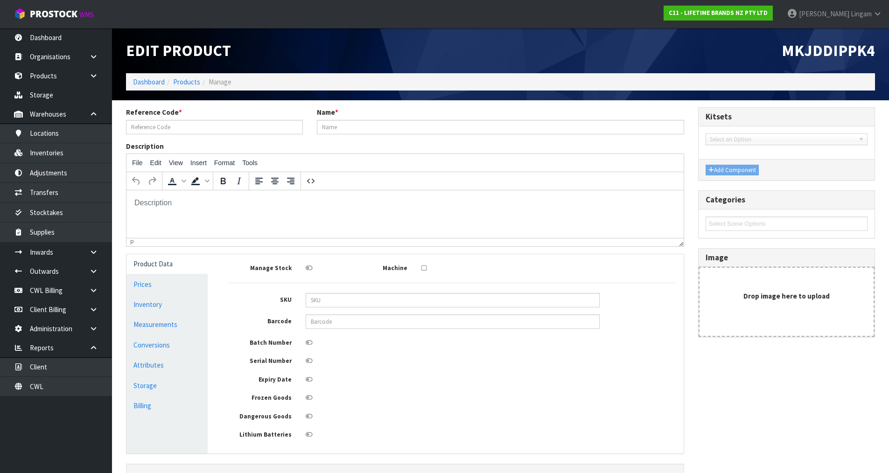
type input "MKJDDIPPK4"
type input "79013 - [PERSON_NAME] DIP BOWL 10CM 4PC"
type input "5057982099732"
click at [64, 155] on link "Inventories" at bounding box center [56, 152] width 112 height 19
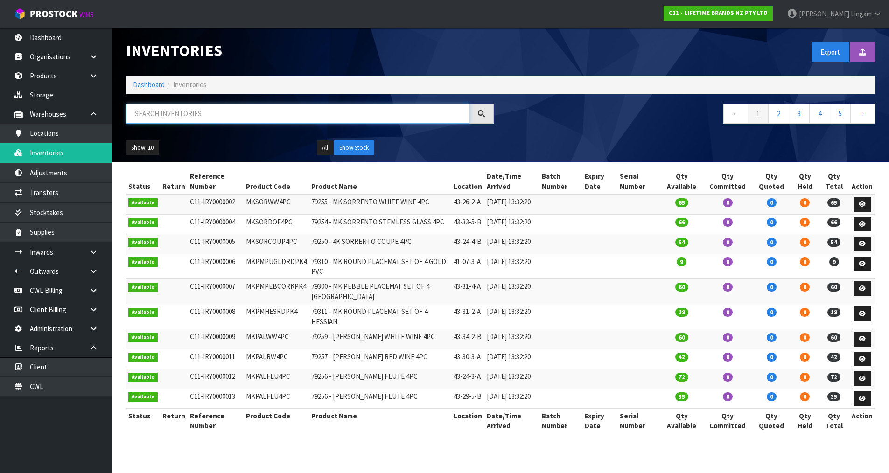
click at [310, 112] on input "text" at bounding box center [298, 114] width 344 height 20
paste input "MKJDDIPPK4"
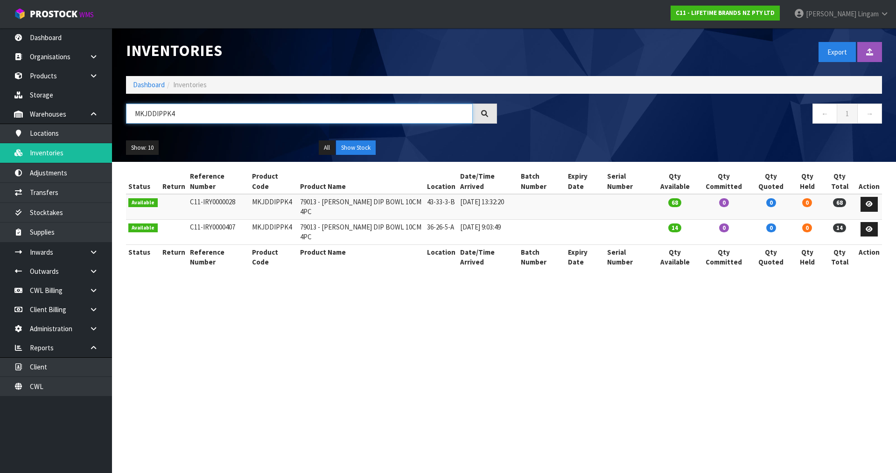
click at [158, 114] on input "MKJDDIPPK4" at bounding box center [299, 114] width 347 height 20
type input "MKJDDIPPK4"
click at [55, 77] on link "Products" at bounding box center [56, 75] width 112 height 19
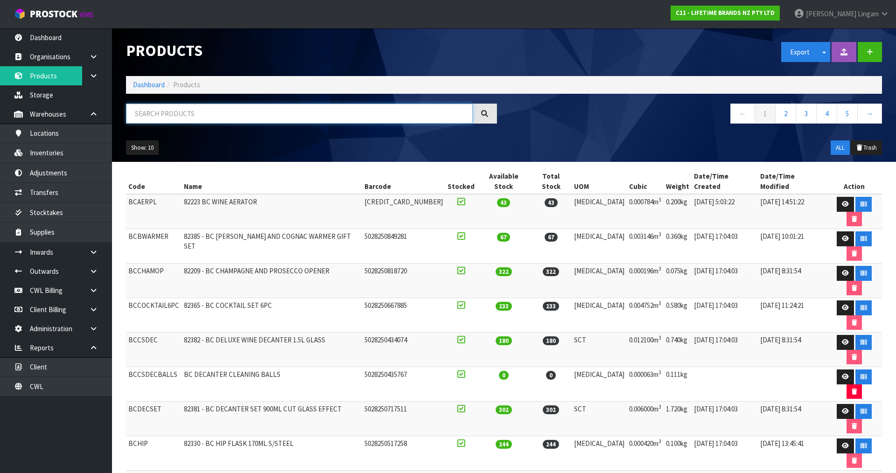
click at [225, 114] on input "text" at bounding box center [299, 114] width 347 height 20
paste input "MKJDDIPPK4"
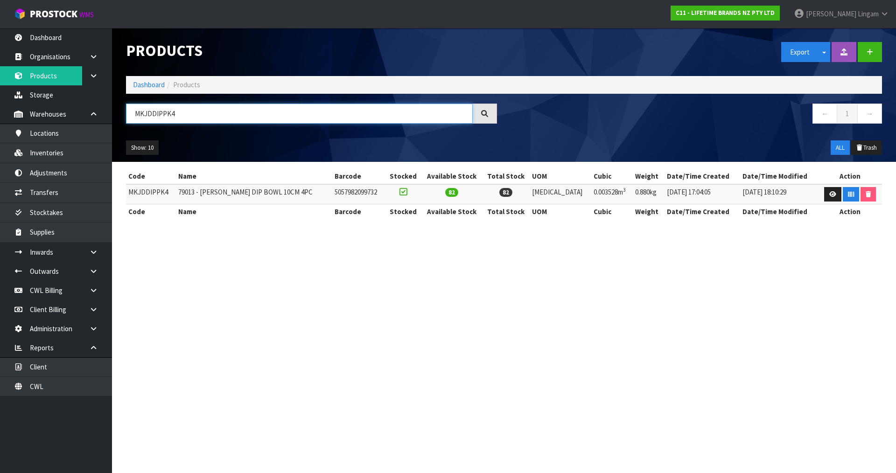
type input "MKJDDIPPK4"
click at [151, 87] on link "Dashboard" at bounding box center [149, 84] width 32 height 9
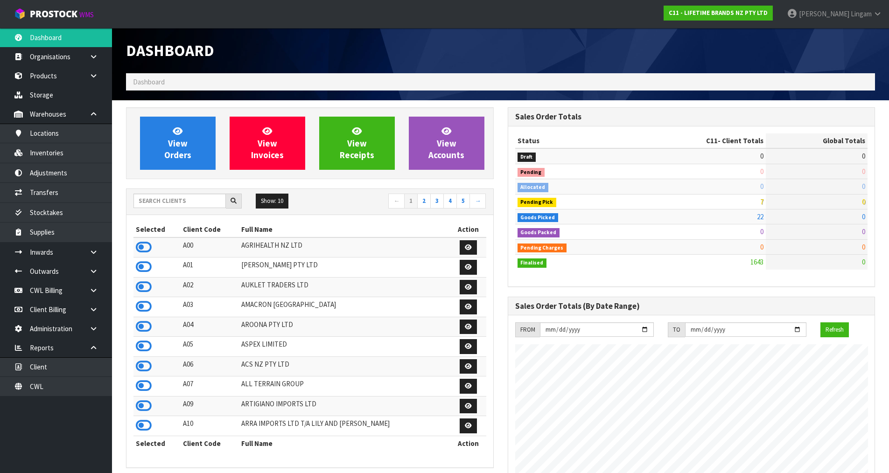
scroll to position [582, 381]
click at [181, 201] on input "text" at bounding box center [180, 201] width 92 height 14
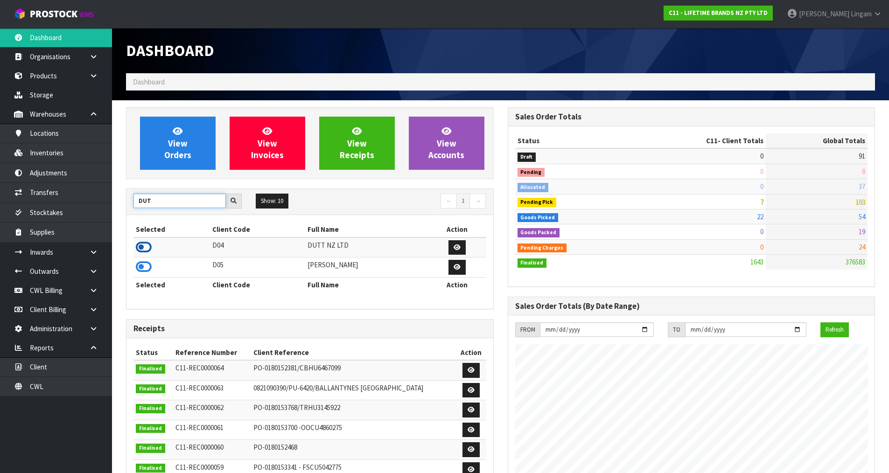
type input "DUT"
click at [144, 246] on icon at bounding box center [144, 247] width 16 height 14
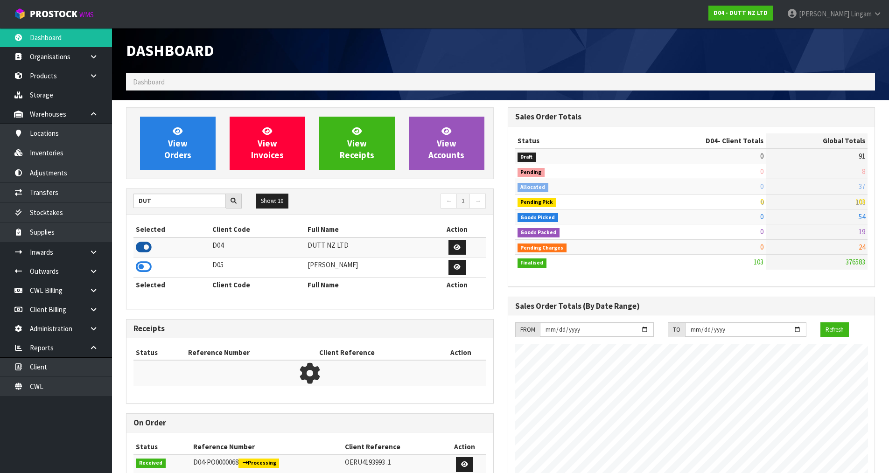
scroll to position [466311, 466500]
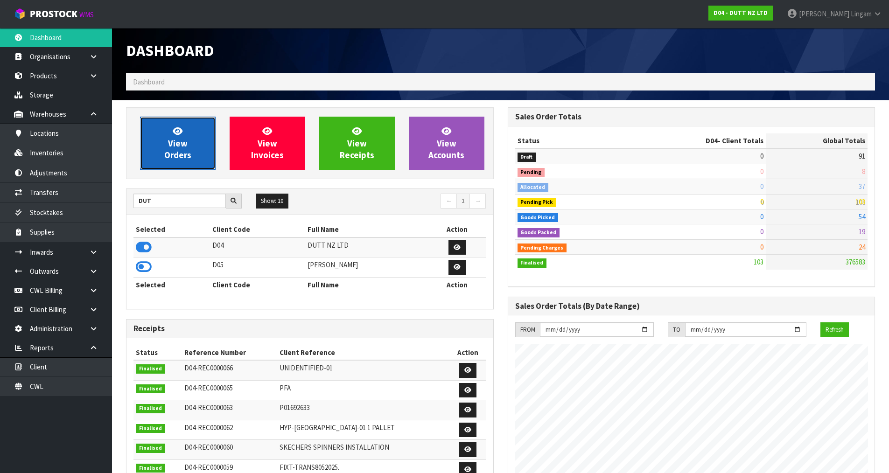
click at [198, 155] on link "View Orders" at bounding box center [178, 143] width 76 height 53
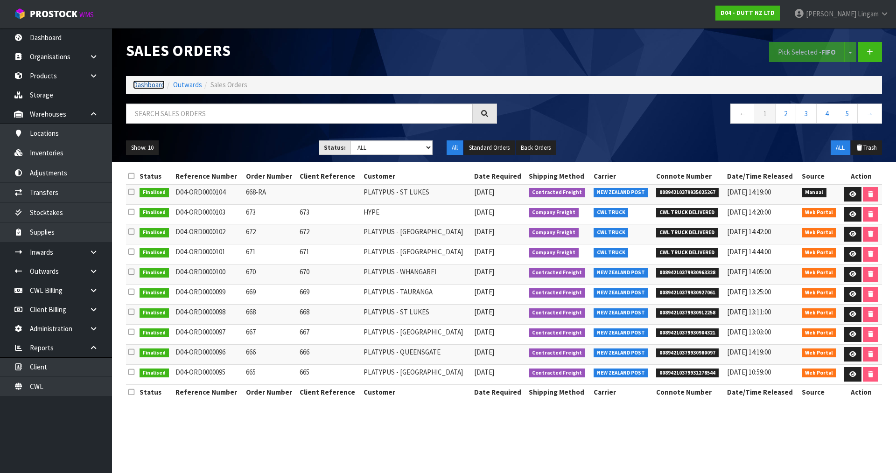
click at [152, 86] on link "Dashboard" at bounding box center [149, 84] width 32 height 9
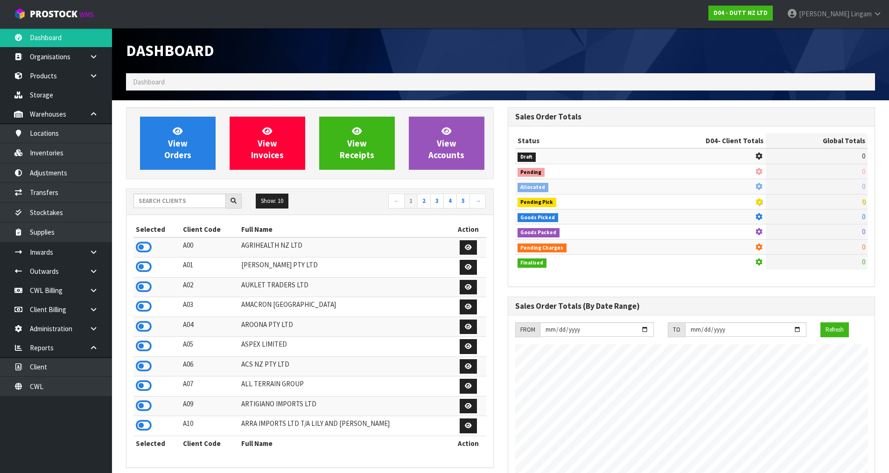
scroll to position [466299, 466500]
click at [193, 200] on input "text" at bounding box center [180, 201] width 92 height 14
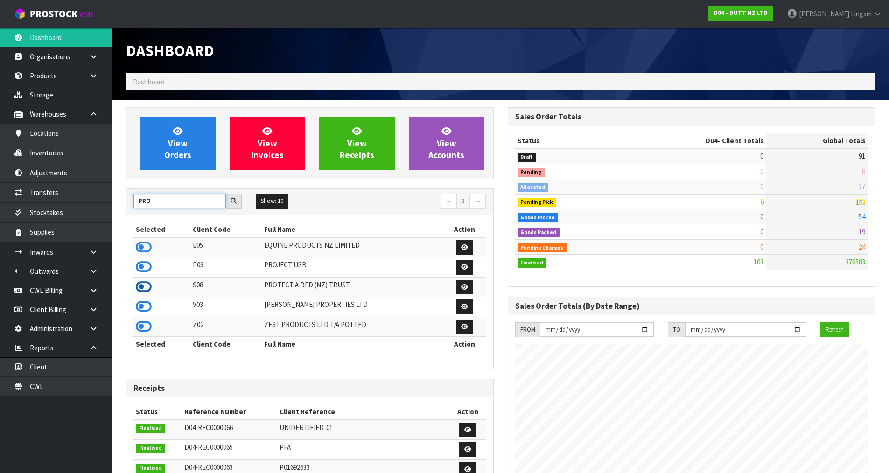
type input "PRO"
click at [148, 282] on icon at bounding box center [144, 287] width 16 height 14
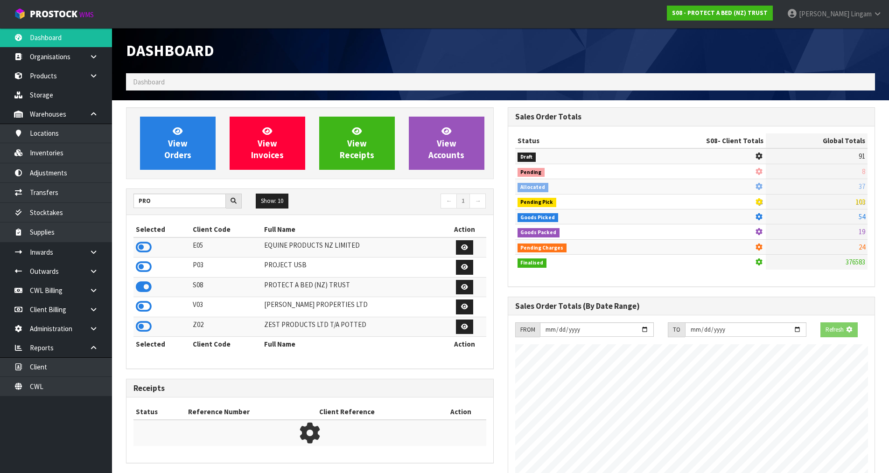
scroll to position [582, 381]
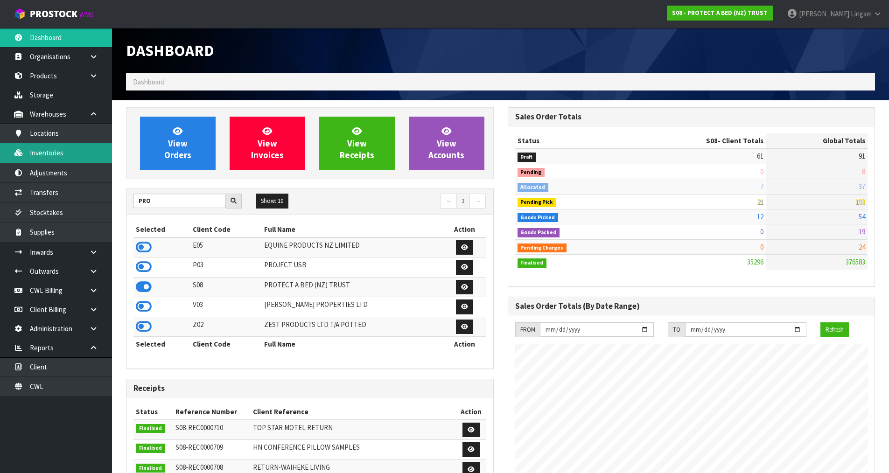
click at [57, 152] on link "Inventories" at bounding box center [56, 152] width 112 height 19
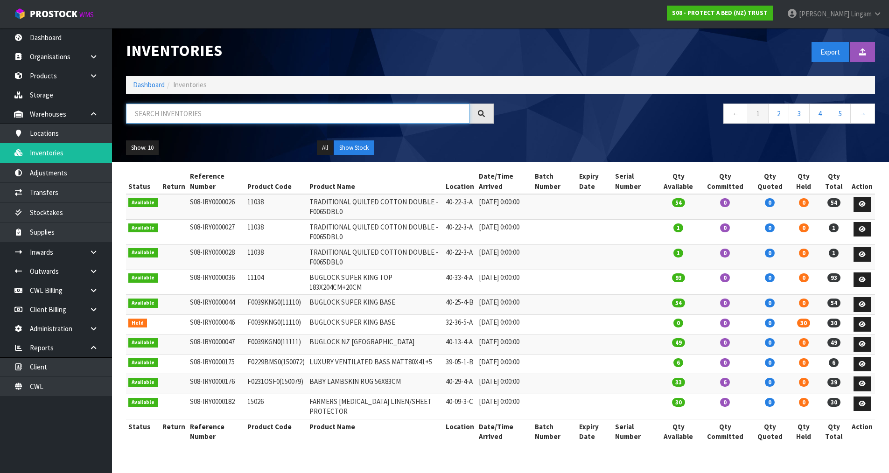
click at [332, 117] on input "text" at bounding box center [298, 114] width 344 height 20
paste input "F0623PLW0"
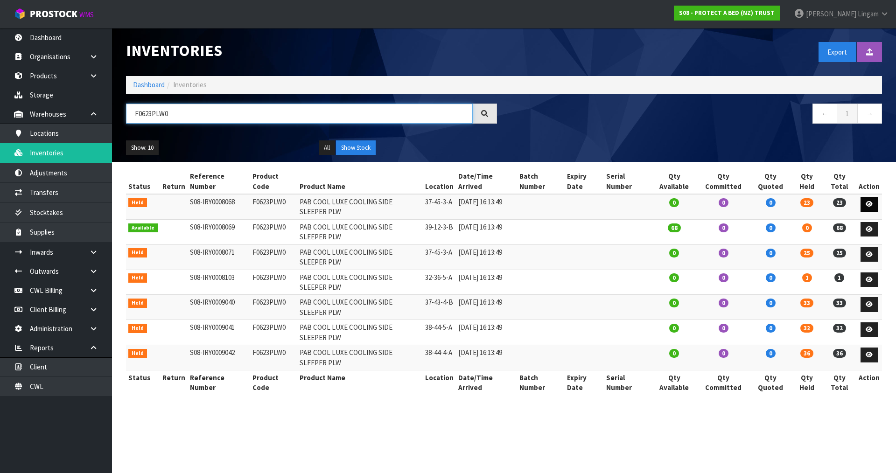
type input "F0623PLW0"
click at [471, 204] on icon at bounding box center [869, 204] width 7 height 6
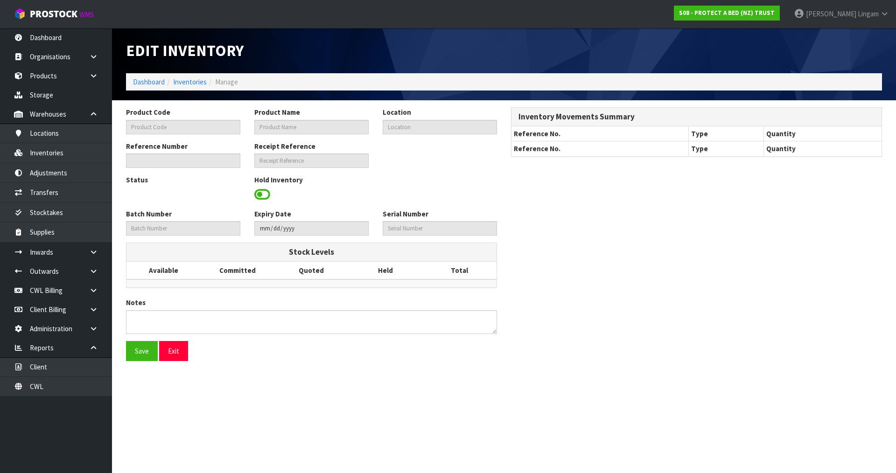
type input "F0623PLW0"
type input "PAB COOL LUXE COOLING SIDE SLEEPER PLW"
type input "37-45-3-A"
type input "S08-IRY0008068"
type input "S08-REC0000642"
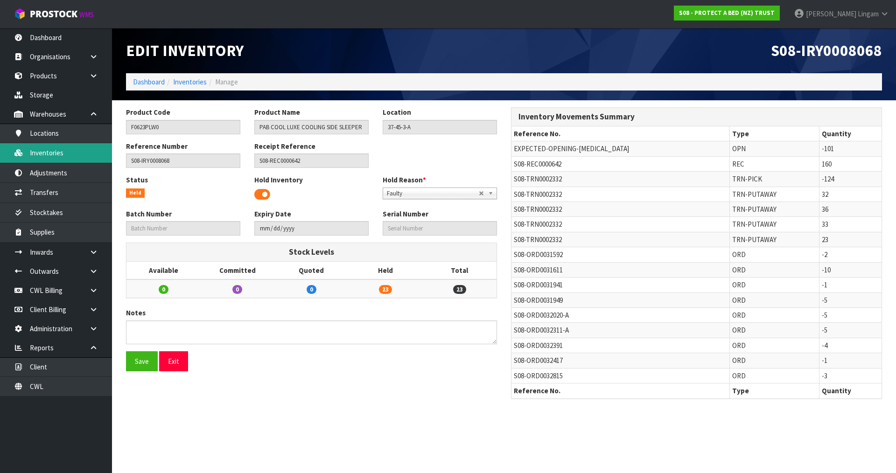
click at [75, 155] on link "Inventories" at bounding box center [56, 152] width 112 height 19
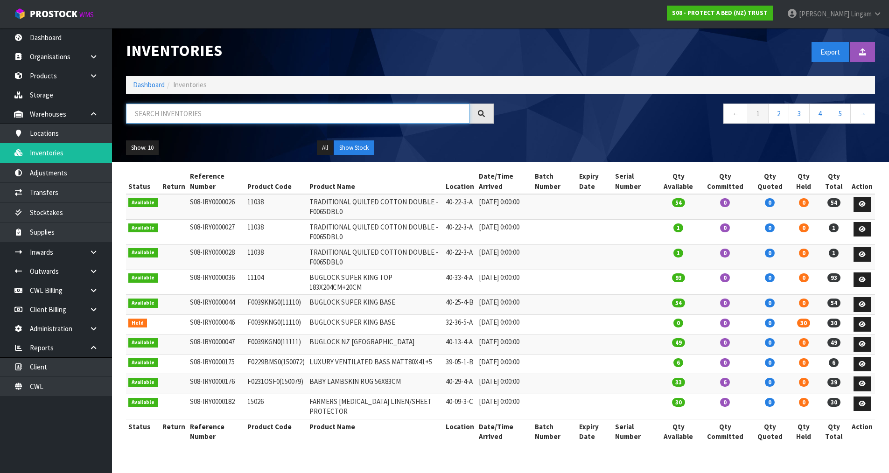
click at [339, 119] on input "text" at bounding box center [298, 114] width 344 height 20
paste input "F0623PLW0"
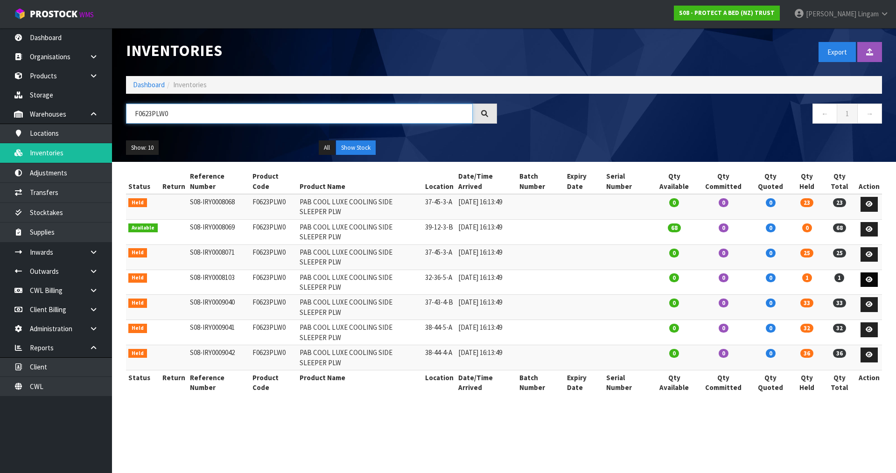
type input "F0623PLW0"
click at [471, 280] on icon at bounding box center [869, 280] width 7 height 6
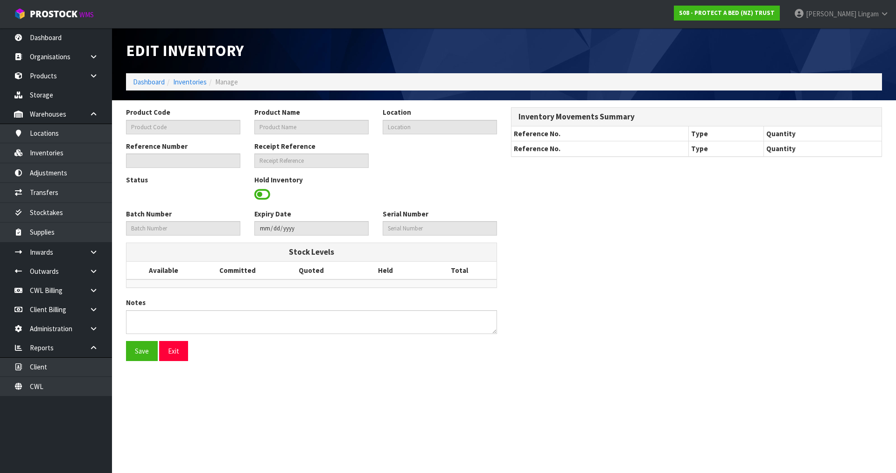
type input "F0623PLW0"
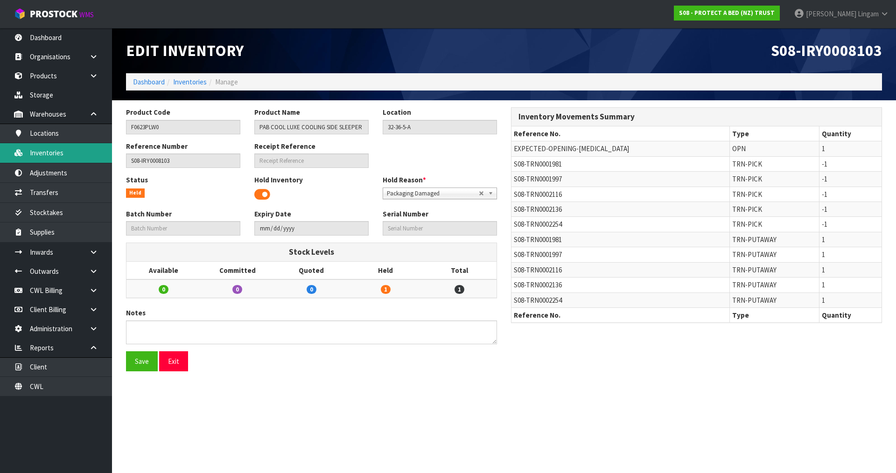
click at [45, 151] on link "Inventories" at bounding box center [56, 152] width 112 height 19
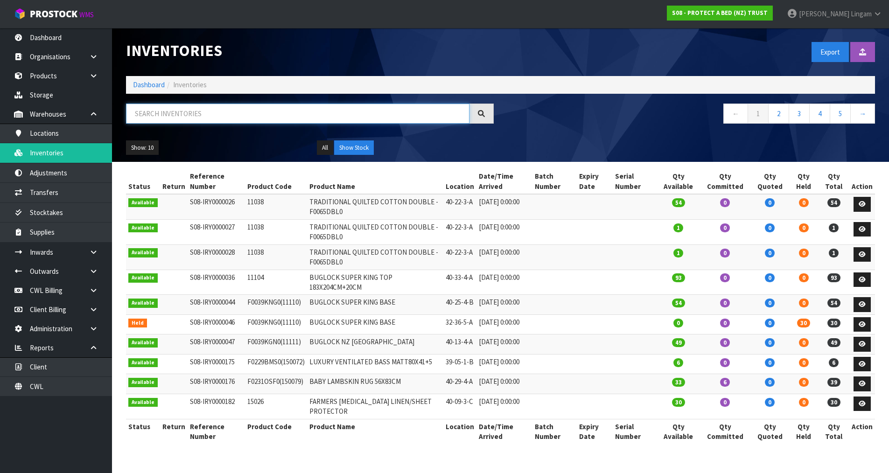
click at [264, 115] on input "text" at bounding box center [298, 114] width 344 height 20
paste input "F0623PLW0"
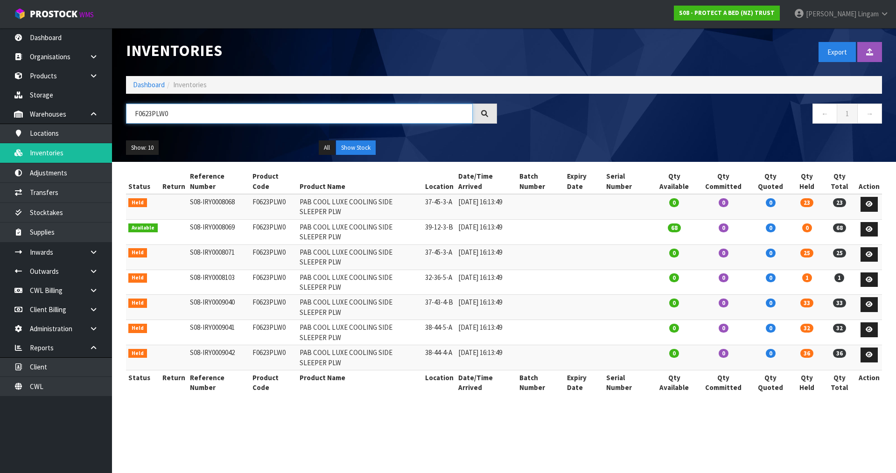
drag, startPoint x: 167, startPoint y: 111, endPoint x: 130, endPoint y: 117, distance: 37.3
click at [130, 117] on input "F0623PLW0" at bounding box center [299, 114] width 347 height 20
paste input "4"
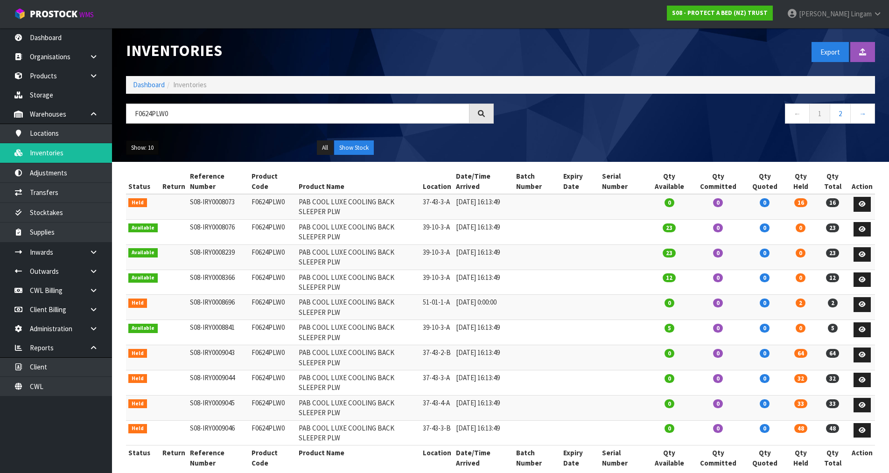
click at [146, 146] on button "Show: 10" at bounding box center [142, 148] width 33 height 15
click at [163, 202] on link "50" at bounding box center [164, 203] width 74 height 13
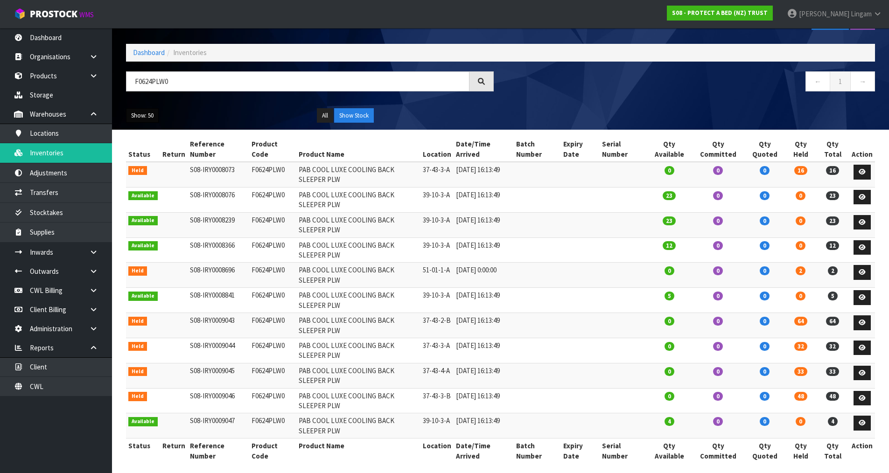
scroll to position [39, 0]
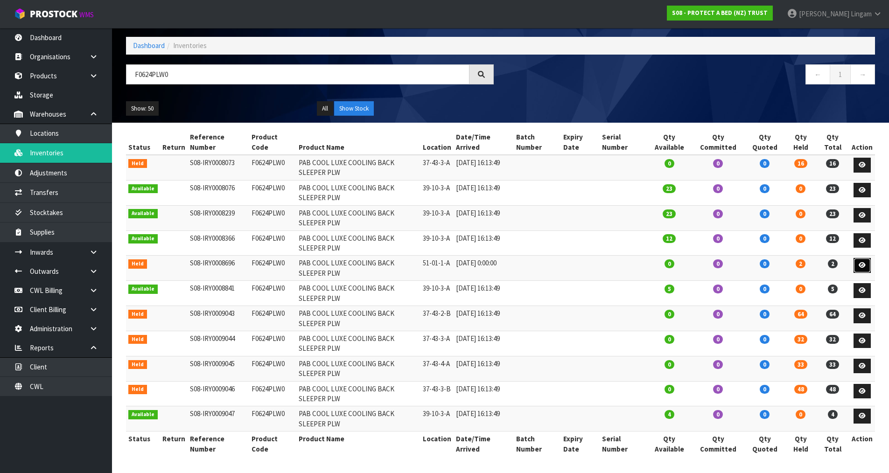
click at [471, 267] on icon at bounding box center [862, 265] width 7 height 6
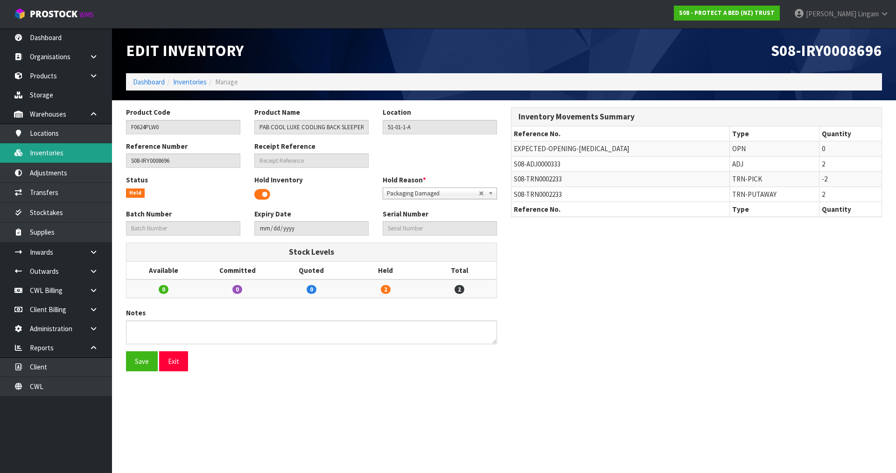
click at [55, 152] on link "Inventories" at bounding box center [56, 152] width 112 height 19
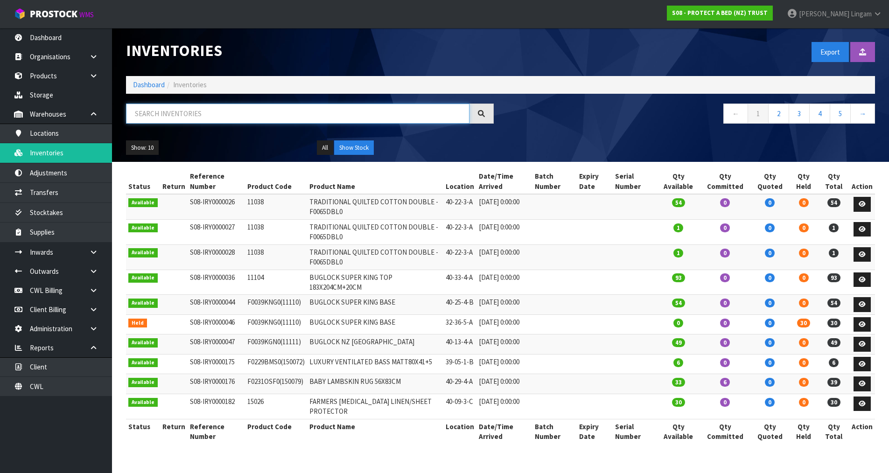
click at [304, 111] on input "text" at bounding box center [298, 114] width 344 height 20
paste input "F0625PLW0"
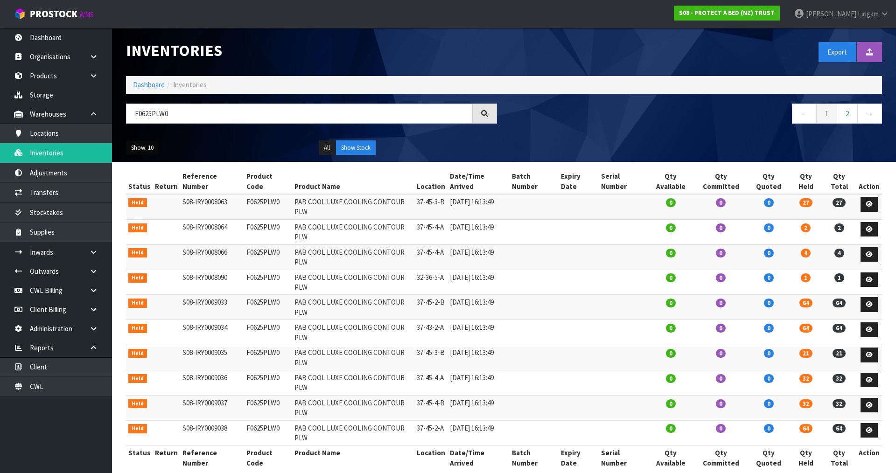
click at [148, 147] on button "Show: 10" at bounding box center [142, 148] width 33 height 15
click at [155, 204] on link "50" at bounding box center [164, 203] width 74 height 13
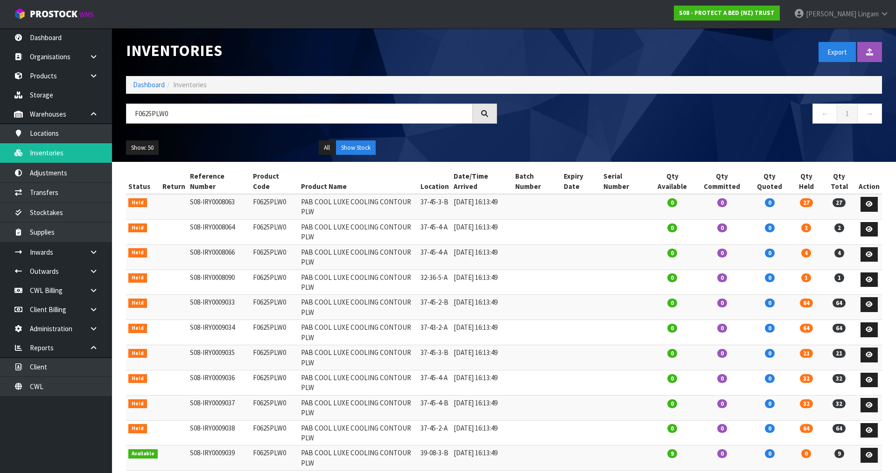
click at [267, 194] on td "F0625PLW0" at bounding box center [275, 206] width 48 height 25
copy td "F0625PLW0"
click at [45, 72] on link "Products" at bounding box center [56, 75] width 112 height 19
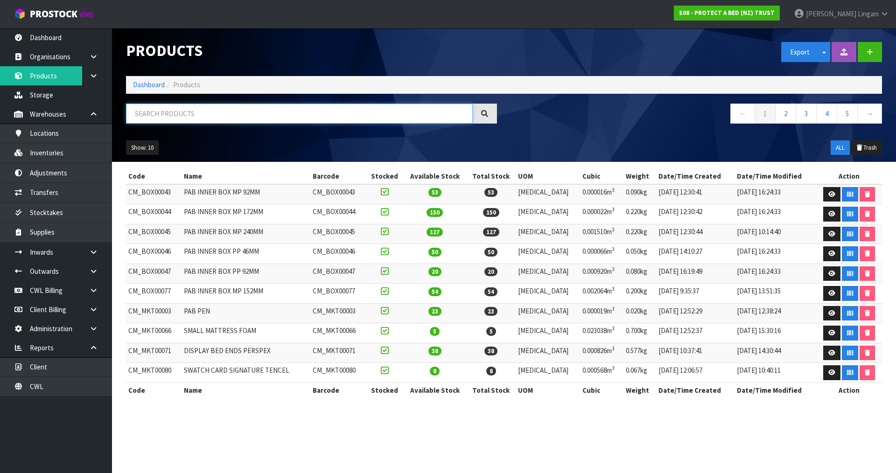
click at [342, 115] on input "text" at bounding box center [299, 114] width 347 height 20
paste input "F0625PLW0"
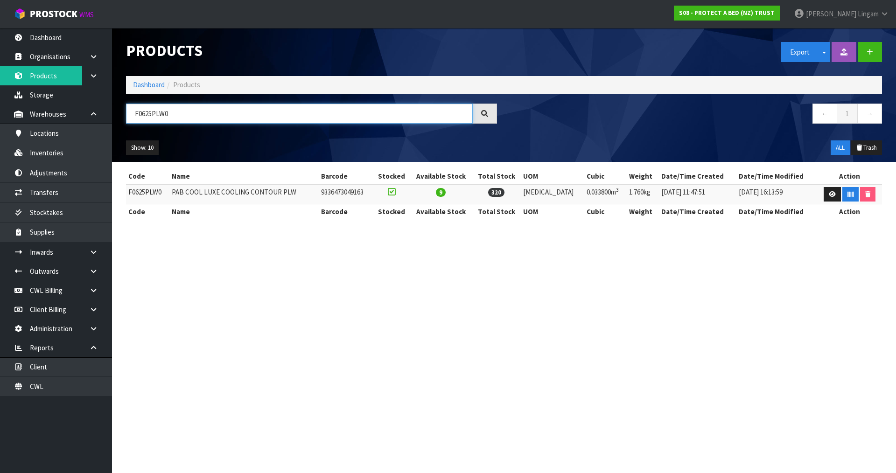
click at [159, 115] on input "F0625PLW0" at bounding box center [299, 114] width 347 height 20
click at [76, 151] on link "Inventories" at bounding box center [56, 152] width 112 height 19
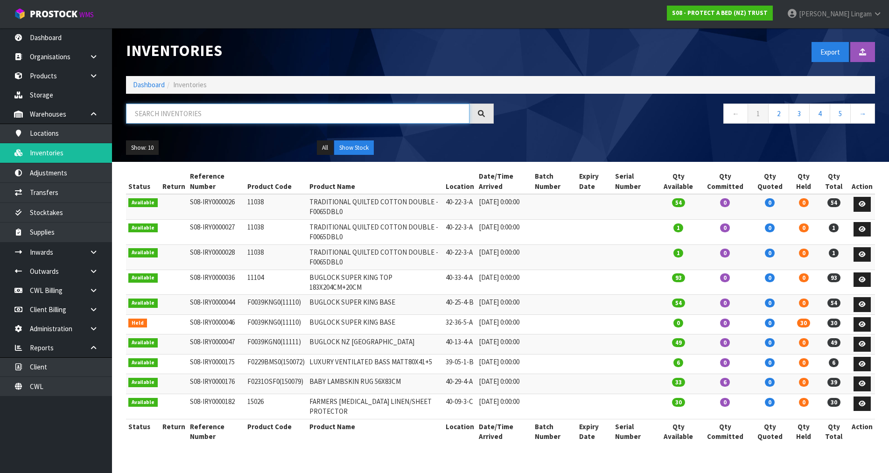
click at [241, 118] on input "text" at bounding box center [298, 114] width 344 height 20
paste input "F0625PLW0"
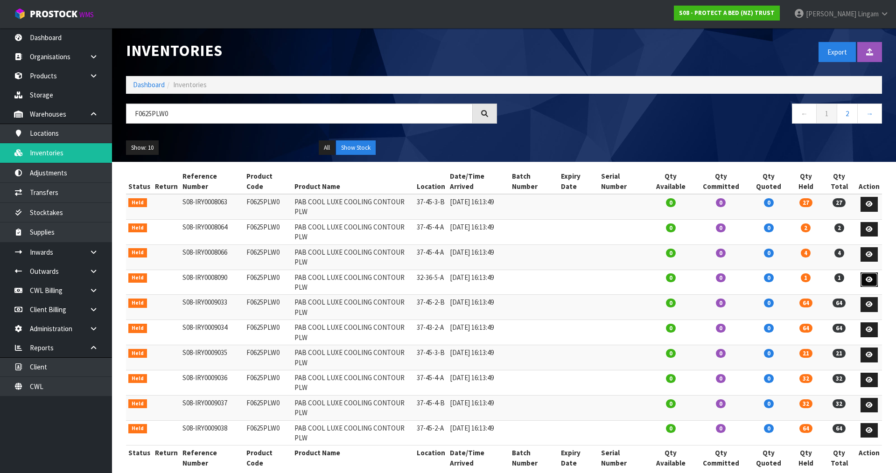
click at [471, 277] on icon at bounding box center [869, 280] width 7 height 6
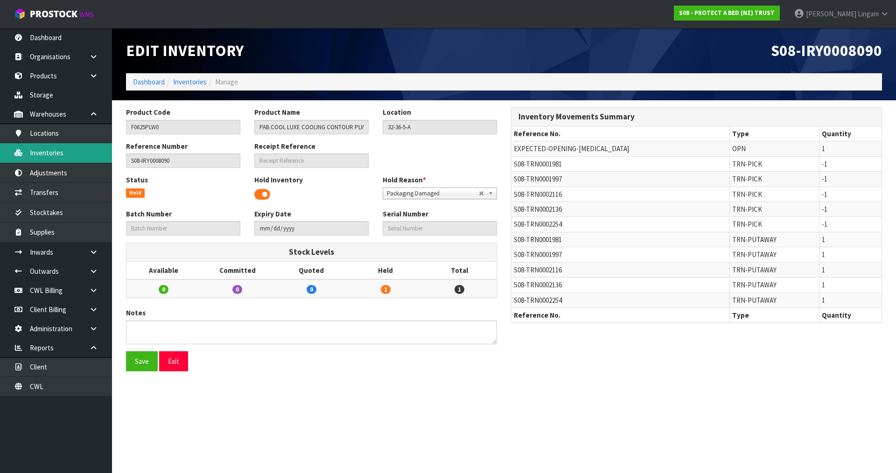
click at [70, 155] on link "Inventories" at bounding box center [56, 152] width 112 height 19
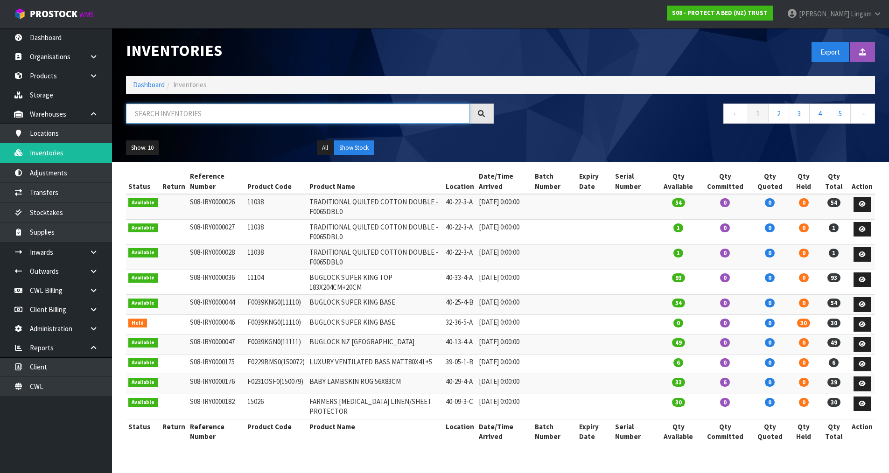
click at [257, 117] on input "text" at bounding box center [298, 114] width 344 height 20
paste input "F0625PLW0"
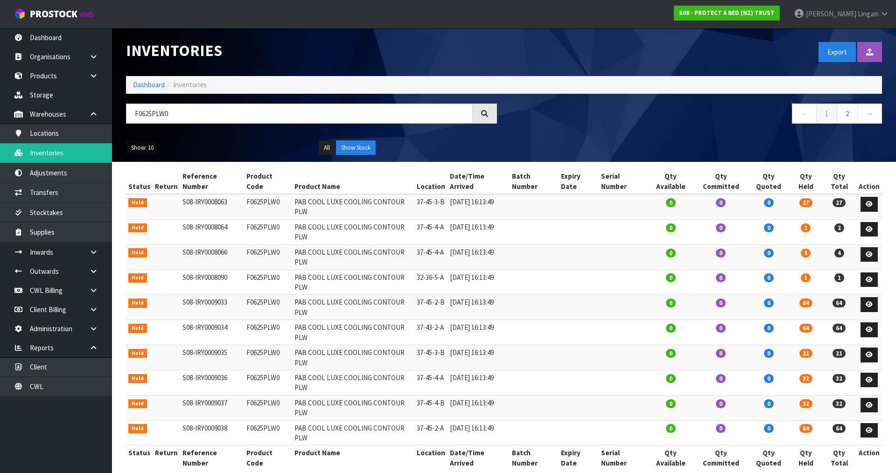
click at [141, 149] on button "Show: 10" at bounding box center [142, 148] width 33 height 15
click at [153, 199] on link "50" at bounding box center [164, 203] width 74 height 13
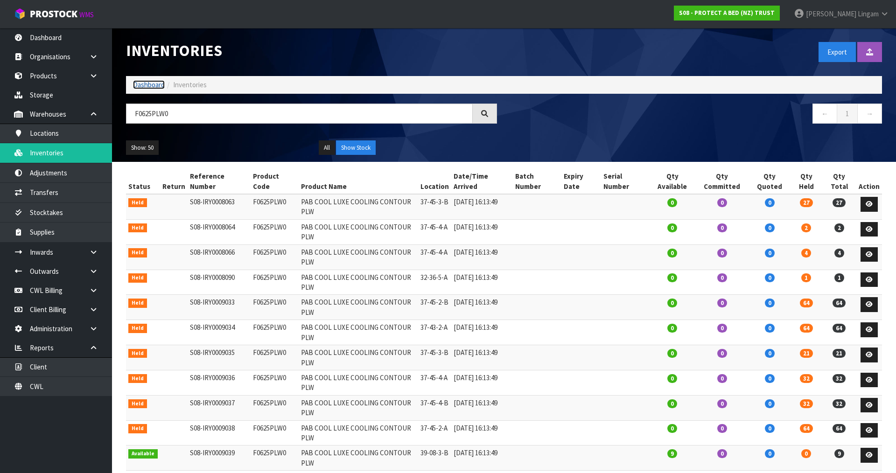
click at [148, 82] on link "Dashboard" at bounding box center [149, 84] width 32 height 9
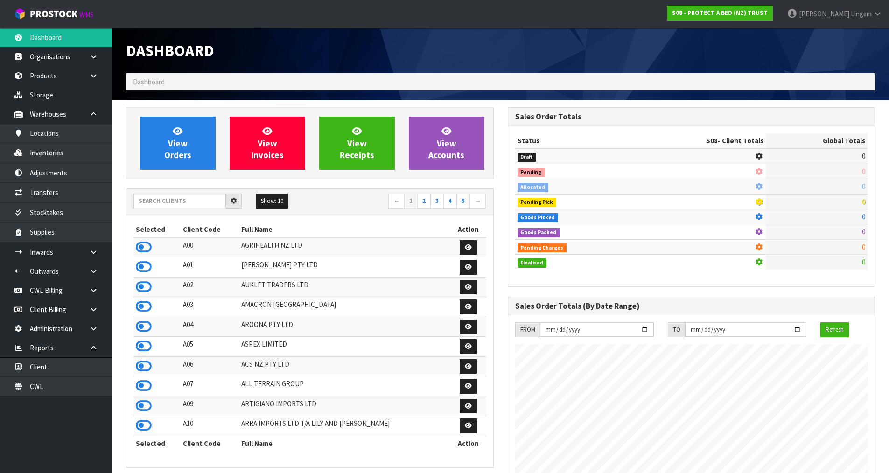
scroll to position [707, 381]
click at [171, 198] on input "text" at bounding box center [180, 201] width 92 height 14
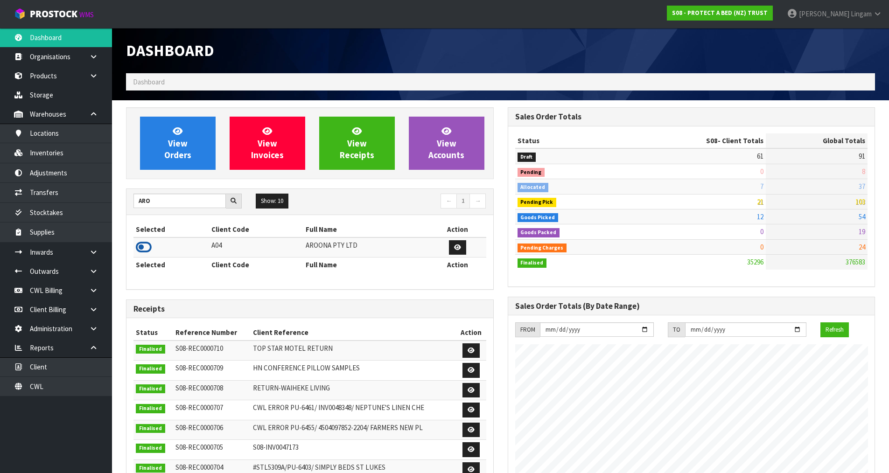
click at [138, 251] on icon at bounding box center [144, 247] width 16 height 14
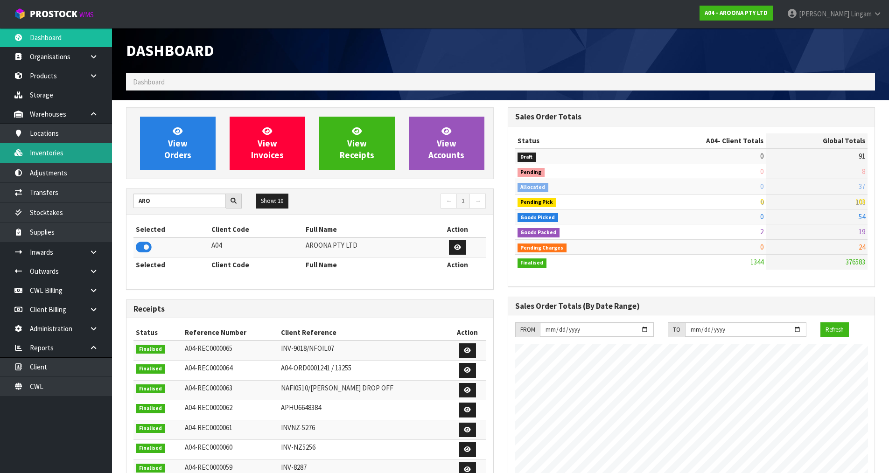
scroll to position [466311, 466500]
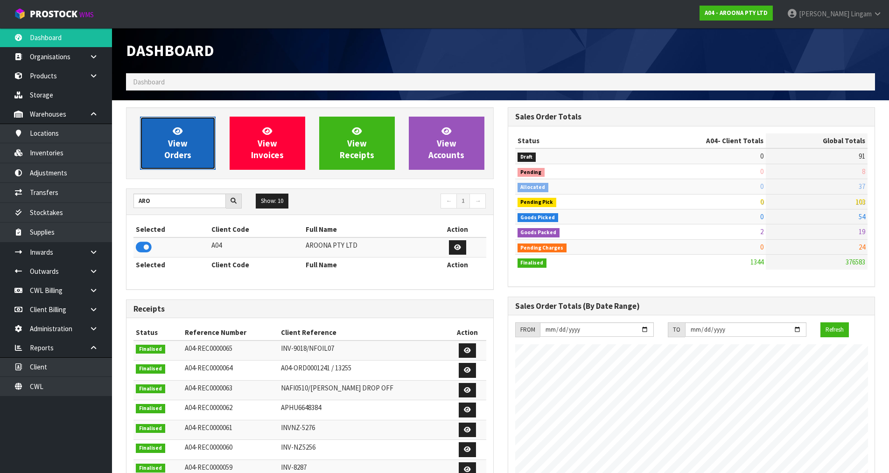
click at [159, 134] on link "View Orders" at bounding box center [178, 143] width 76 height 53
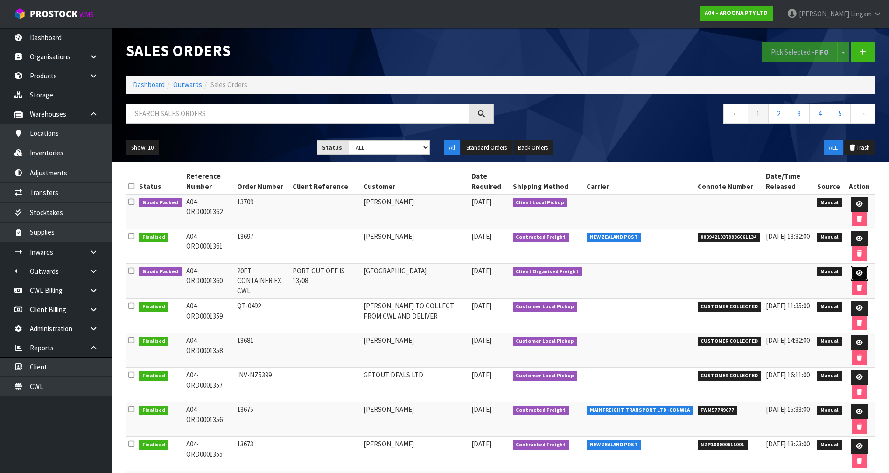
click at [471, 275] on icon at bounding box center [859, 273] width 7 height 6
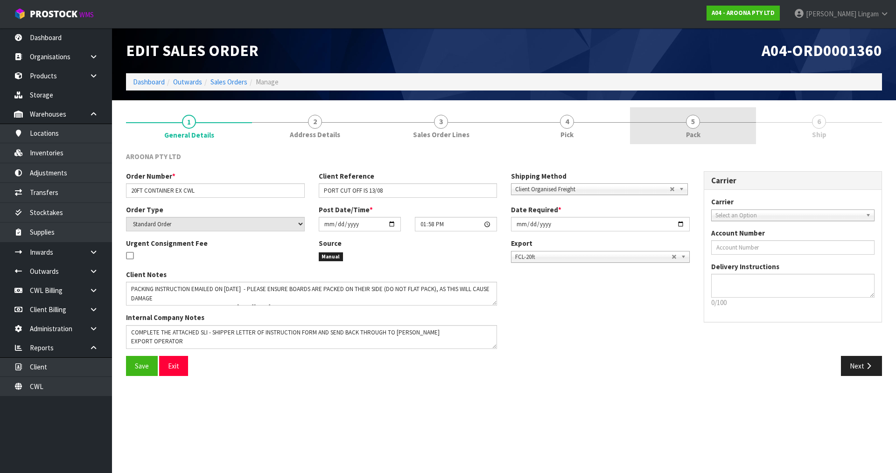
click at [471, 134] on span "Pack" at bounding box center [693, 135] width 14 height 10
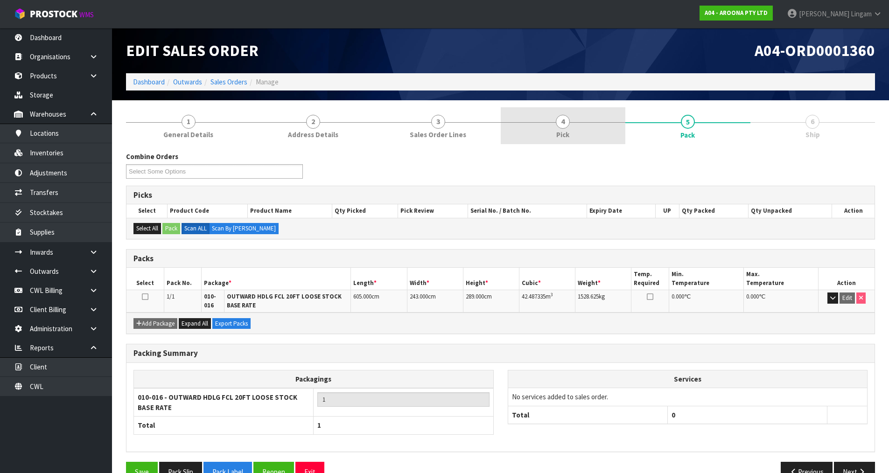
click at [471, 130] on link "4 Pick" at bounding box center [563, 125] width 125 height 37
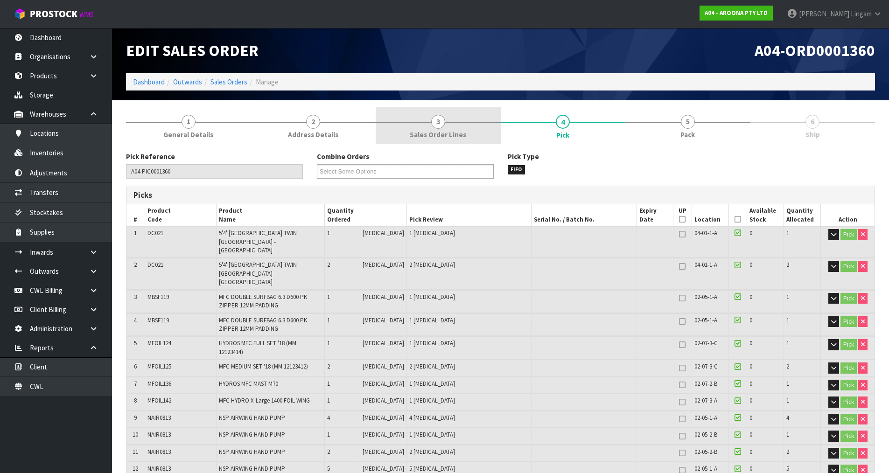
click at [446, 134] on span "Sales Order Lines" at bounding box center [438, 135] width 56 height 10
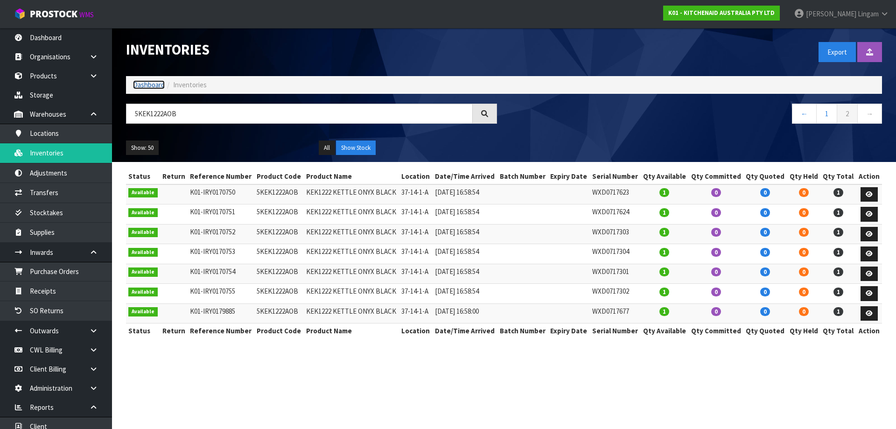
click at [149, 82] on link "Dashboard" at bounding box center [149, 84] width 32 height 9
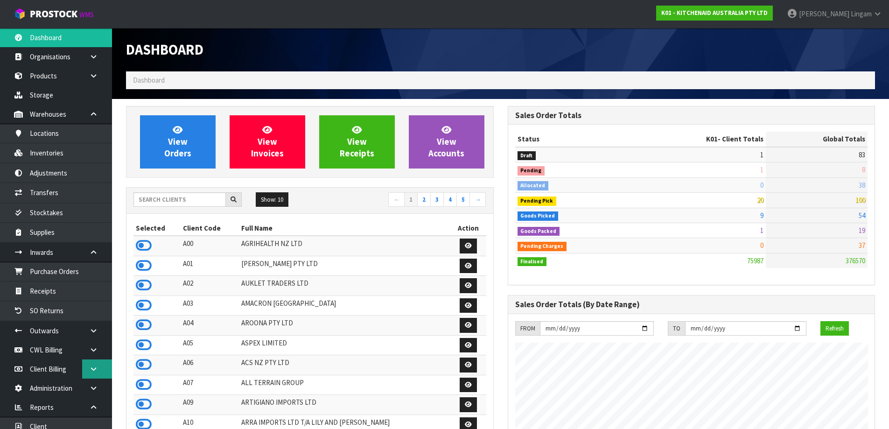
scroll to position [46, 0]
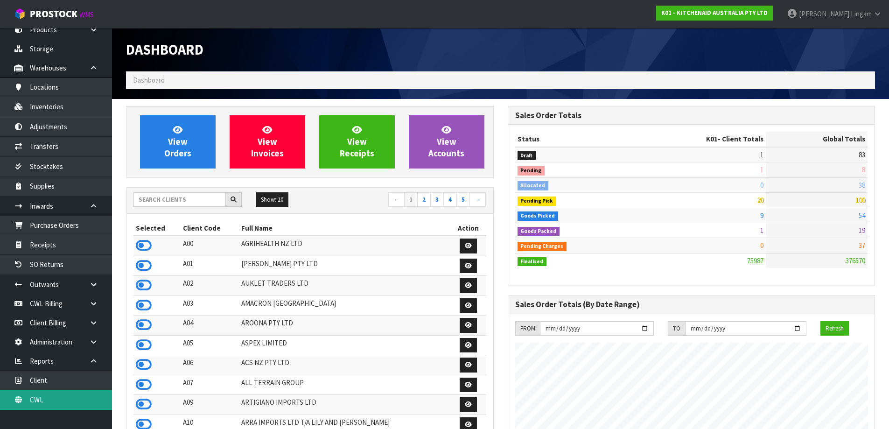
click at [49, 283] on link "CWL" at bounding box center [56, 399] width 112 height 19
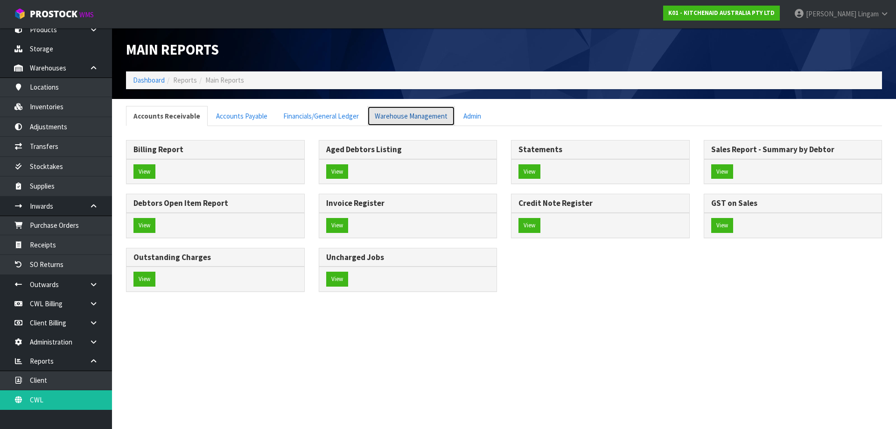
click at [398, 118] on link "Warehouse Management" at bounding box center [411, 116] width 88 height 20
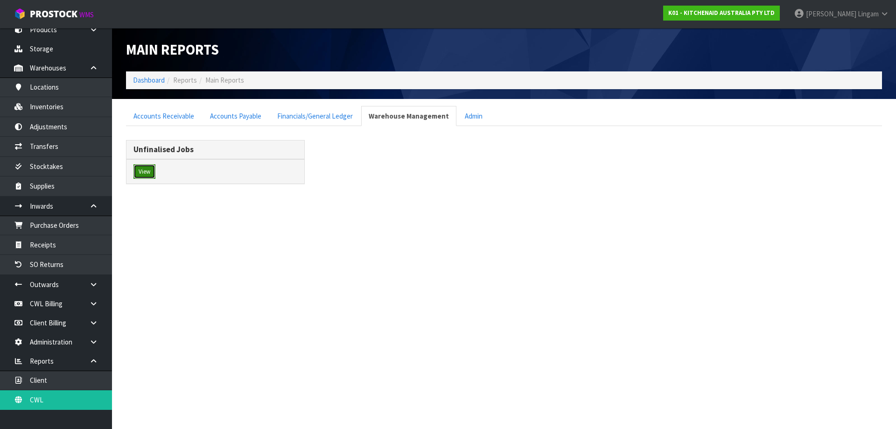
click at [146, 170] on button "View" at bounding box center [145, 171] width 22 height 15
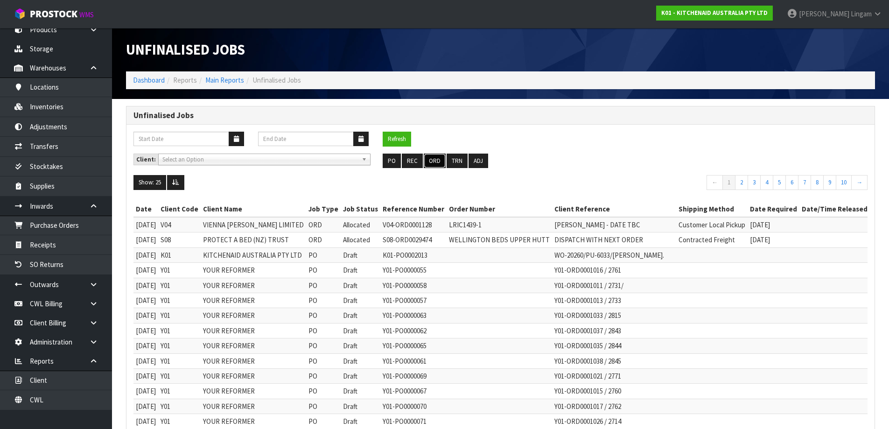
click at [437, 162] on button "ORD" at bounding box center [435, 161] width 22 height 15
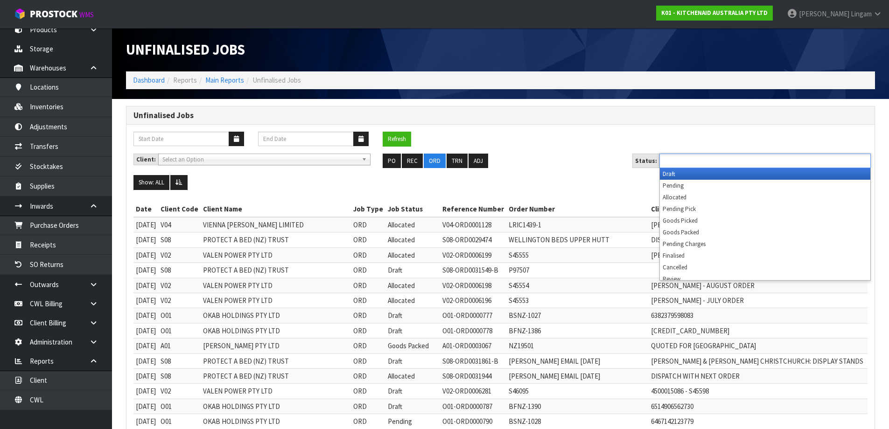
click at [471, 160] on ul at bounding box center [765, 161] width 211 height 14
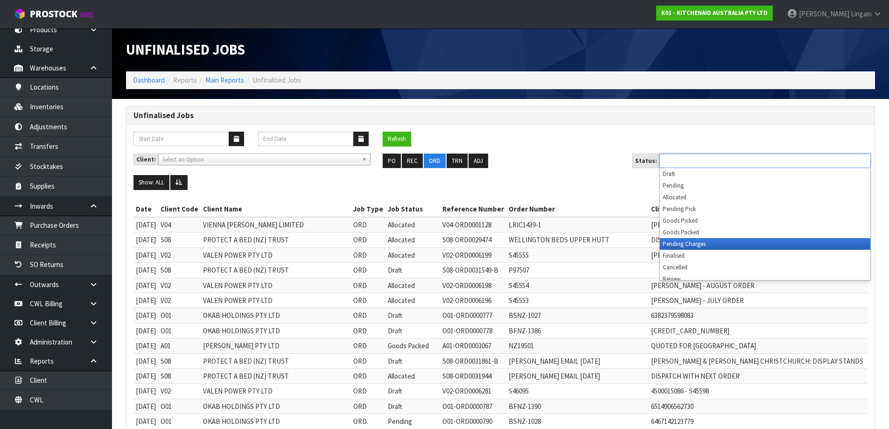
click at [471, 243] on li "Pending Charges" at bounding box center [765, 244] width 211 height 12
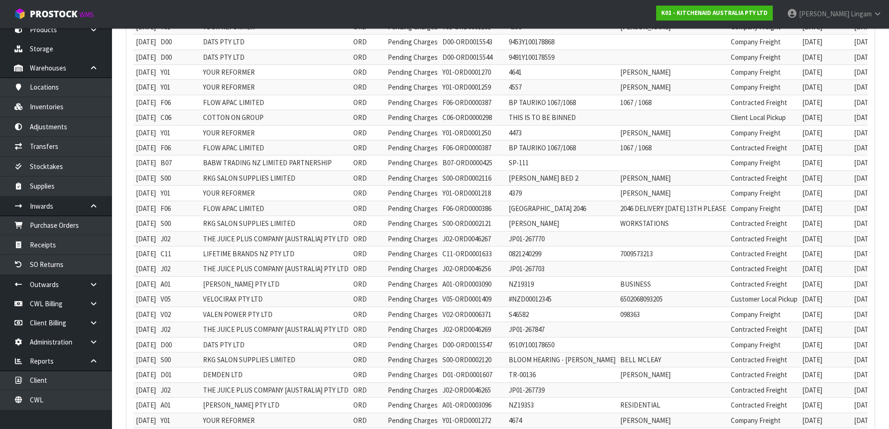
scroll to position [211, 0]
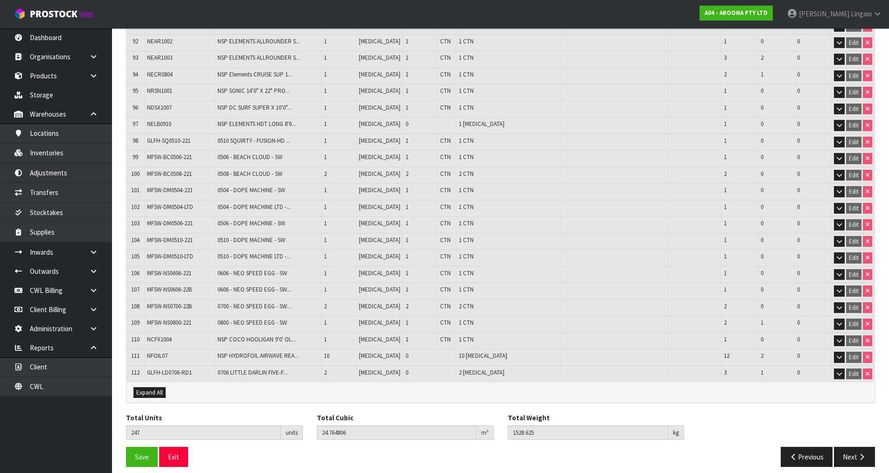
scroll to position [1675, 0]
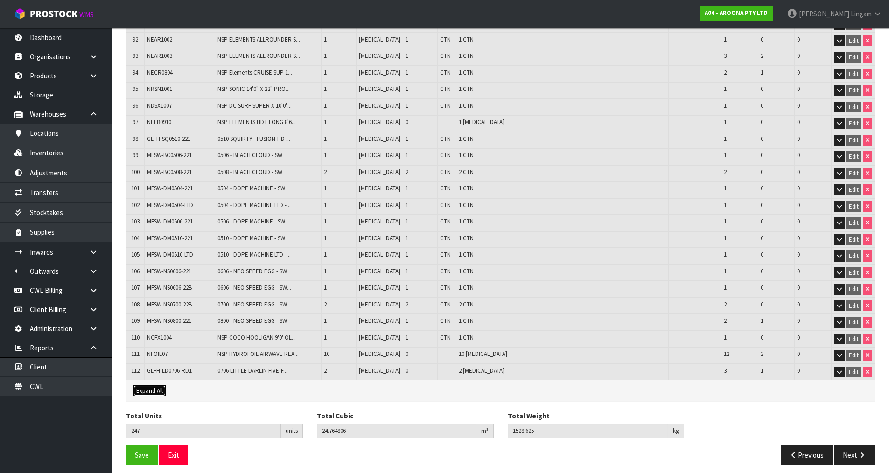
click at [153, 387] on span "Expand All" at bounding box center [149, 391] width 27 height 8
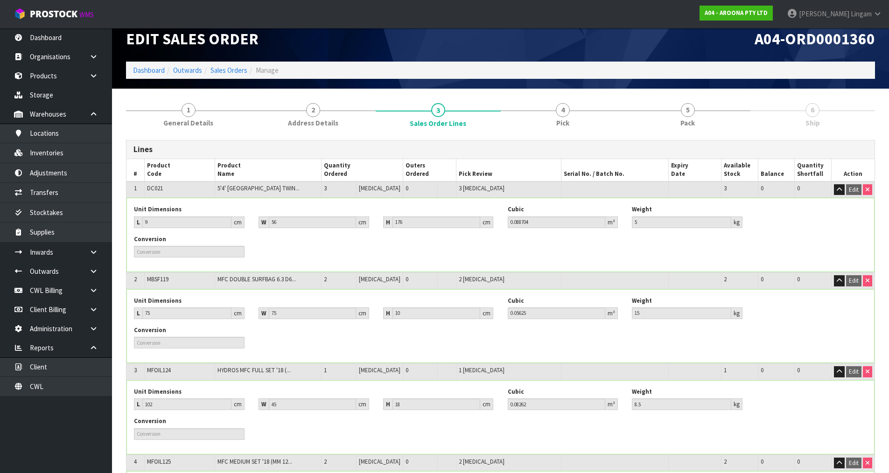
scroll to position [0, 0]
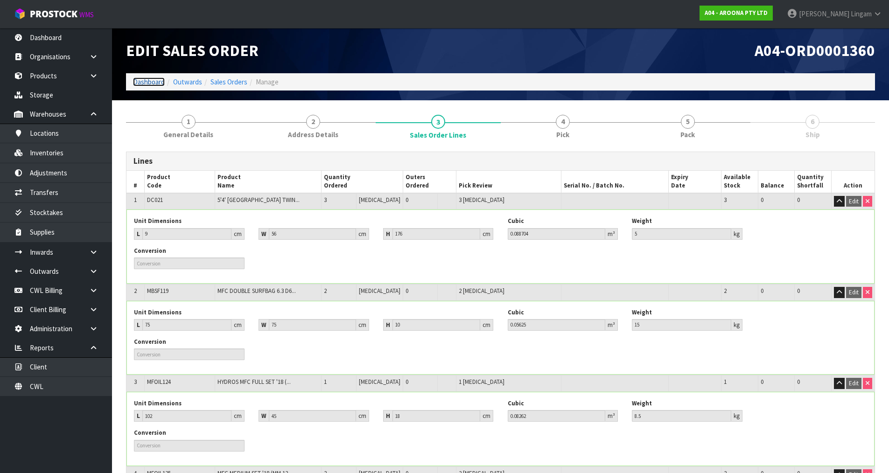
click at [135, 78] on link "Dashboard" at bounding box center [149, 82] width 32 height 9
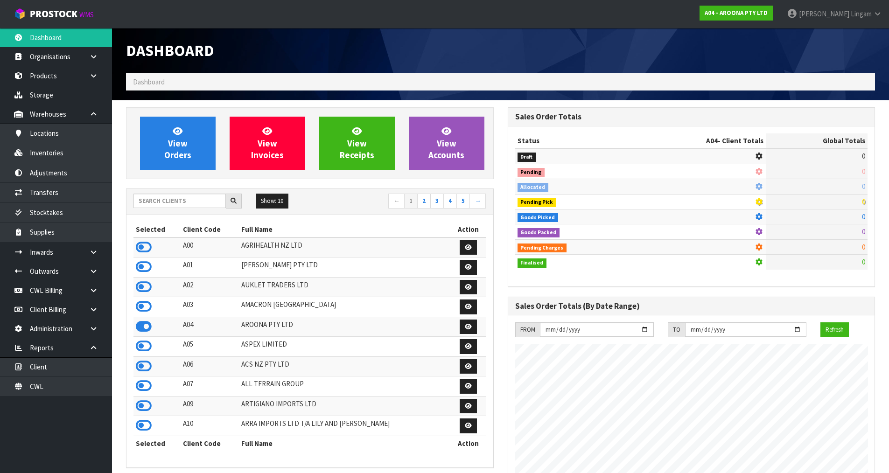
scroll to position [571, 381]
click at [183, 203] on input "text" at bounding box center [180, 201] width 92 height 14
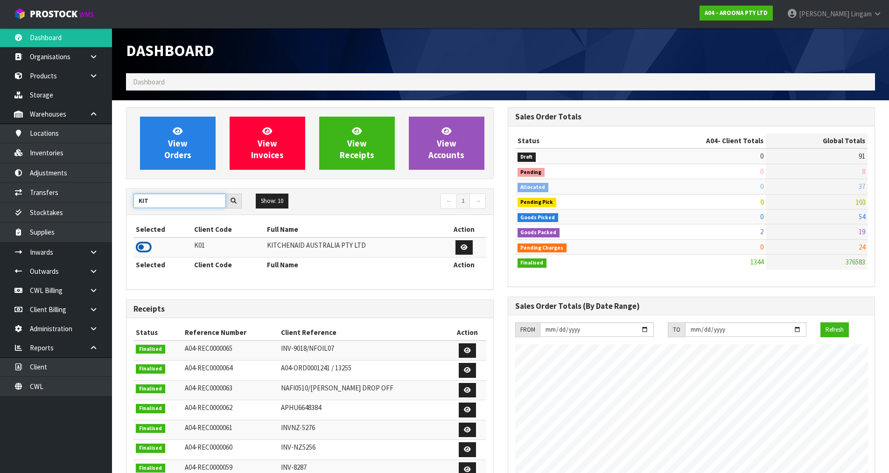
type input "KIT"
click at [145, 246] on icon at bounding box center [144, 247] width 16 height 14
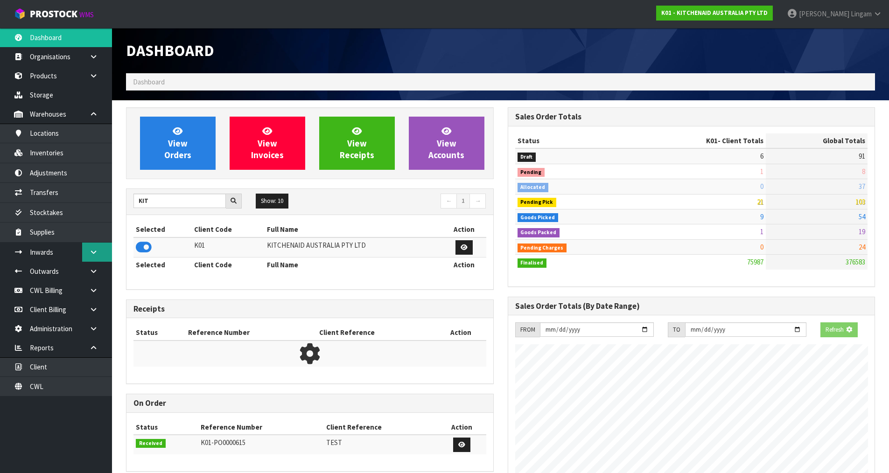
click at [103, 251] on link at bounding box center [97, 252] width 30 height 19
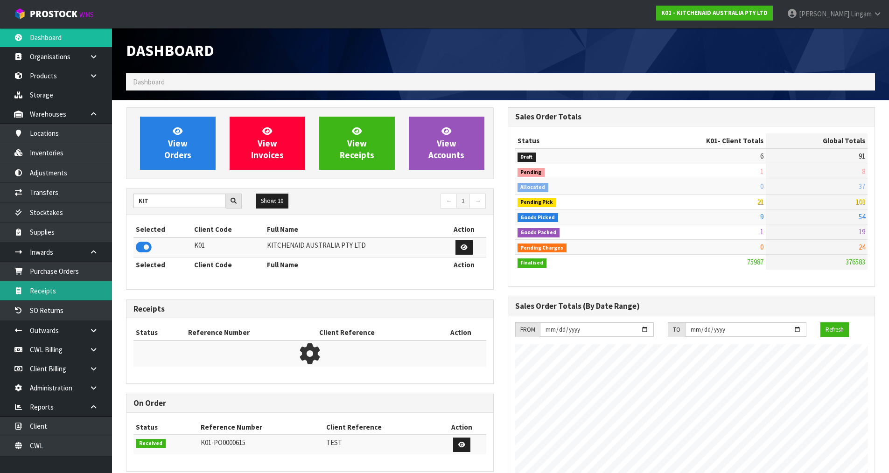
click at [56, 292] on link "Receipts" at bounding box center [56, 291] width 112 height 19
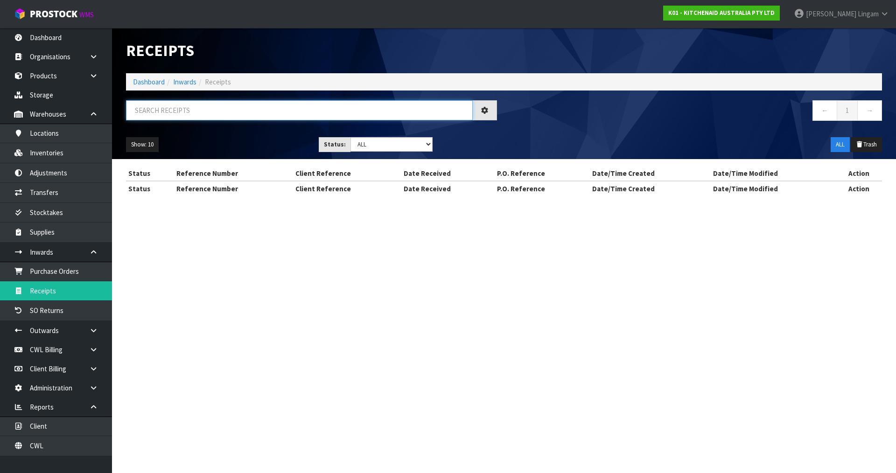
click at [301, 115] on input "text" at bounding box center [299, 110] width 347 height 20
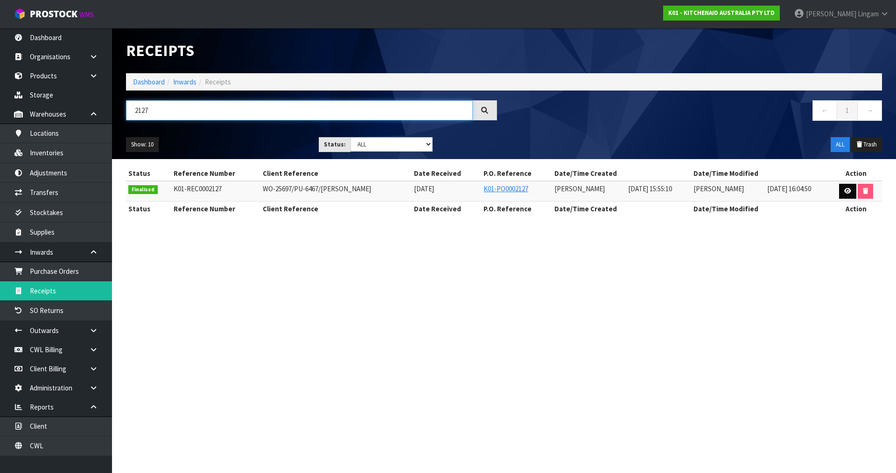
type input "2127"
click at [848, 191] on icon at bounding box center [848, 191] width 7 height 6
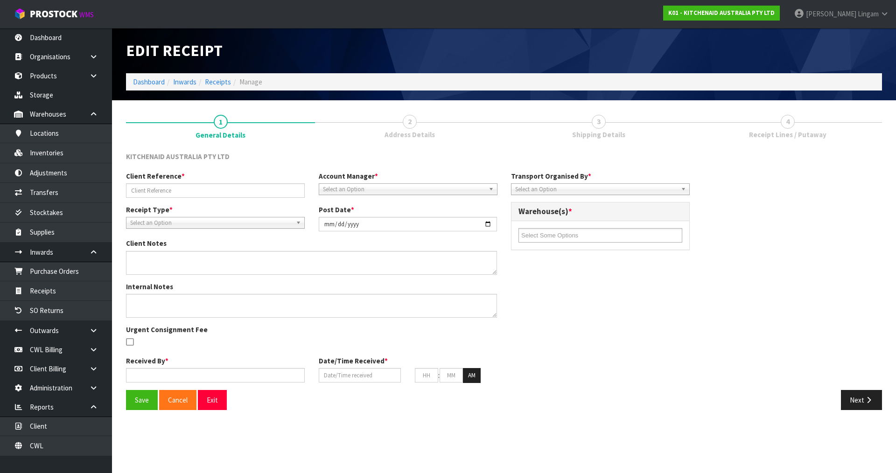
type input "WO-25697/PU-6467/[PERSON_NAME]"
type input "[DATE]"
type textarea "PLEASE REMOVE OUTER CARTON AND RETURN 5KSMICM TO STOCK FOR FUTURE ORDERS CWL HA…"
type input "Prabhneet Kaur"
type input "[DATE]"
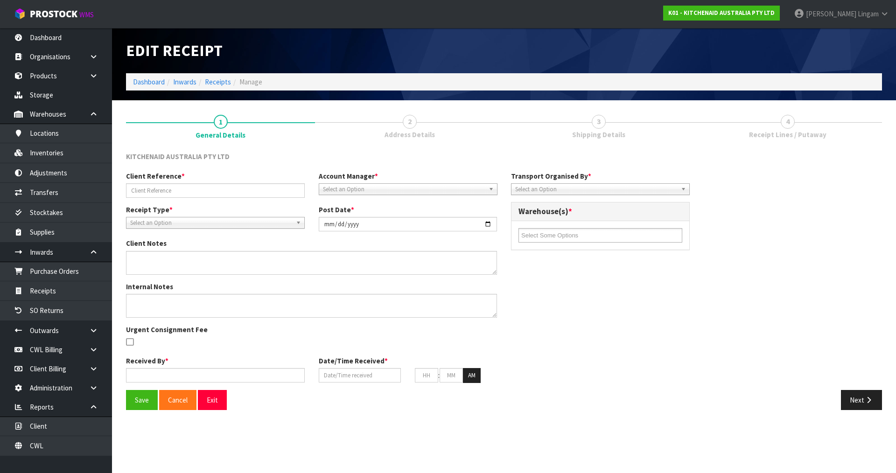
type input "03"
type input "55"
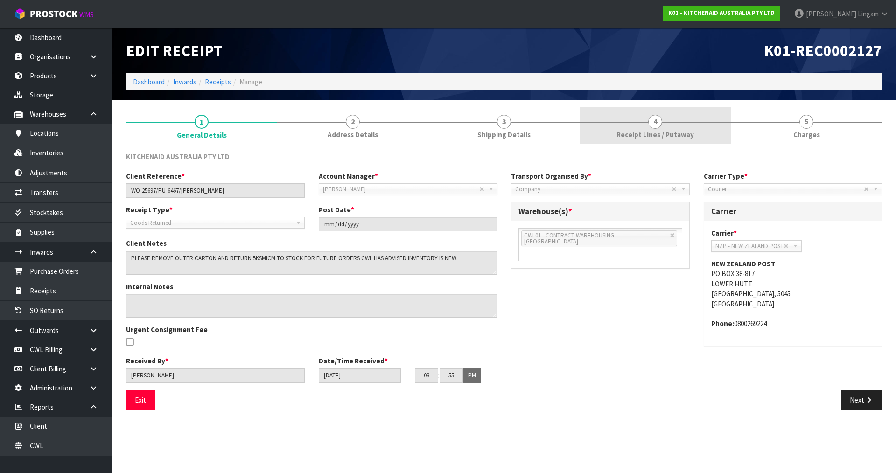
click at [650, 121] on span "4" at bounding box center [655, 122] width 14 height 14
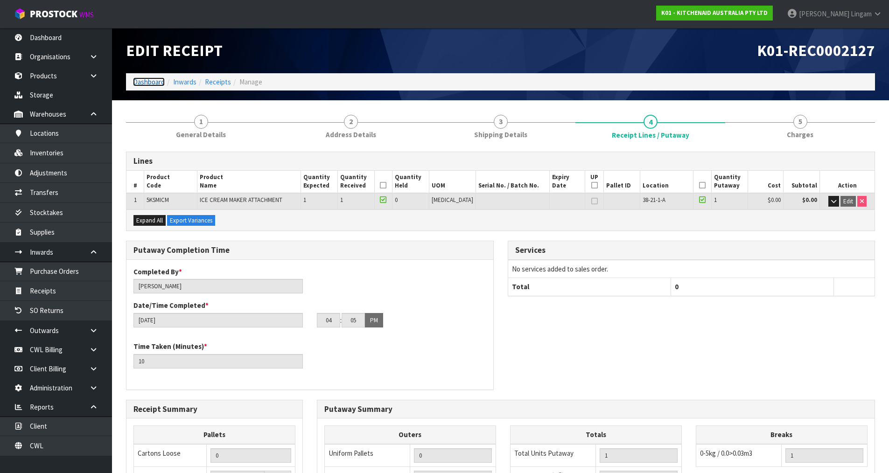
click at [153, 82] on link "Dashboard" at bounding box center [149, 82] width 32 height 9
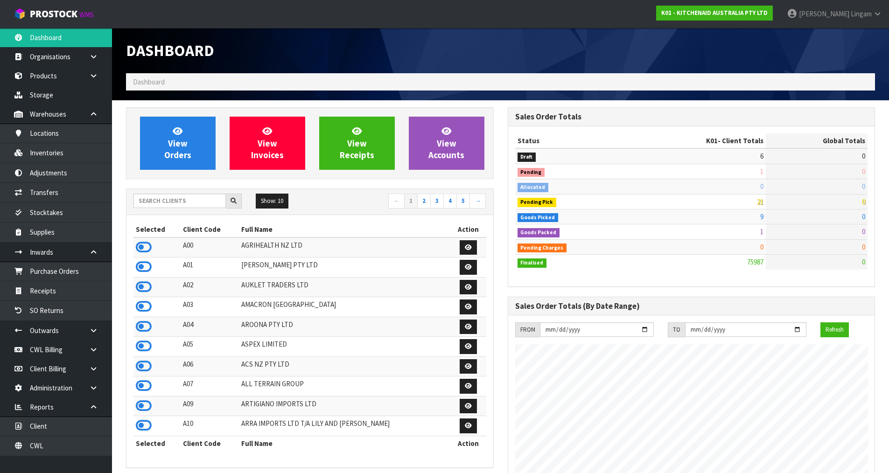
scroll to position [707, 381]
click at [63, 288] on link "Receipts" at bounding box center [56, 291] width 112 height 19
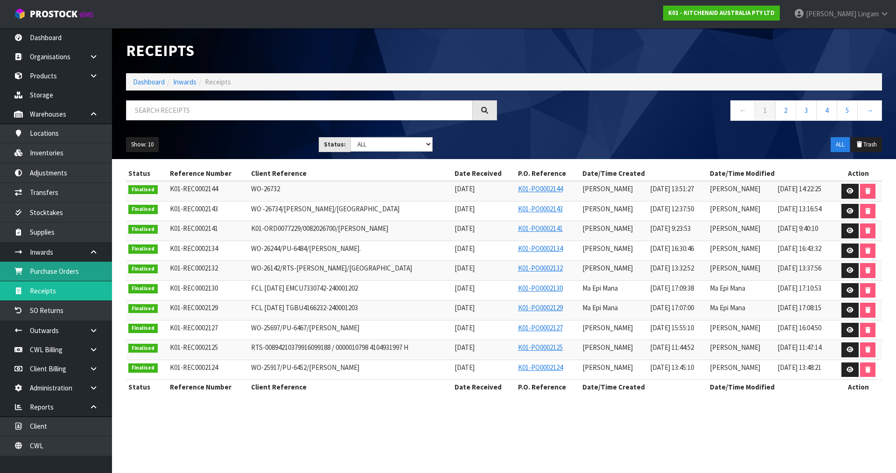
click at [71, 268] on link "Purchase Orders" at bounding box center [56, 271] width 112 height 19
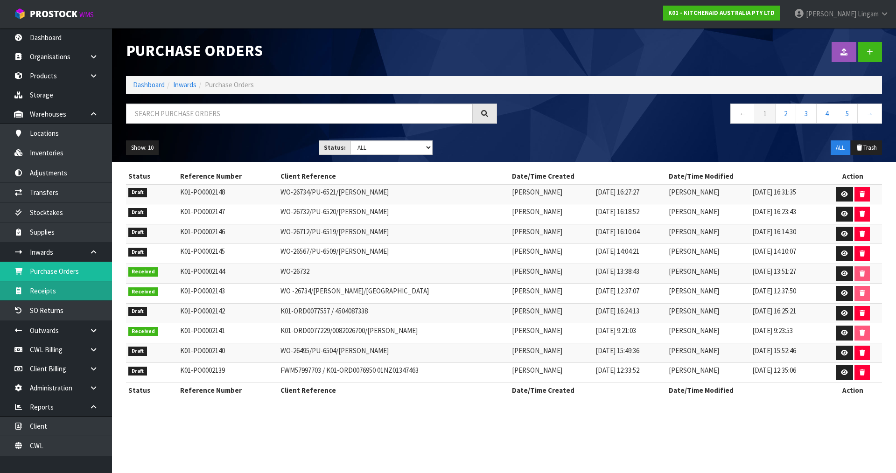
click at [67, 290] on link "Receipts" at bounding box center [56, 291] width 112 height 19
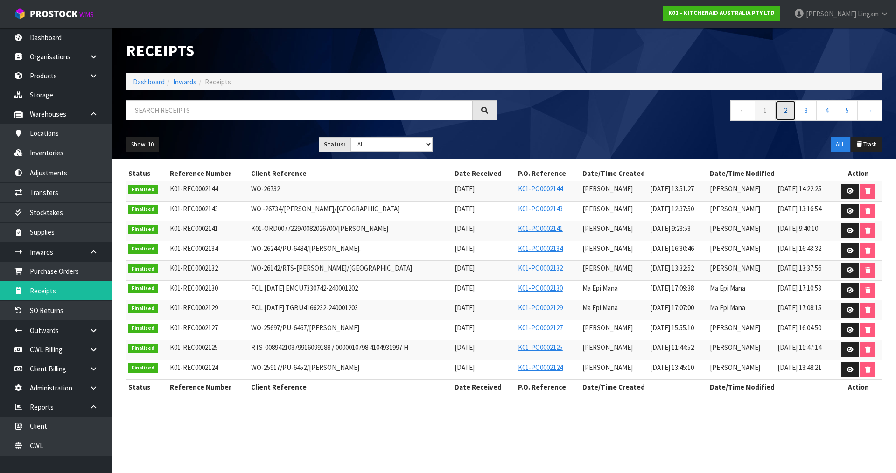
click at [783, 112] on link "2" at bounding box center [785, 110] width 21 height 20
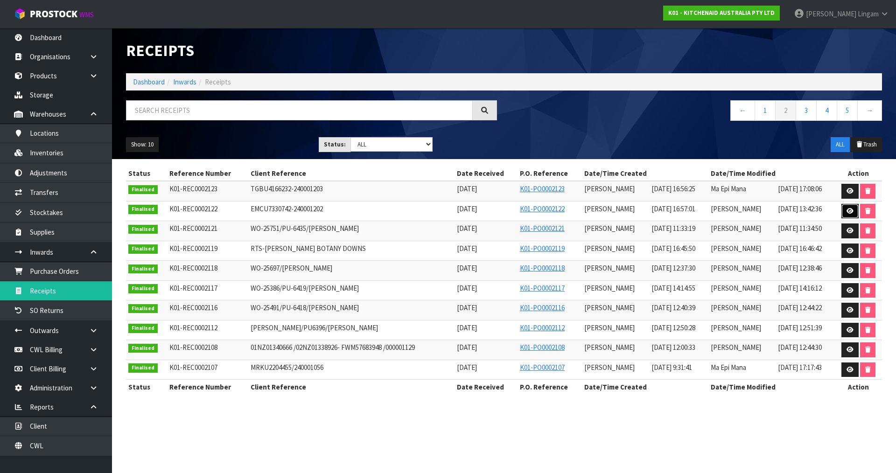
click at [856, 211] on link at bounding box center [850, 211] width 17 height 15
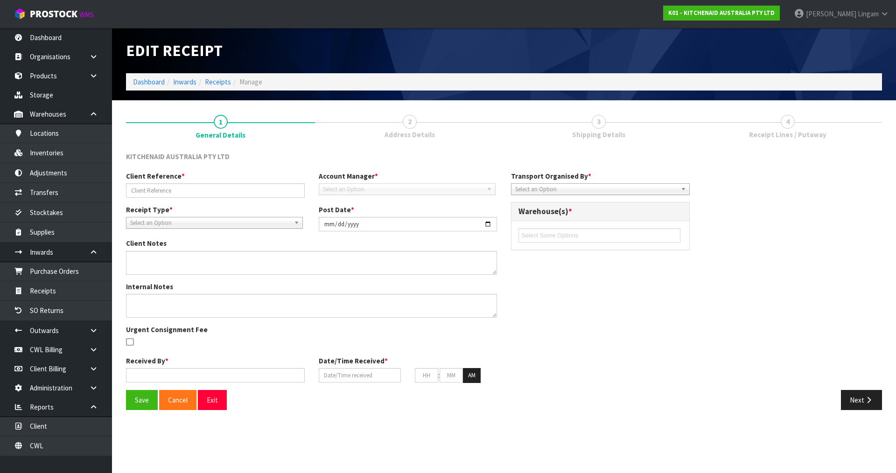
type input "EMCU7330742-240001202"
type input "[DATE]"
type textarea "DAMAGE FOUND WHILE DEVANNING THE CONTAINER CODE 5KMT4109AER SERIAL - WXD2400127"
type input "Prabhneet Kaur"
type input "[DATE]"
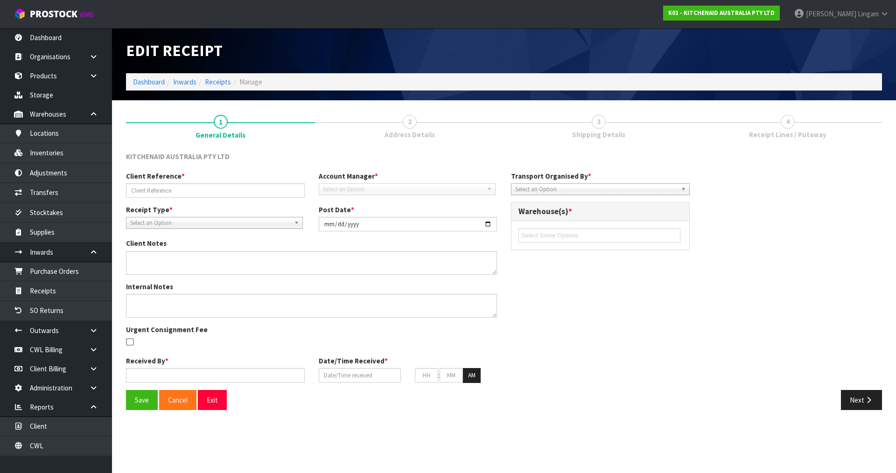
type input "04"
type input "57"
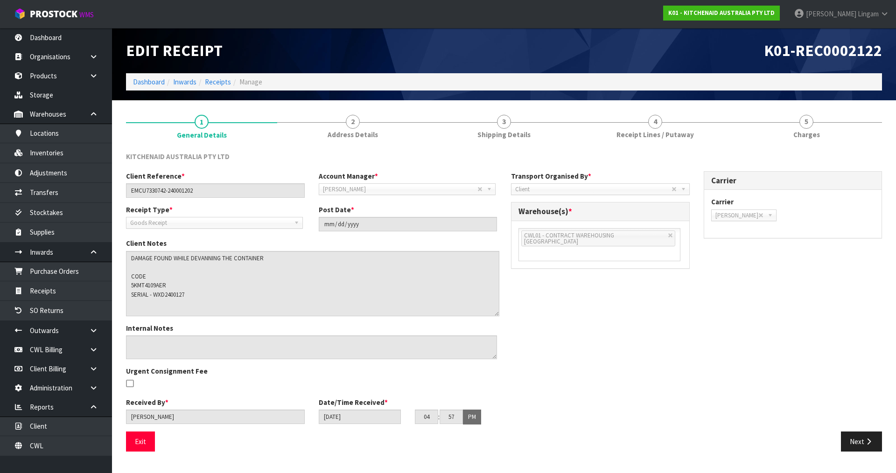
drag, startPoint x: 494, startPoint y: 272, endPoint x: 497, endPoint y: 314, distance: 41.6
click at [497, 314] on textarea at bounding box center [313, 283] width 374 height 65
click at [176, 295] on textarea at bounding box center [313, 283] width 374 height 65
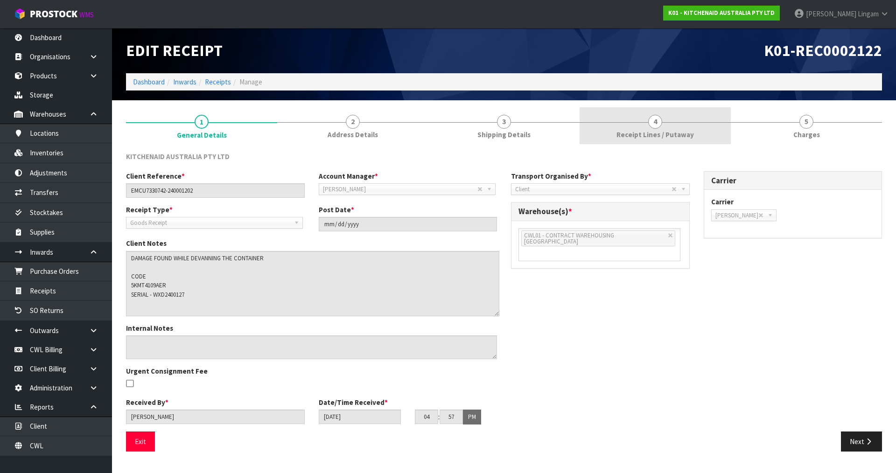
click at [690, 133] on span "Receipt Lines / Putaway" at bounding box center [656, 135] width 78 height 10
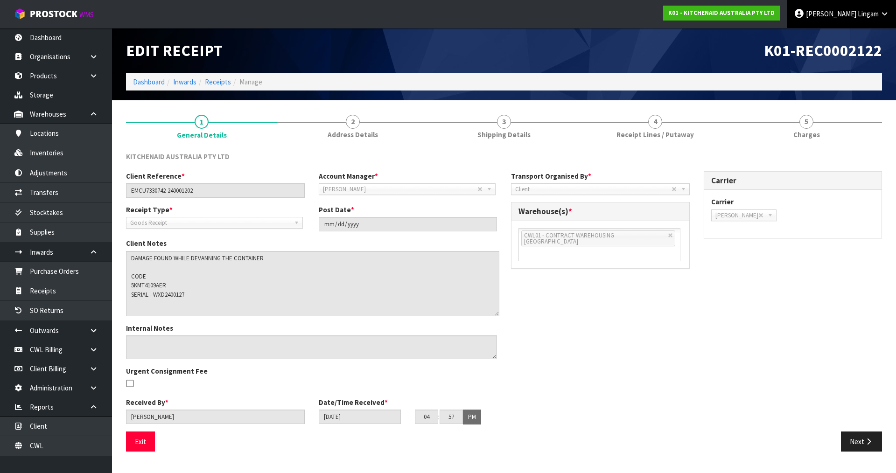
click at [693, 132] on link "4 Receipt Lines / Putaway" at bounding box center [655, 125] width 151 height 37
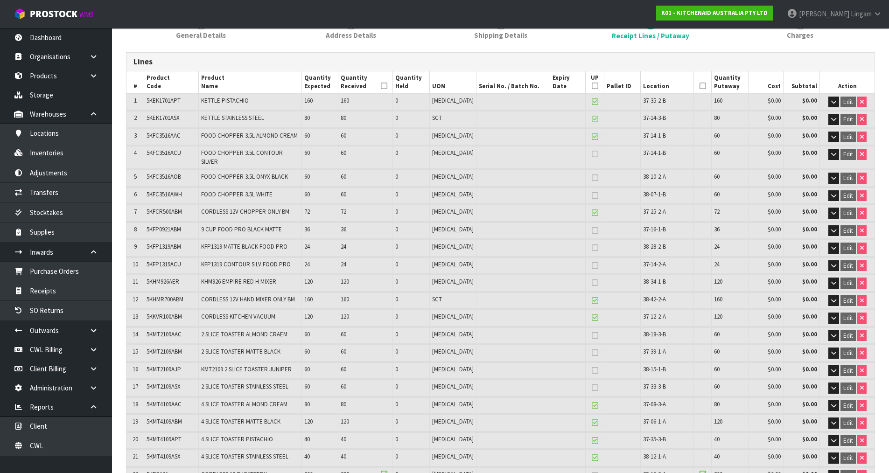
scroll to position [280, 0]
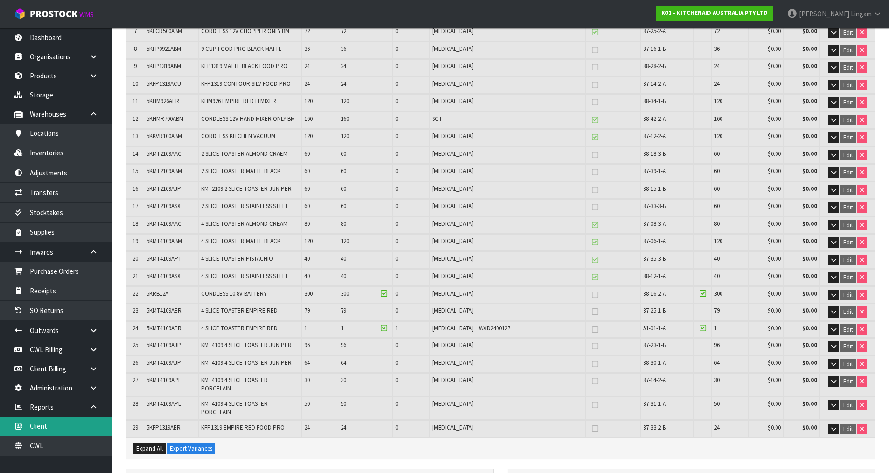
click at [67, 427] on link "Client" at bounding box center [56, 426] width 112 height 19
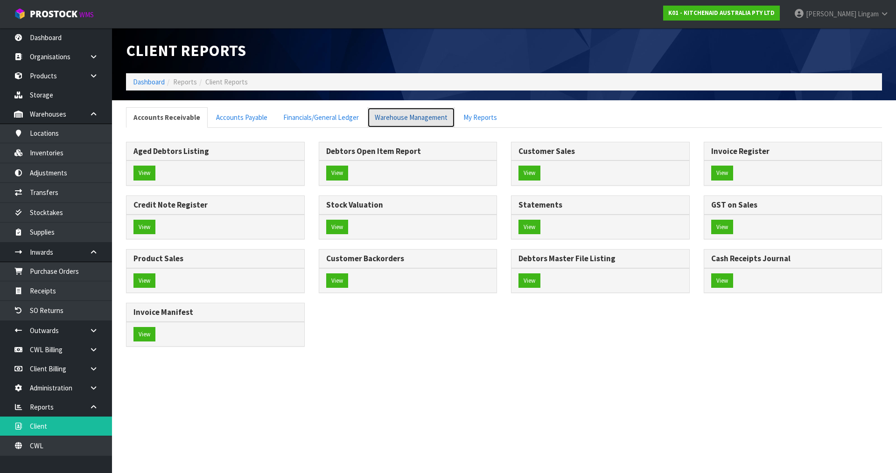
click at [420, 121] on link "Warehouse Management" at bounding box center [411, 117] width 88 height 20
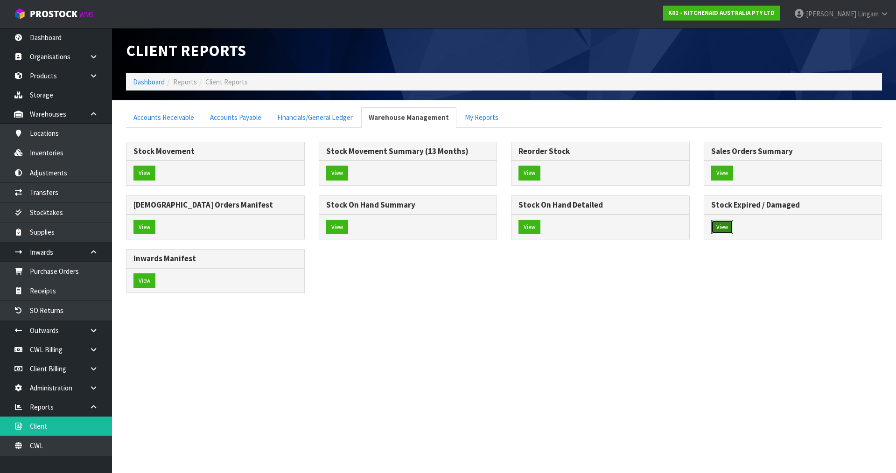
click at [728, 229] on button "View" at bounding box center [723, 227] width 22 height 15
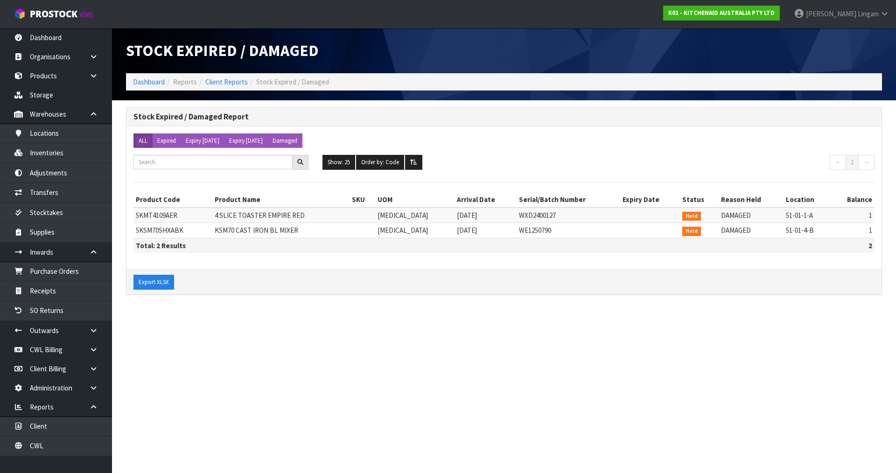
click at [169, 229] on span "5KSM70SHXABK" at bounding box center [160, 230] width 48 height 9
copy span "5KSM70SHXABK"
click at [144, 81] on link "Dashboard" at bounding box center [149, 82] width 32 height 9
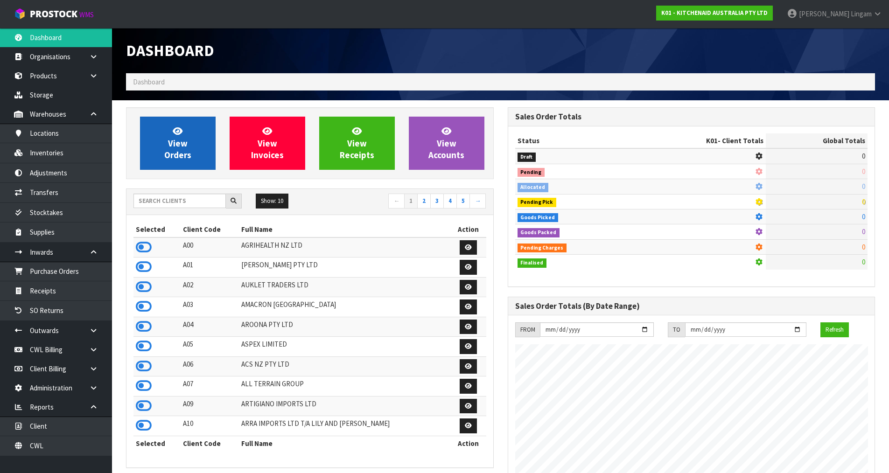
scroll to position [707, 381]
click at [183, 142] on span "View Orders" at bounding box center [177, 143] width 27 height 35
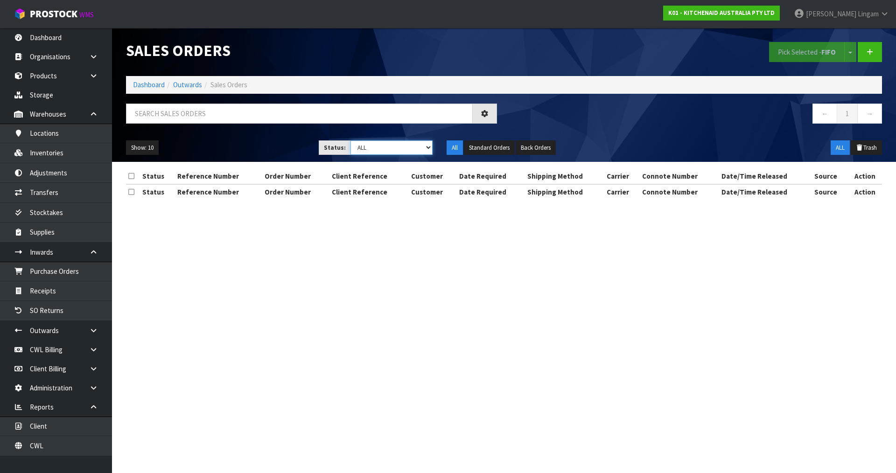
click at [399, 148] on select "Draft Pending Allocated Pending Pick Goods Picked Goods Packed Pending Charges …" at bounding box center [392, 148] width 83 height 14
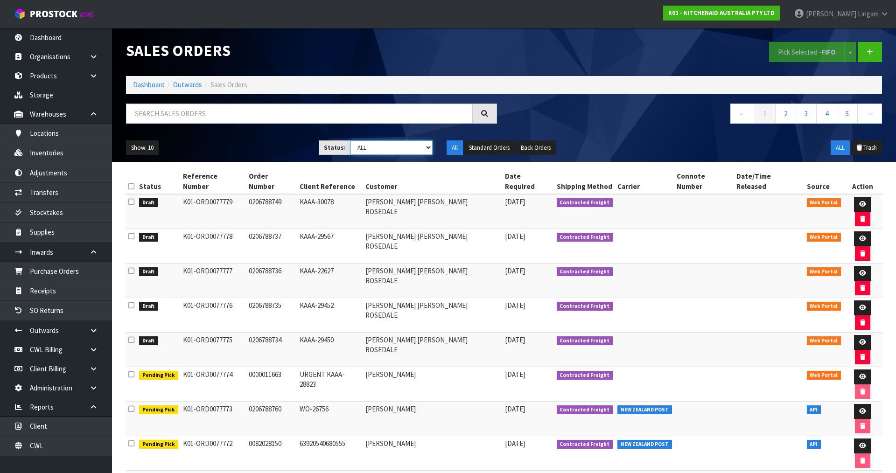
select select "string:0"
click at [351, 141] on select "Draft Pending Allocated Pending Pick Goods Picked Goods Packed Pending Charges …" at bounding box center [392, 148] width 83 height 14
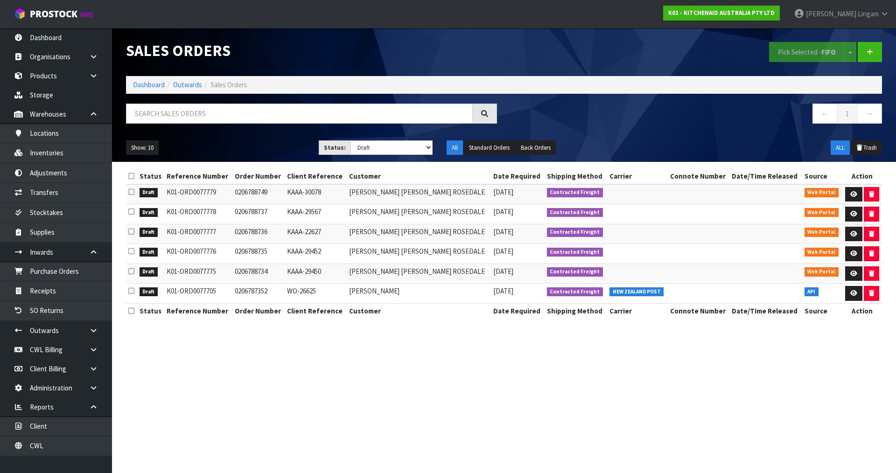
click at [130, 174] on icon at bounding box center [131, 176] width 6 height 7
click at [805, 56] on button "Pick Selected - FIFO" at bounding box center [807, 52] width 76 height 20
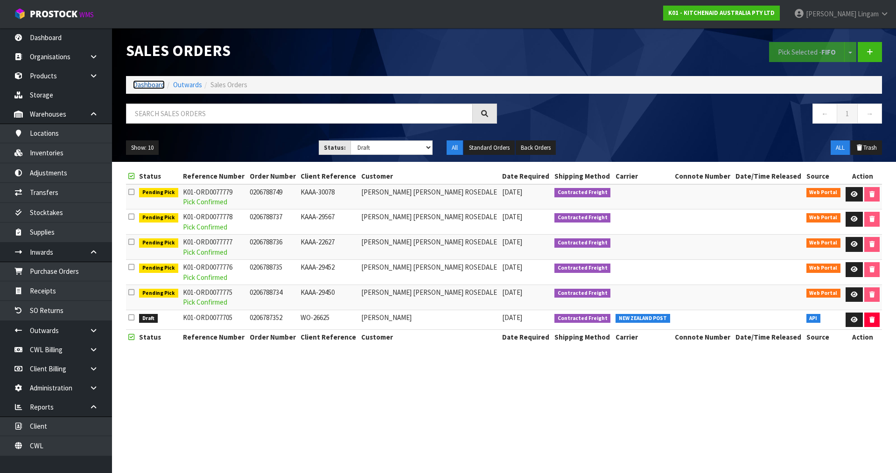
click at [145, 86] on link "Dashboard" at bounding box center [149, 84] width 32 height 9
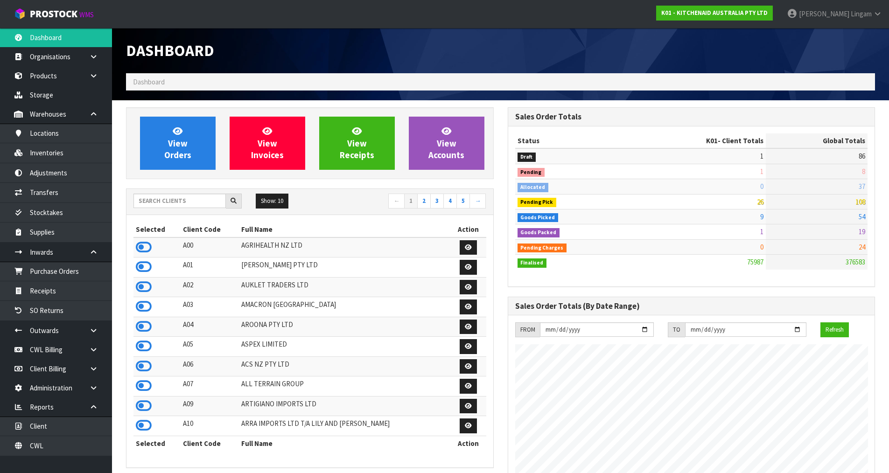
scroll to position [707, 381]
click at [192, 205] on input "text" at bounding box center [180, 201] width 92 height 14
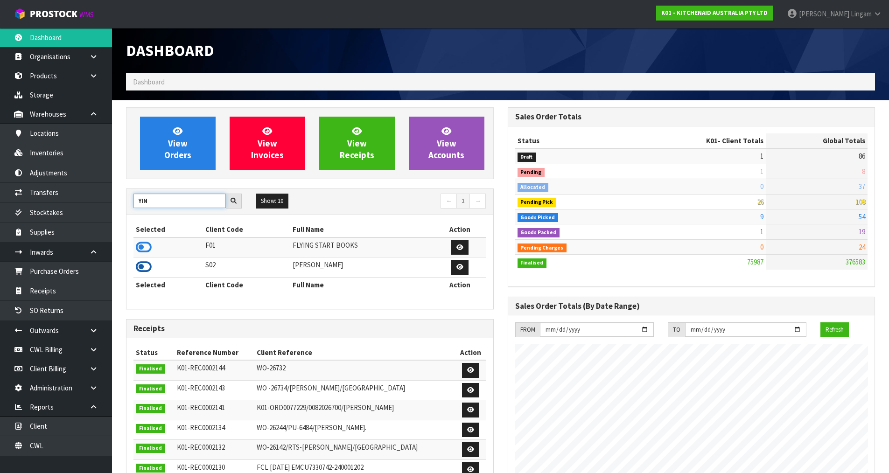
type input "YIN"
click at [141, 266] on icon at bounding box center [144, 267] width 16 height 14
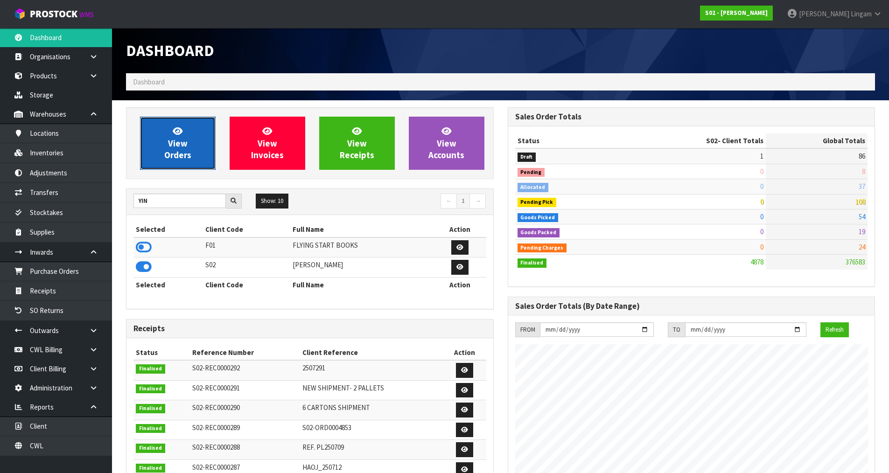
click at [183, 151] on span "View Orders" at bounding box center [177, 143] width 27 height 35
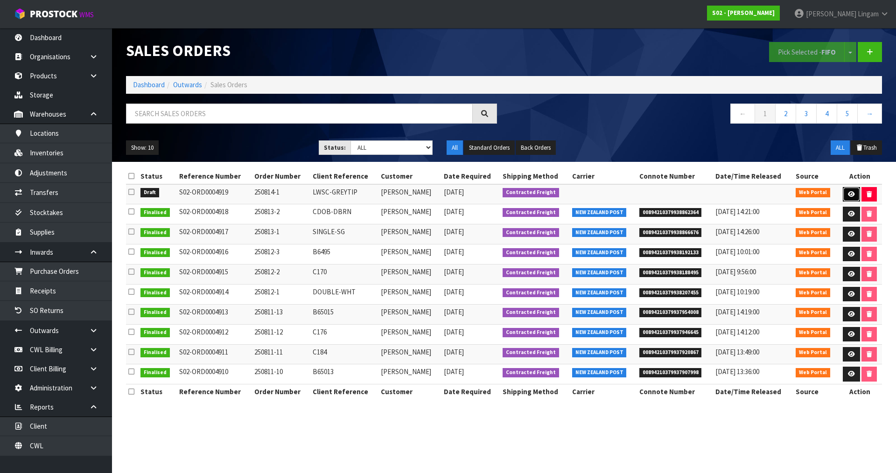
click at [847, 190] on link at bounding box center [851, 194] width 17 height 15
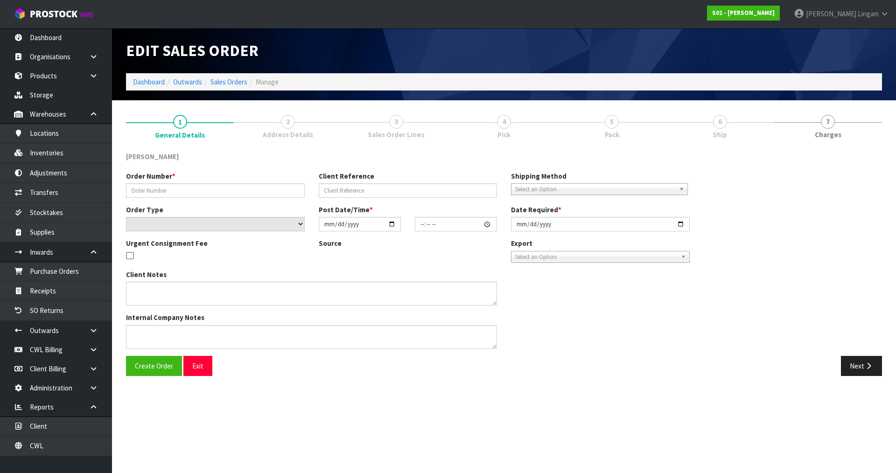
type input "250814-1"
type input "LWSC-GREYTIP"
select select "number:0"
type input "[DATE]"
type input "16:25:00.000"
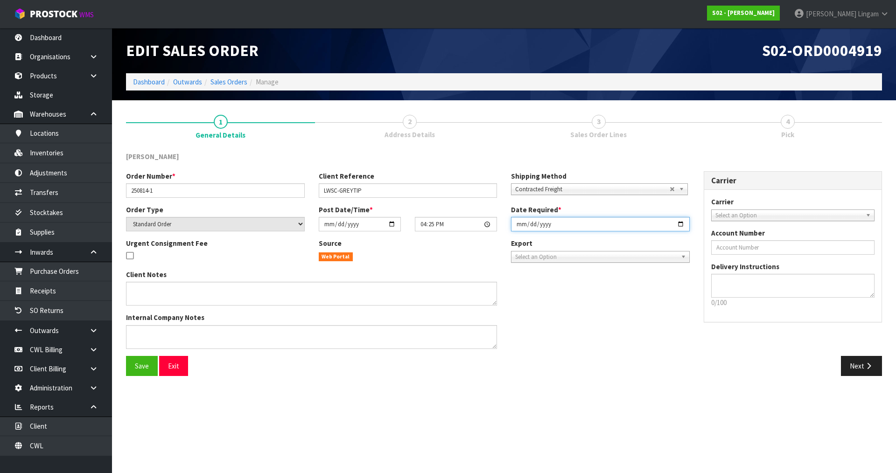
click at [518, 225] on input "[DATE]" at bounding box center [600, 224] width 179 height 14
type input "[DATE]"
click at [139, 366] on span "Save" at bounding box center [142, 366] width 14 height 9
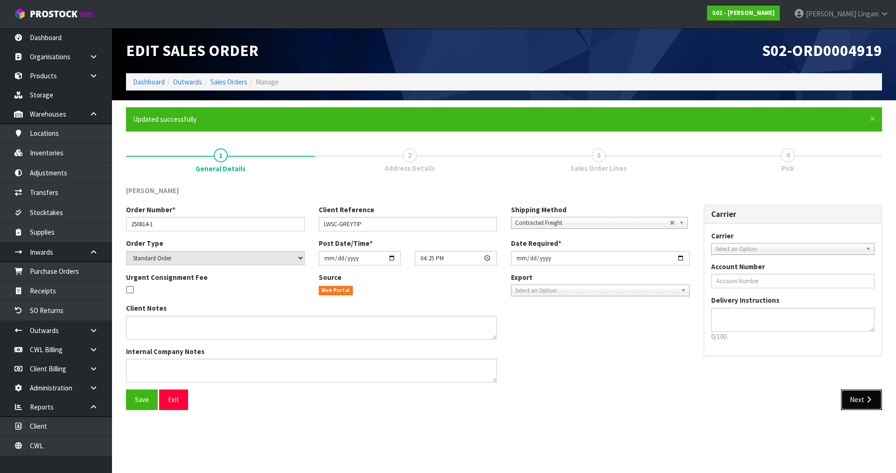
click at [864, 404] on button "Next" at bounding box center [861, 400] width 41 height 20
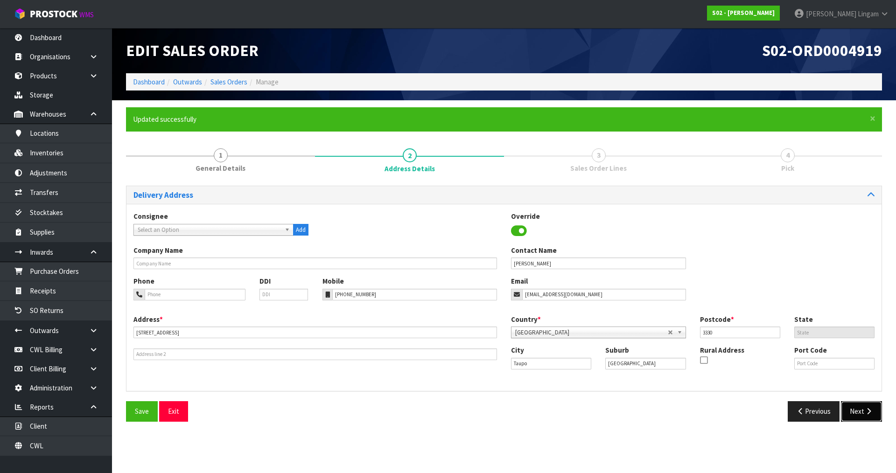
click at [858, 408] on button "Next" at bounding box center [861, 412] width 41 height 20
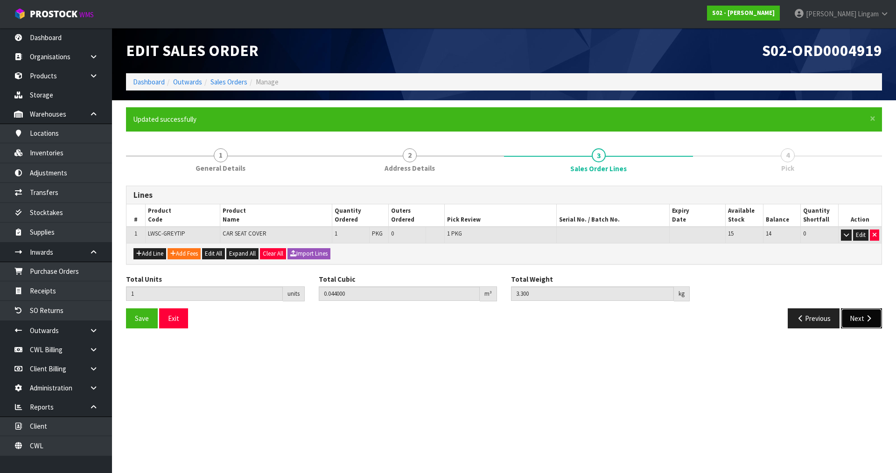
click at [858, 320] on button "Next" at bounding box center [861, 319] width 41 height 20
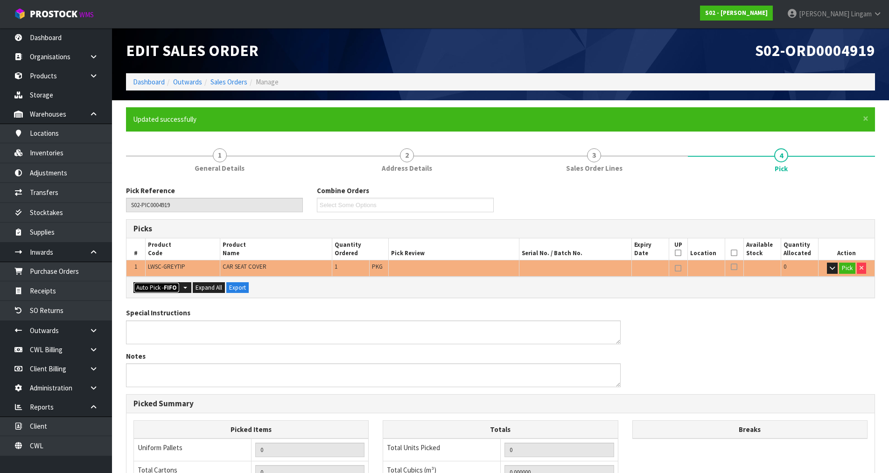
click at [155, 287] on button "Auto Pick - FIFO" at bounding box center [157, 287] width 46 height 11
type input "Package x 1"
type input "1"
type input "0.044000"
type input "3.300"
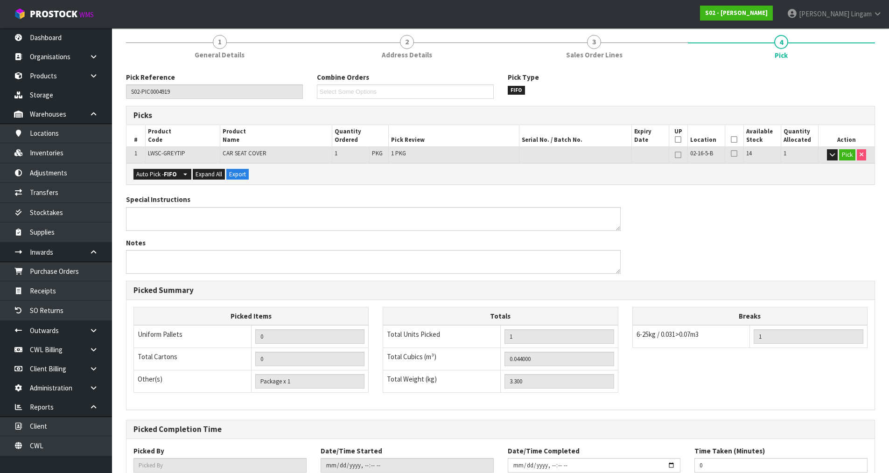
scroll to position [179, 0]
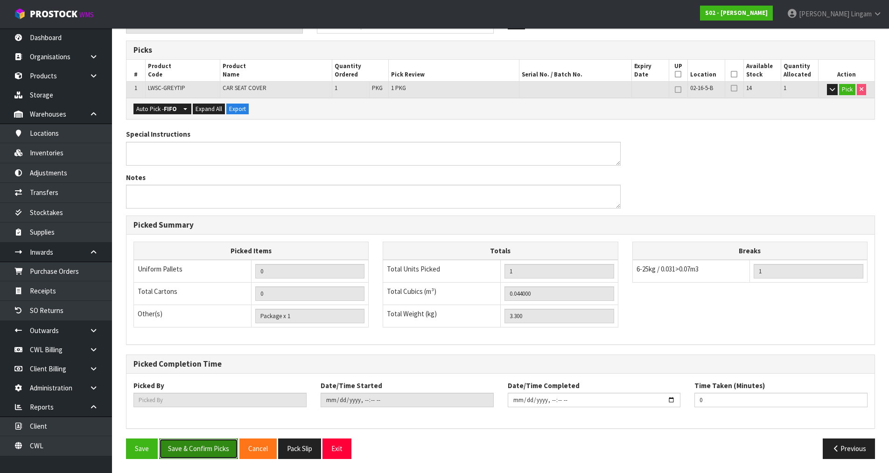
click at [207, 450] on button "Save & Confirm Picks" at bounding box center [198, 449] width 79 height 20
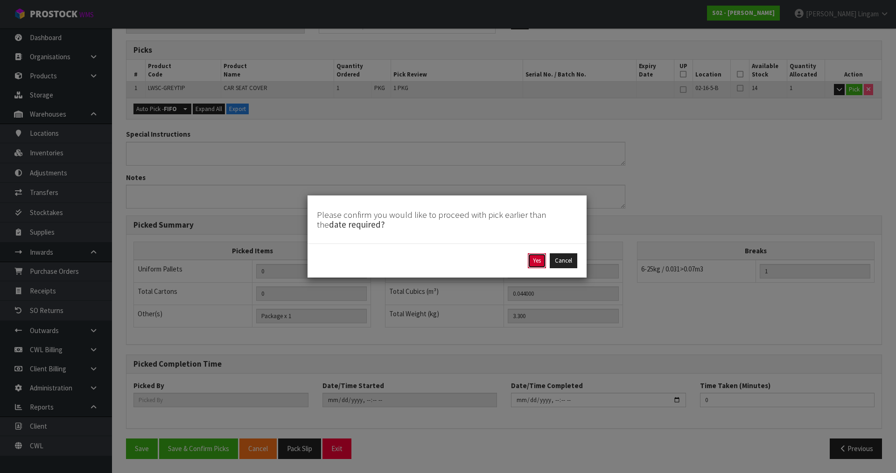
click at [540, 260] on button "Yes" at bounding box center [537, 261] width 18 height 15
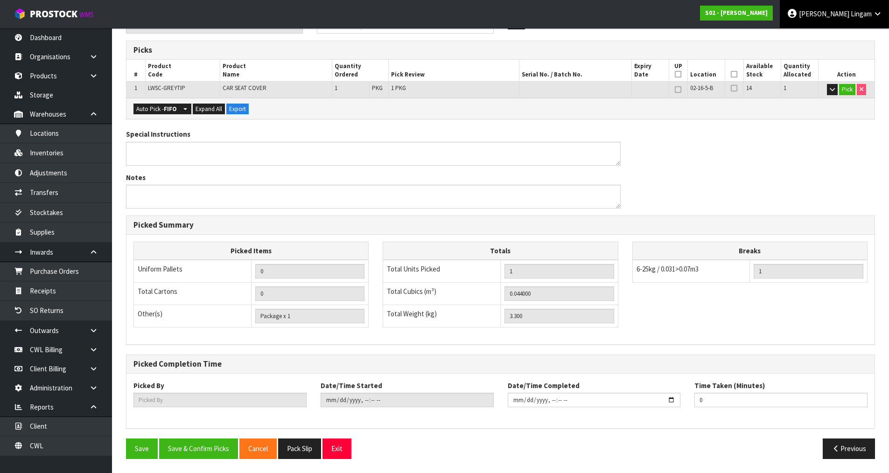
scroll to position [0, 0]
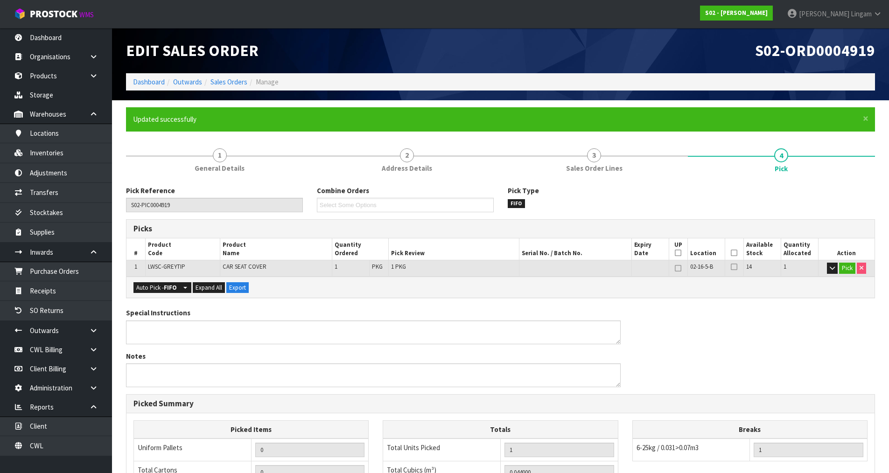
type input "[PERSON_NAME]"
type input "2025-08-13T19:15:37"
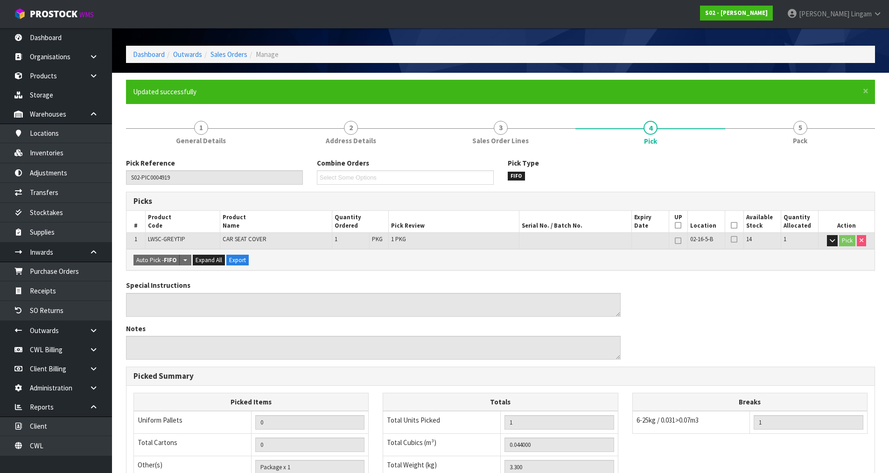
scroll to position [179, 0]
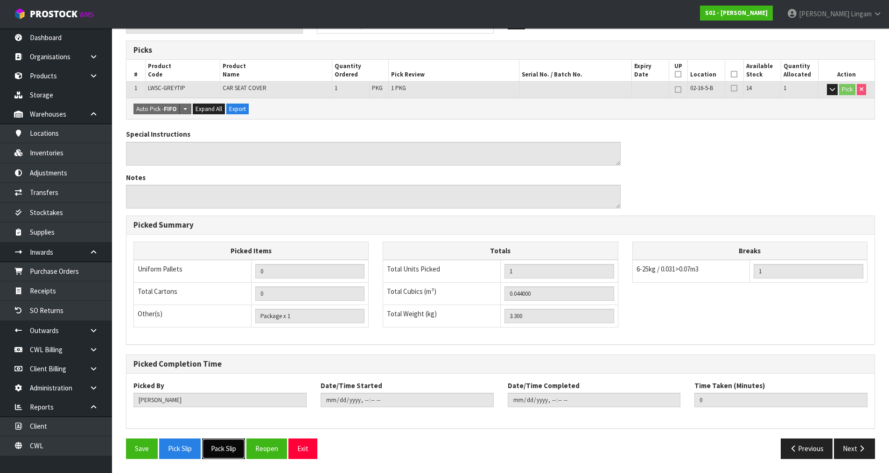
click at [233, 446] on button "Pack Slip" at bounding box center [223, 449] width 43 height 20
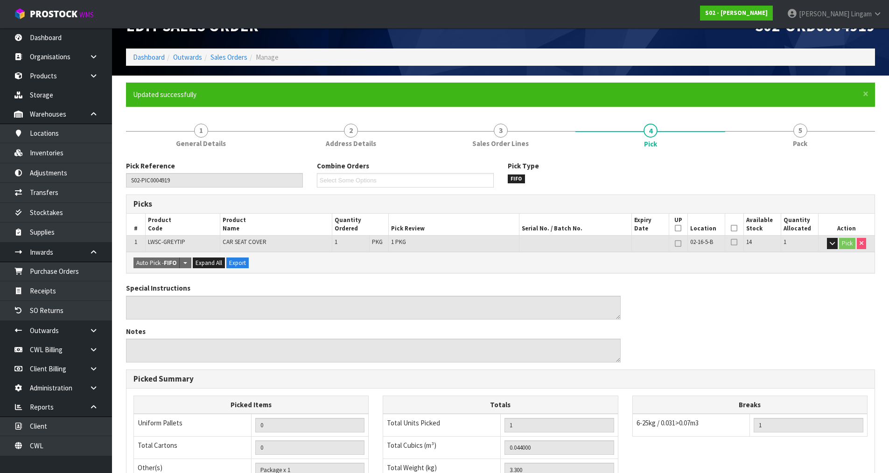
scroll to position [0, 0]
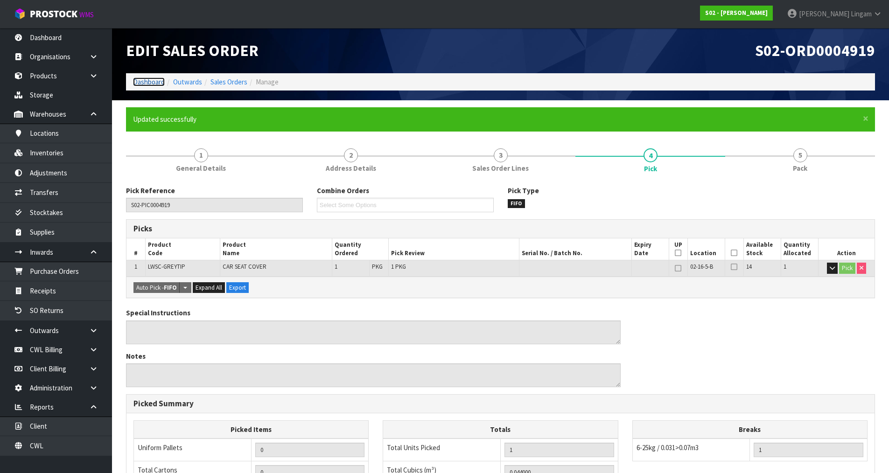
click at [137, 83] on link "Dashboard" at bounding box center [149, 82] width 32 height 9
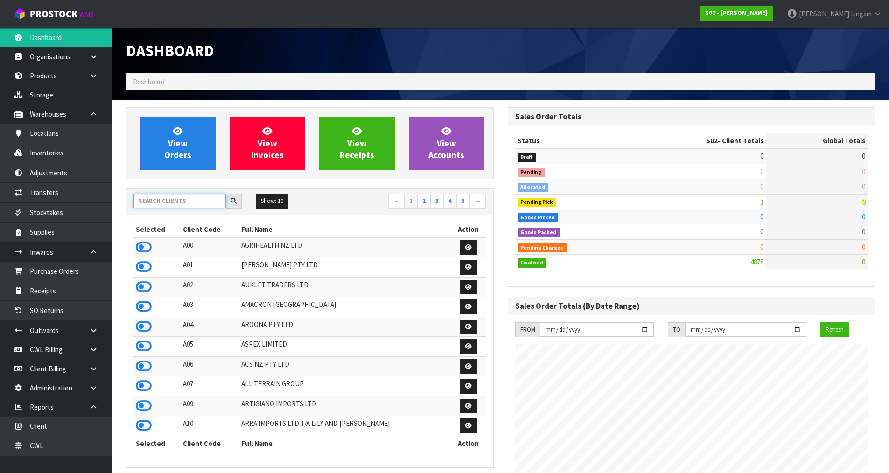
click at [181, 201] on input "text" at bounding box center [180, 201] width 92 height 14
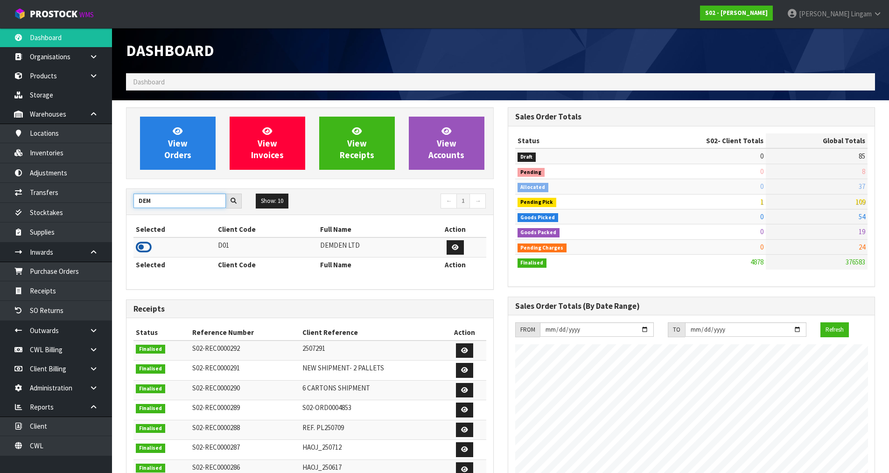
type input "DEM"
click at [141, 248] on icon at bounding box center [144, 247] width 16 height 14
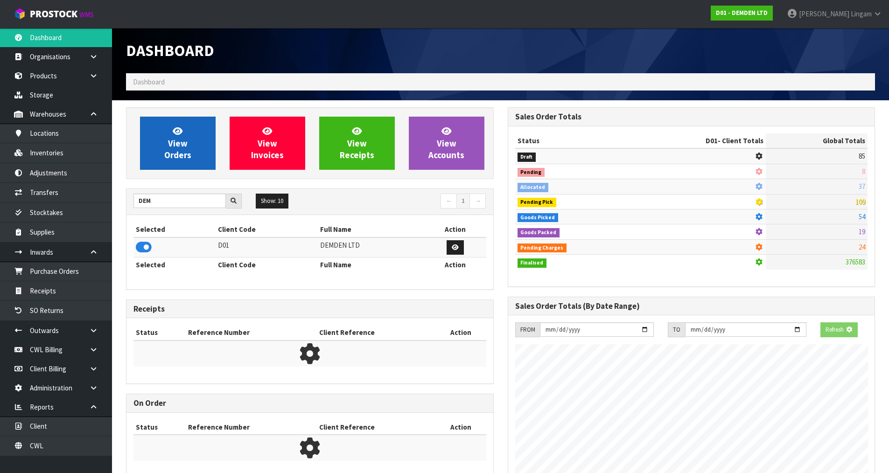
scroll to position [632, 381]
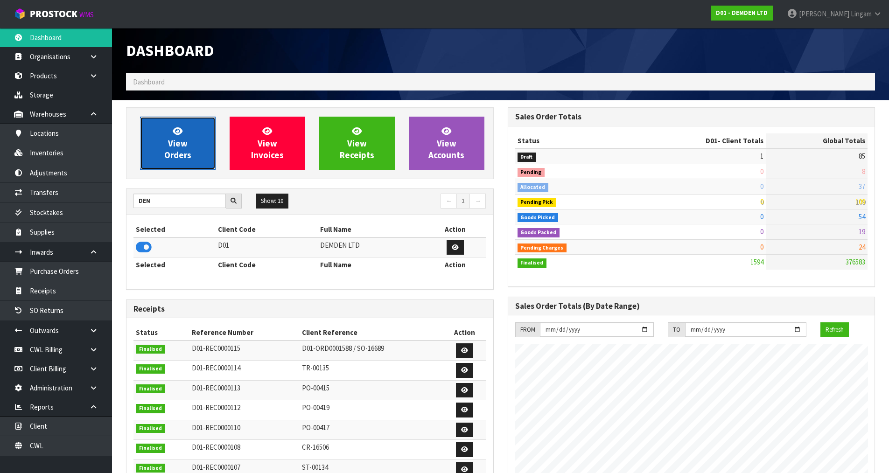
click at [197, 152] on link "View Orders" at bounding box center [178, 143] width 76 height 53
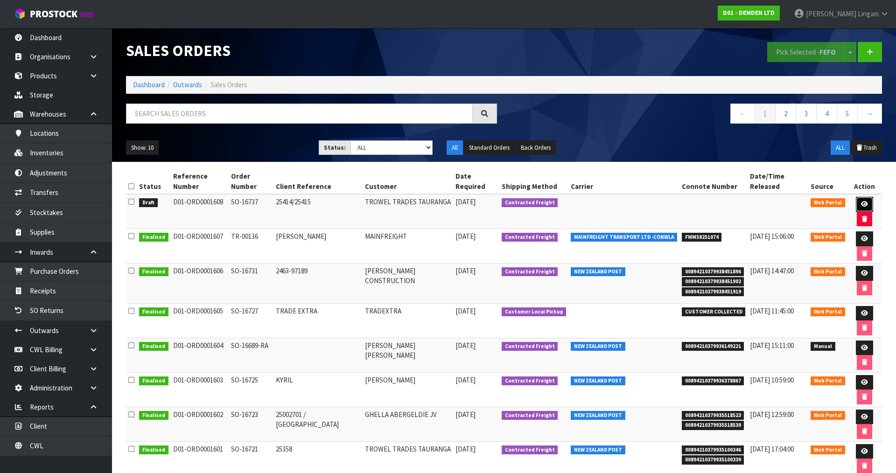
click at [857, 197] on link at bounding box center [864, 204] width 17 height 15
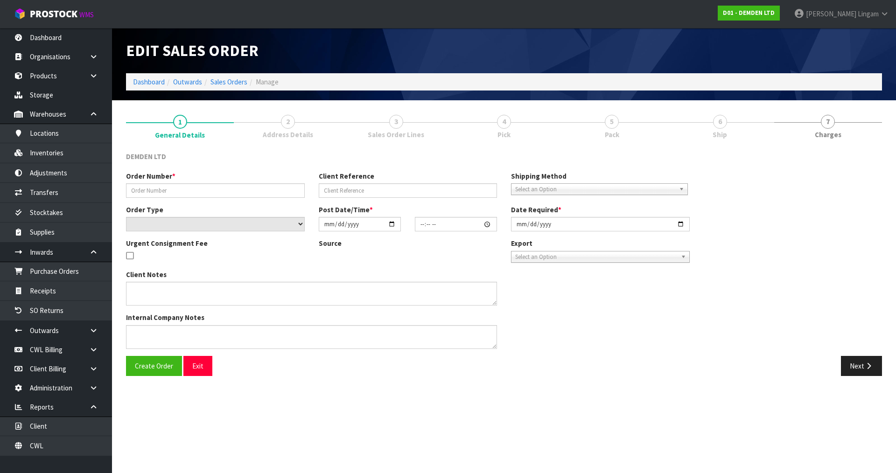
type input "SO-16737"
type input "25414/25415"
select select "number:0"
type input "[DATE]"
type input "16:12:00.000"
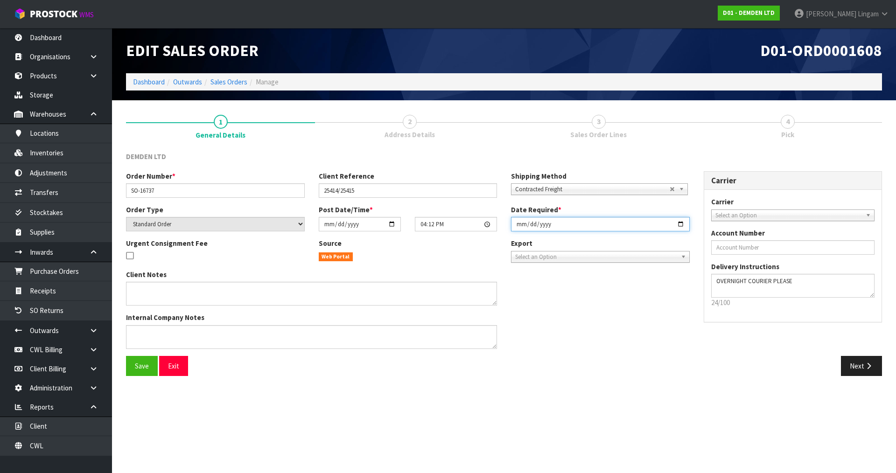
click at [517, 221] on input "[DATE]" at bounding box center [600, 224] width 179 height 14
type input "[DATE]"
click at [143, 367] on span "Save" at bounding box center [142, 366] width 14 height 9
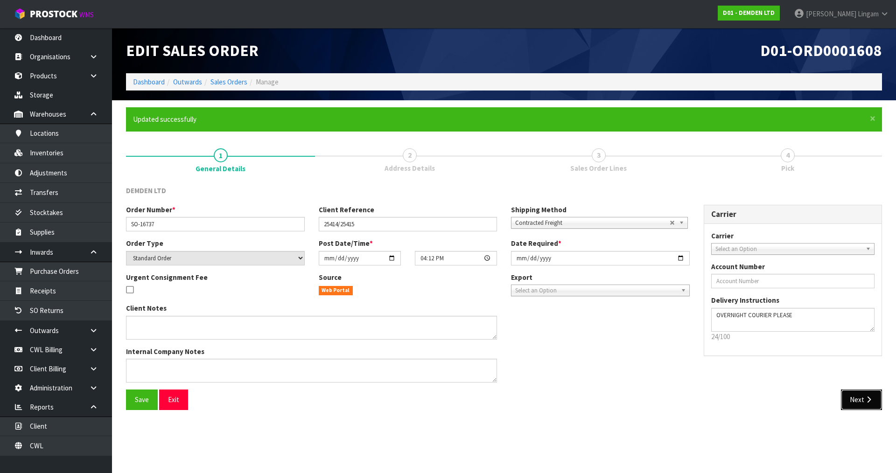
click at [853, 395] on button "Next" at bounding box center [861, 400] width 41 height 20
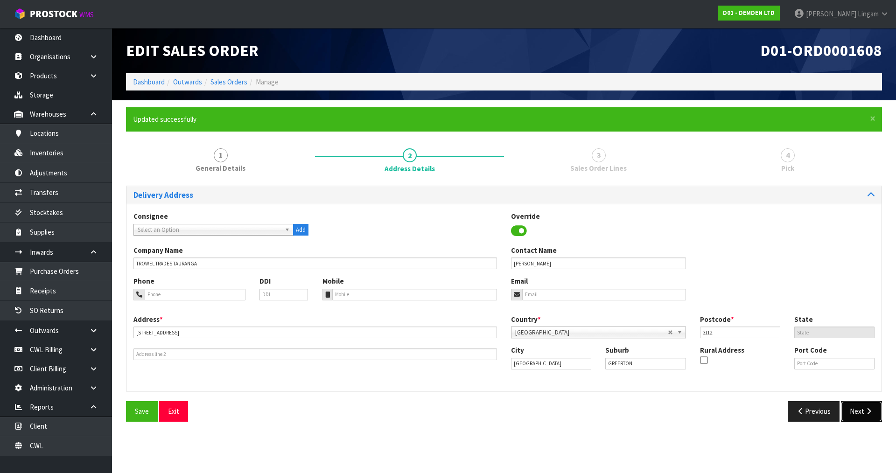
click at [854, 409] on button "Next" at bounding box center [861, 412] width 41 height 20
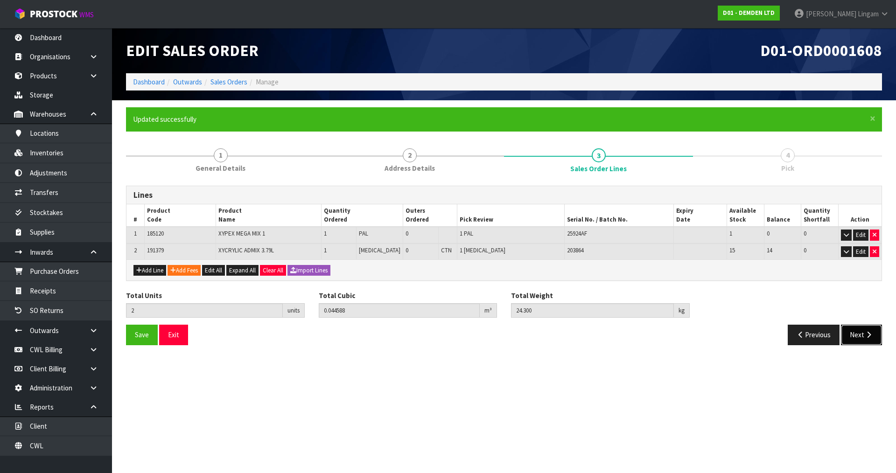
click at [860, 340] on button "Next" at bounding box center [861, 335] width 41 height 20
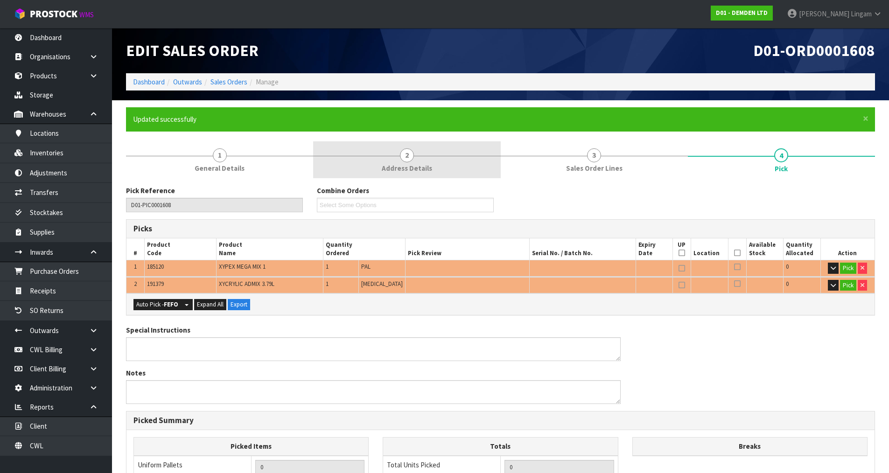
click at [441, 171] on link "2 Address Details" at bounding box center [406, 159] width 187 height 37
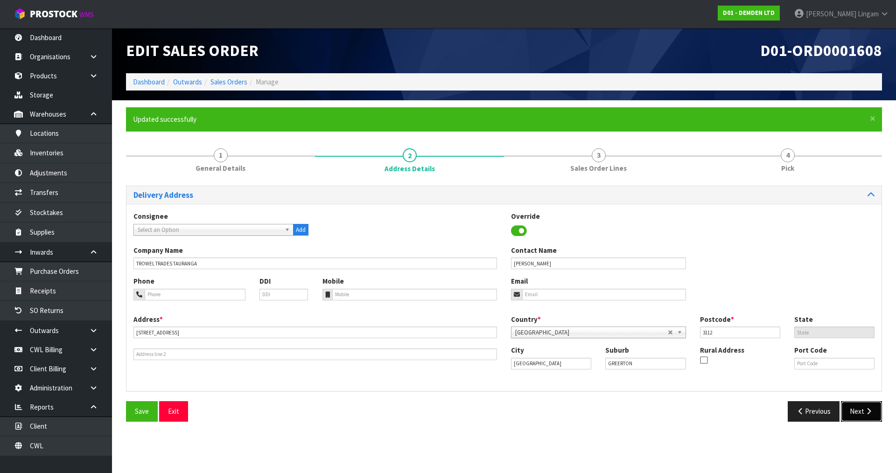
click at [854, 409] on button "Next" at bounding box center [861, 412] width 41 height 20
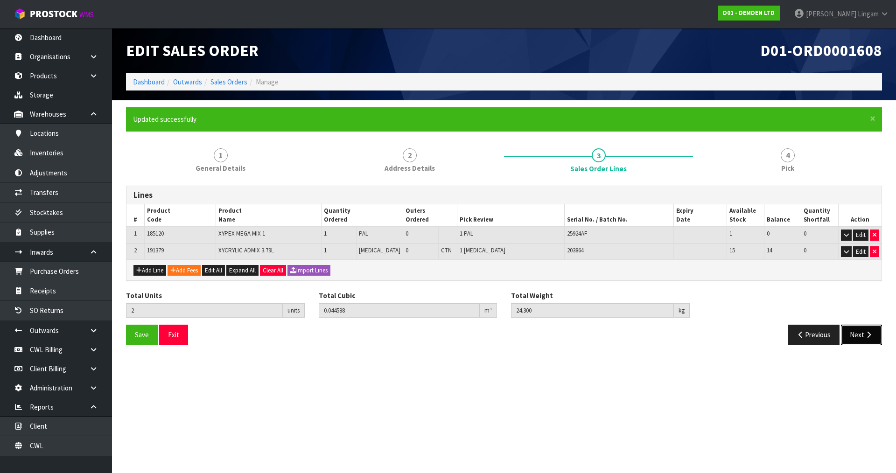
click at [862, 330] on button "Next" at bounding box center [861, 335] width 41 height 20
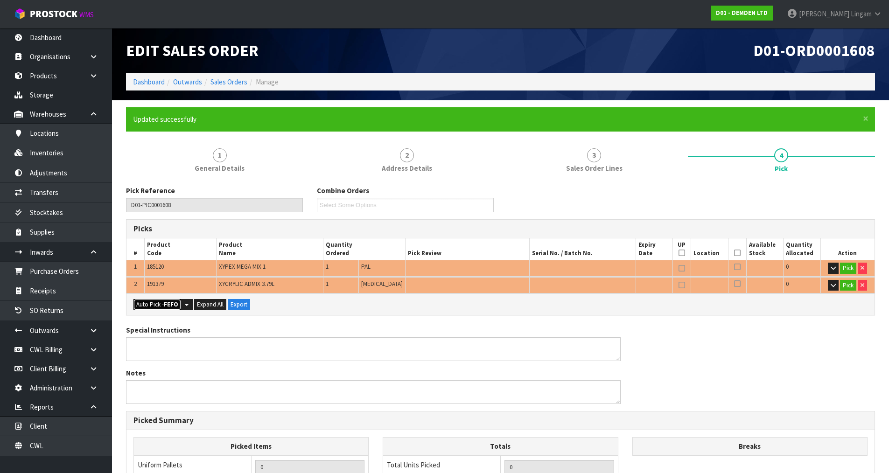
click at [165, 305] on strong "FEFO" at bounding box center [171, 305] width 14 height 8
type input "Pail x 1"
type input "Piece x 1"
type input "2"
type input "0.044588"
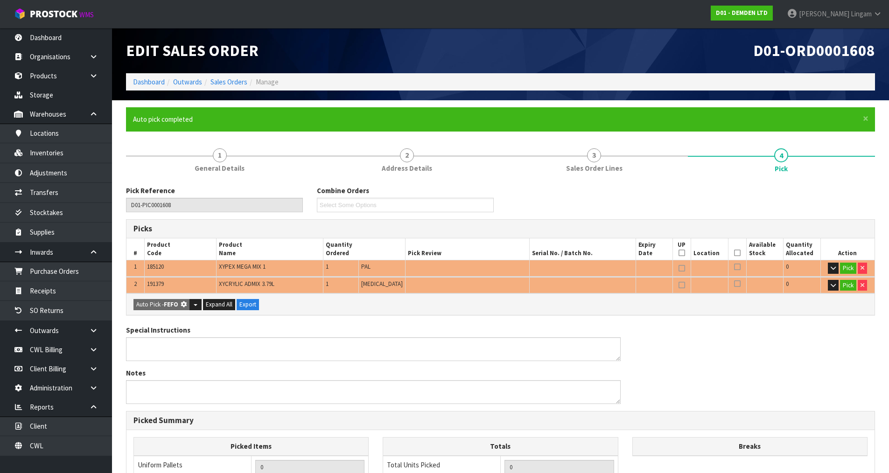
type input "24.300"
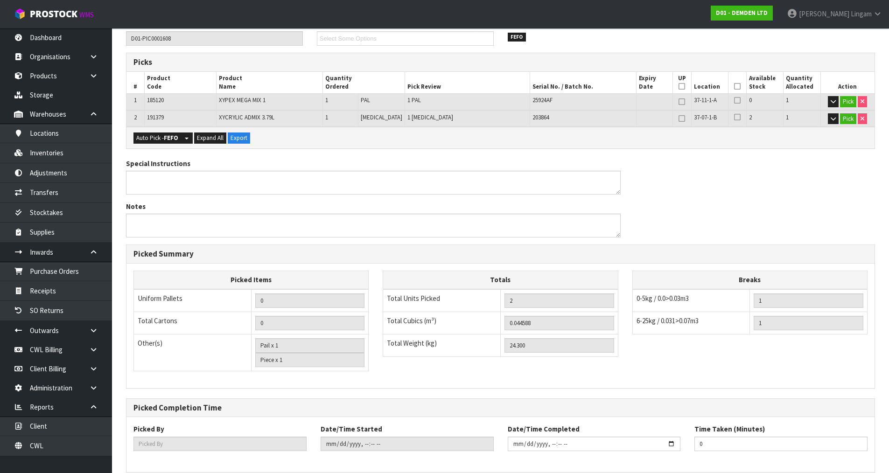
scroll to position [210, 0]
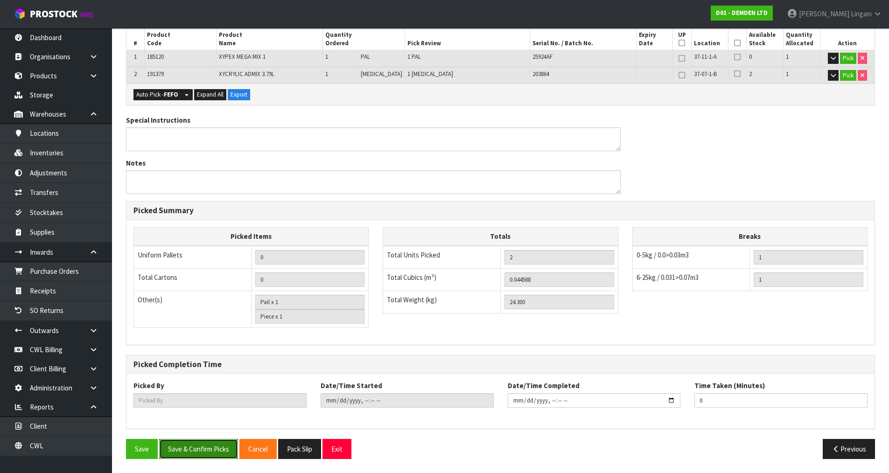
click at [201, 446] on button "Save & Confirm Picks" at bounding box center [198, 449] width 79 height 20
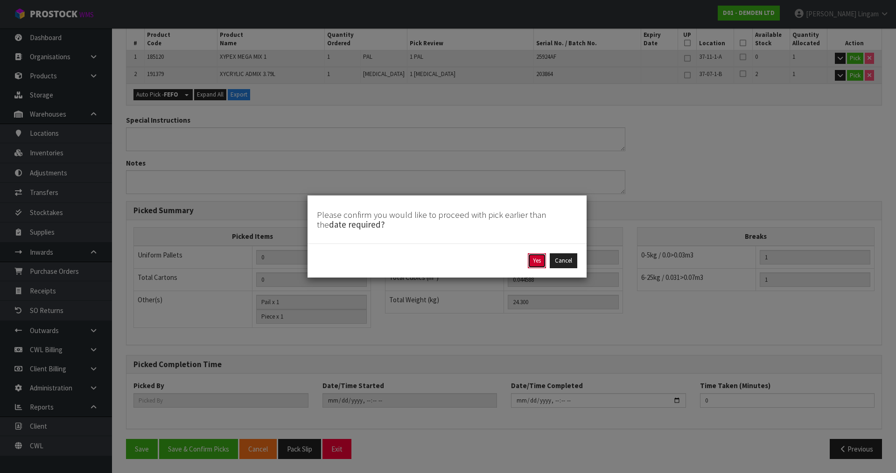
click at [536, 257] on button "Yes" at bounding box center [537, 261] width 18 height 15
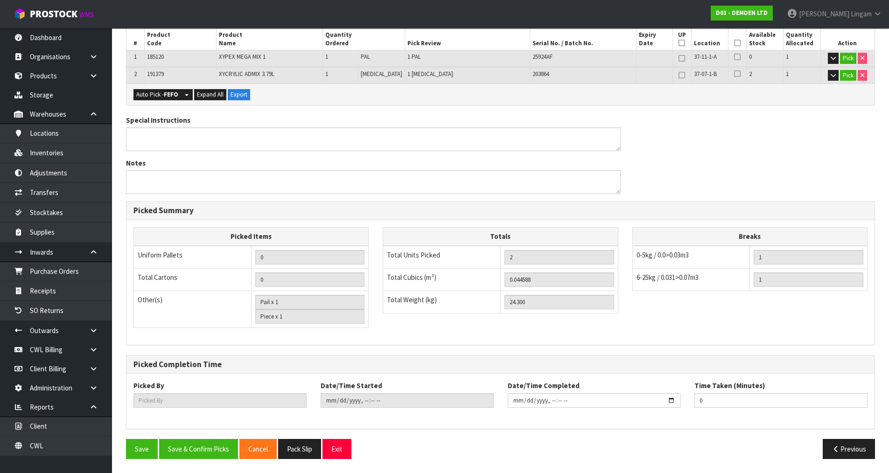
scroll to position [0, 0]
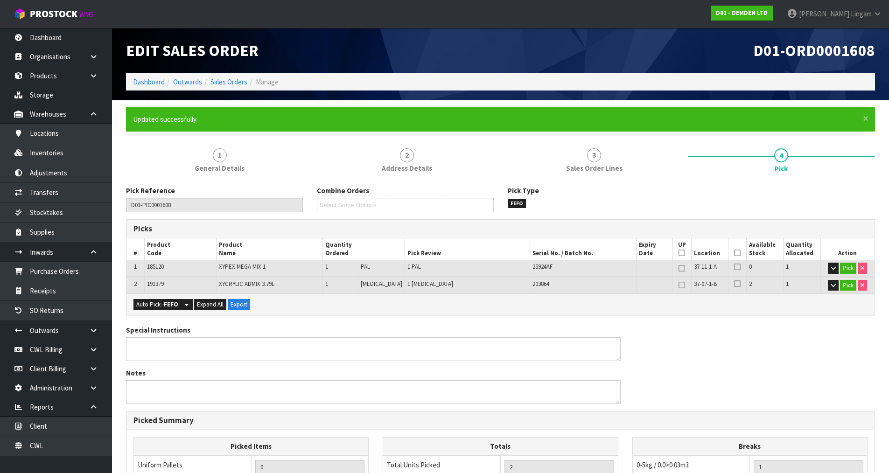
type input "[PERSON_NAME]"
type input "2025-08-13T19:17"
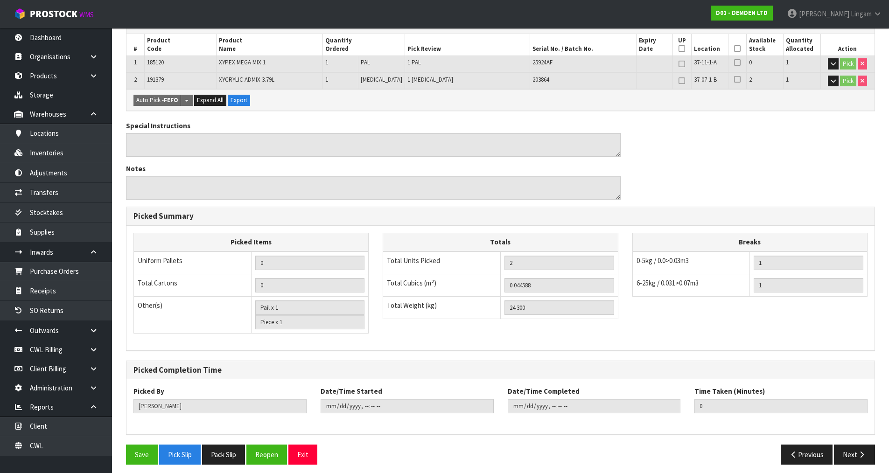
scroll to position [210, 0]
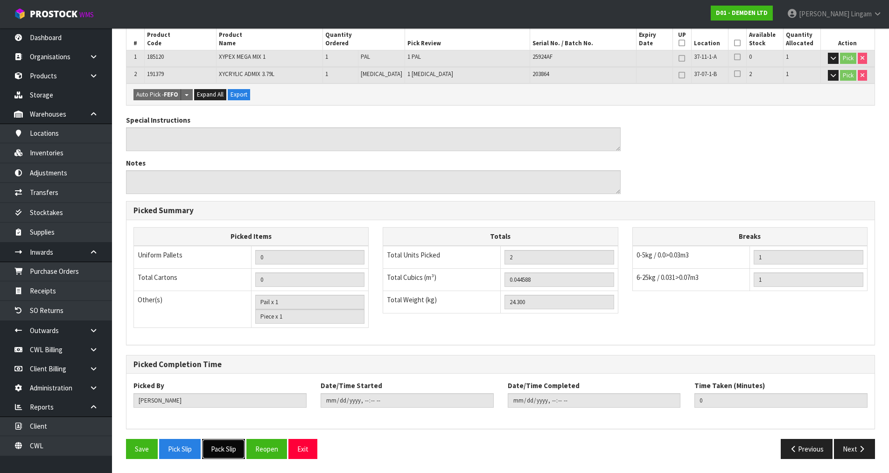
click at [227, 443] on button "Pack Slip" at bounding box center [223, 449] width 43 height 20
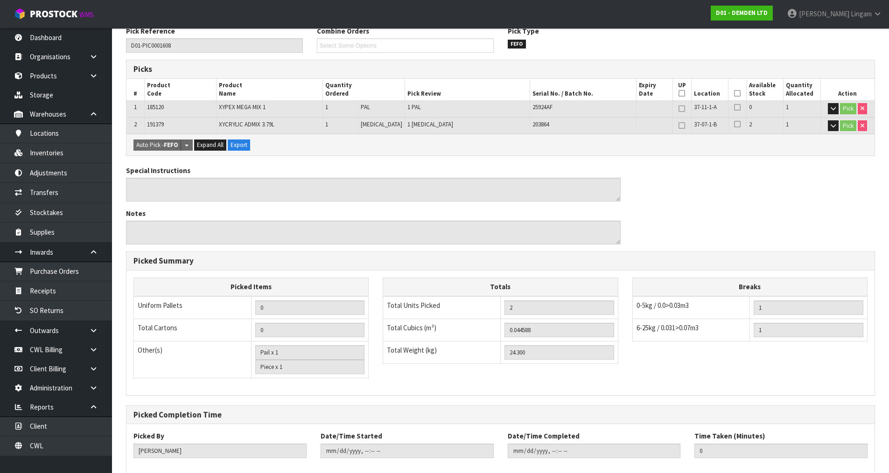
scroll to position [0, 0]
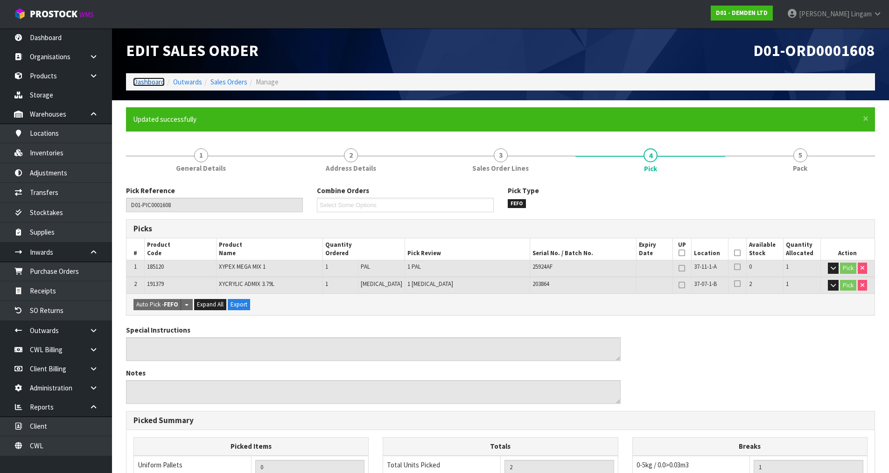
click at [150, 81] on link "Dashboard" at bounding box center [149, 82] width 32 height 9
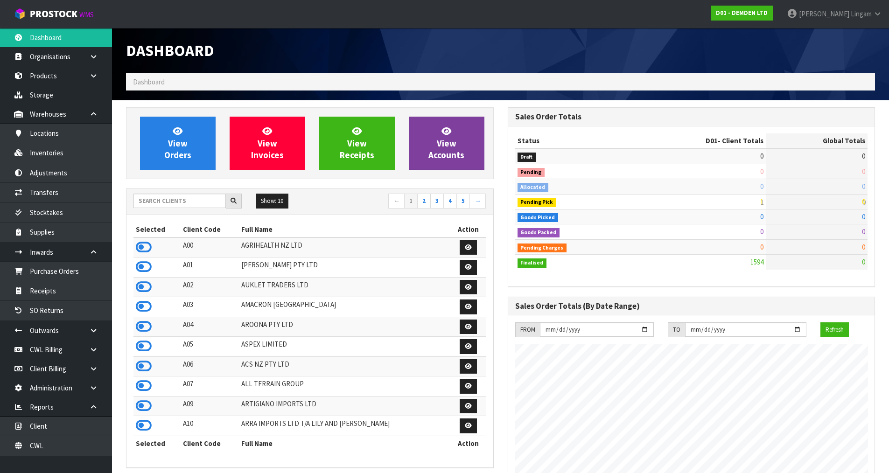
scroll to position [632, 381]
click at [142, 247] on icon at bounding box center [144, 247] width 16 height 14
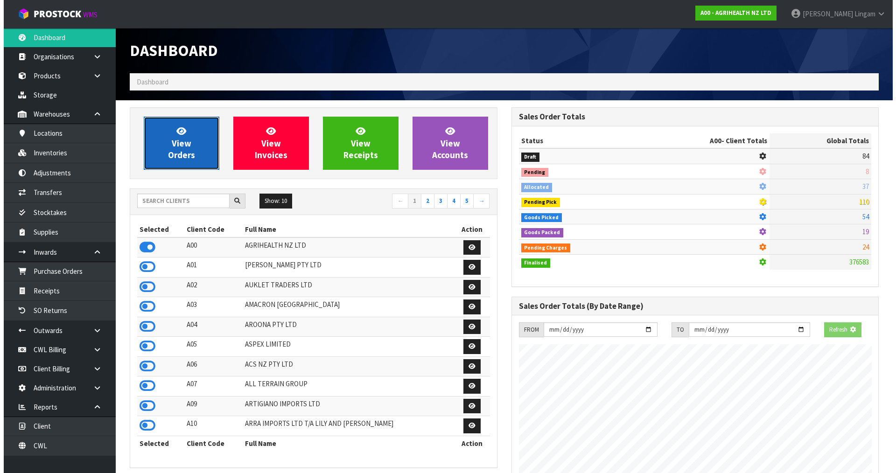
scroll to position [466299, 466500]
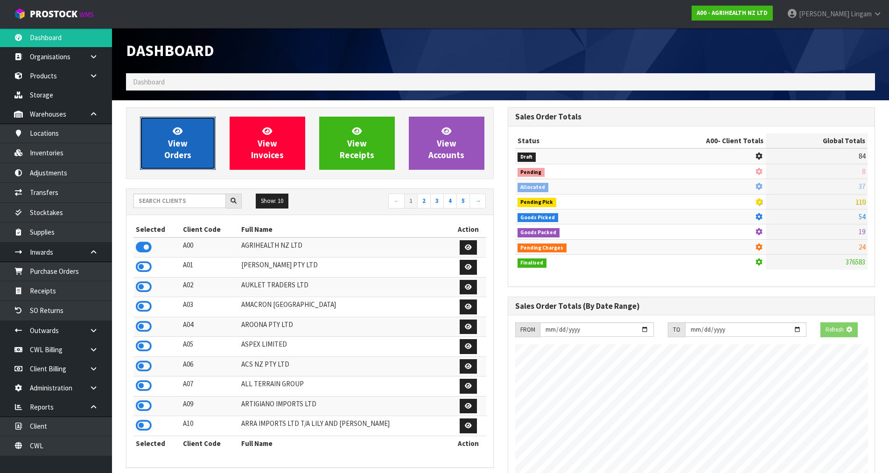
click at [185, 154] on span "View Orders" at bounding box center [177, 143] width 27 height 35
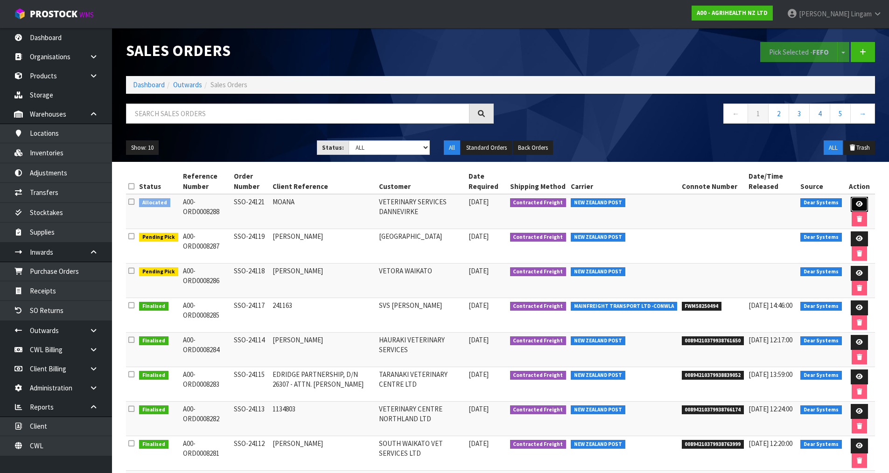
click at [859, 202] on icon at bounding box center [859, 204] width 7 height 6
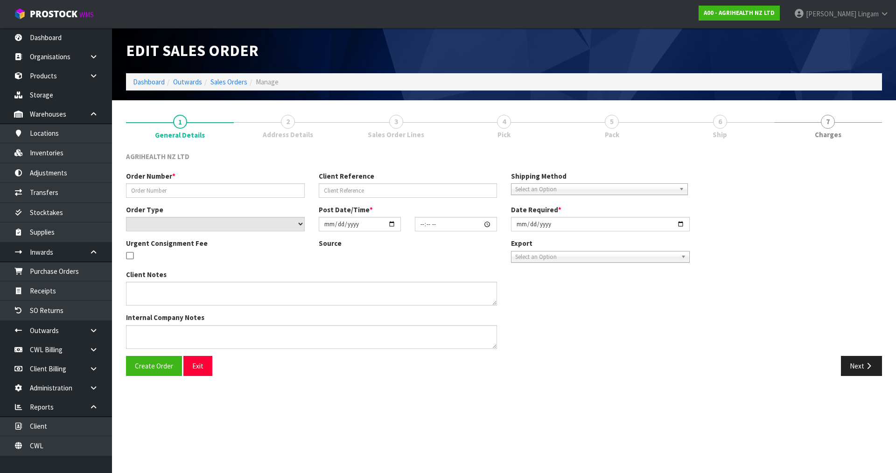
type input "SSO-24121"
type input "MOANA"
select select "number:0"
type input "[DATE]"
type input "16:09:36.000"
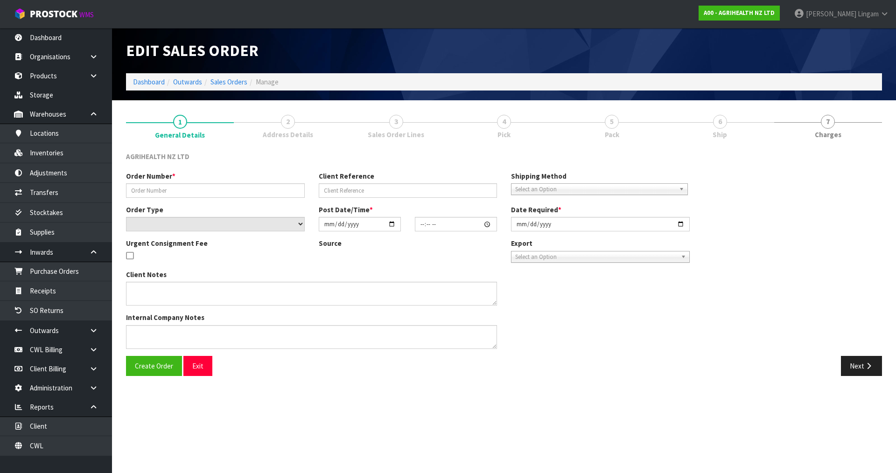
type input "[DATE]"
type textarea "SHIP BY: Overnight Courier"
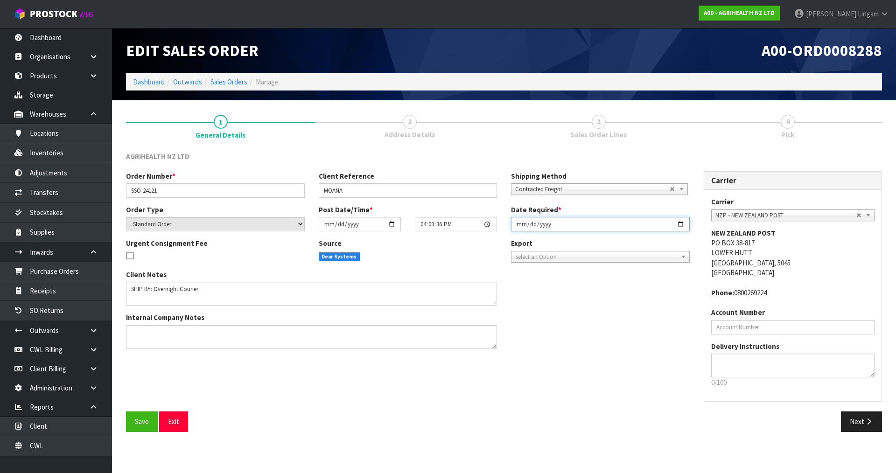
click at [519, 226] on input "[DATE]" at bounding box center [600, 224] width 179 height 14
type input "[DATE]"
click at [138, 418] on span "Save" at bounding box center [142, 421] width 14 height 9
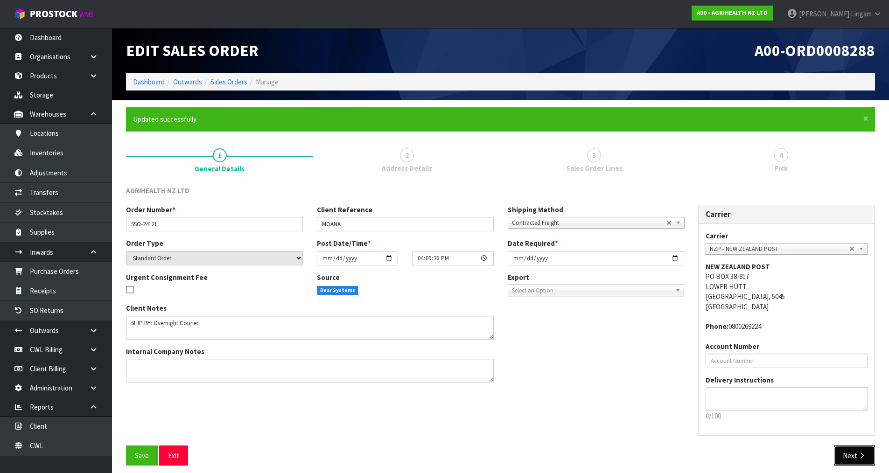
click at [847, 456] on button "Next" at bounding box center [854, 456] width 41 height 20
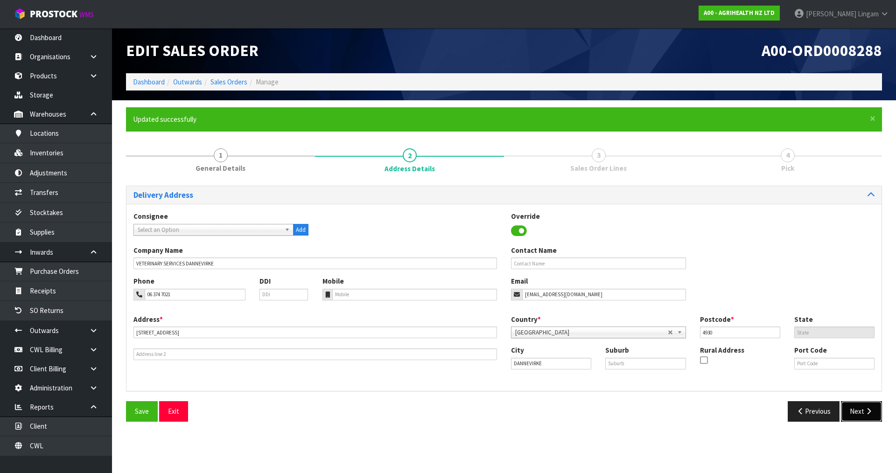
click at [857, 414] on button "Next" at bounding box center [861, 412] width 41 height 20
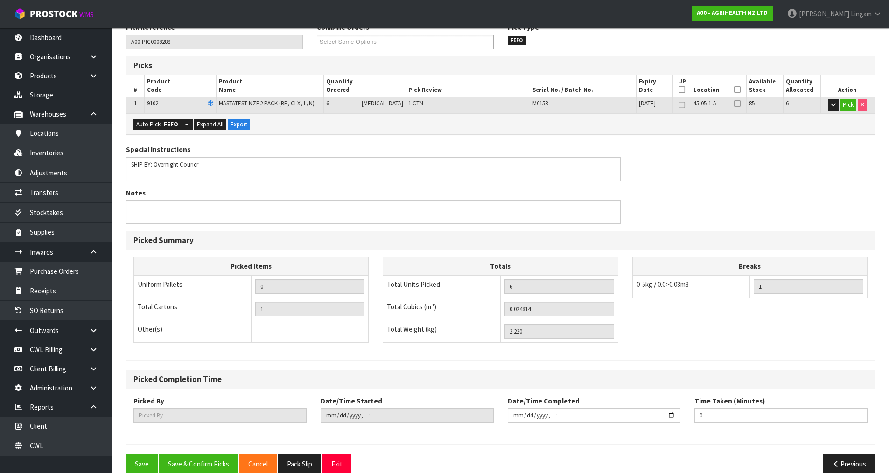
scroll to position [179, 0]
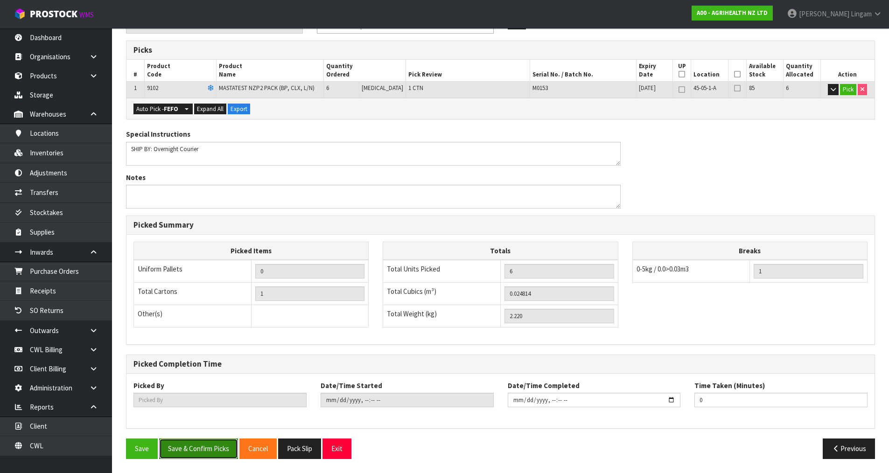
click at [196, 449] on button "Save & Confirm Picks" at bounding box center [198, 449] width 79 height 20
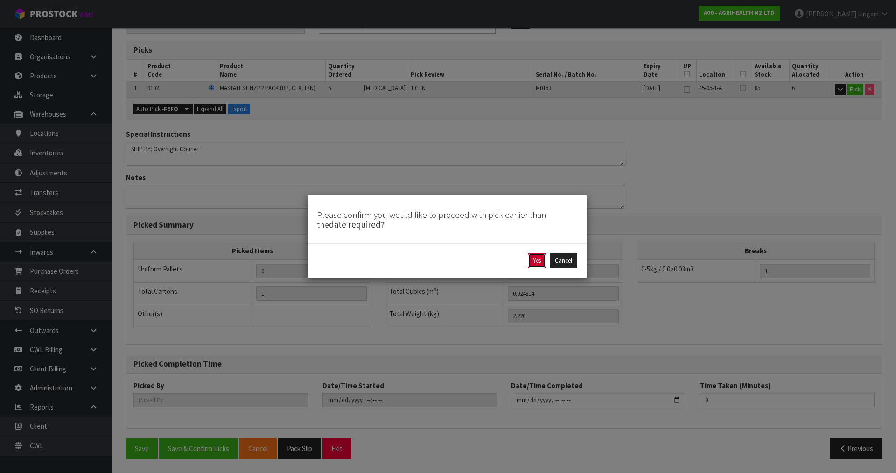
click at [532, 264] on button "Yes" at bounding box center [537, 261] width 18 height 15
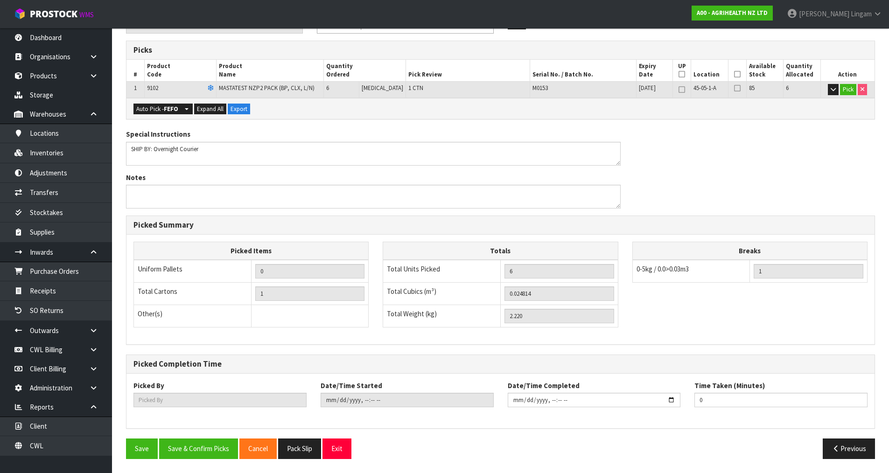
scroll to position [0, 0]
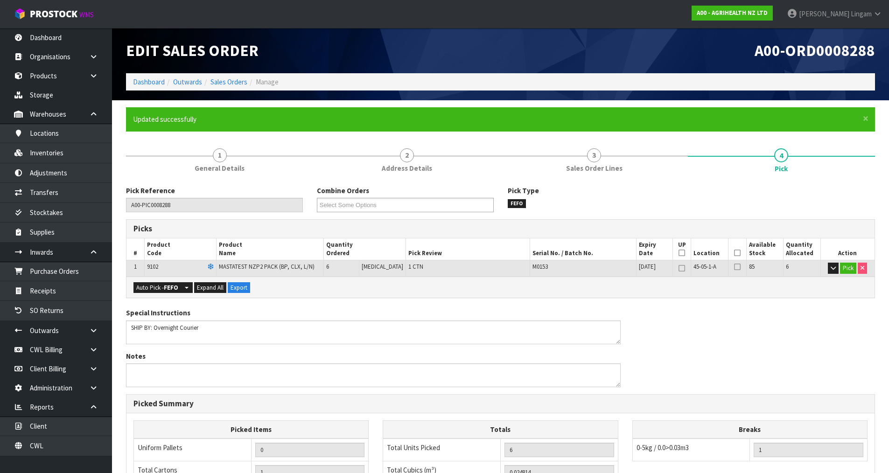
type input "[PERSON_NAME]"
type input "2025-08-13T19:18:26"
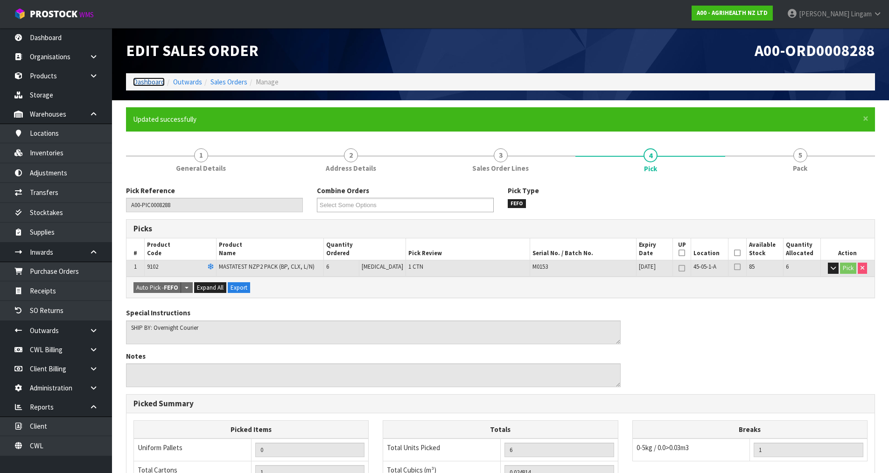
click at [149, 80] on link "Dashboard" at bounding box center [149, 82] width 32 height 9
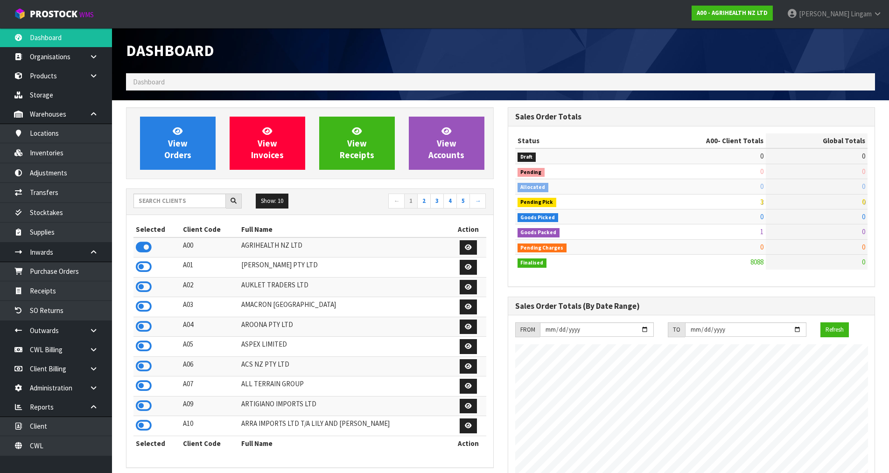
scroll to position [707, 381]
click at [195, 206] on input "text" at bounding box center [180, 201] width 92 height 14
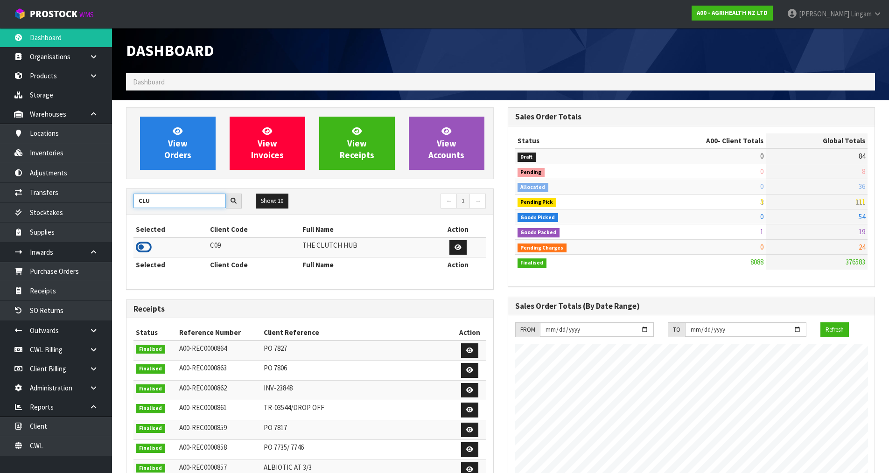
type input "CLU"
click at [148, 245] on icon at bounding box center [144, 247] width 16 height 14
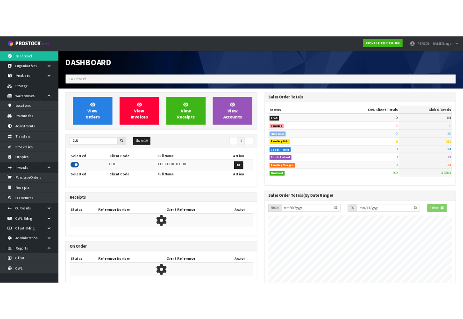
scroll to position [647, 381]
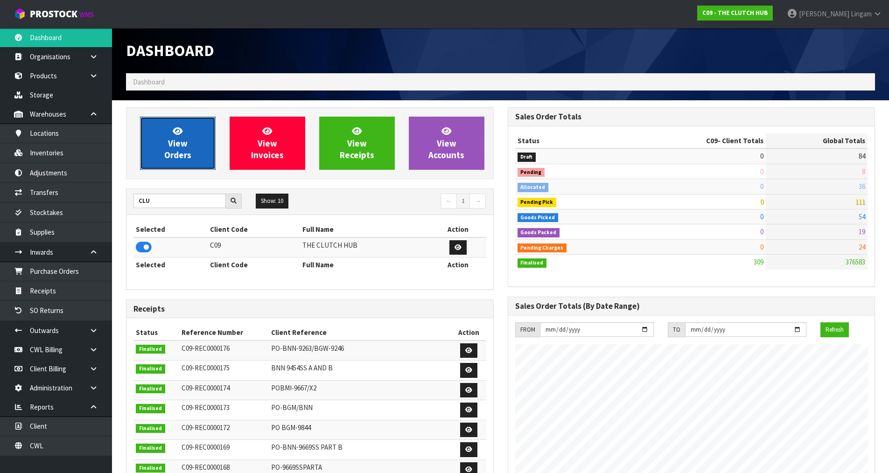
click at [183, 137] on link "View Orders" at bounding box center [178, 143] width 76 height 53
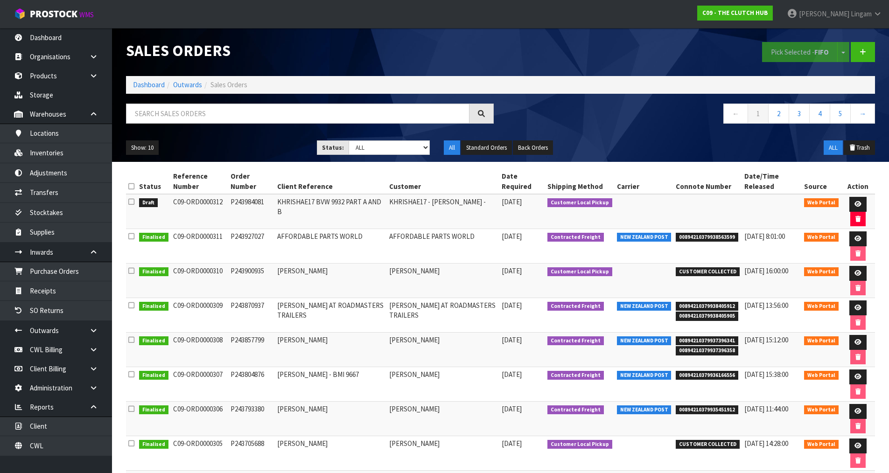
click at [133, 204] on icon at bounding box center [131, 201] width 6 height 7
click at [0, 0] on input "checkbox" at bounding box center [0, 0] width 0 height 0
click at [791, 61] on button "Pick Selected - FIFO" at bounding box center [800, 52] width 76 height 20
click at [48, 78] on link "Products" at bounding box center [56, 75] width 112 height 19
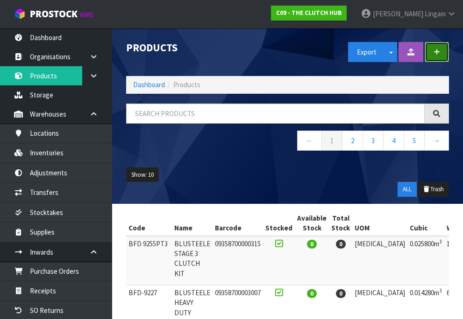
click at [433, 54] on button "button" at bounding box center [436, 52] width 24 height 20
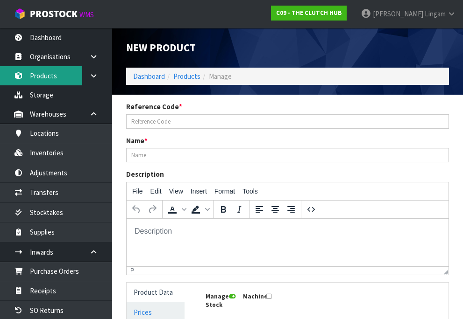
click at [48, 75] on link "Products" at bounding box center [56, 75] width 112 height 19
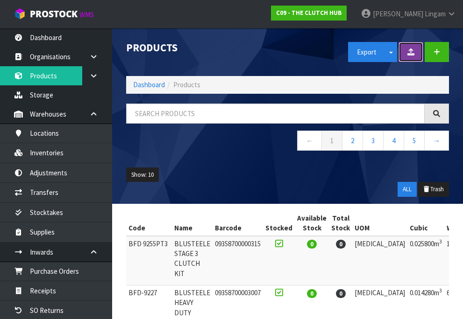
click at [418, 49] on button at bounding box center [410, 52] width 25 height 20
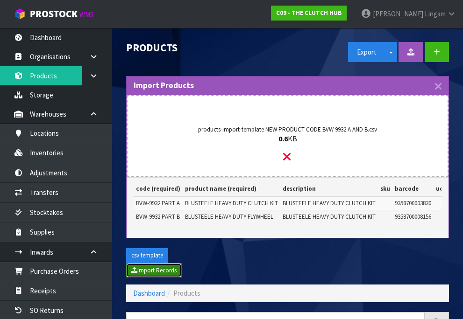
click at [156, 278] on button "Import Records" at bounding box center [154, 270] width 56 height 15
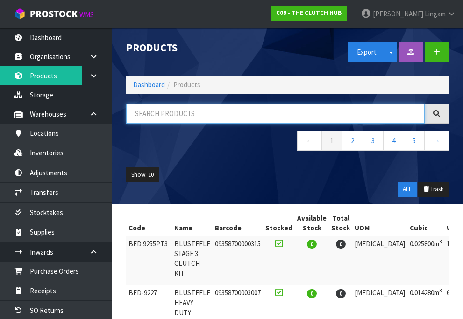
click at [197, 110] on input "text" at bounding box center [275, 114] width 298 height 20
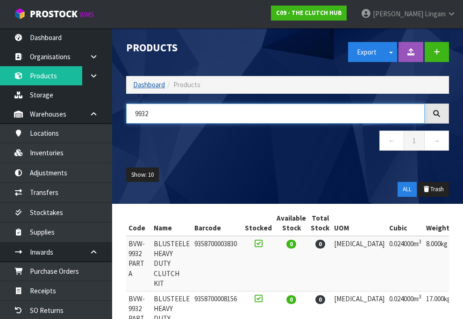
type input "9932"
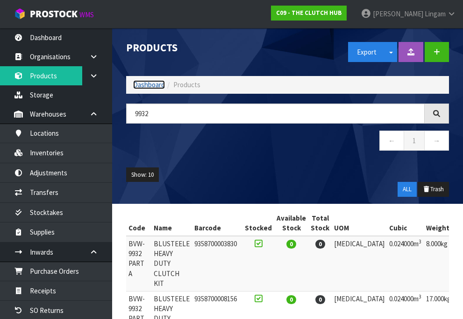
click at [145, 85] on link "Dashboard" at bounding box center [149, 84] width 32 height 9
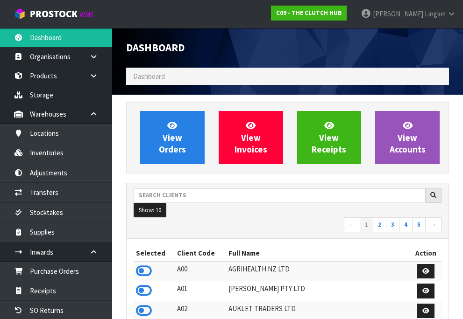
scroll to position [681, 337]
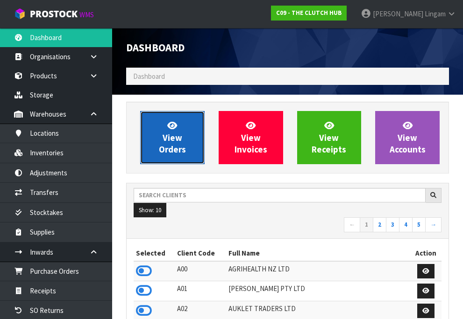
click at [186, 145] on span "View Orders" at bounding box center [172, 137] width 27 height 35
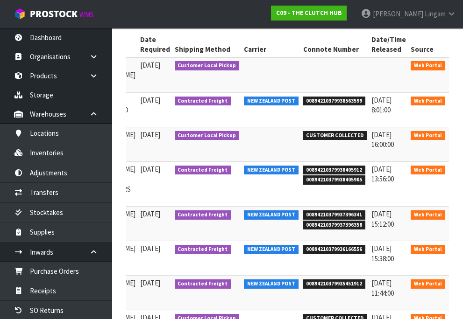
scroll to position [118, 0]
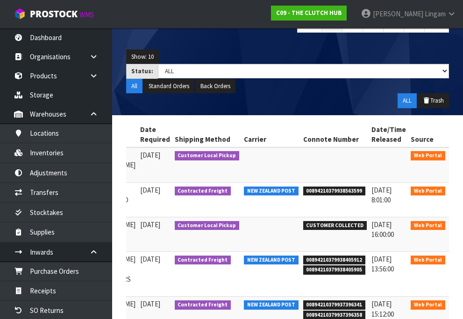
click at [457, 155] on icon at bounding box center [460, 158] width 7 height 6
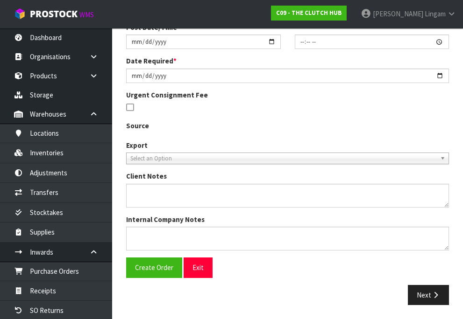
type input "P243984081"
type input "KHRISHAE17 BVW 9932 PART A AND B"
select select "number:0"
type input "[DATE]"
type input "01:13:00.000"
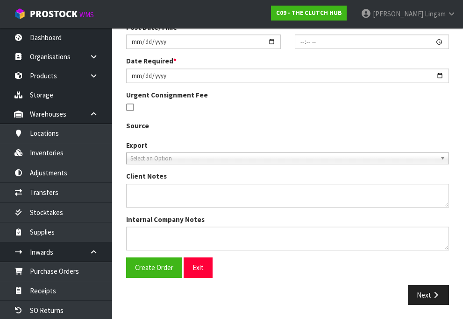
type input "[DATE]"
type textarea "CUSTOMER WILL PICK UP, EMAIL CUSTOMER ASAP WHEN PRODUCTS ARRIVE INTO WAREHOUSE.…"
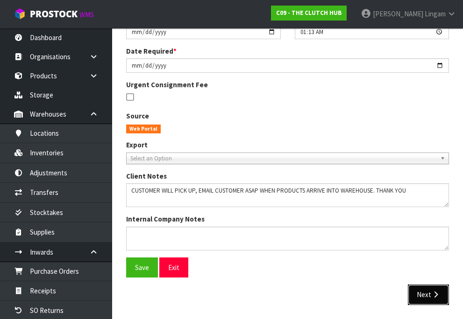
click at [423, 293] on button "Next" at bounding box center [428, 295] width 41 height 20
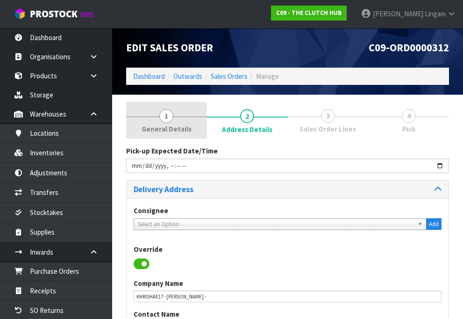
click at [174, 122] on link "1 General Details" at bounding box center [166, 120] width 81 height 37
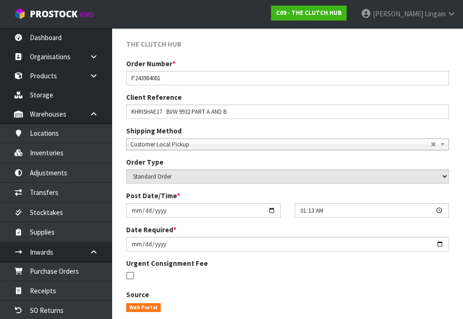
scroll to position [280, 0]
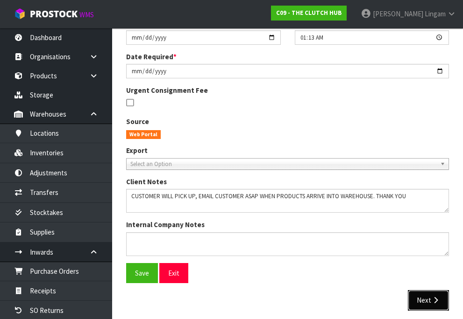
click at [429, 302] on button "Next" at bounding box center [428, 300] width 41 height 20
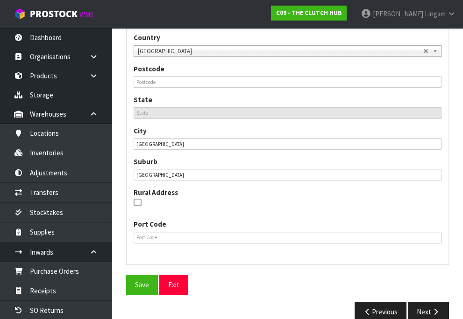
scroll to position [509, 0]
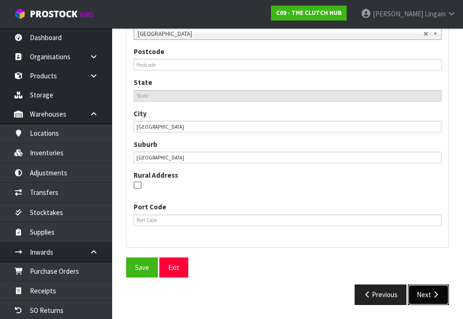
click at [422, 295] on button "Next" at bounding box center [428, 295] width 41 height 20
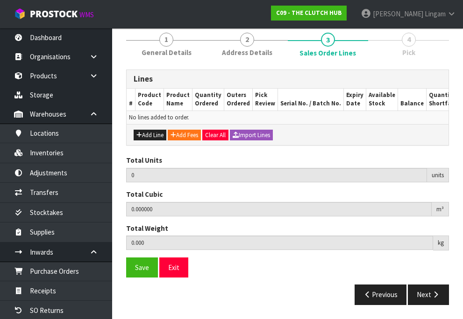
scroll to position [0, 0]
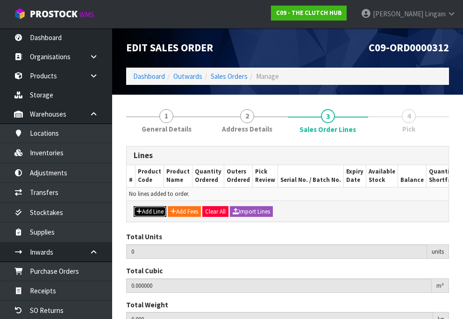
click at [153, 218] on button "Add Line" at bounding box center [150, 211] width 33 height 11
type input "0"
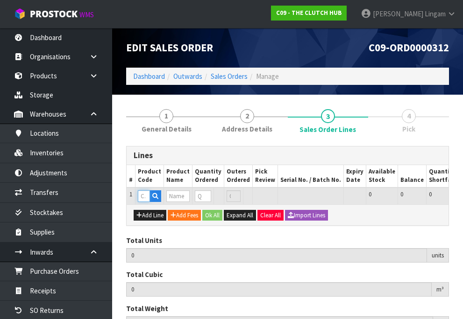
click at [142, 201] on input "text" at bounding box center [144, 196] width 12 height 12
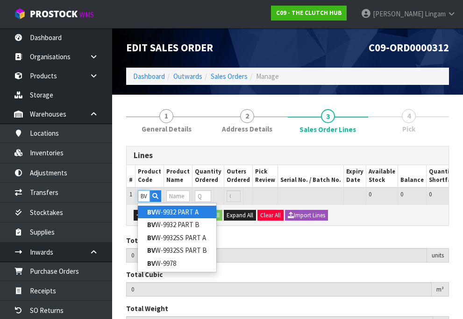
type input "BV"
click at [183, 209] on link "BV W-9932 PART A" at bounding box center [177, 212] width 78 height 13
type input "BVW-9932 PART A"
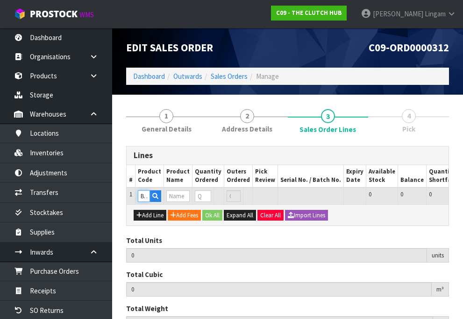
type input "0.000000"
type input "0.000"
type input "BLUSTEELE HEAVY DUTY CLUTCH KIT"
type input "0"
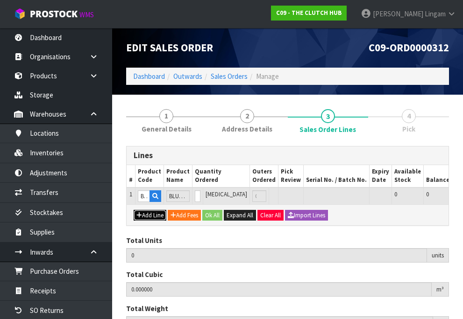
click at [146, 219] on button "Add Line" at bounding box center [150, 215] width 33 height 11
type input "0"
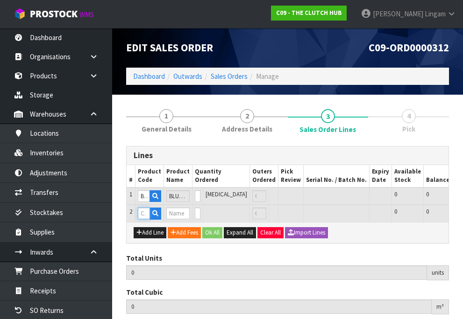
click at [140, 214] on input "text" at bounding box center [144, 214] width 12 height 12
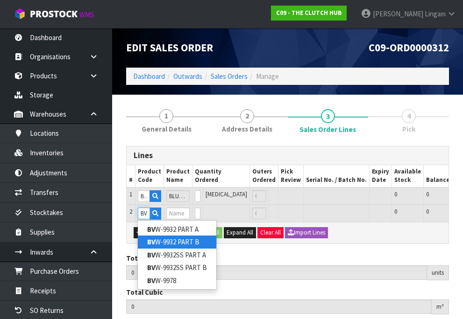
type input "BV"
click at [173, 243] on link "BV W-9932 PART B" at bounding box center [177, 242] width 78 height 13
type input "BVW-9932 PART B"
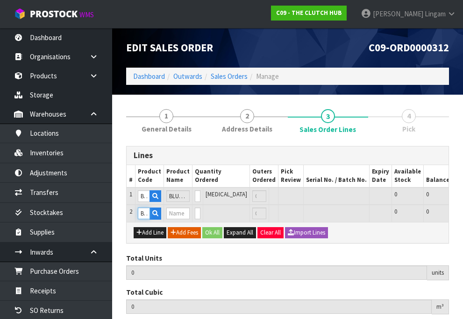
type input "0.000000"
type input "0.000"
type input "BLUSTEELE HEAVY DUTY FLYWHEEL"
type input "0"
type input "1"
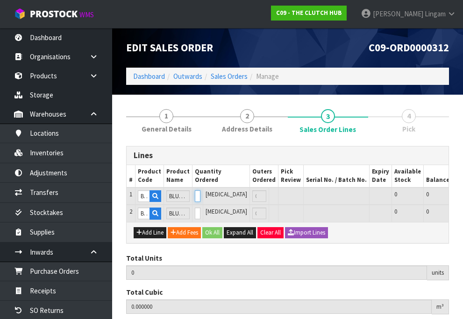
type input "0.024"
type input "8"
type input "1"
click at [195, 193] on input "1" at bounding box center [198, 196] width 6 height 12
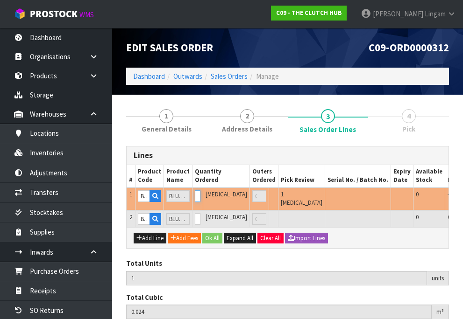
type input "0"
click at [195, 199] on input "0" at bounding box center [198, 196] width 6 height 12
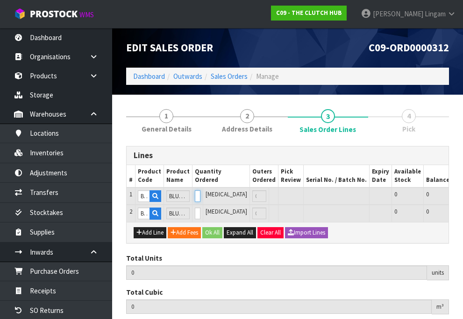
type input "1"
type input "0.024"
type input "8"
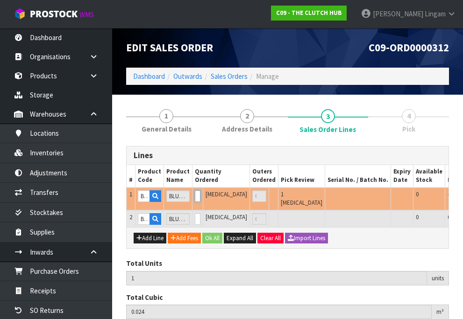
type input "1"
click at [196, 193] on input "1" at bounding box center [198, 196] width 6 height 12
type input "2"
type input "0.048"
type input "25"
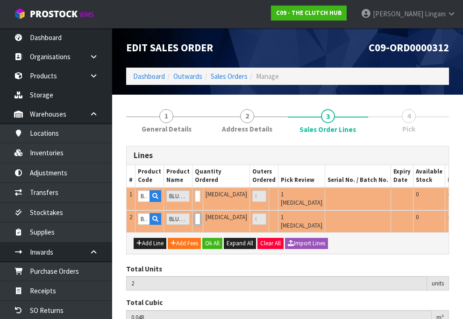
type input "1"
click at [195, 213] on input "1" at bounding box center [198, 219] width 6 height 12
click at [213, 239] on button "Ok All" at bounding box center [212, 243] width 20 height 11
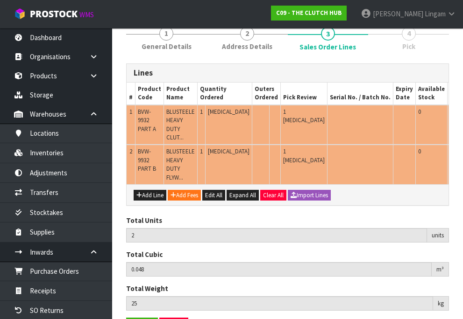
scroll to position [150, 0]
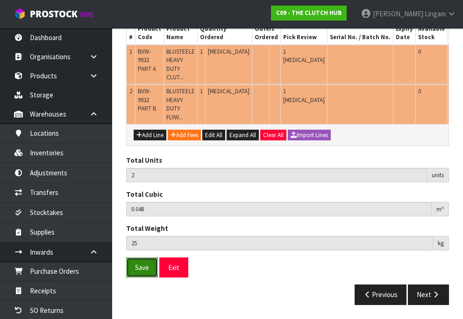
click at [145, 270] on span "Save" at bounding box center [142, 267] width 14 height 9
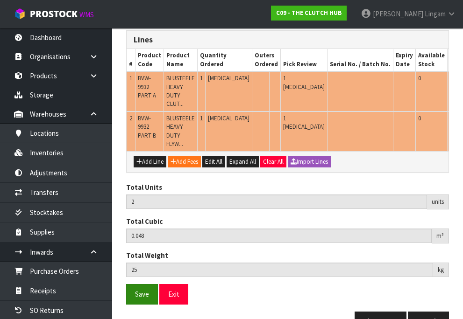
scroll to position [0, 0]
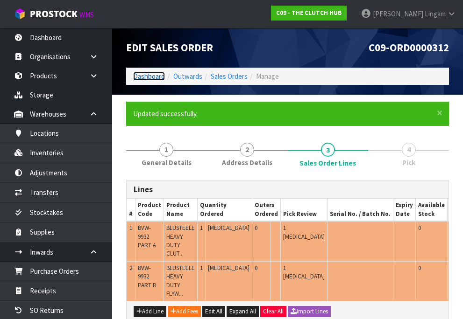
click at [149, 77] on link "Dashboard" at bounding box center [149, 76] width 32 height 9
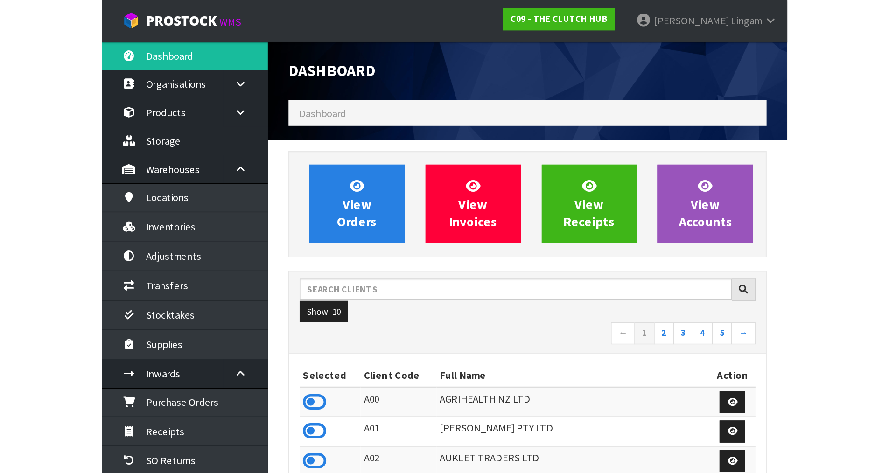
scroll to position [677, 381]
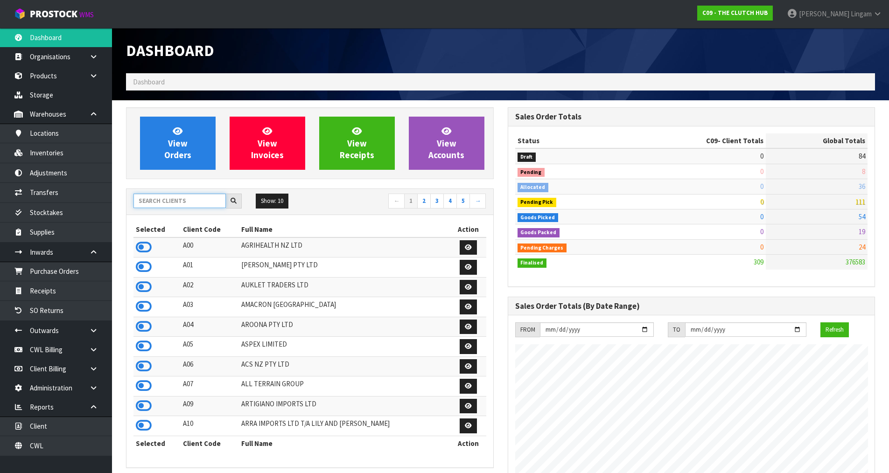
click at [207, 202] on input "text" at bounding box center [180, 201] width 92 height 14
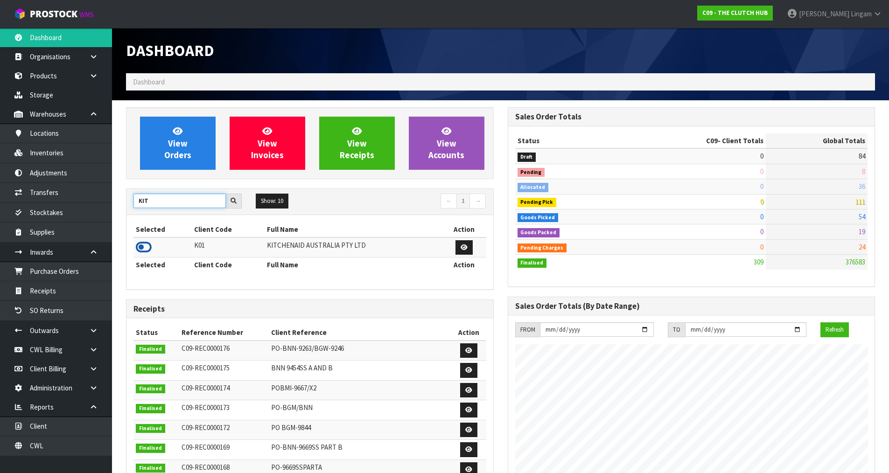
type input "KIT"
click at [144, 248] on icon at bounding box center [144, 247] width 16 height 14
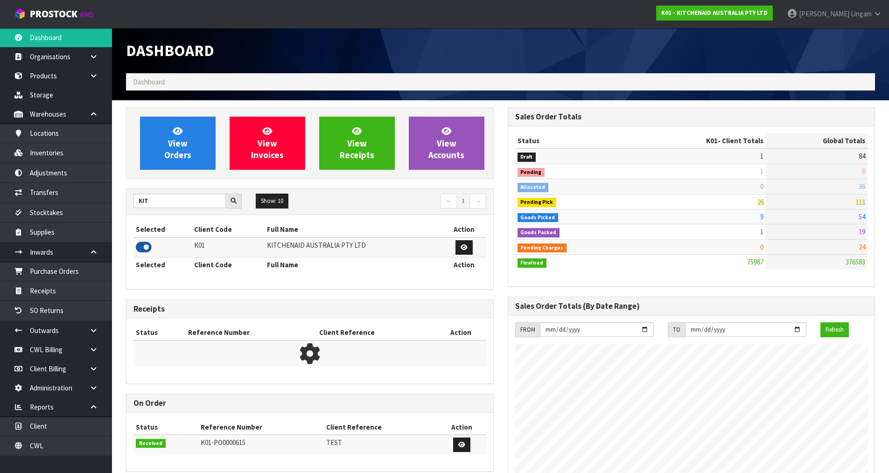
scroll to position [707, 381]
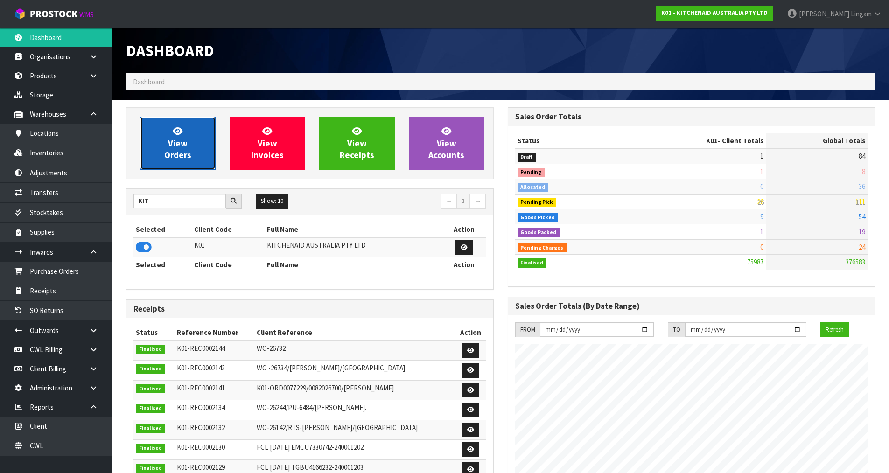
click at [168, 157] on span "View Orders" at bounding box center [177, 143] width 27 height 35
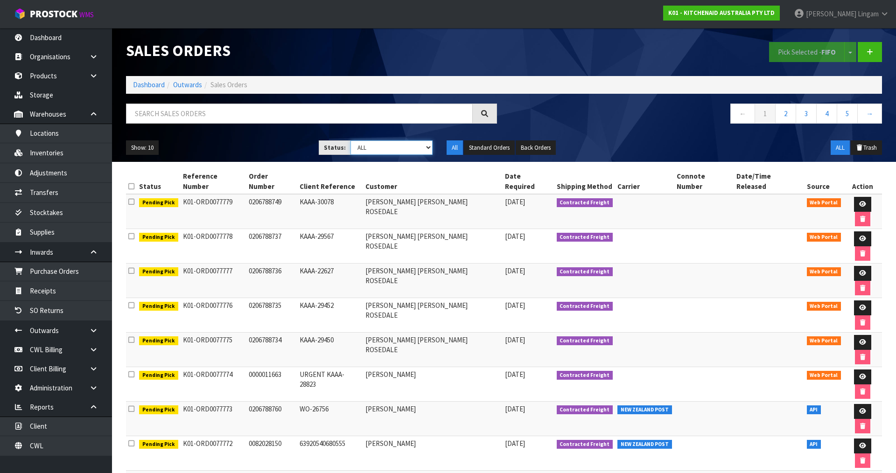
click at [402, 150] on select "Draft Pending Allocated Pending Pick Goods Picked Goods Packed Pending Charges …" at bounding box center [392, 148] width 83 height 14
click at [156, 84] on link "Dashboard" at bounding box center [149, 84] width 32 height 9
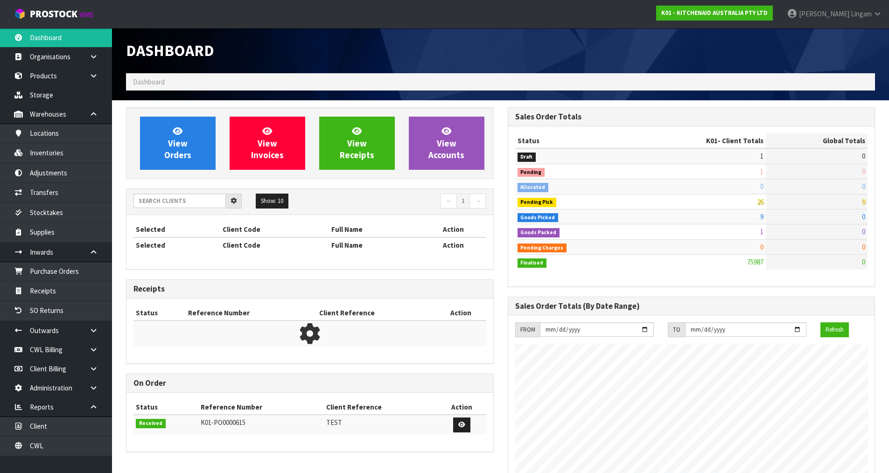
scroll to position [707, 381]
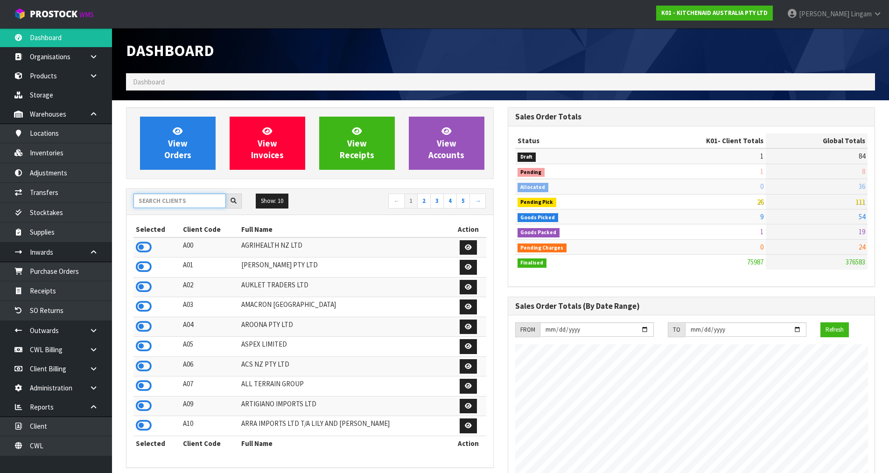
click at [179, 201] on input "text" at bounding box center [180, 201] width 92 height 14
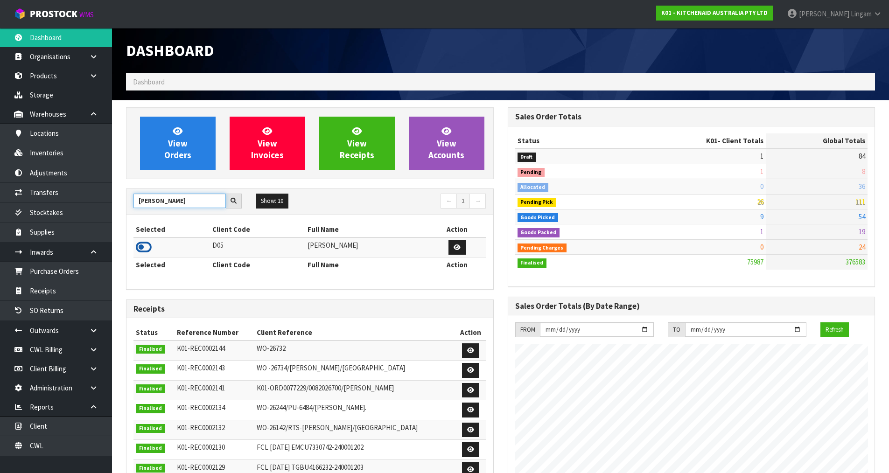
type input "COATES"
click at [148, 246] on icon at bounding box center [144, 247] width 16 height 14
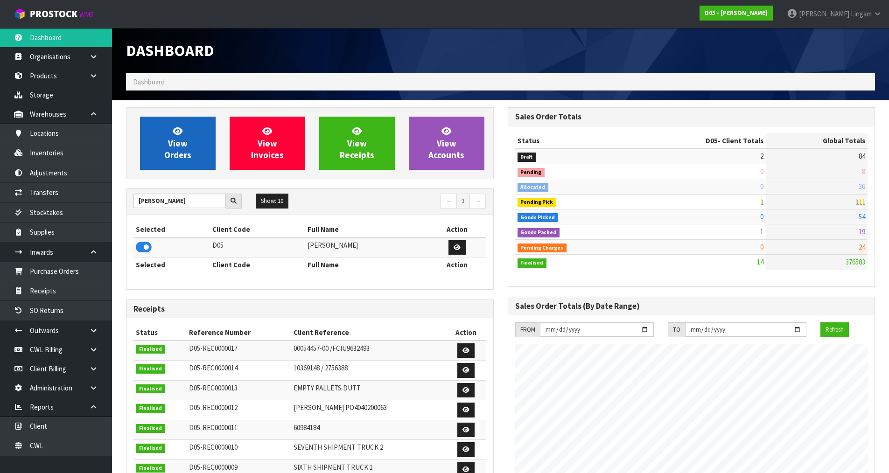
scroll to position [757, 381]
click at [191, 152] on link "View Orders" at bounding box center [178, 143] width 76 height 53
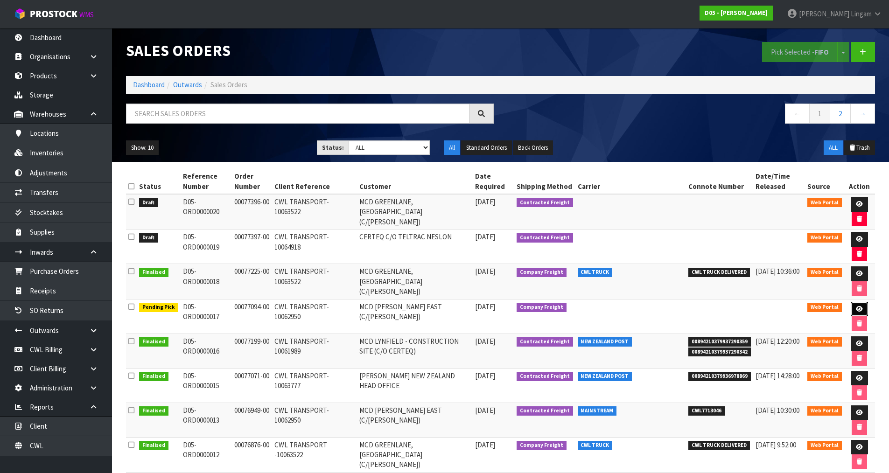
click at [857, 308] on icon at bounding box center [859, 309] width 7 height 6
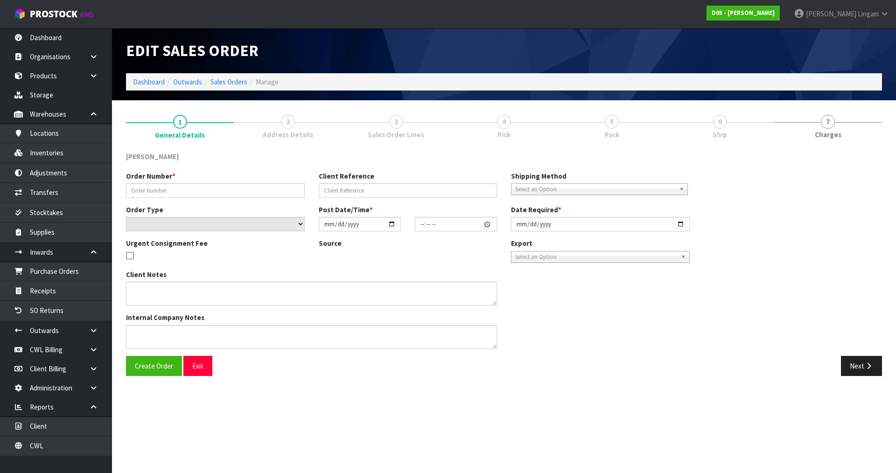
type input "00077094-00"
type input "CWL TRANSPORT-10062950"
select select "number:0"
type input "2025-08-08"
type input "12:28:00.000"
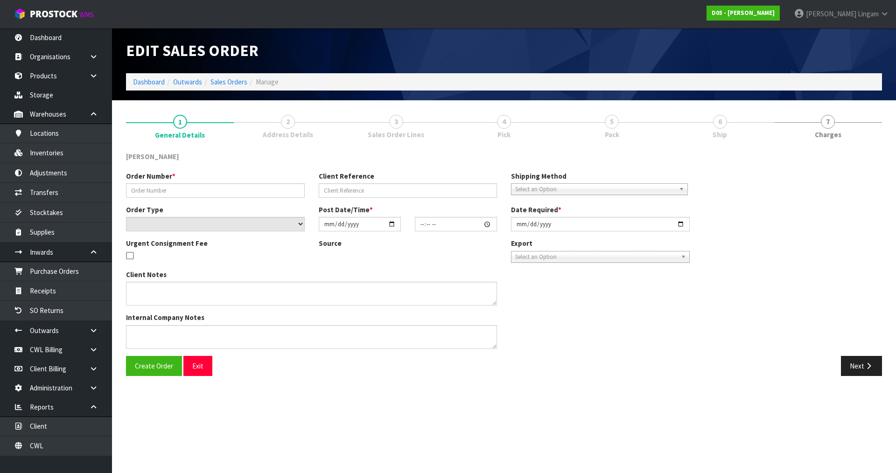
type input "2025-08-15"
type textarea "PLEASE DELIVER BY 15/08 NO FORKLIFT ON SITE - DDD 15/8"
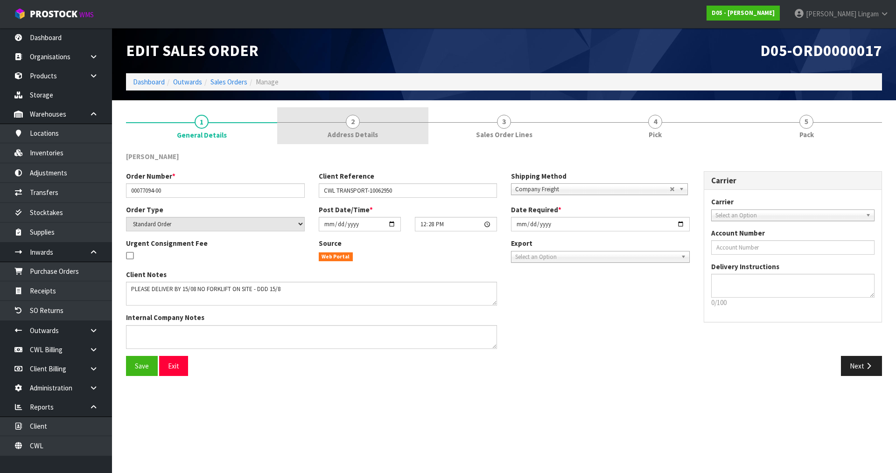
click at [378, 134] on link "2 Address Details" at bounding box center [352, 125] width 151 height 37
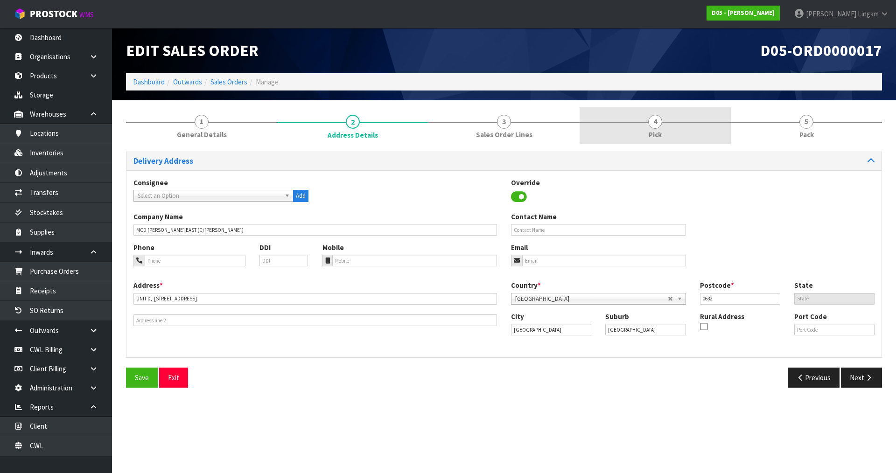
click at [656, 131] on span "Pick" at bounding box center [655, 135] width 13 height 10
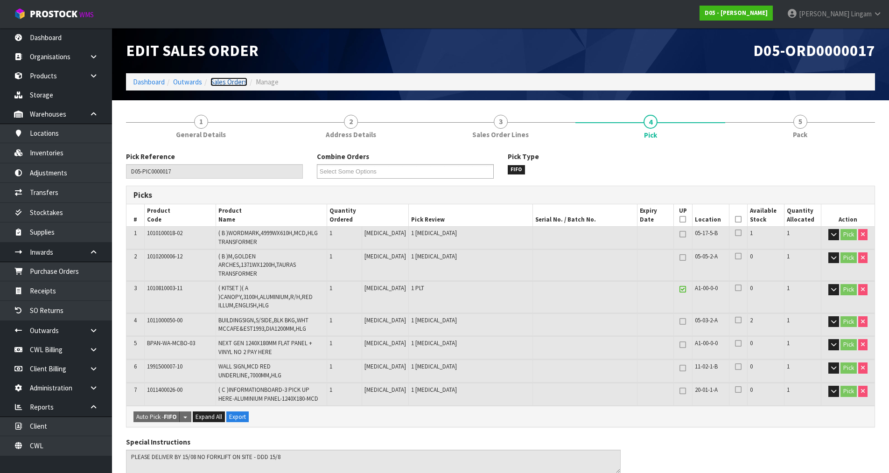
click at [224, 78] on link "Sales Orders" at bounding box center [229, 82] width 37 height 9
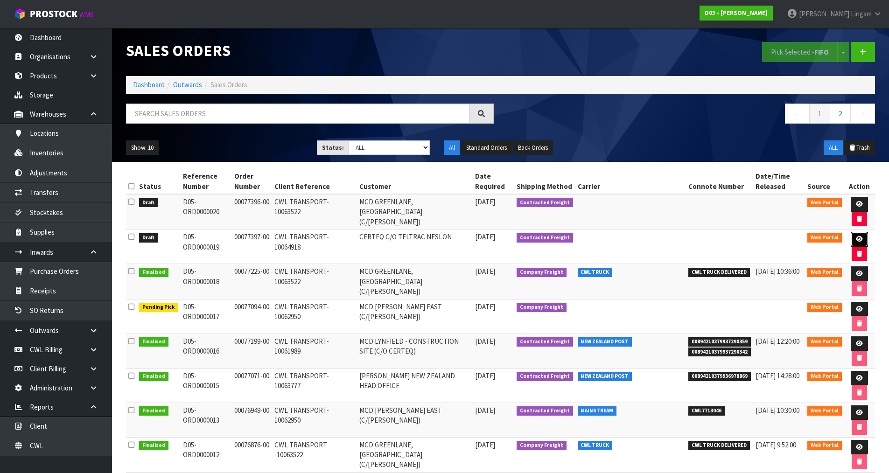
click at [854, 237] on link at bounding box center [859, 239] width 17 height 15
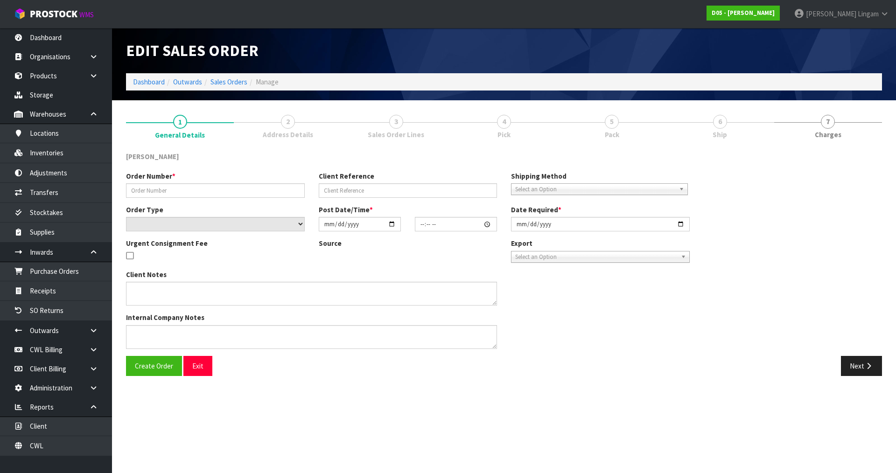
type input "00077397-00"
type input "CWL TRANSPORT-10064918"
select select "number:0"
type input "[DATE]"
type input "17:57:00.000"
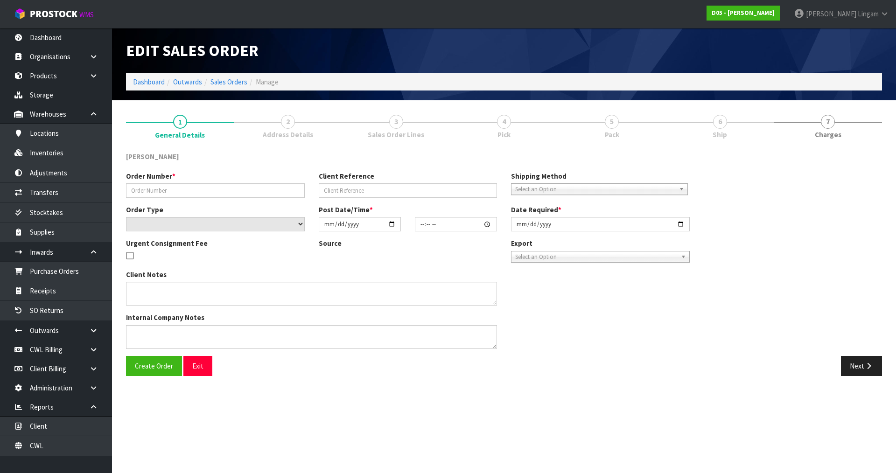
type input "[DATE]"
type textarea "PLEASE SHIP TO SITE ASAP"
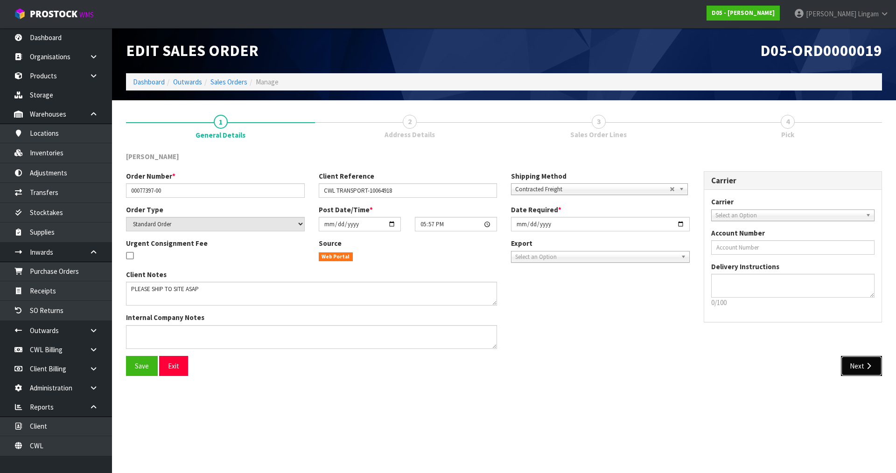
click at [866, 367] on icon "button" at bounding box center [869, 366] width 9 height 7
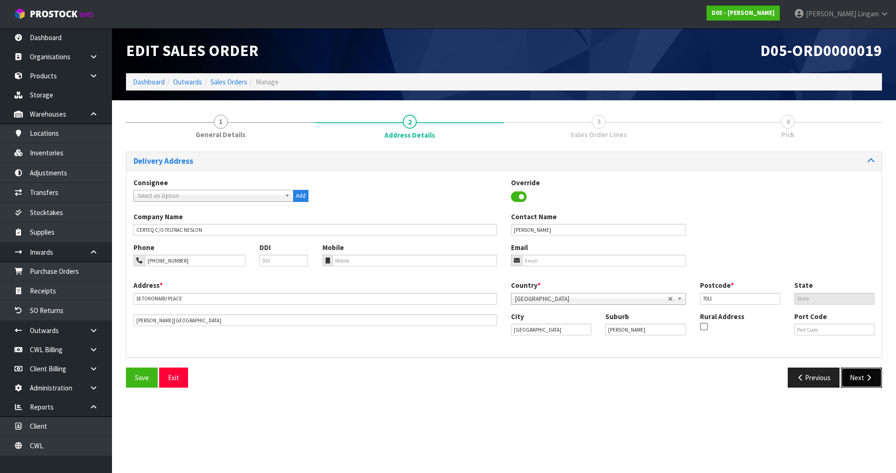
click at [858, 378] on button "Next" at bounding box center [861, 378] width 41 height 20
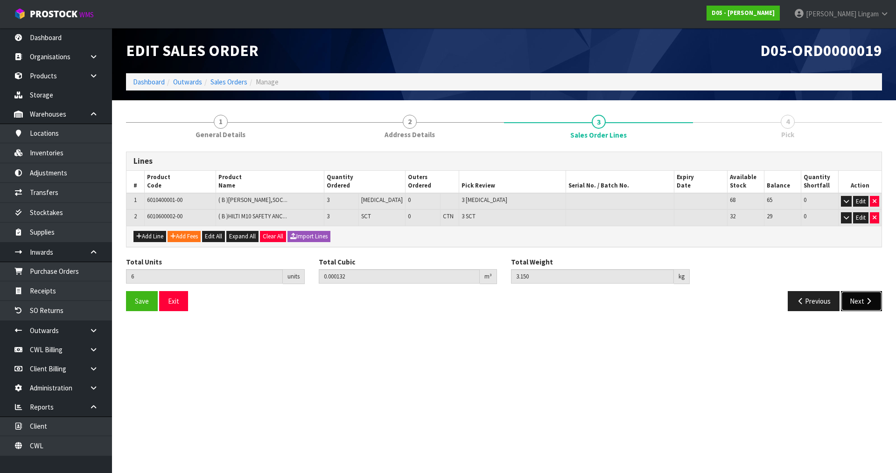
click at [854, 306] on button "Next" at bounding box center [861, 301] width 41 height 20
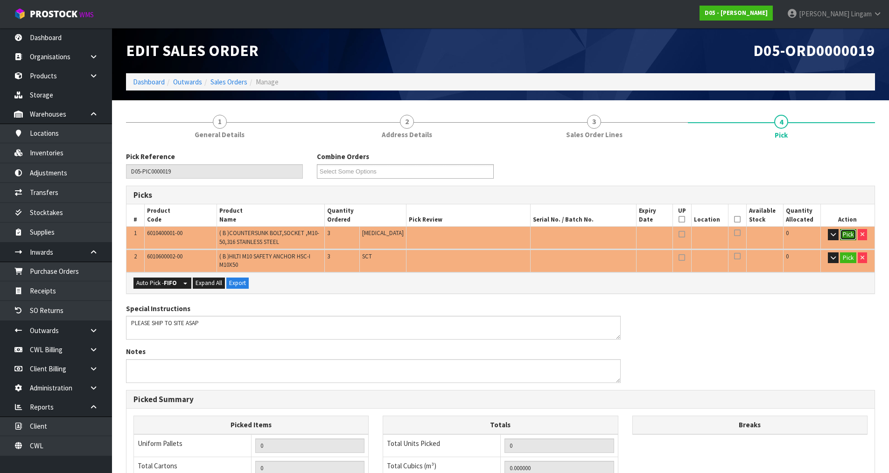
click at [844, 234] on button "Pick" at bounding box center [848, 234] width 16 height 11
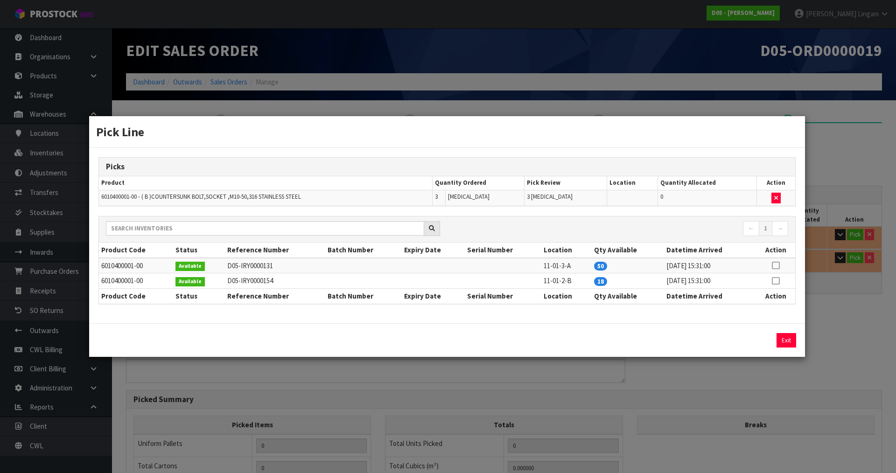
click at [775, 281] on icon at bounding box center [775, 281] width 7 height 0
click at [764, 341] on button "Assign Pick" at bounding box center [755, 340] width 38 height 14
type input "Piece x 3"
type input "3"
type input "0.00006"
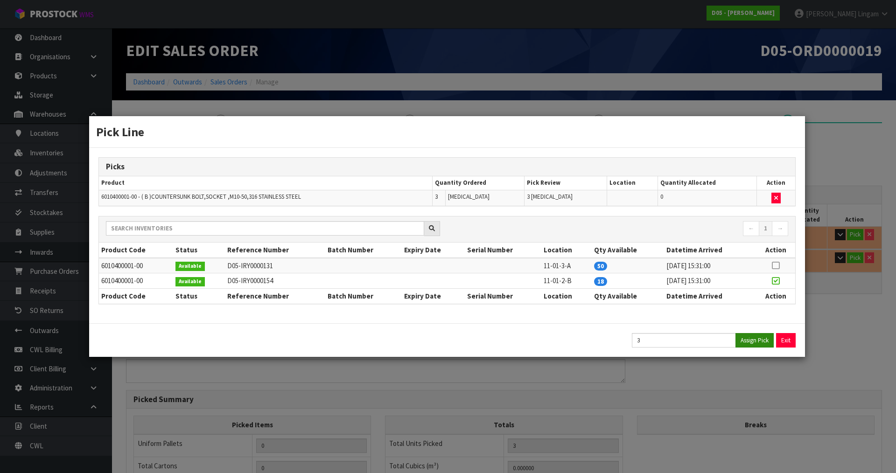
type input "3"
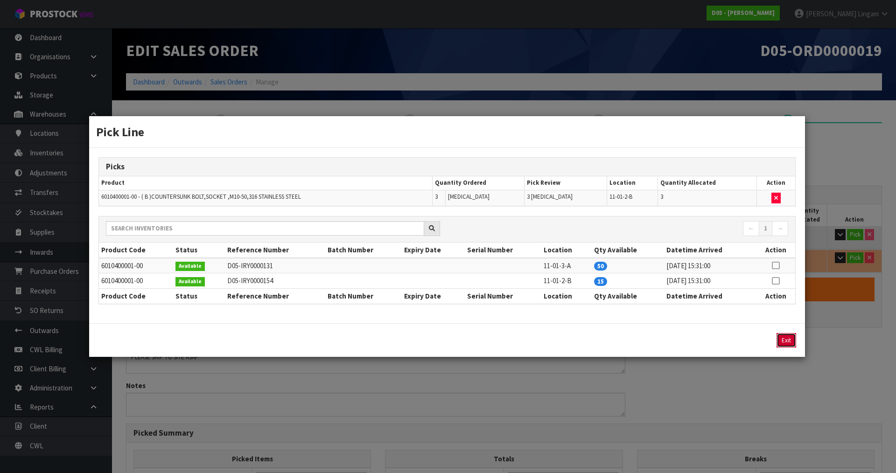
click at [783, 338] on button "Exit" at bounding box center [787, 340] width 20 height 14
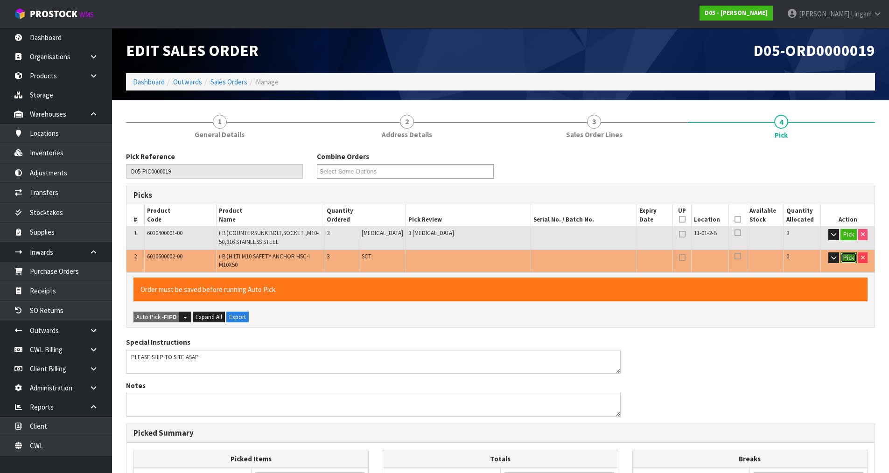
click at [843, 257] on button "Pick" at bounding box center [849, 258] width 16 height 11
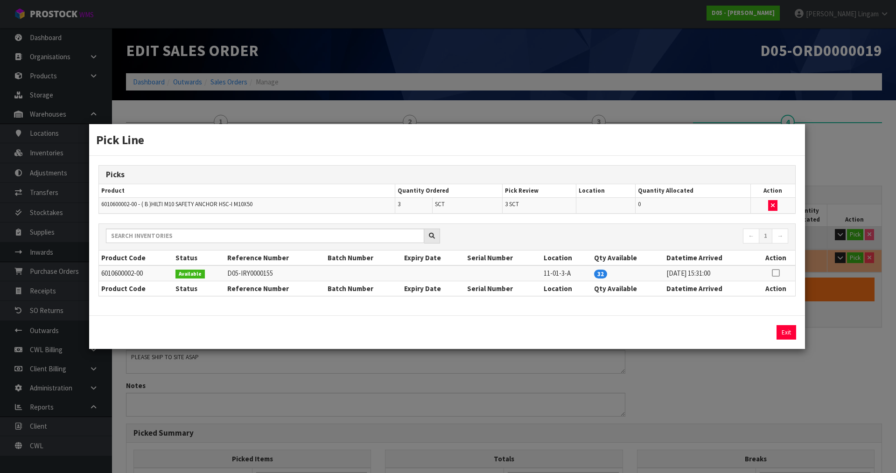
click at [780, 273] on icon at bounding box center [775, 273] width 7 height 0
click at [745, 331] on button "Assign Pick" at bounding box center [755, 332] width 38 height 14
type input "Sub-carton x 3"
type input "6"
type input "0.000132"
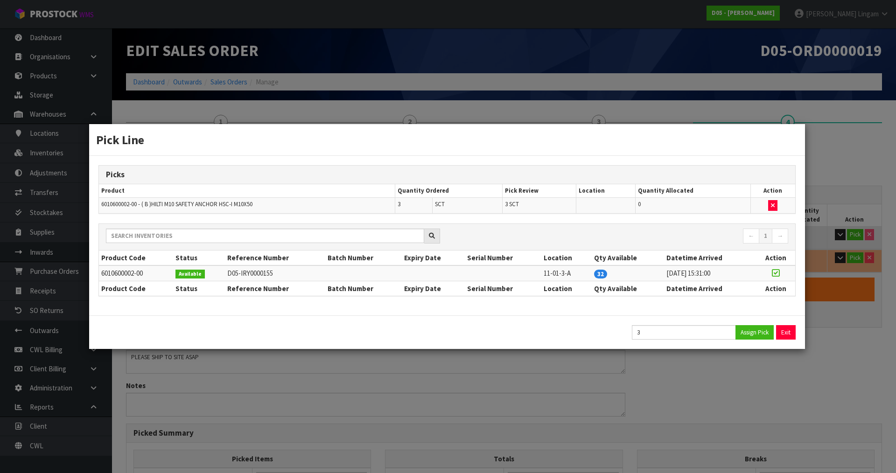
type input "3.15"
click at [783, 330] on button "Exit" at bounding box center [787, 332] width 20 height 14
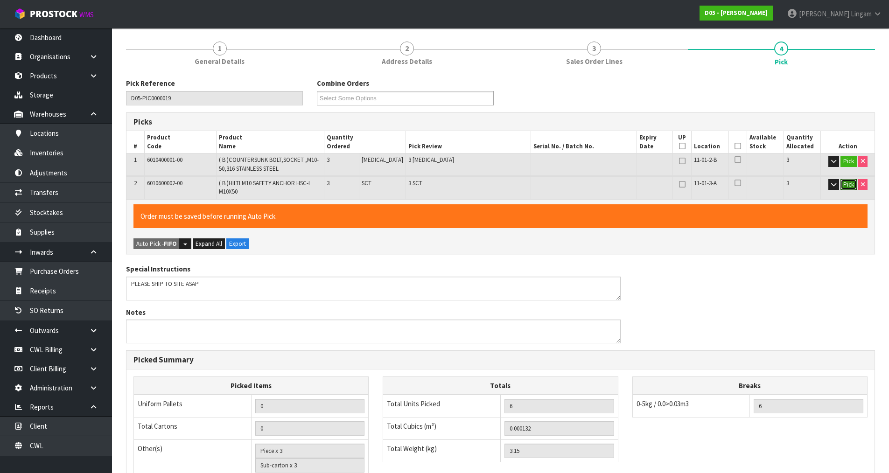
scroll to position [223, 0]
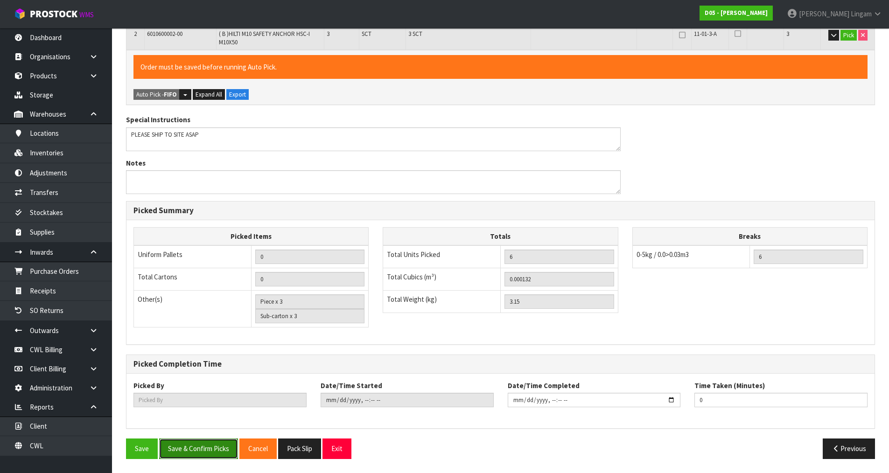
click at [212, 449] on button "Save & Confirm Picks" at bounding box center [198, 449] width 79 height 20
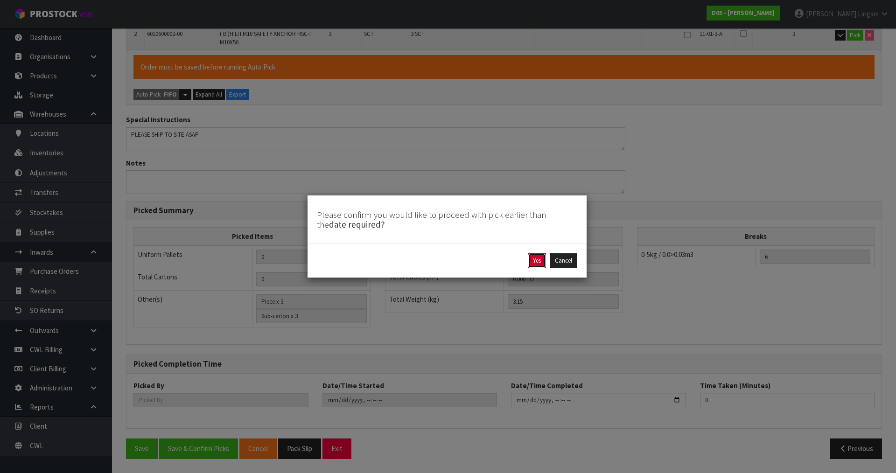
click at [536, 262] on button "Yes" at bounding box center [537, 261] width 18 height 15
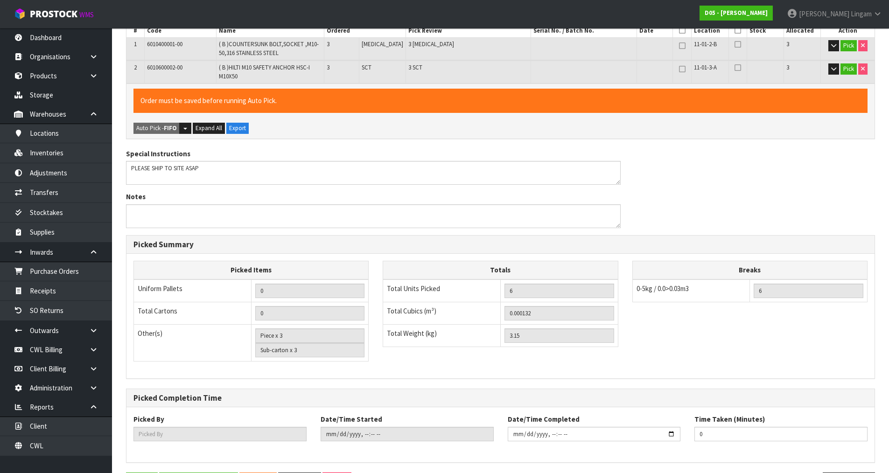
scroll to position [0, 0]
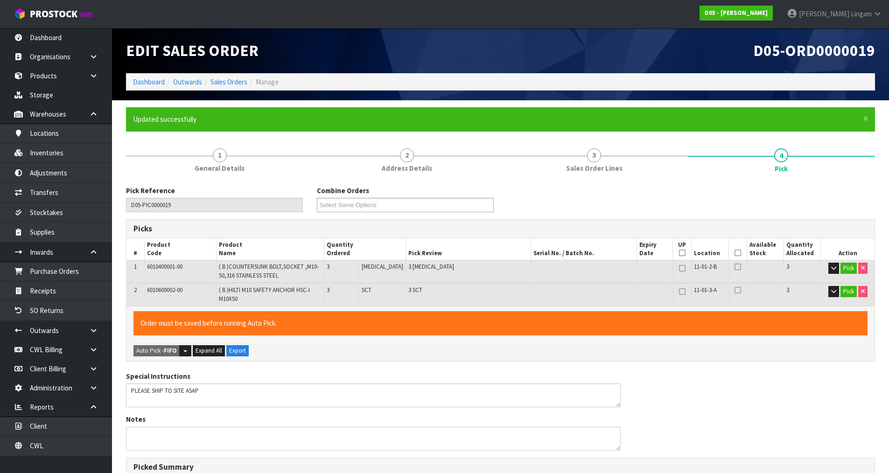
type input "[PERSON_NAME]"
type input "2025-08-13T19:24:53"
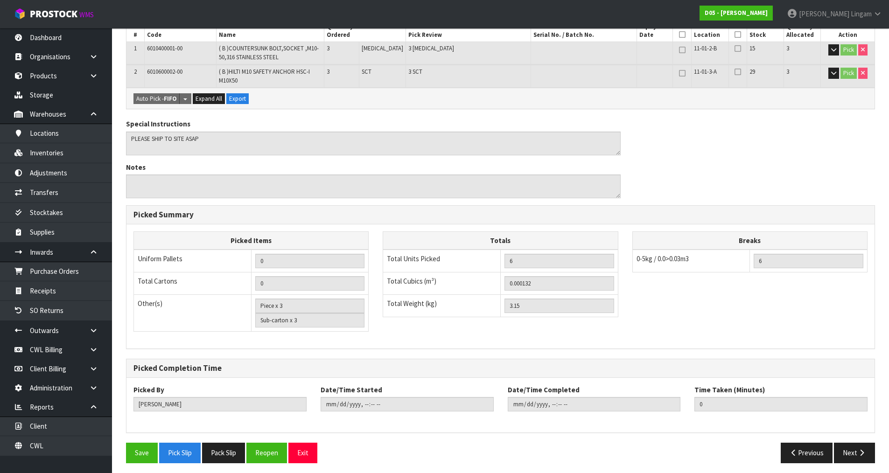
scroll to position [223, 0]
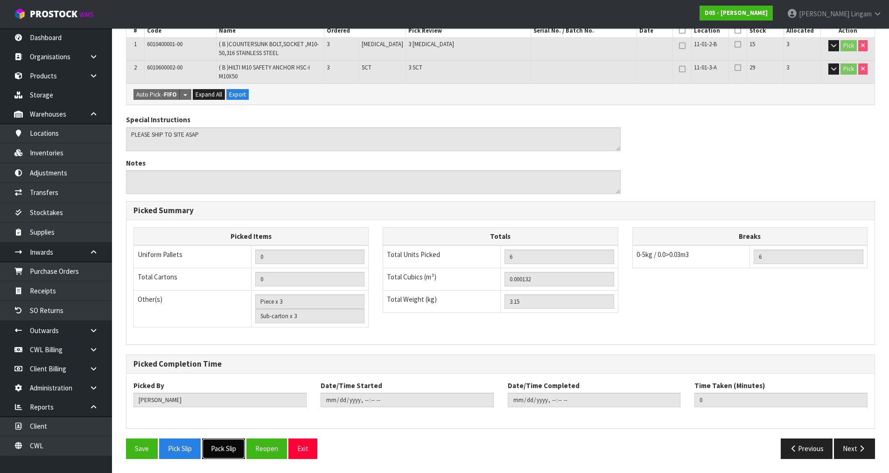
click at [224, 454] on button "Pack Slip" at bounding box center [223, 449] width 43 height 20
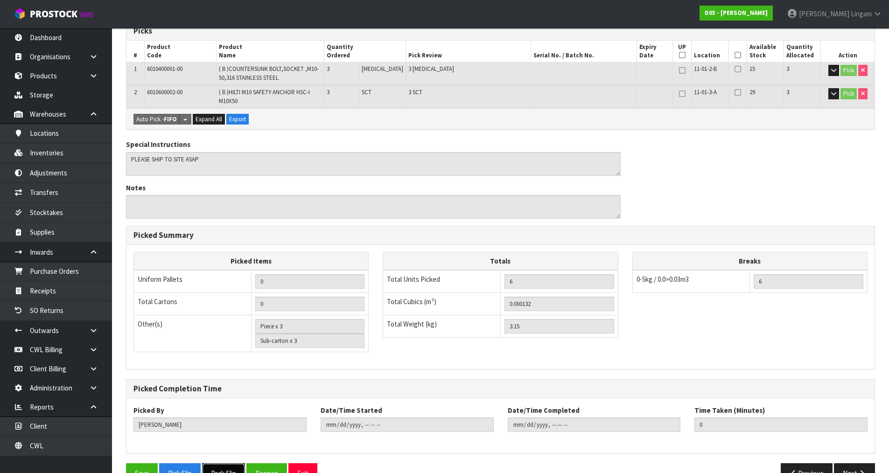
scroll to position [36, 0]
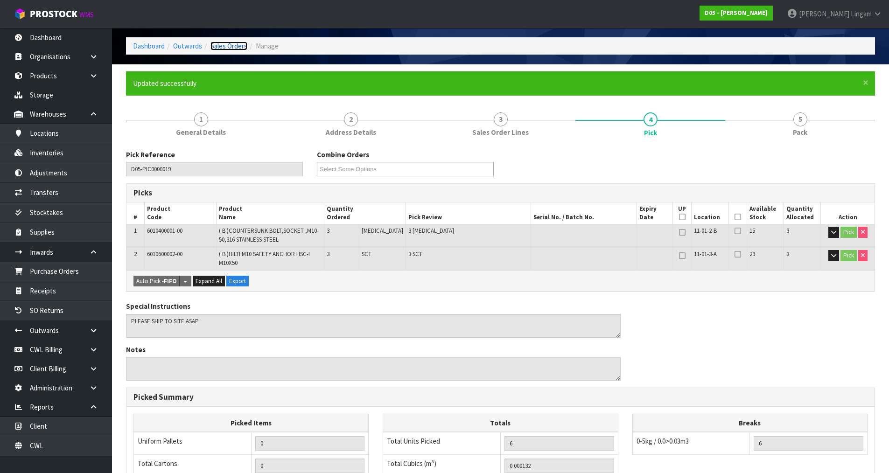
click at [240, 46] on link "Sales Orders" at bounding box center [229, 46] width 37 height 9
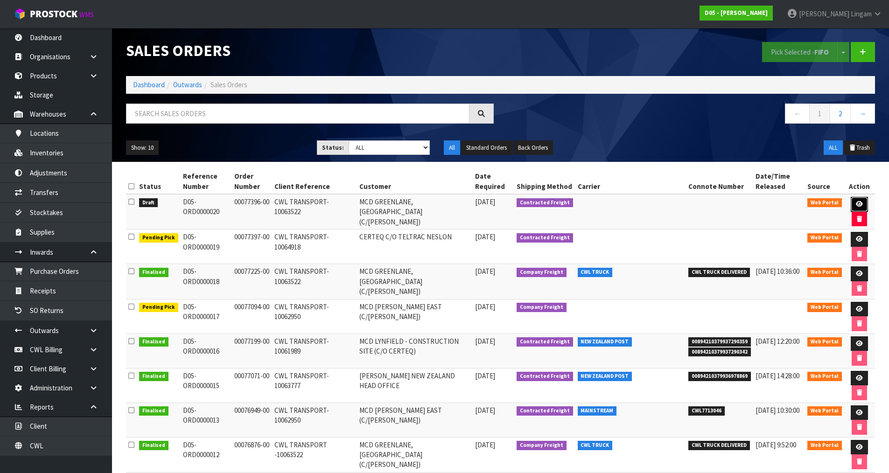
click at [857, 204] on icon at bounding box center [859, 204] width 7 height 6
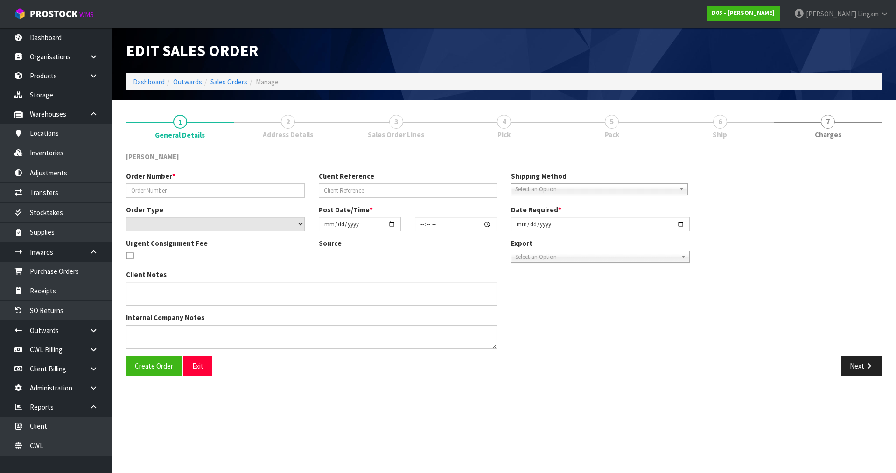
type input "00077396-00"
type input "CWL TRANSPORT-10063522"
select select "number:0"
type input "[DATE]"
type input "22:01:00.000"
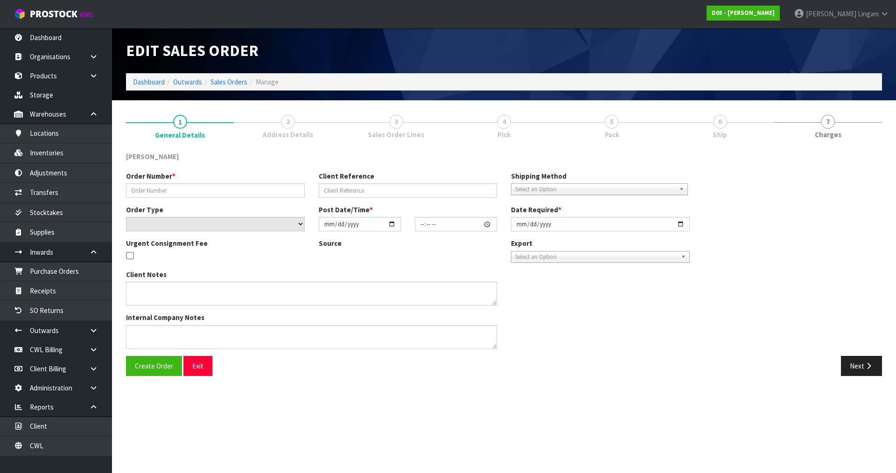
type input "[DATE]"
type textarea "PLEASE DELIVER TO RODIER 15/08"
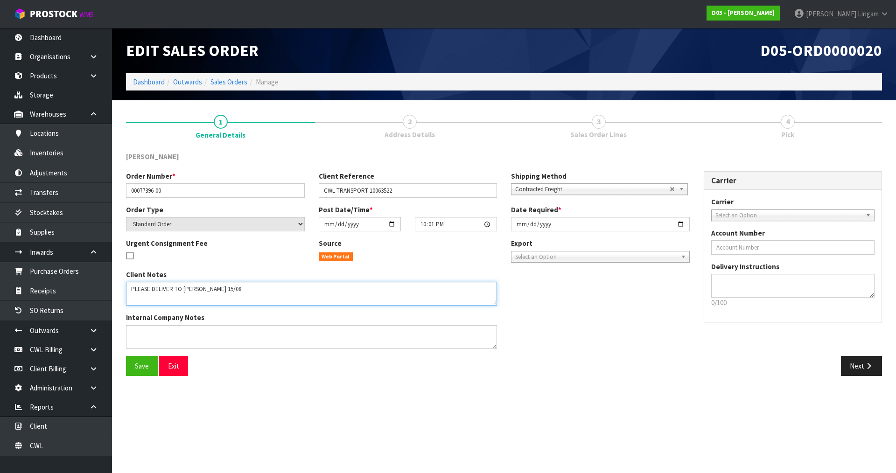
drag, startPoint x: 226, startPoint y: 292, endPoint x: 127, endPoint y: 298, distance: 98.2
click at [127, 298] on textarea at bounding box center [311, 294] width 371 height 24
click at [768, 291] on textarea at bounding box center [794, 286] width 164 height 24
paste textarea "PLEASE DELIVER TO RODIER 15/08"
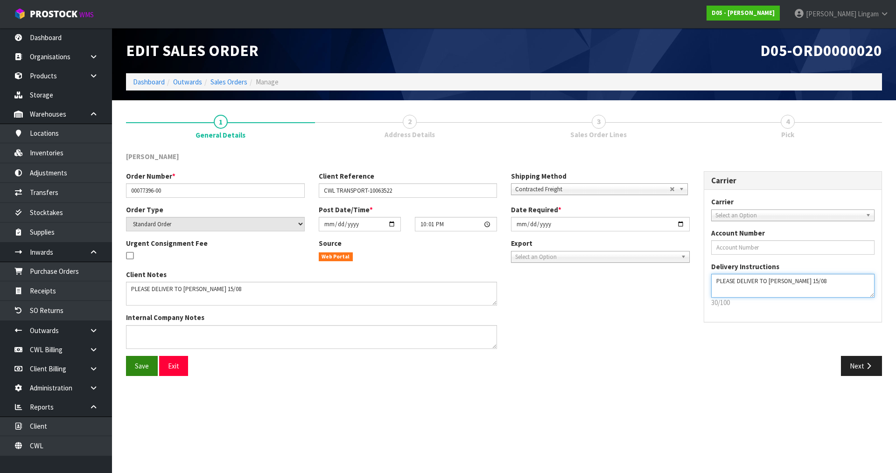
type textarea "PLEASE DELIVER TO RODIER 15/08"
click at [148, 369] on span "Save" at bounding box center [142, 366] width 14 height 9
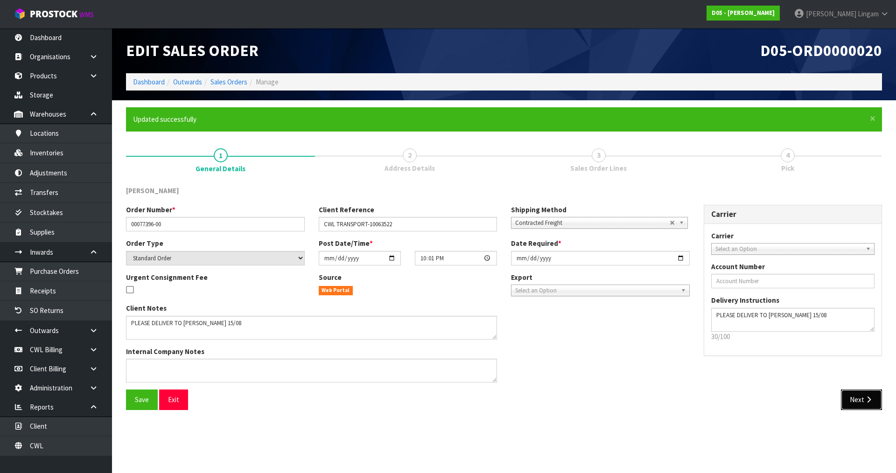
click at [864, 396] on button "Next" at bounding box center [861, 400] width 41 height 20
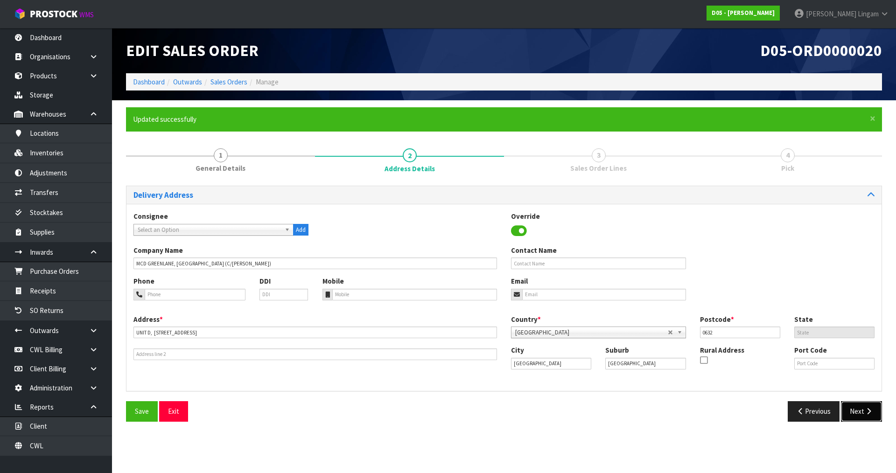
click at [857, 409] on button "Next" at bounding box center [861, 412] width 41 height 20
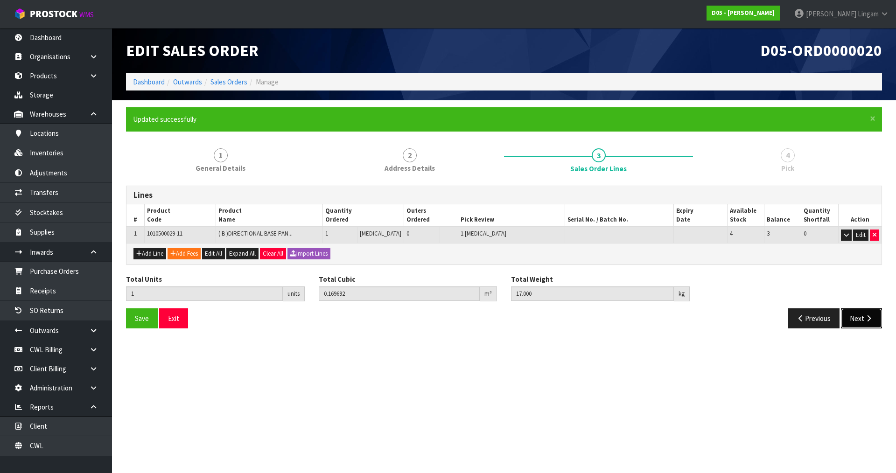
click at [852, 316] on button "Next" at bounding box center [861, 319] width 41 height 20
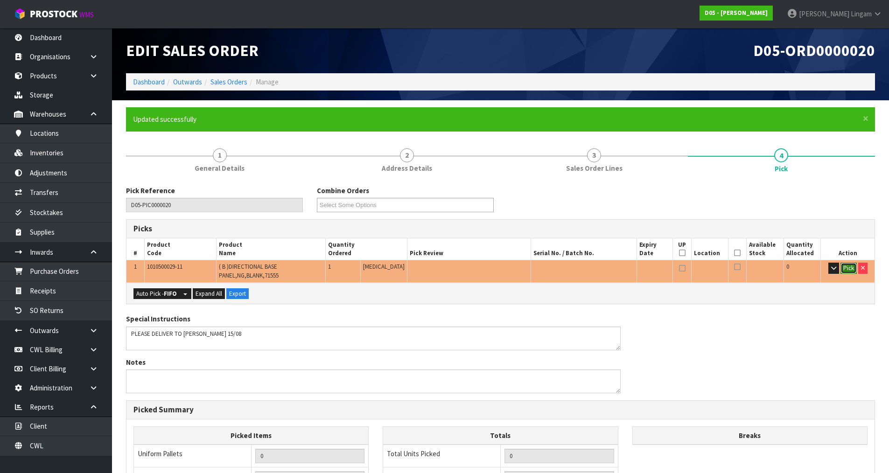
click at [846, 269] on button "Pick" at bounding box center [849, 268] width 16 height 11
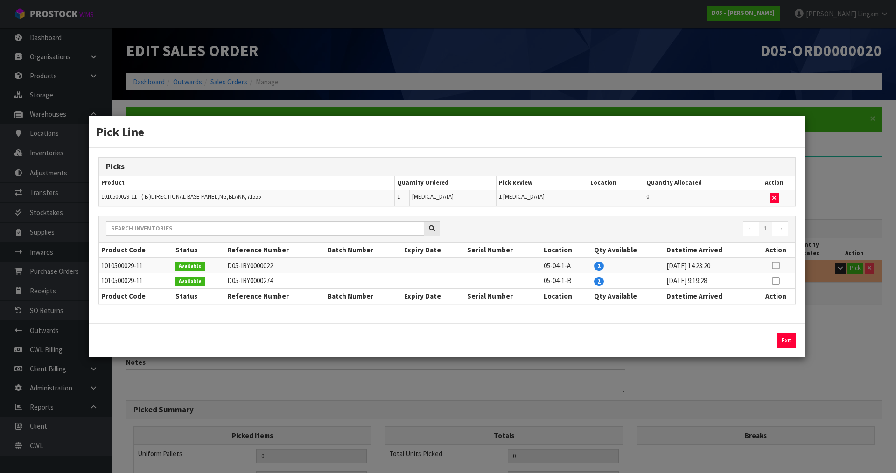
click at [778, 266] on icon at bounding box center [775, 266] width 7 height 0
click at [760, 342] on button "Assign Pick" at bounding box center [755, 340] width 38 height 14
type input "Piece x 1"
type input "1"
type input "0.169692"
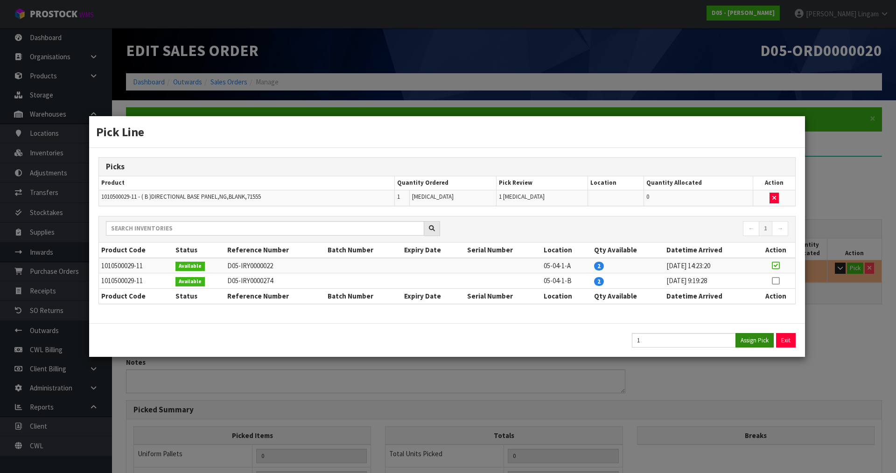
type input "17"
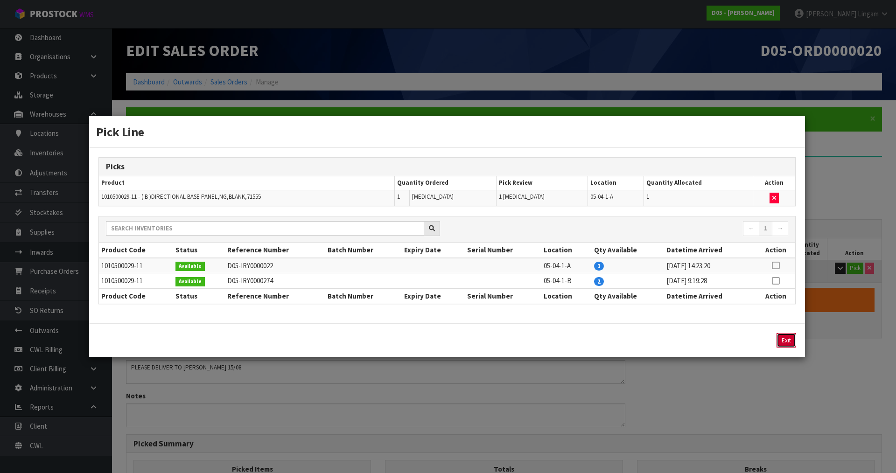
click at [783, 339] on button "Exit" at bounding box center [787, 340] width 20 height 14
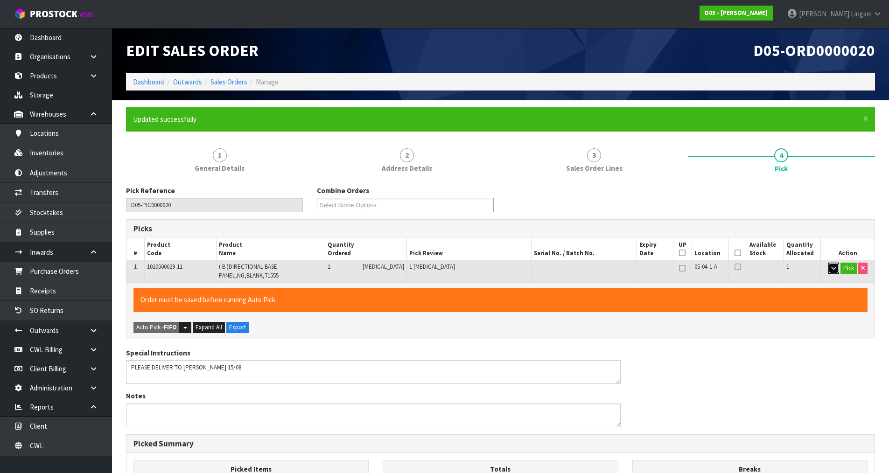
click at [832, 270] on icon "button" at bounding box center [834, 268] width 5 height 6
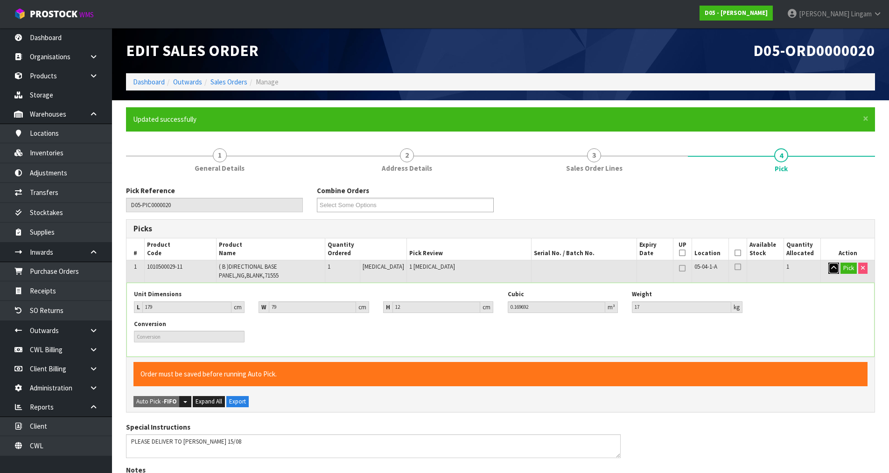
click at [832, 270] on icon "button" at bounding box center [834, 268] width 5 height 6
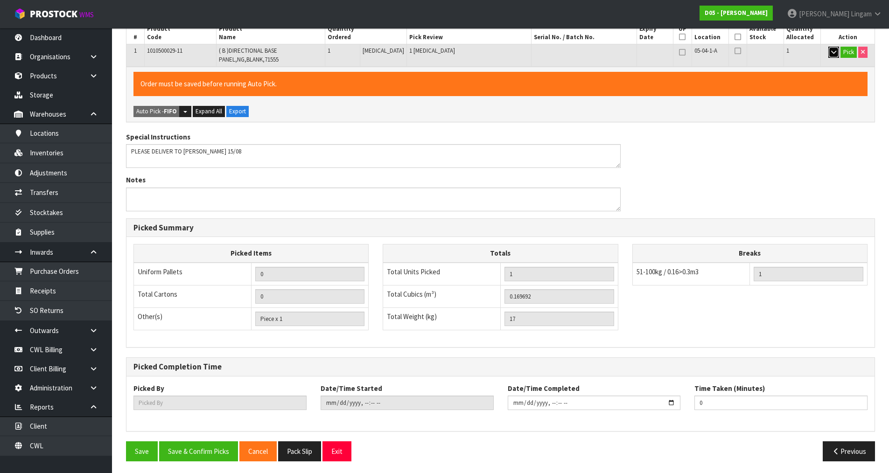
scroll to position [219, 0]
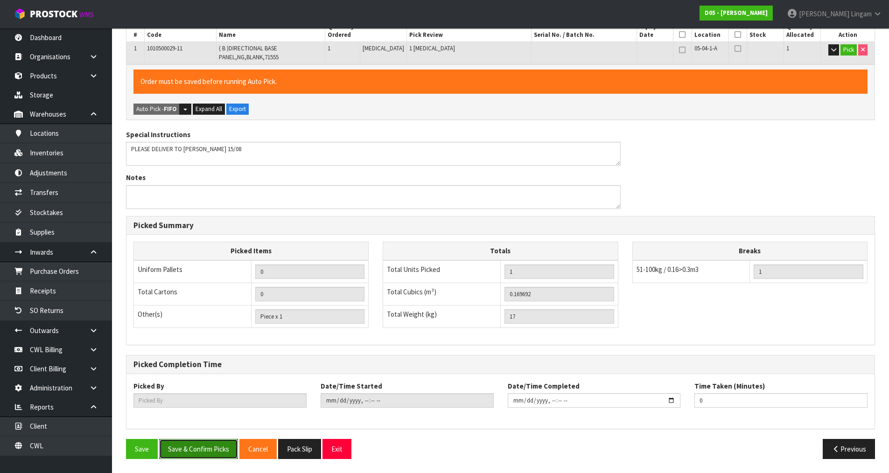
click at [196, 450] on button "Save & Confirm Picks" at bounding box center [198, 449] width 79 height 20
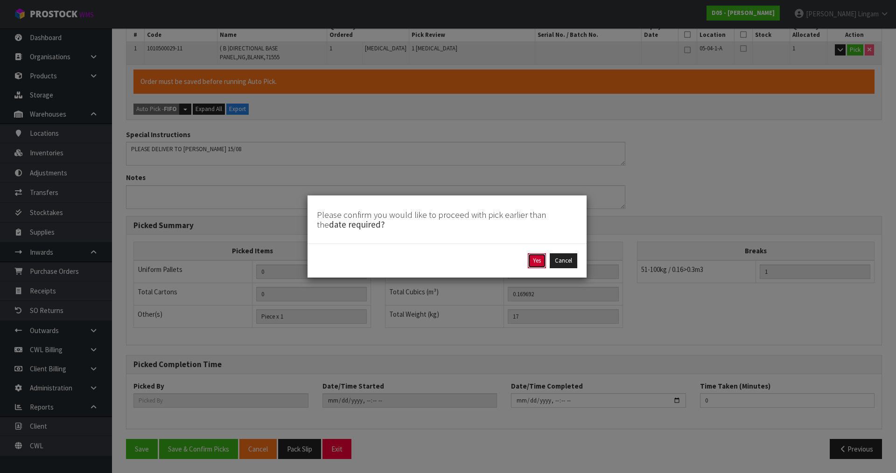
click at [534, 260] on button "Yes" at bounding box center [537, 261] width 18 height 15
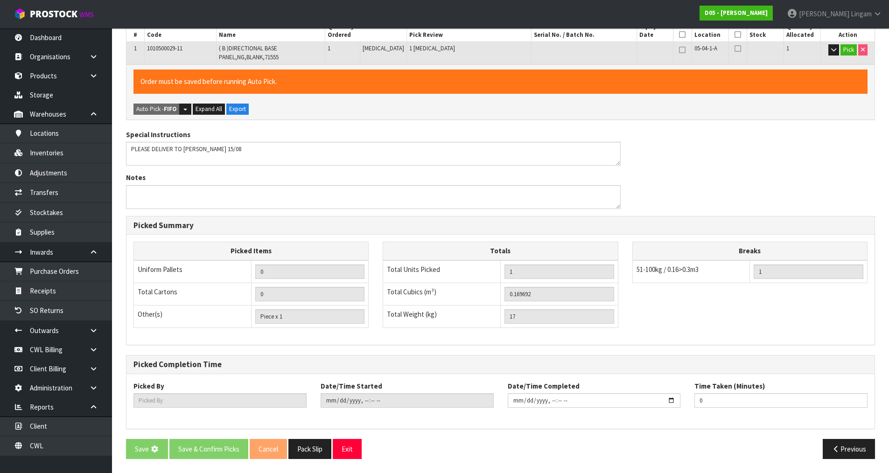
scroll to position [0, 0]
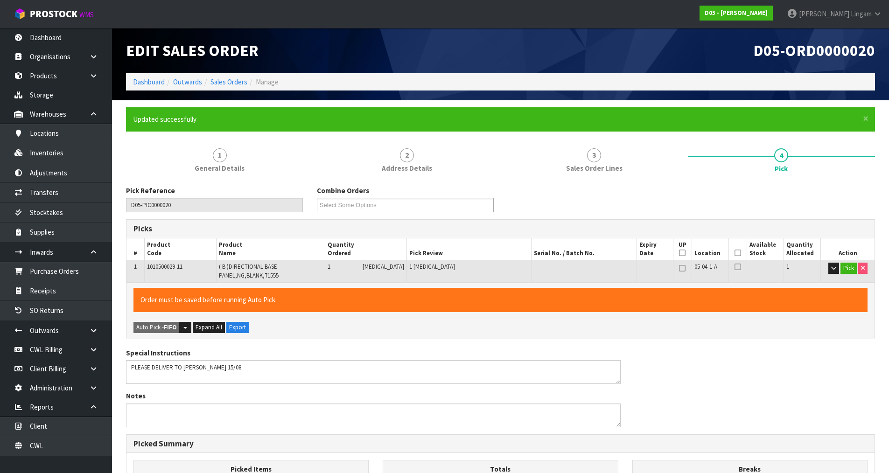
type input "[PERSON_NAME]"
type input "2025-08-13T19:26:14"
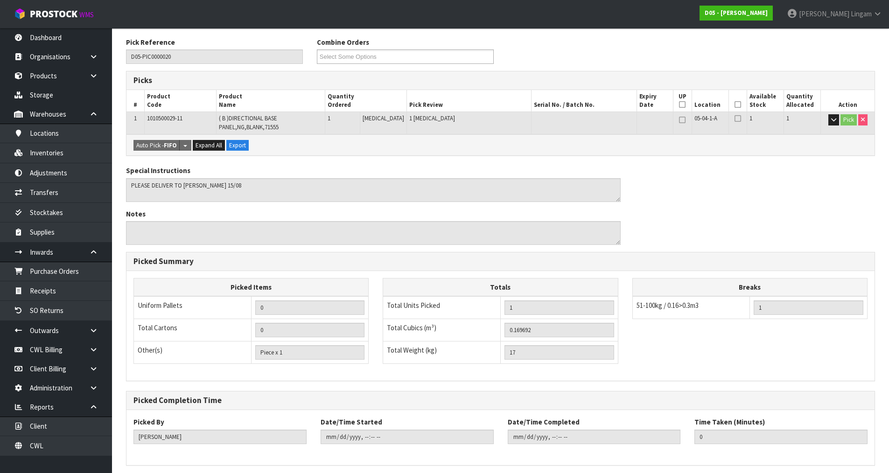
scroll to position [185, 0]
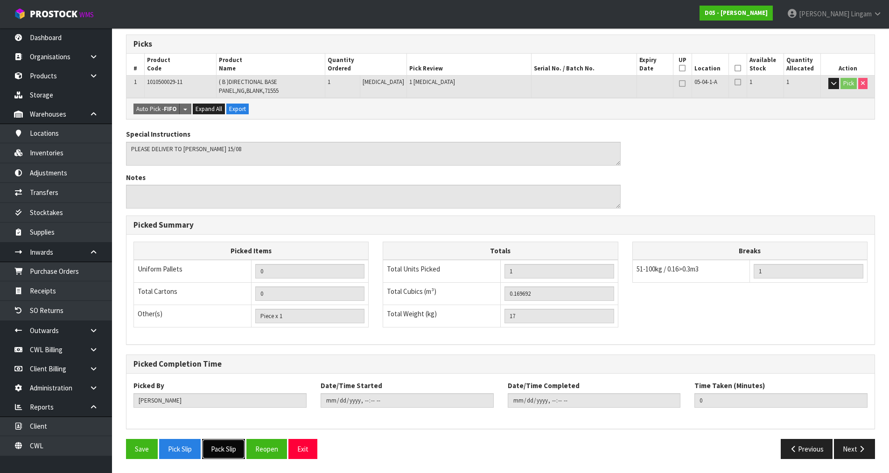
click at [222, 450] on button "Pack Slip" at bounding box center [223, 449] width 43 height 20
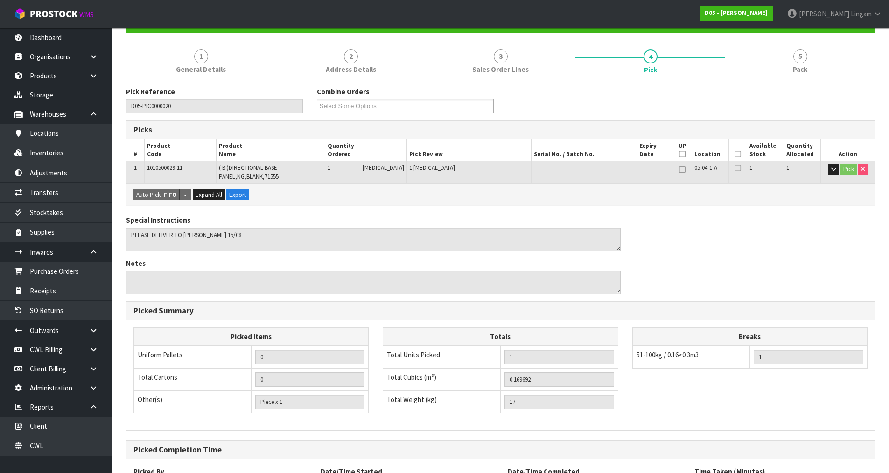
scroll to position [0, 0]
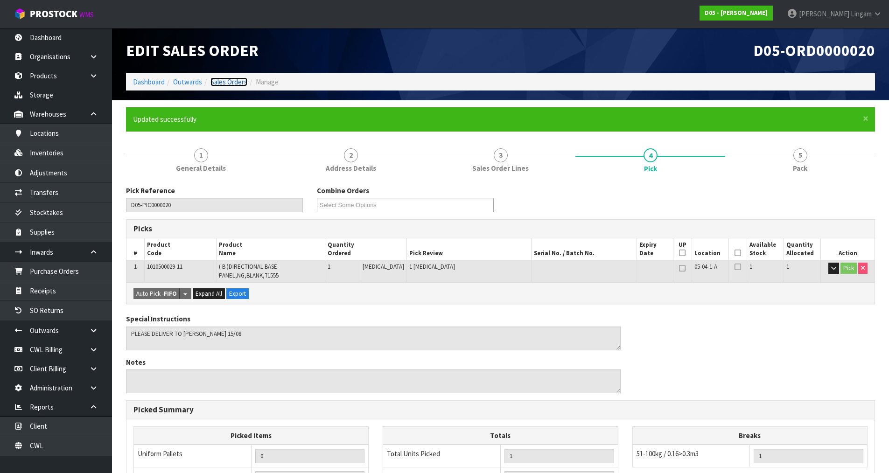
click at [230, 82] on link "Sales Orders" at bounding box center [229, 82] width 37 height 9
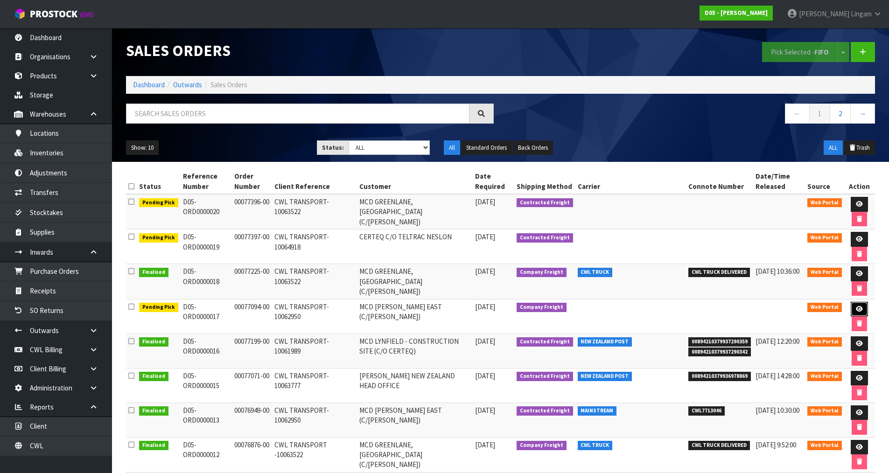
click at [859, 307] on icon at bounding box center [859, 309] width 7 height 6
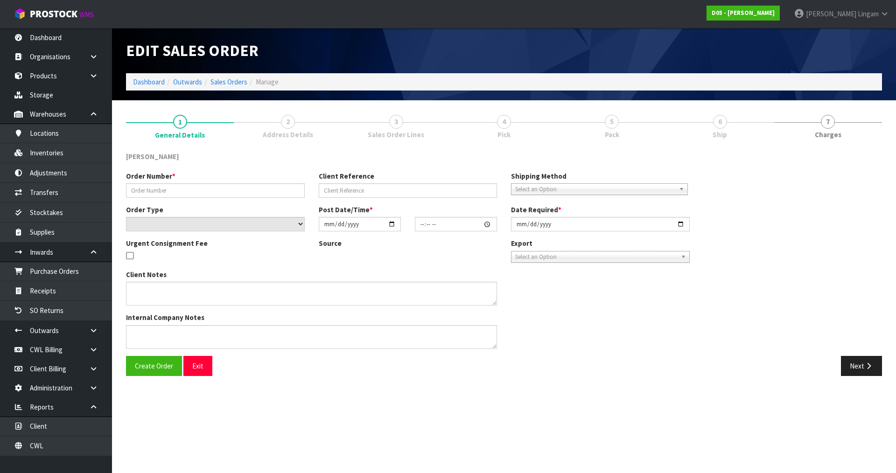
type input "00077094-00"
type input "CWL TRANSPORT-10062950"
select select "number:0"
type input "2025-08-08"
type input "12:28:00.000"
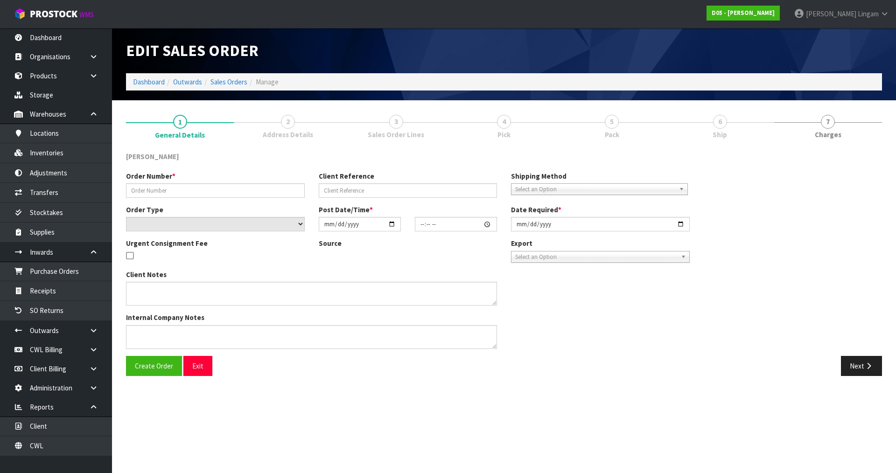
type input "2025-08-15"
type textarea "PLEASE DELIVER BY 15/08 NO FORKLIFT ON SITE - DDD 15/8"
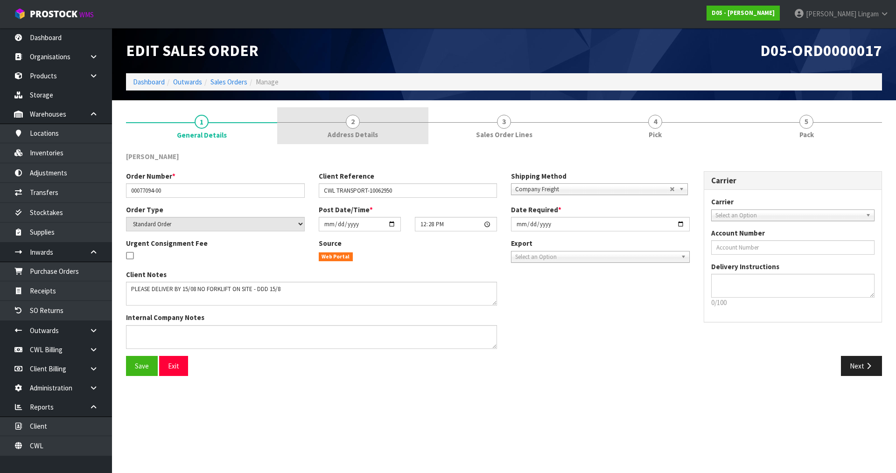
click at [381, 138] on link "2 Address Details" at bounding box center [352, 125] width 151 height 37
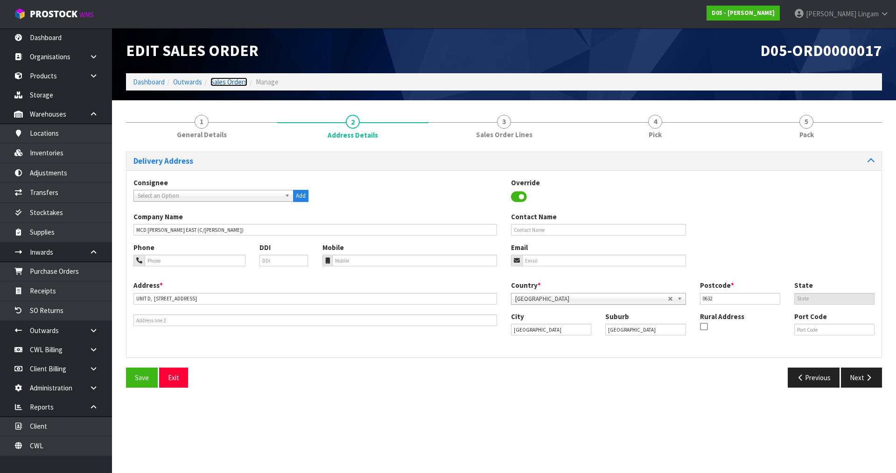
click at [244, 84] on link "Sales Orders" at bounding box center [229, 82] width 37 height 9
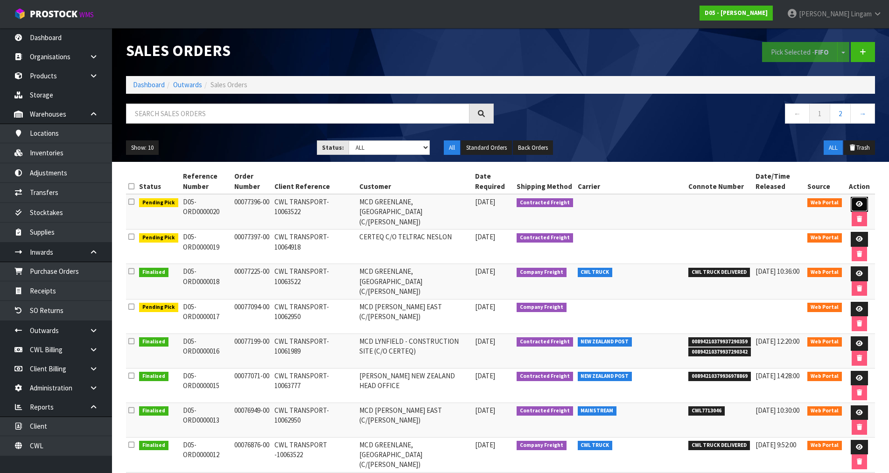
click at [852, 199] on link at bounding box center [859, 204] width 17 height 15
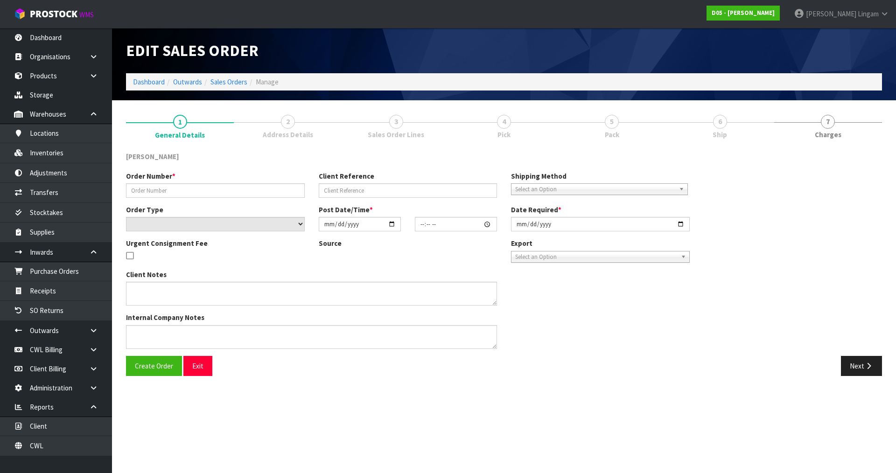
type input "00077396-00"
type input "CWL TRANSPORT-10063522"
select select "number:0"
type input "[DATE]"
type input "22:01:00.000"
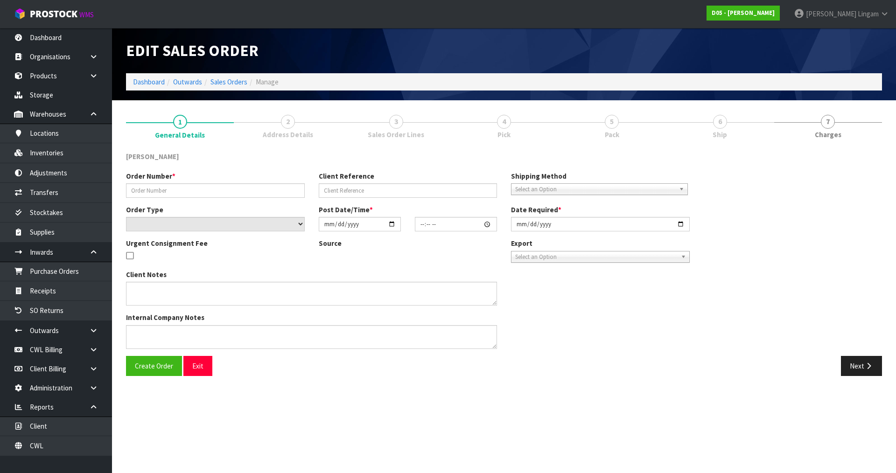
type input "[DATE]"
type textarea "PLEASE DELIVER TO RODIER 15/08"
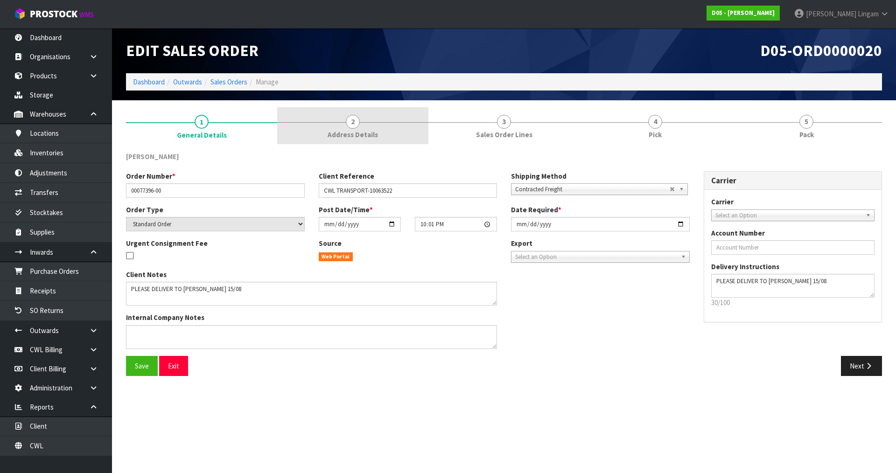
click at [352, 132] on span "Address Details" at bounding box center [353, 135] width 50 height 10
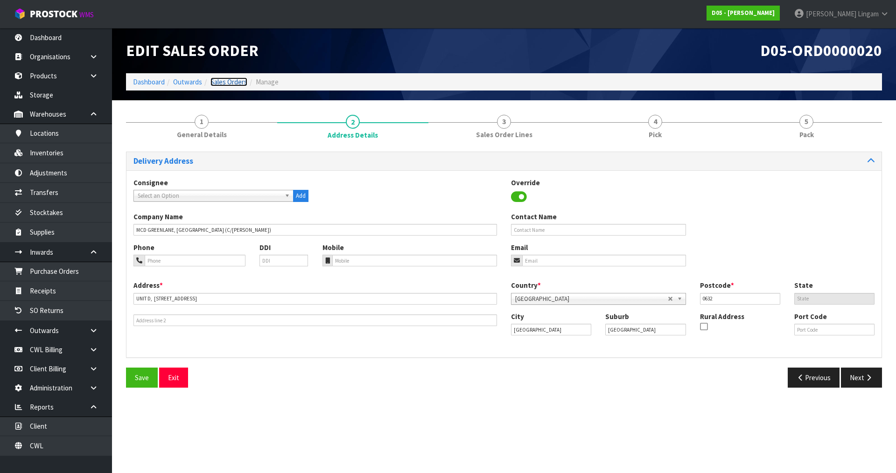
click at [232, 83] on link "Sales Orders" at bounding box center [229, 82] width 37 height 9
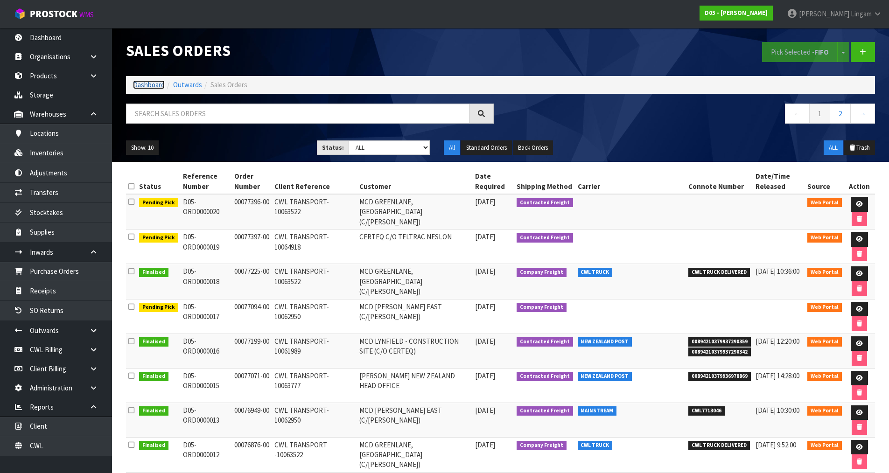
click at [141, 87] on link "Dashboard" at bounding box center [149, 84] width 32 height 9
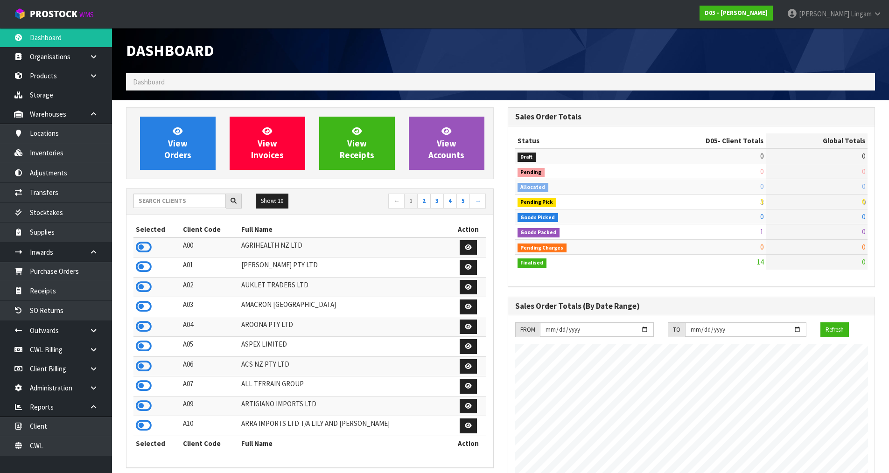
scroll to position [757, 381]
click at [184, 201] on input "text" at bounding box center [180, 201] width 92 height 14
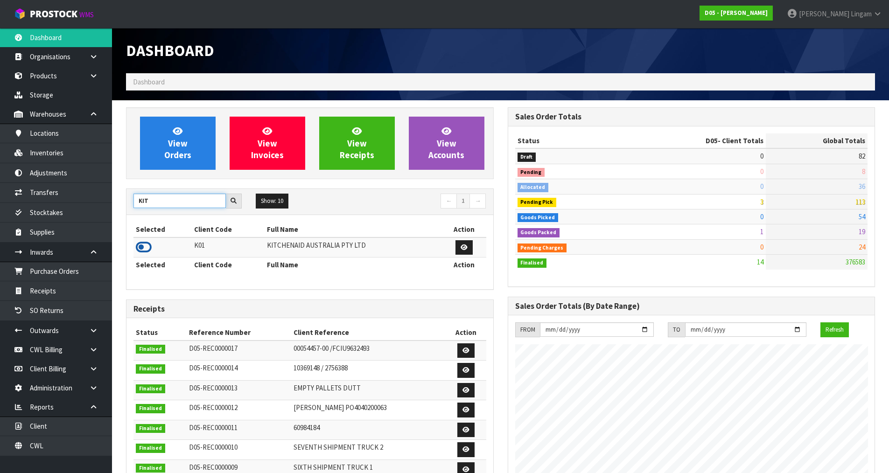
type input "KIT"
click at [137, 250] on icon at bounding box center [144, 247] width 16 height 14
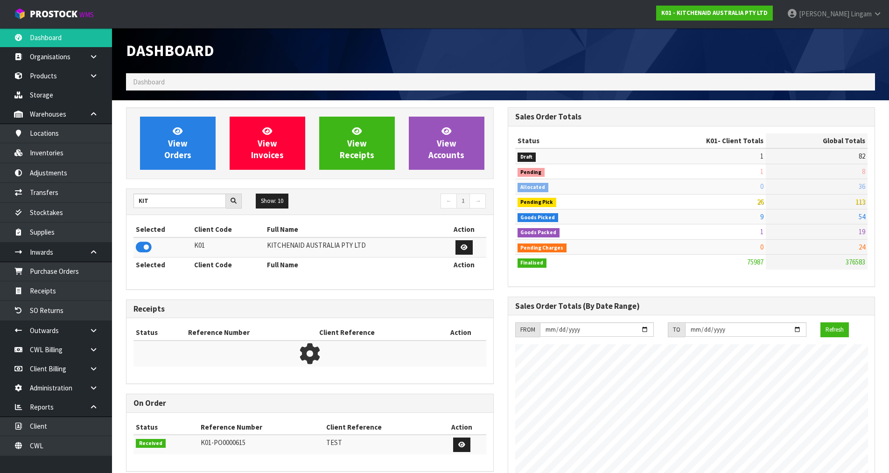
scroll to position [707, 381]
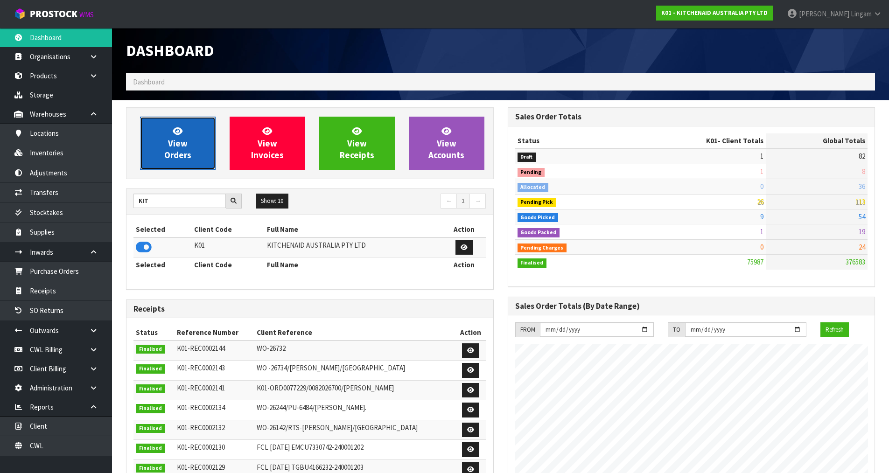
click at [193, 151] on link "View Orders" at bounding box center [178, 143] width 76 height 53
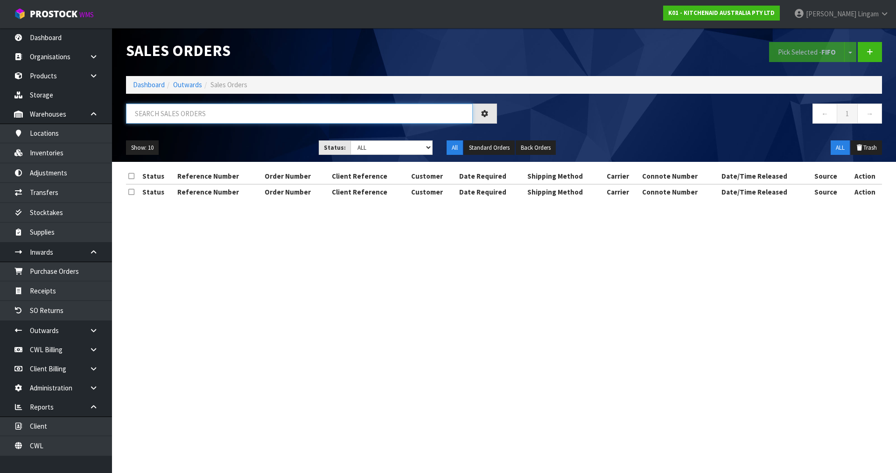
click at [248, 115] on input "text" at bounding box center [299, 114] width 347 height 20
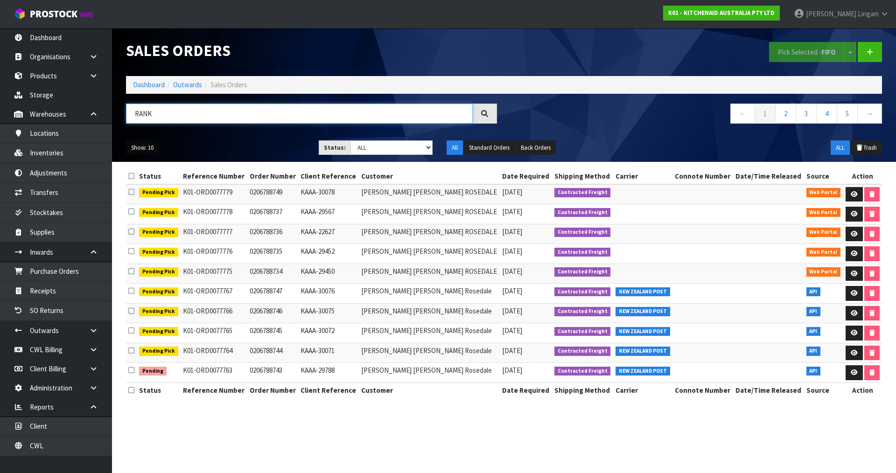
type input "RANK"
click at [153, 147] on button "Show: 10" at bounding box center [142, 148] width 33 height 15
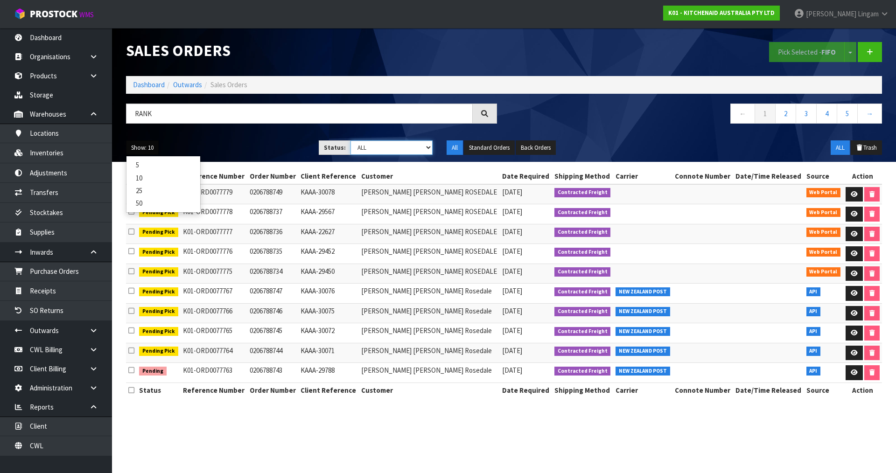
click at [369, 154] on select "Draft Pending Allocated Pending Pick Goods Picked Goods Packed Pending Charges …" at bounding box center [392, 148] width 83 height 14
click at [372, 153] on select "Draft Pending Allocated Pending Pick Goods Picked Goods Packed Pending Charges …" at bounding box center [392, 148] width 83 height 14
select select "string:3"
click at [351, 141] on select "Draft Pending Allocated Pending Pick Goods Picked Goods Packed Pending Charges …" at bounding box center [392, 148] width 83 height 14
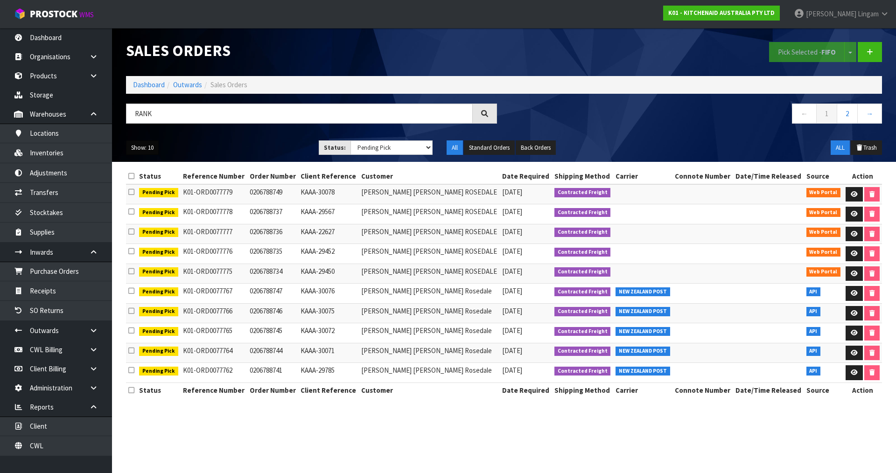
click at [142, 147] on button "Show: 10" at bounding box center [142, 148] width 33 height 15
click at [156, 193] on link "25" at bounding box center [164, 190] width 74 height 13
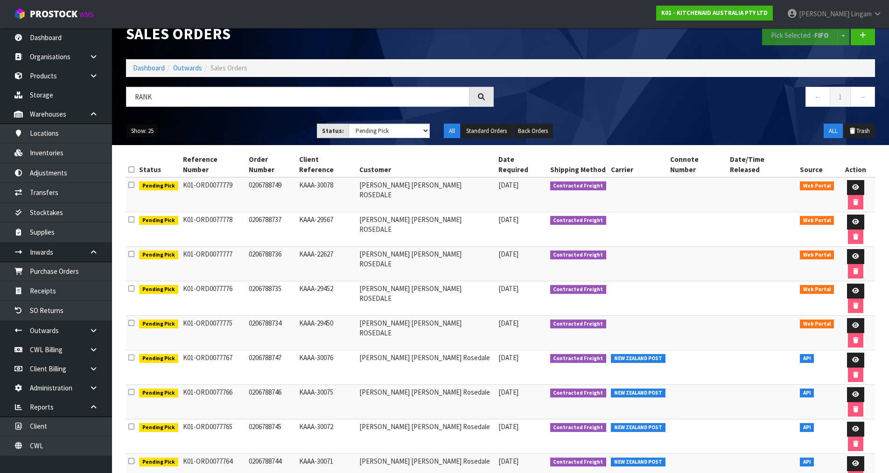
scroll to position [21, 0]
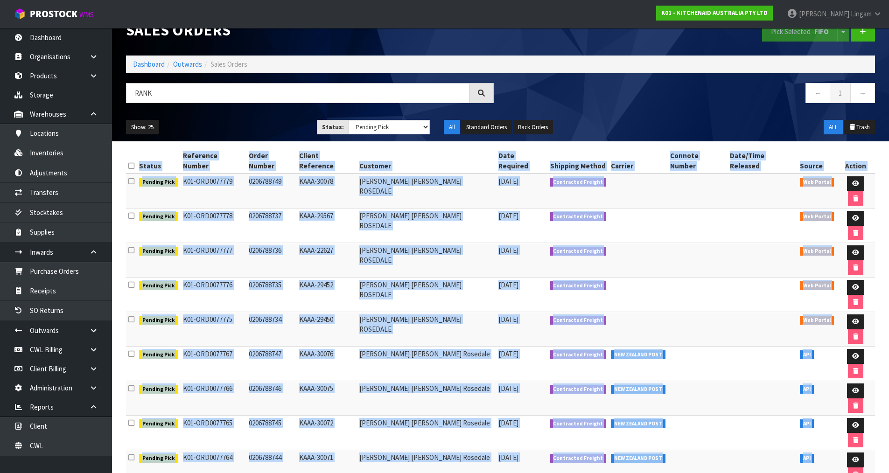
drag, startPoint x: 137, startPoint y: 155, endPoint x: 655, endPoint y: 439, distance: 590.5
click at [655, 439] on table "Status Reference Number Order Number Client Reference Customer Date Required Sh…" at bounding box center [500, 415] width 749 height 534
copy table "Status Reference Number Order Number Client Reference Customer Date Required Sh…"
click at [156, 63] on link "Dashboard" at bounding box center [149, 64] width 32 height 9
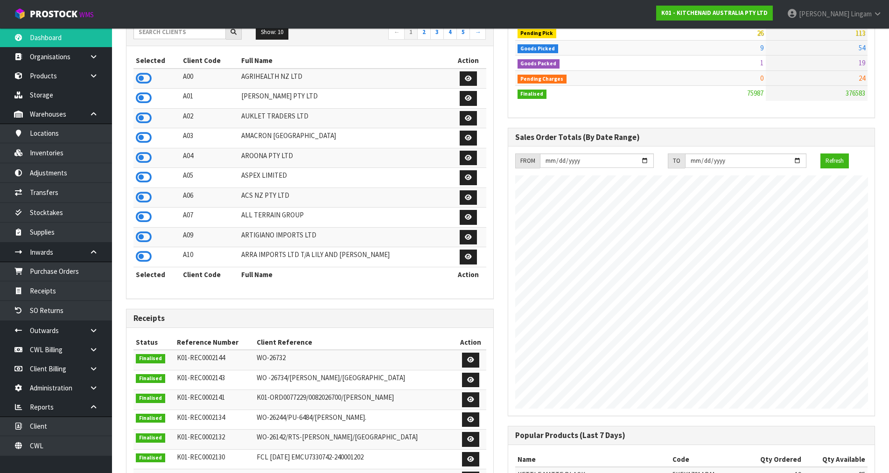
scroll to position [71, 0]
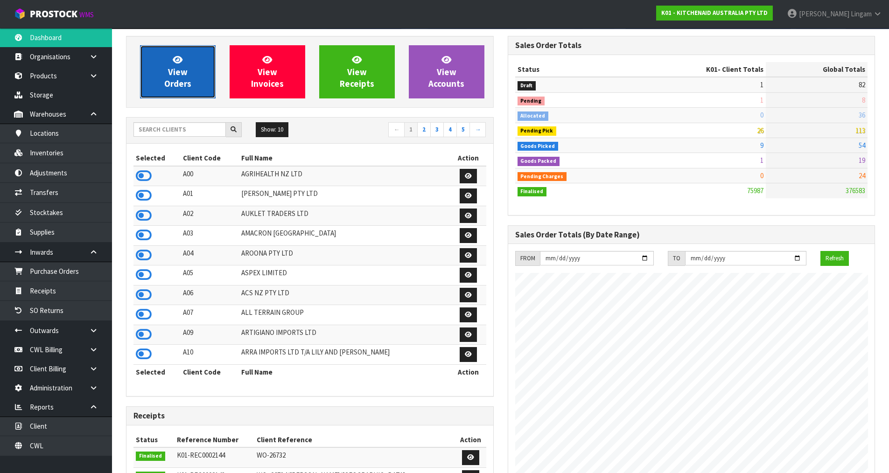
click at [172, 74] on span "View Orders" at bounding box center [177, 71] width 27 height 35
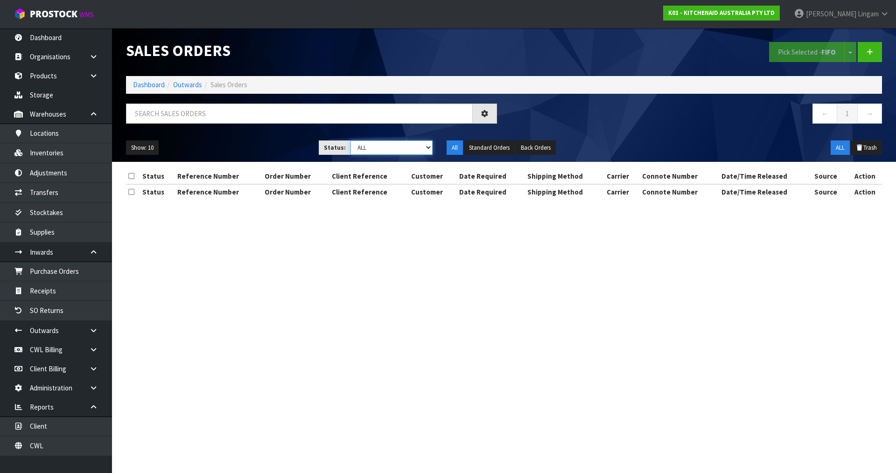
click at [415, 148] on select "Draft Pending Allocated Pending Pick Goods Picked Goods Packed Pending Charges …" at bounding box center [392, 148] width 83 height 14
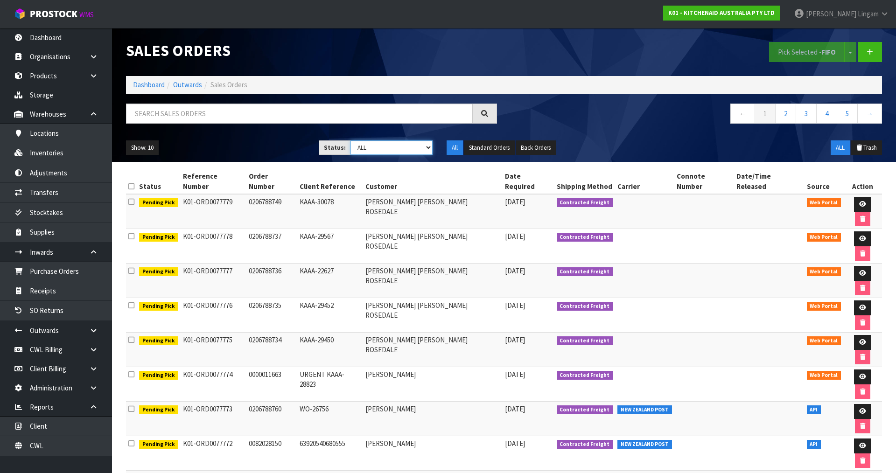
select select "string:1"
click at [351, 141] on select "Draft Pending Allocated Pending Pick Goods Picked Goods Packed Pending Charges …" at bounding box center [392, 148] width 83 height 14
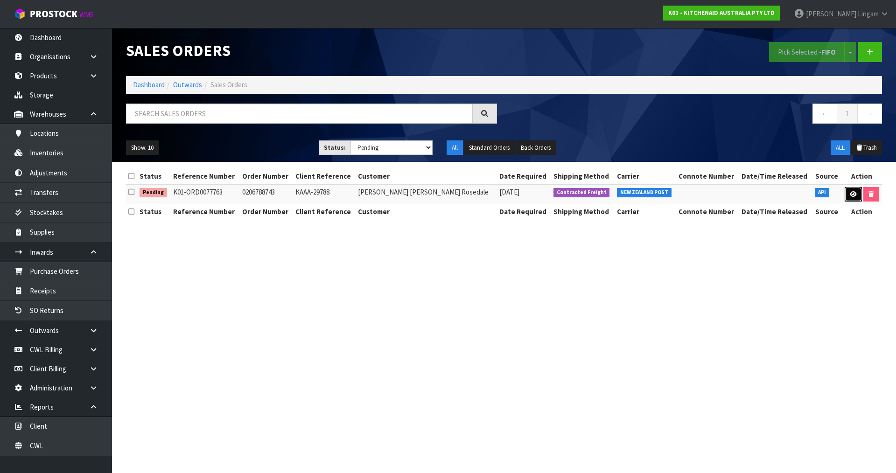
click at [846, 193] on link at bounding box center [853, 194] width 17 height 15
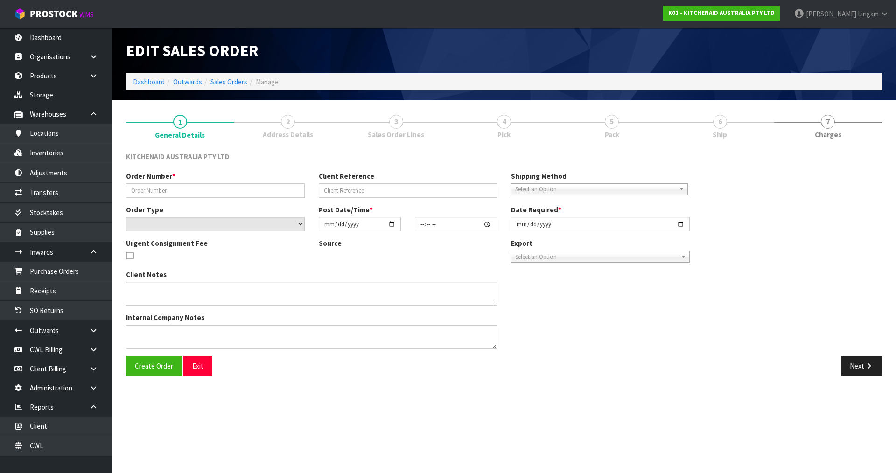
type input "0206788743"
type input "KAAA-29788"
select select "number:0"
type input "[DATE]"
type input "15:37:58.000"
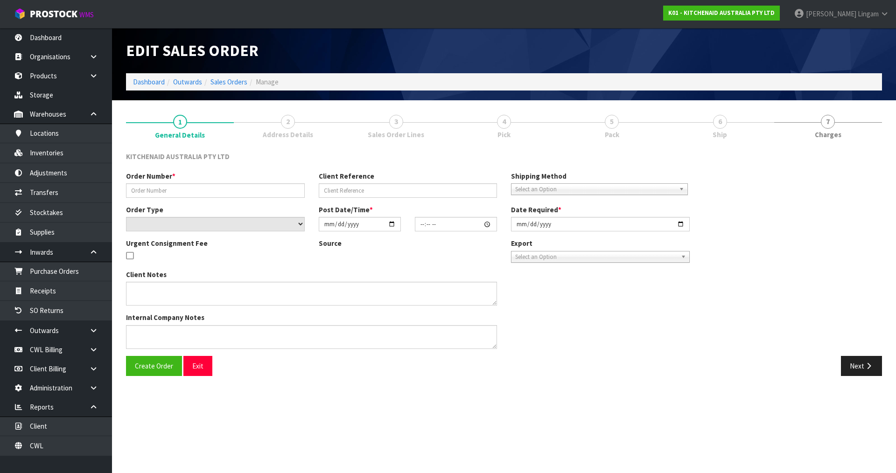
type input "[DATE]"
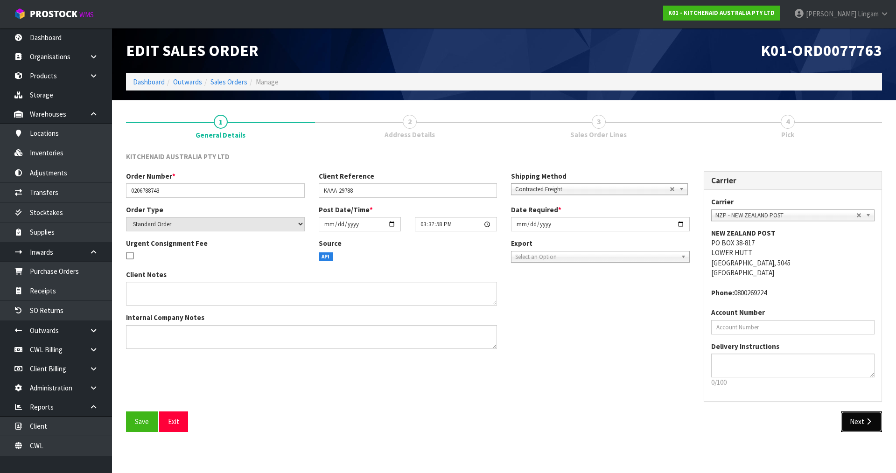
click at [852, 420] on button "Next" at bounding box center [861, 422] width 41 height 20
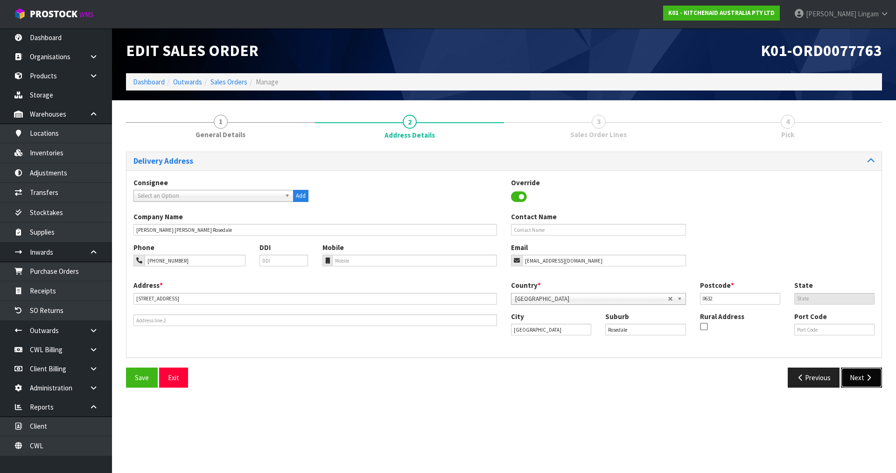
click at [855, 376] on button "Next" at bounding box center [861, 378] width 41 height 20
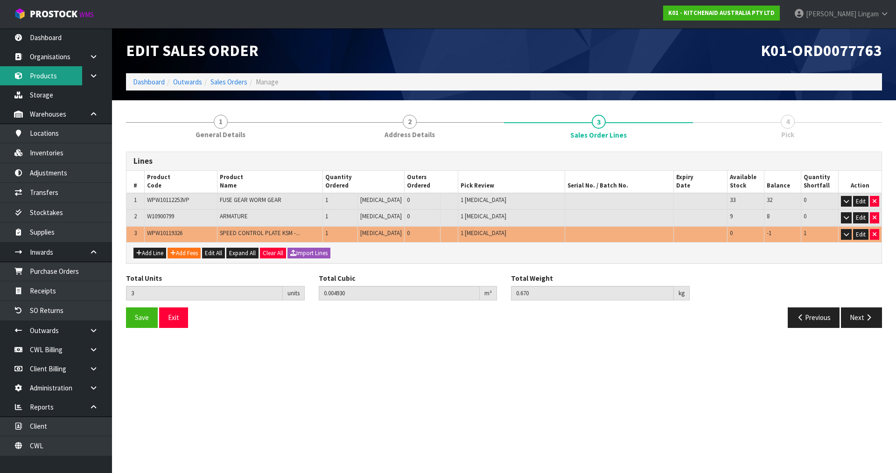
click at [38, 75] on link "Products" at bounding box center [56, 75] width 112 height 19
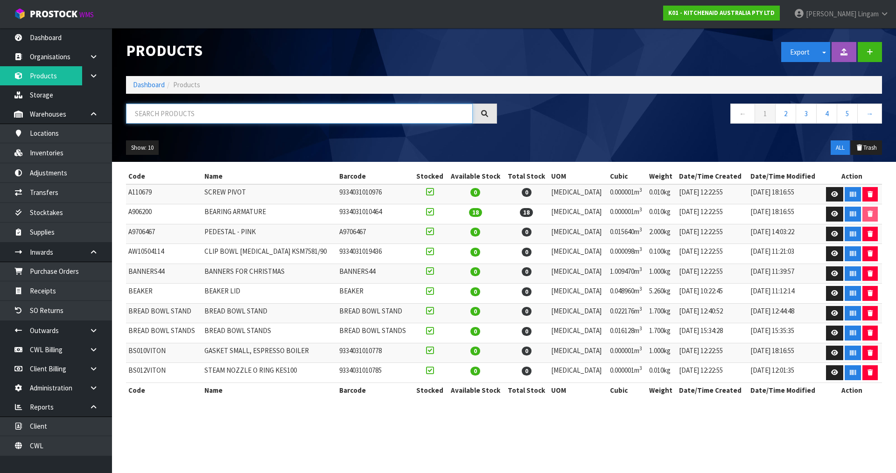
click at [280, 112] on input "text" at bounding box center [299, 114] width 347 height 20
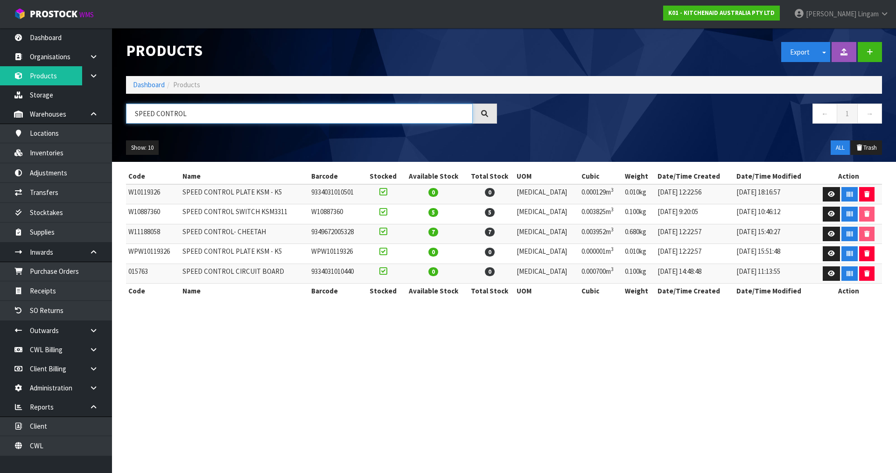
type input "SPEED CONTROL"
click at [144, 84] on link "Dashboard" at bounding box center [149, 84] width 32 height 9
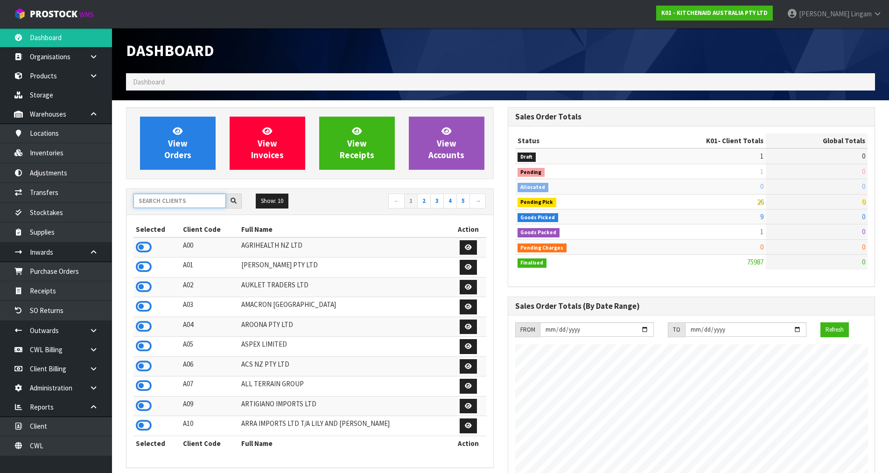
click at [206, 203] on input "text" at bounding box center [180, 201] width 92 height 14
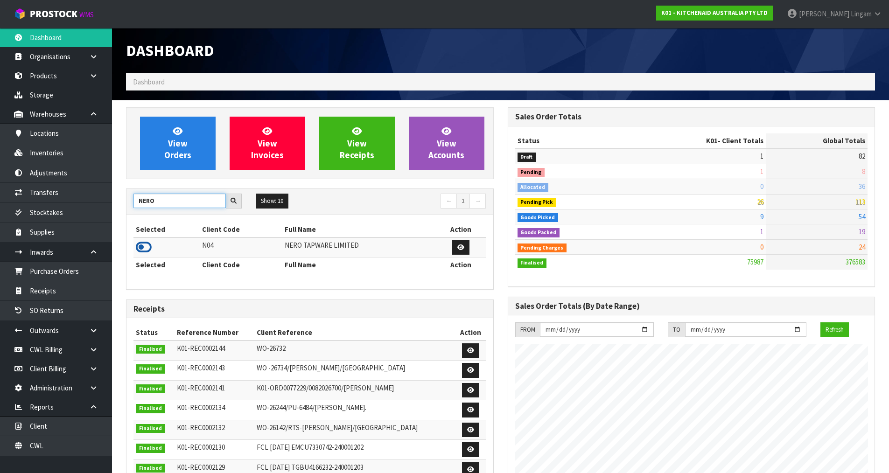
type input "NERO"
click at [148, 244] on icon at bounding box center [144, 247] width 16 height 14
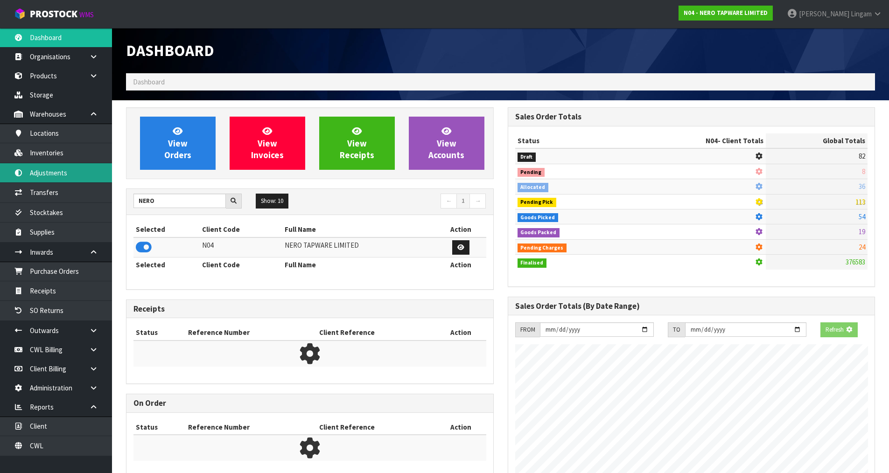
scroll to position [747, 381]
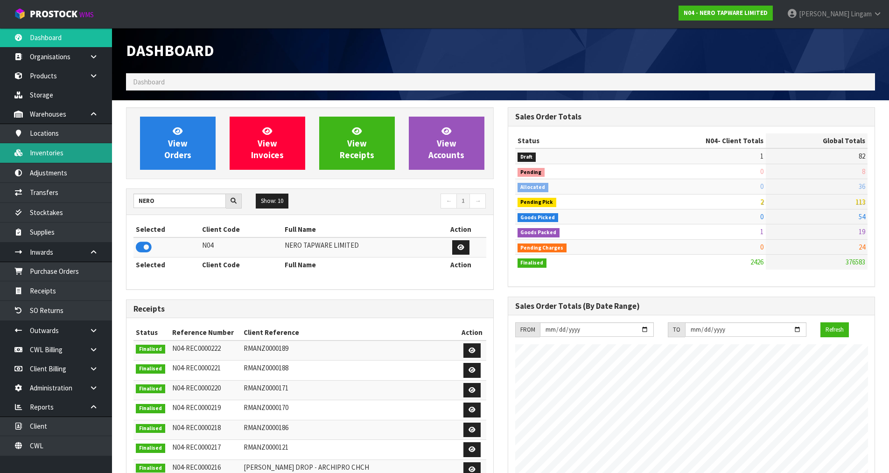
click at [63, 156] on link "Inventories" at bounding box center [56, 152] width 112 height 19
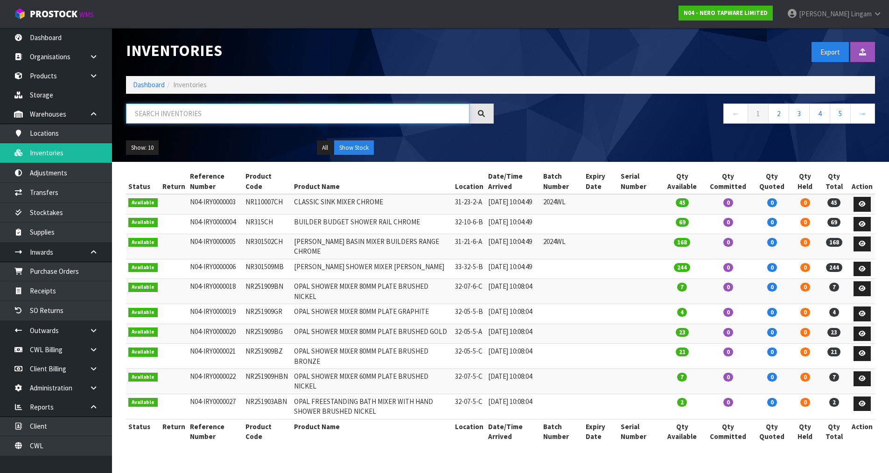
click at [257, 118] on input "text" at bounding box center [298, 114] width 344 height 20
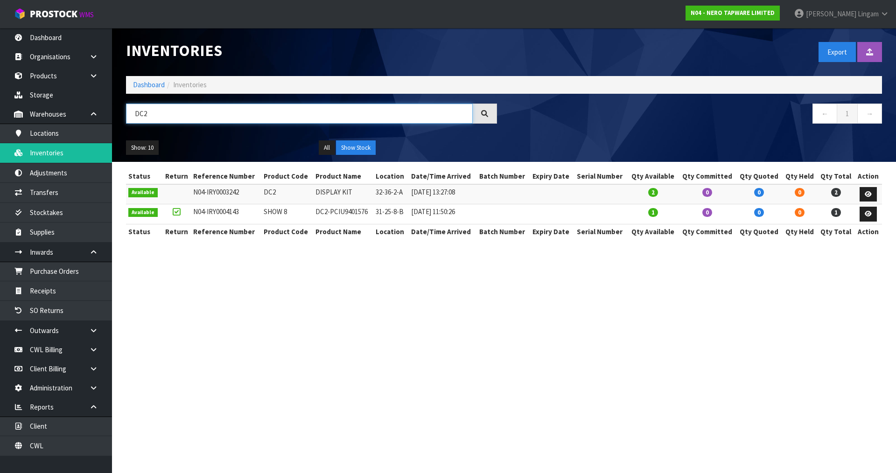
type input "DC2"
click at [151, 84] on link "Dashboard" at bounding box center [149, 84] width 32 height 9
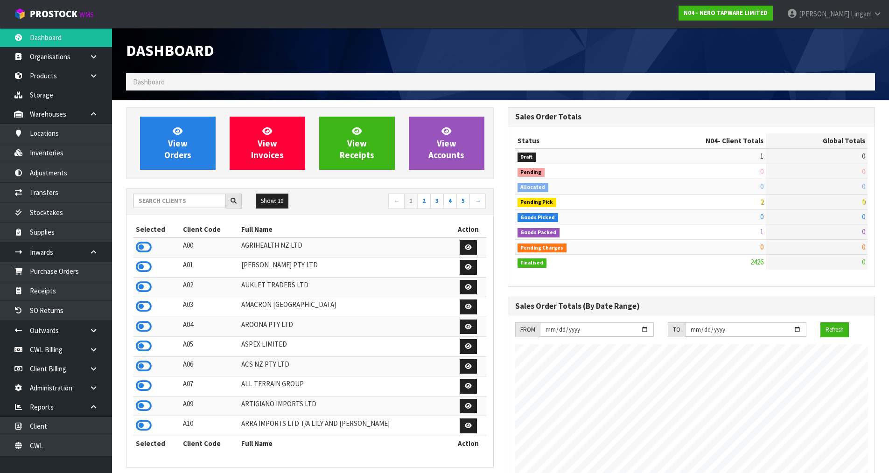
scroll to position [747, 381]
click at [190, 202] on input "text" at bounding box center [180, 201] width 92 height 14
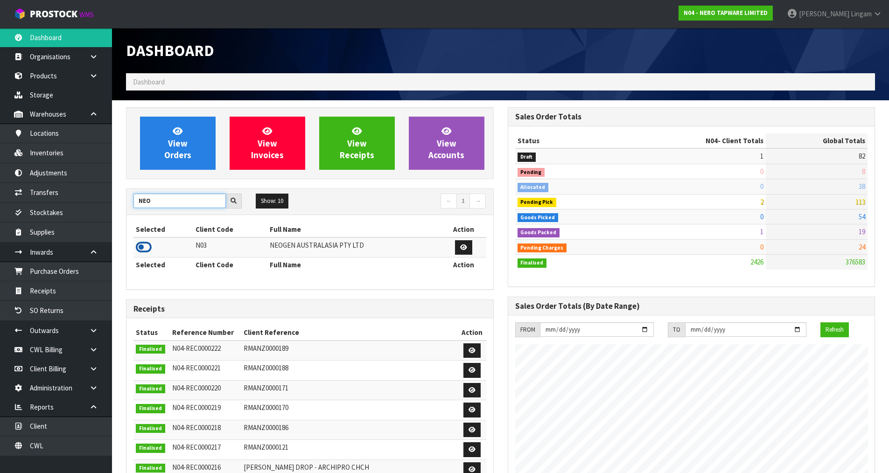
type input "NEO"
click at [148, 250] on icon at bounding box center [144, 247] width 16 height 14
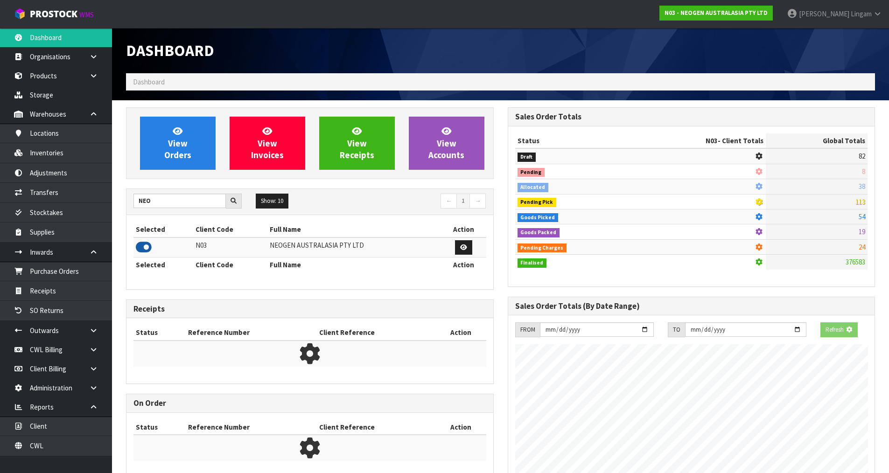
scroll to position [707, 381]
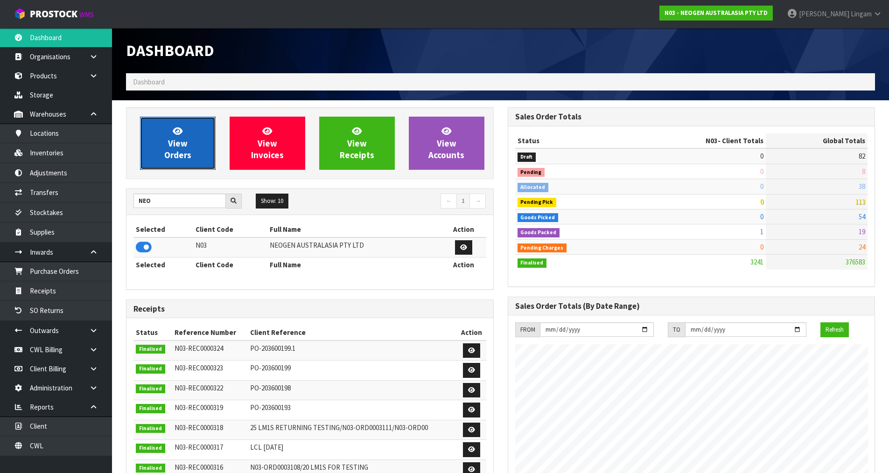
click at [198, 157] on link "View Orders" at bounding box center [178, 143] width 76 height 53
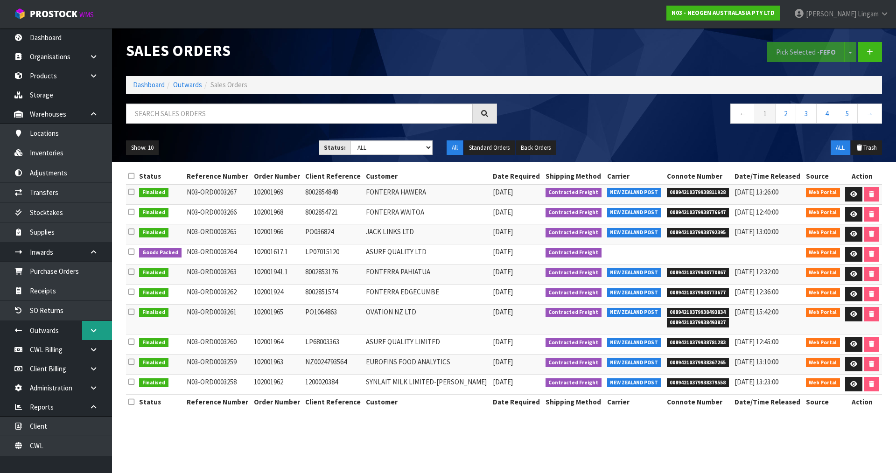
click at [91, 334] on link at bounding box center [97, 330] width 30 height 19
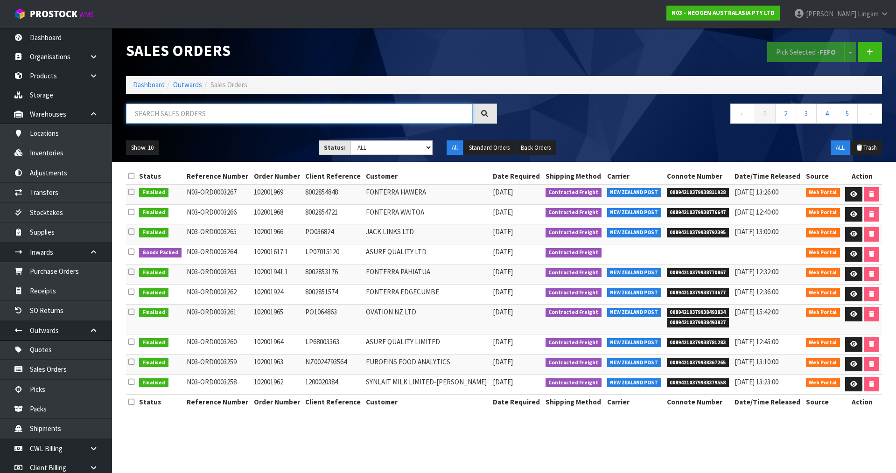
click at [287, 113] on input "text" at bounding box center [299, 114] width 347 height 20
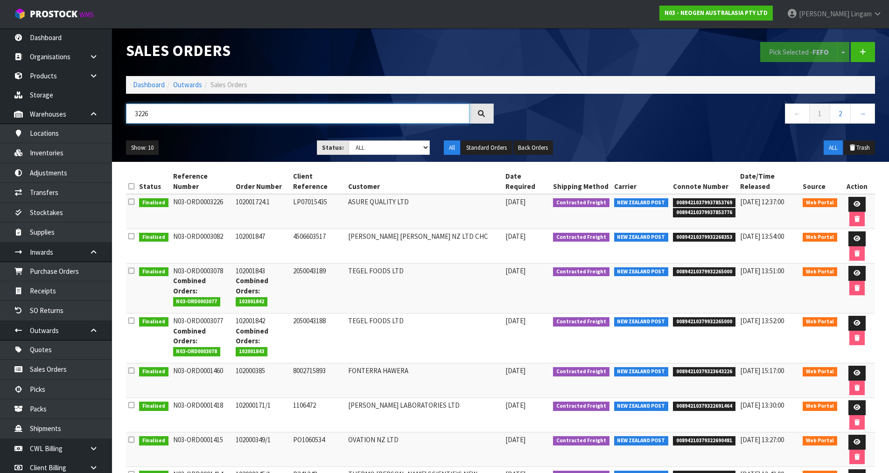
type input "3226"
click at [714, 198] on span "00894210379937853769" at bounding box center [704, 202] width 63 height 9
copy span "00894210379937853769"
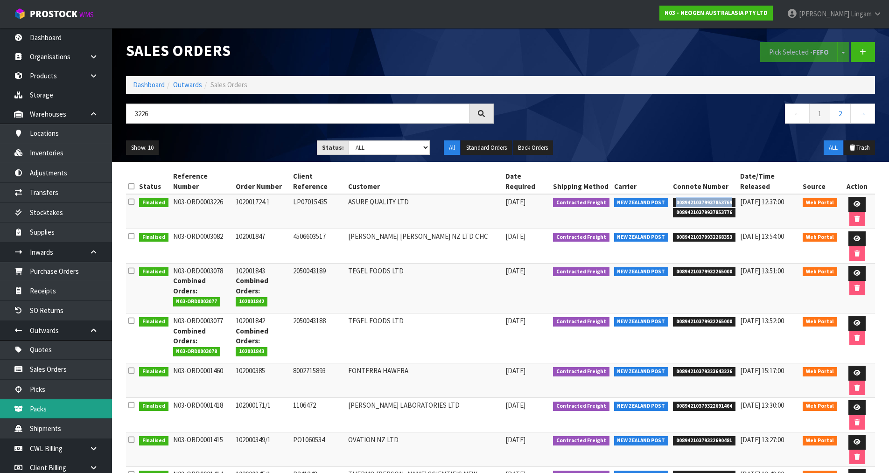
click at [43, 408] on link "Packs" at bounding box center [56, 409] width 112 height 19
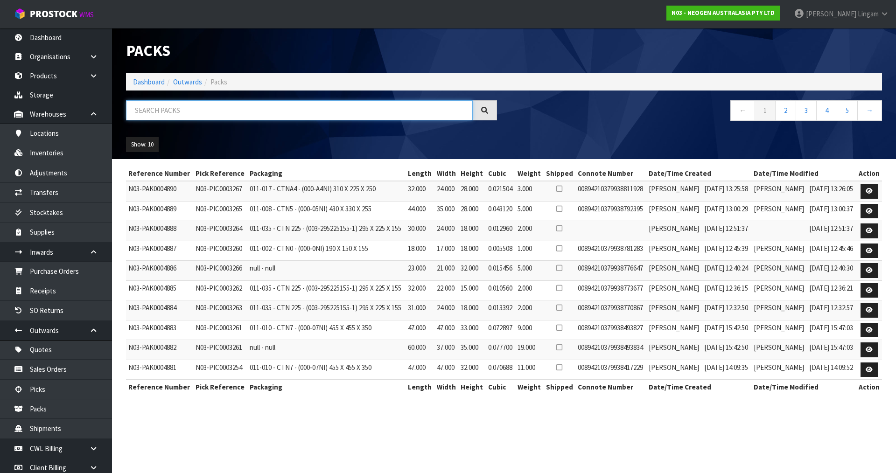
click at [256, 112] on input "text" at bounding box center [299, 110] width 347 height 20
paste input "00894210379937853769"
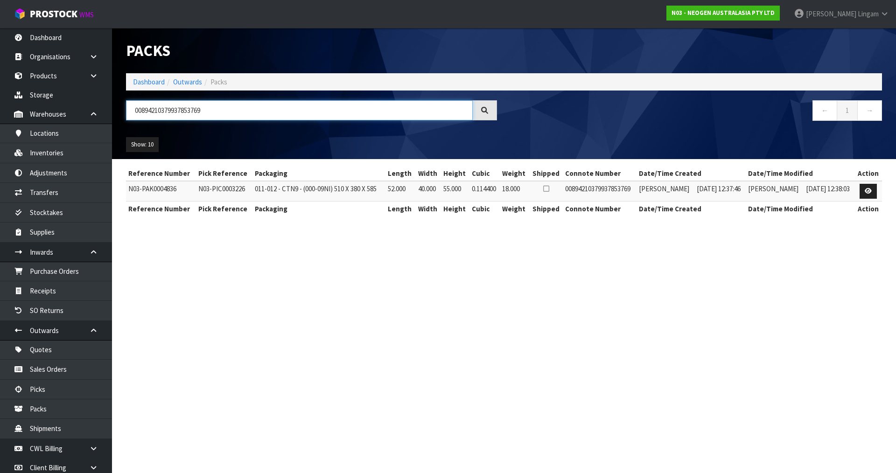
type input "00894210379937853769"
click at [150, 80] on link "Dashboard" at bounding box center [149, 82] width 32 height 9
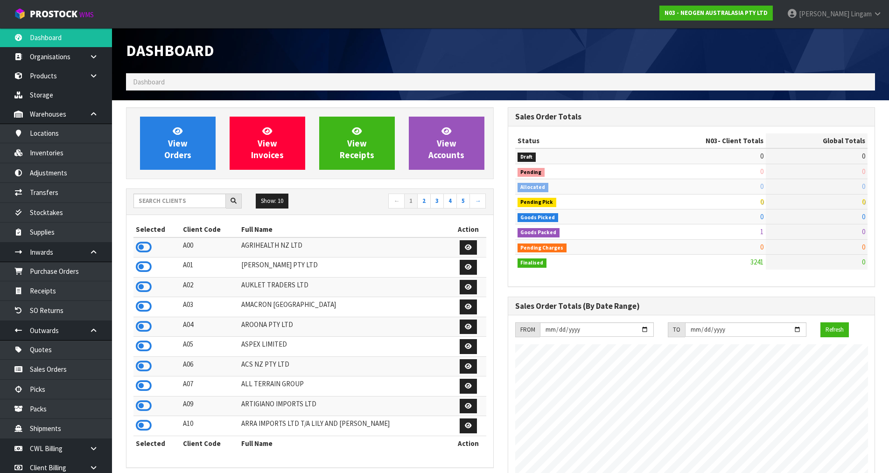
scroll to position [707, 381]
click at [162, 201] on input "text" at bounding box center [180, 201] width 92 height 14
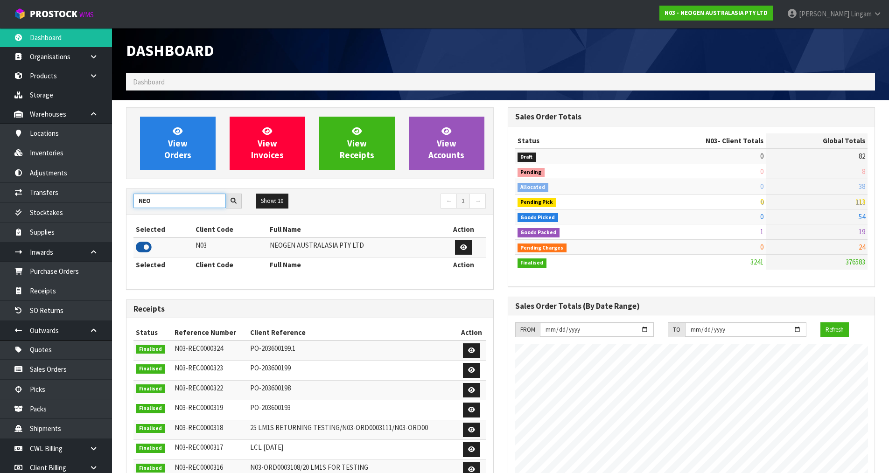
type input "NEO"
click at [143, 246] on icon at bounding box center [144, 247] width 16 height 14
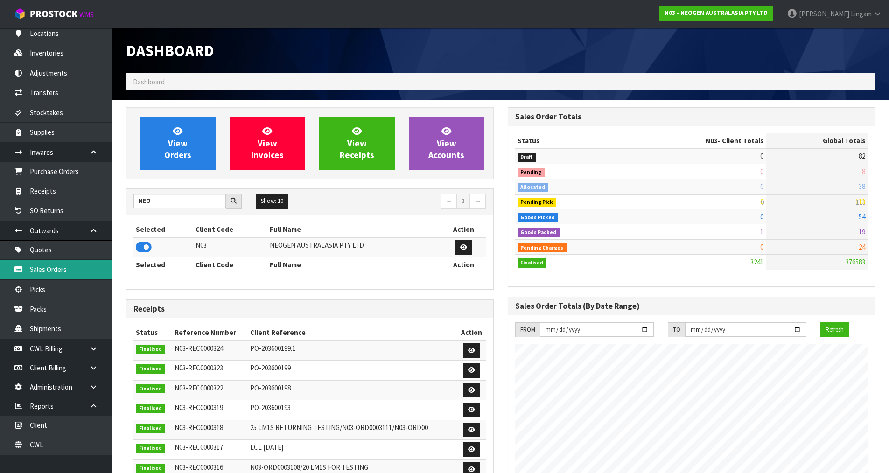
scroll to position [101, 0]
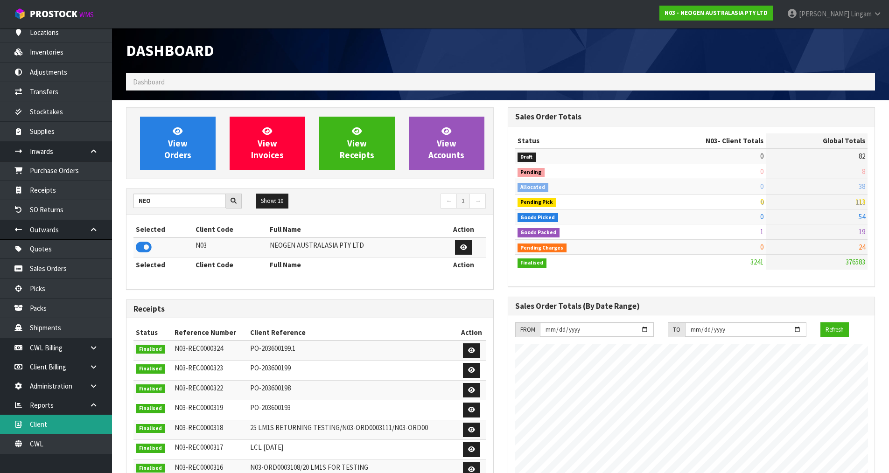
click at [75, 427] on link "Client" at bounding box center [56, 424] width 112 height 19
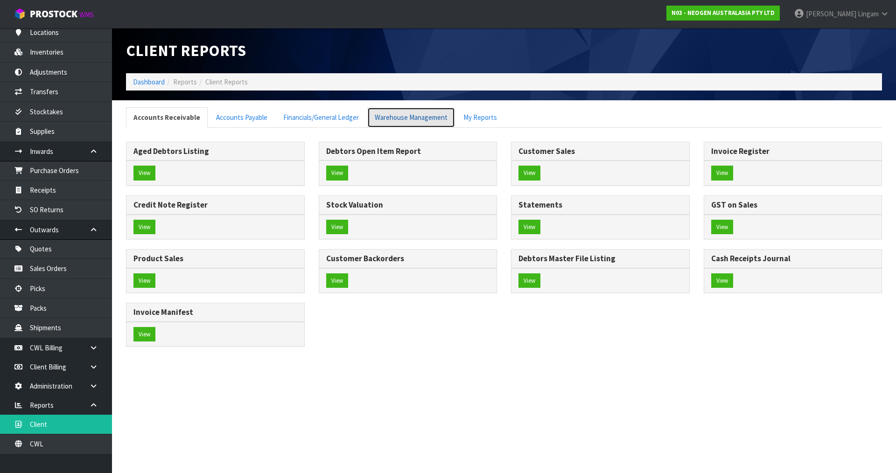
click at [399, 118] on link "Warehouse Management" at bounding box center [411, 117] width 88 height 20
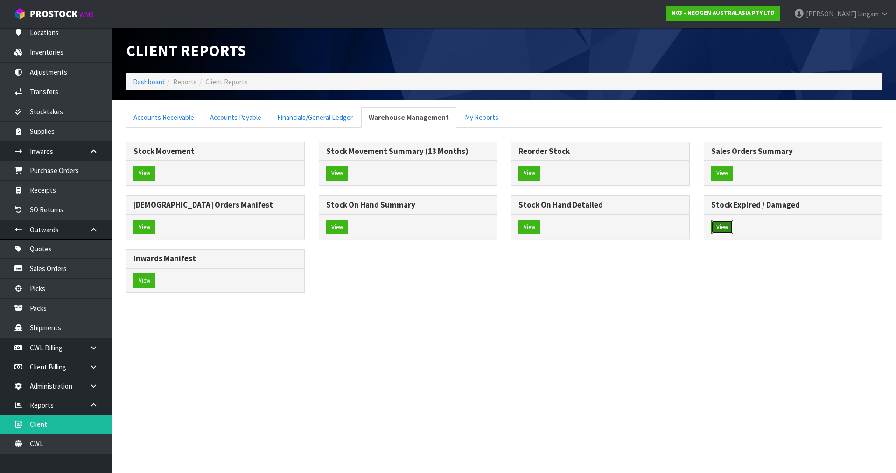
click at [726, 226] on button "View" at bounding box center [723, 227] width 22 height 15
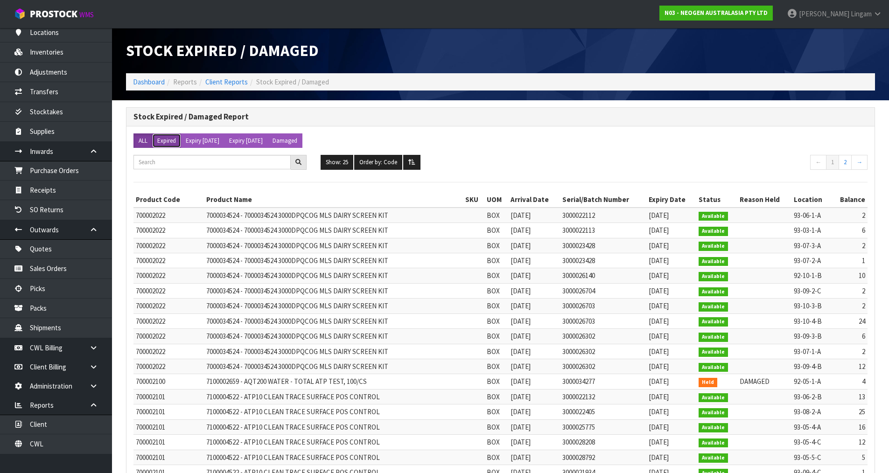
click at [169, 141] on button "Expired" at bounding box center [166, 141] width 29 height 15
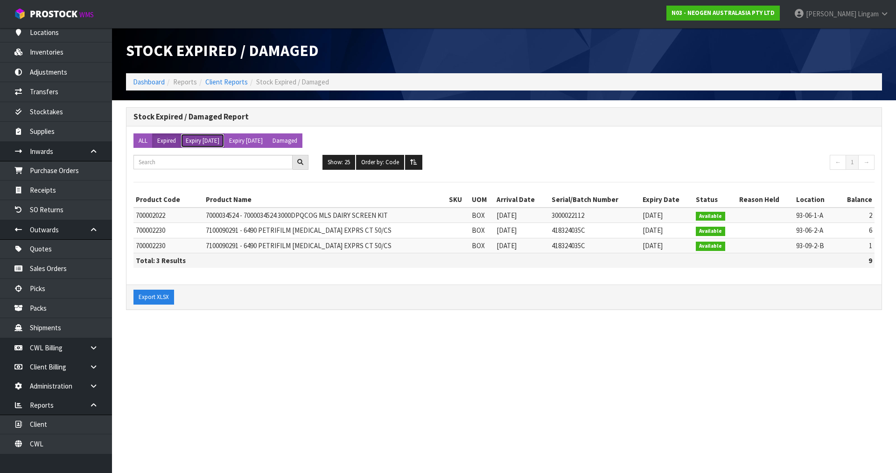
click at [218, 138] on button "Expiry in 3 months" at bounding box center [203, 141] width 44 height 15
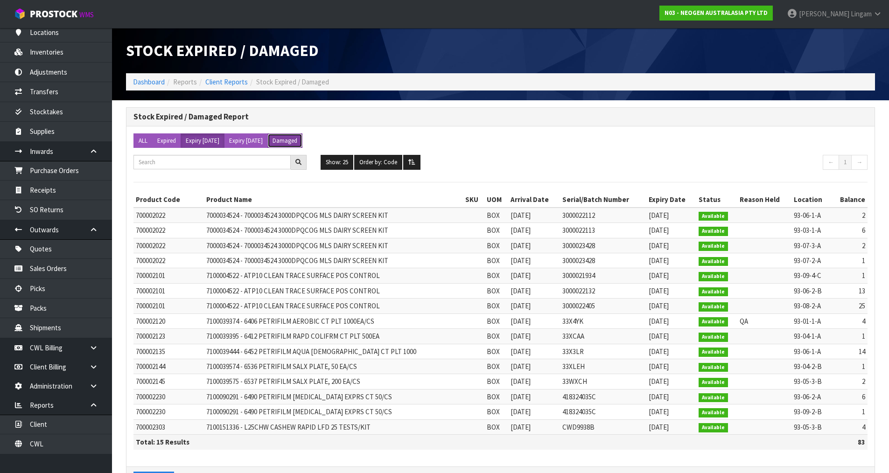
click at [303, 137] on button "Damaged" at bounding box center [285, 141] width 35 height 15
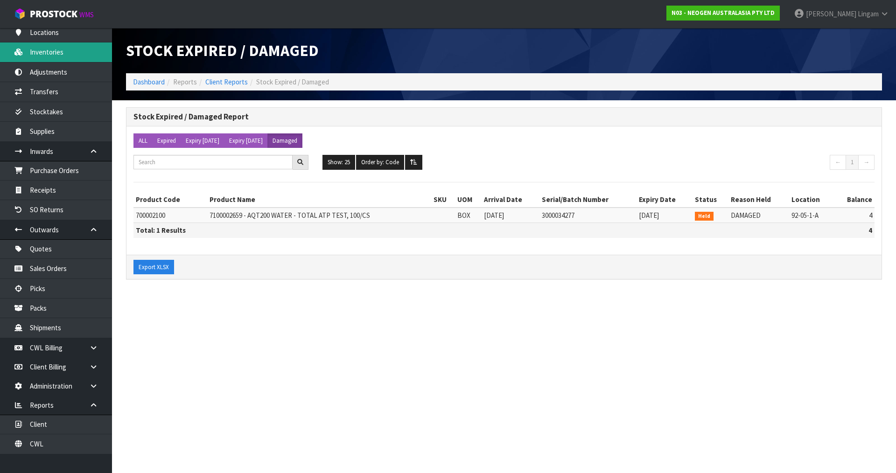
click at [55, 55] on link "Inventories" at bounding box center [56, 51] width 112 height 19
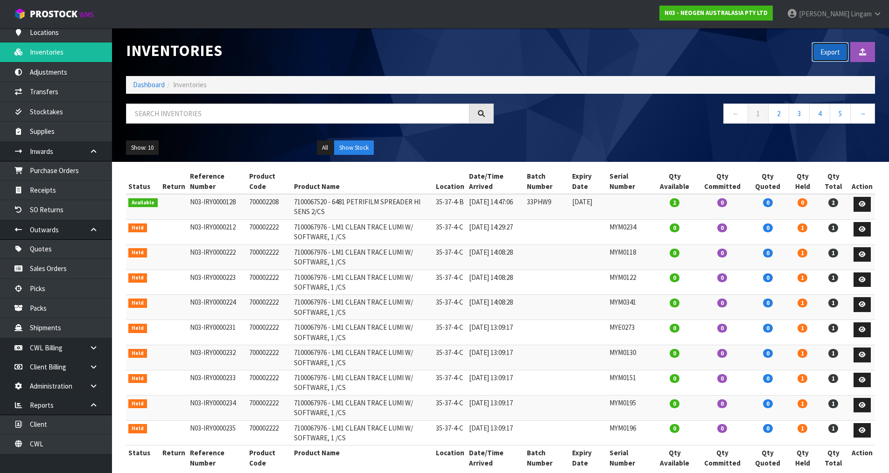
click at [840, 51] on button "Export" at bounding box center [830, 52] width 37 height 20
click at [76, 422] on link "Client" at bounding box center [56, 424] width 112 height 19
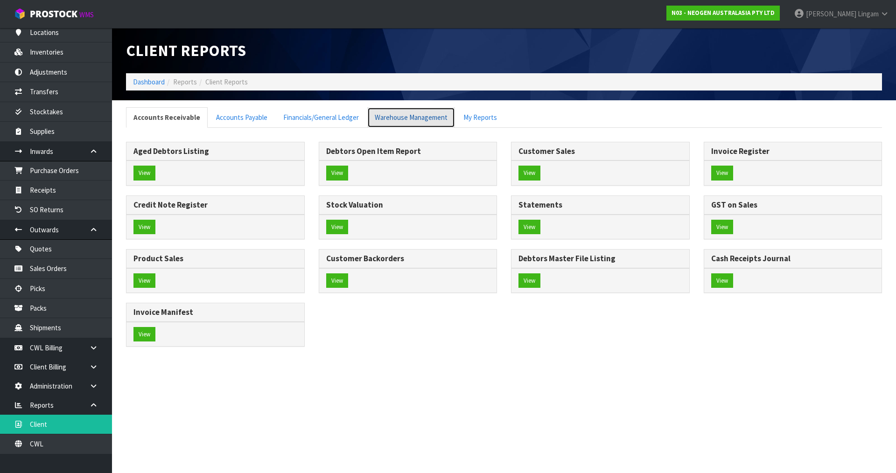
click at [390, 111] on link "Warehouse Management" at bounding box center [411, 117] width 88 height 20
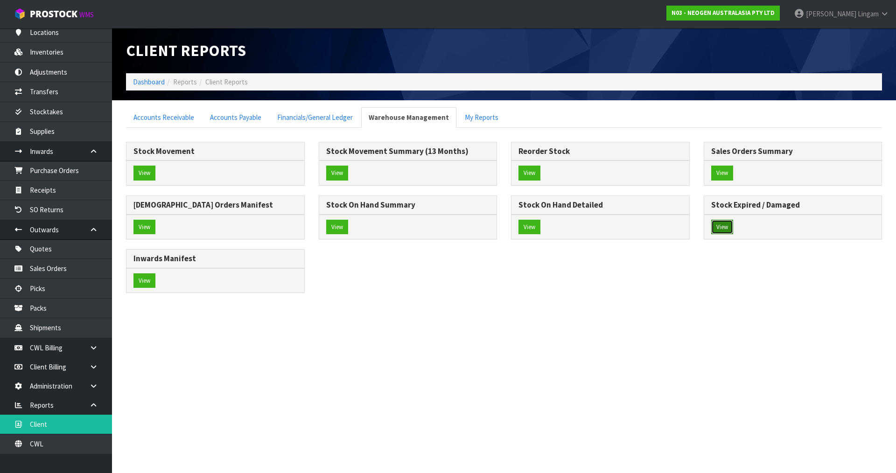
click at [724, 230] on button "View" at bounding box center [723, 227] width 22 height 15
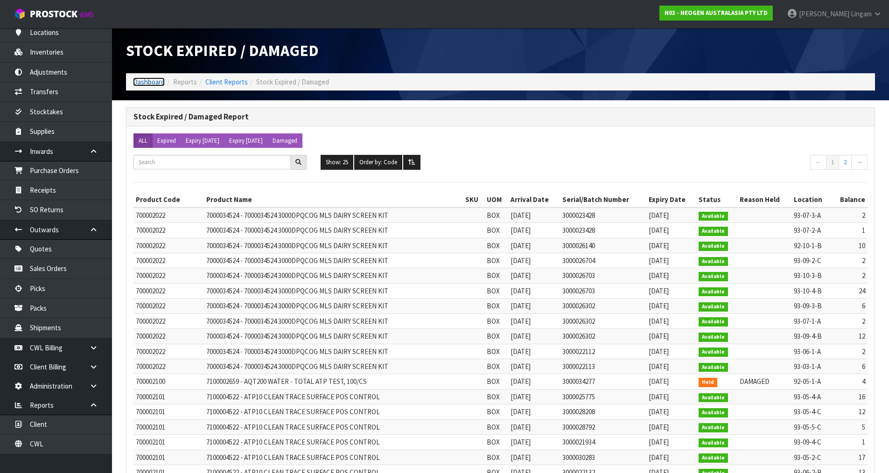
click at [145, 84] on link "Dashboard" at bounding box center [149, 82] width 32 height 9
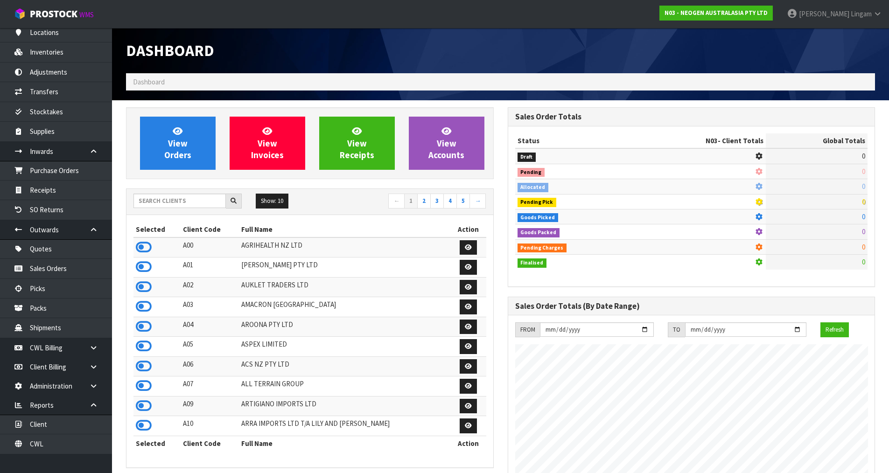
scroll to position [707, 381]
click at [60, 441] on link "CWL" at bounding box center [56, 444] width 112 height 19
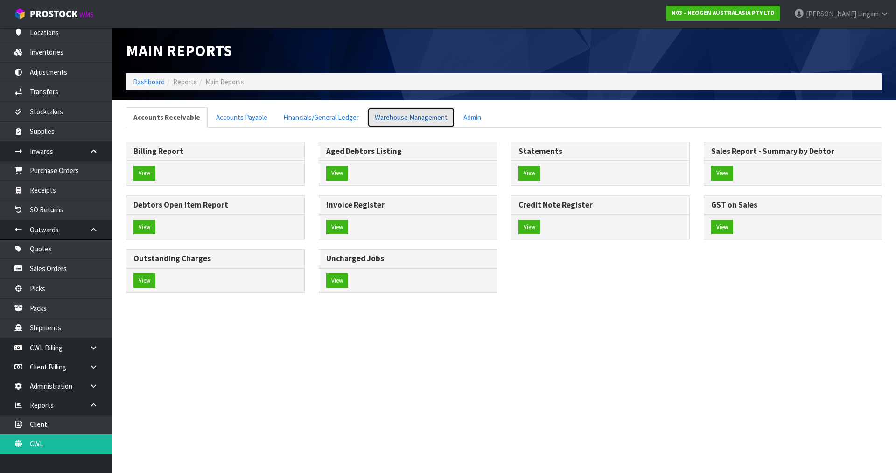
click at [429, 116] on link "Warehouse Management" at bounding box center [411, 117] width 88 height 20
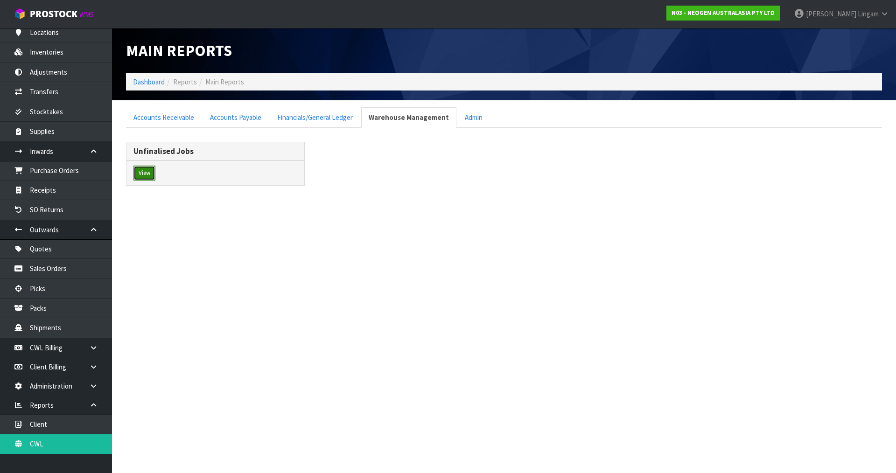
click at [143, 172] on button "View" at bounding box center [145, 173] width 22 height 15
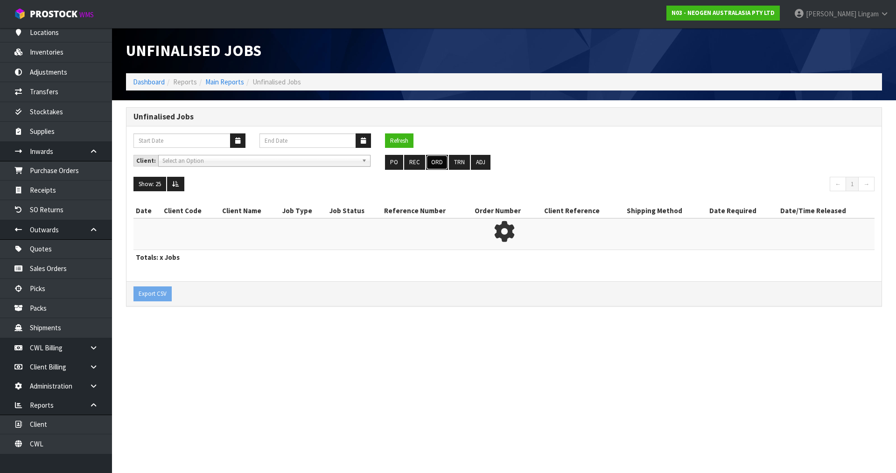
click at [441, 158] on button "ORD" at bounding box center [437, 162] width 22 height 15
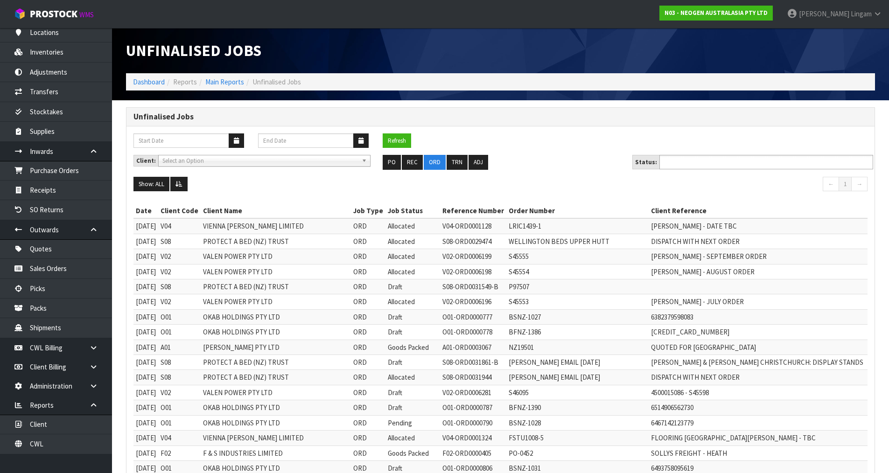
click at [708, 161] on input "text" at bounding box center [697, 162] width 69 height 12
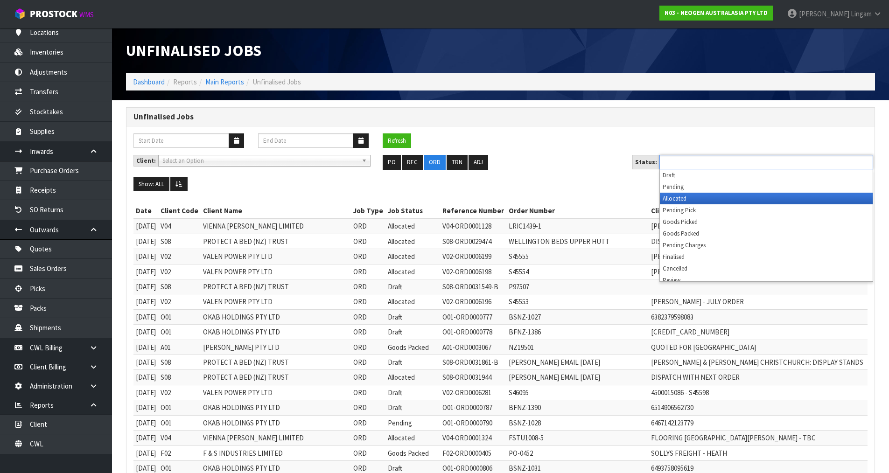
click at [682, 198] on li "Allocated" at bounding box center [766, 199] width 213 height 12
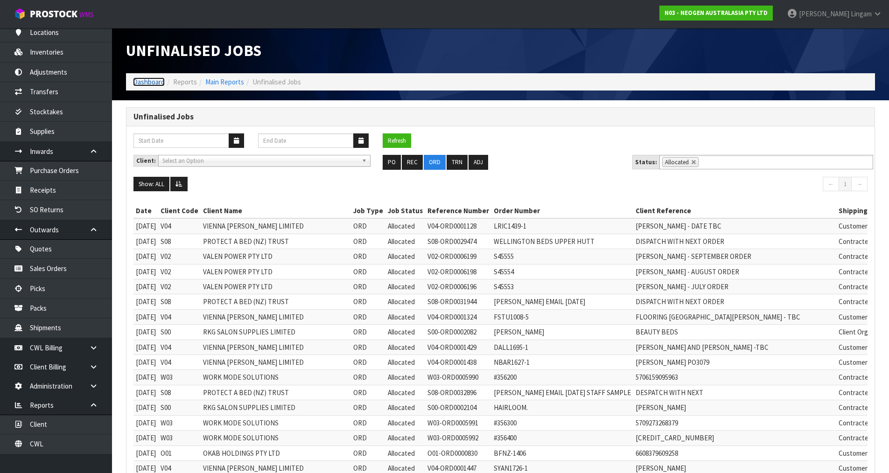
click at [158, 82] on link "Dashboard" at bounding box center [149, 82] width 32 height 9
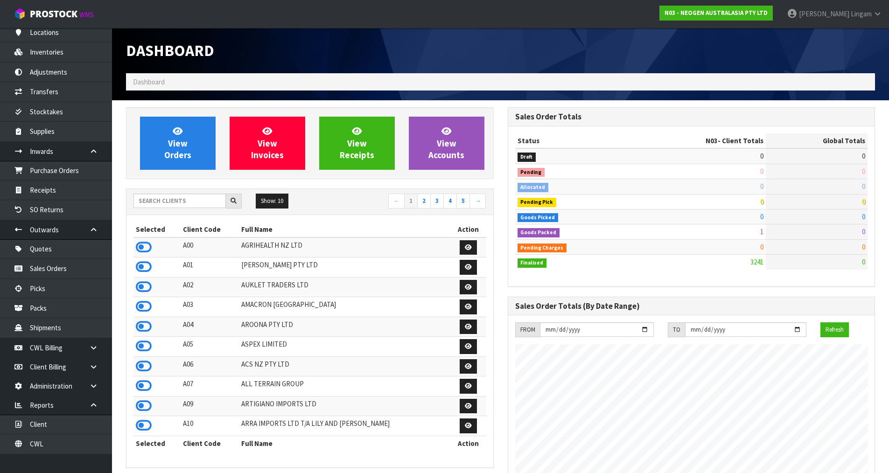
scroll to position [707, 381]
click at [194, 205] on input "text" at bounding box center [180, 201] width 92 height 14
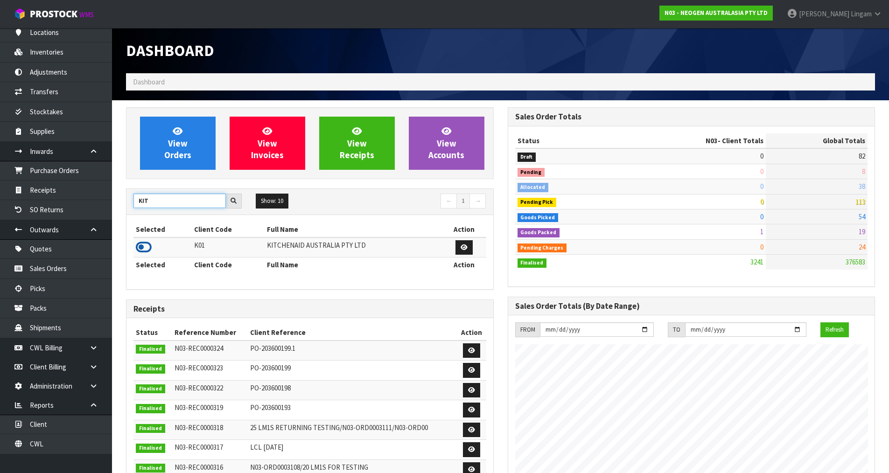
type input "KIT"
click at [141, 247] on icon at bounding box center [144, 247] width 16 height 14
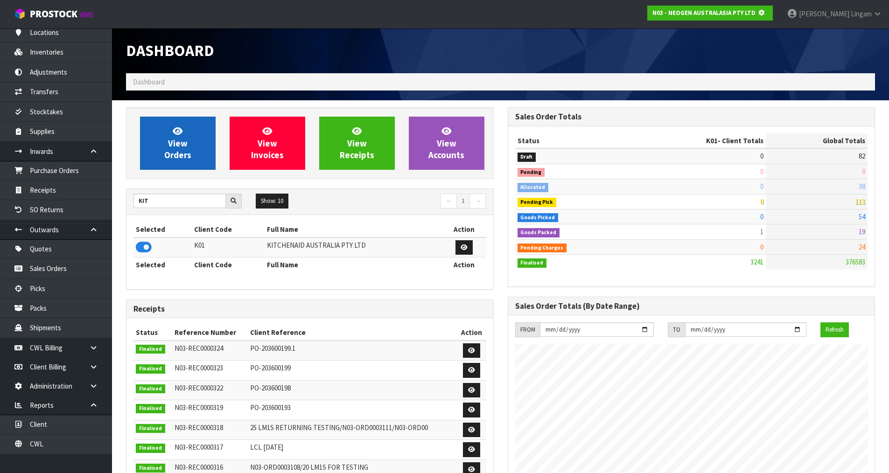
scroll to position [466299, 466500]
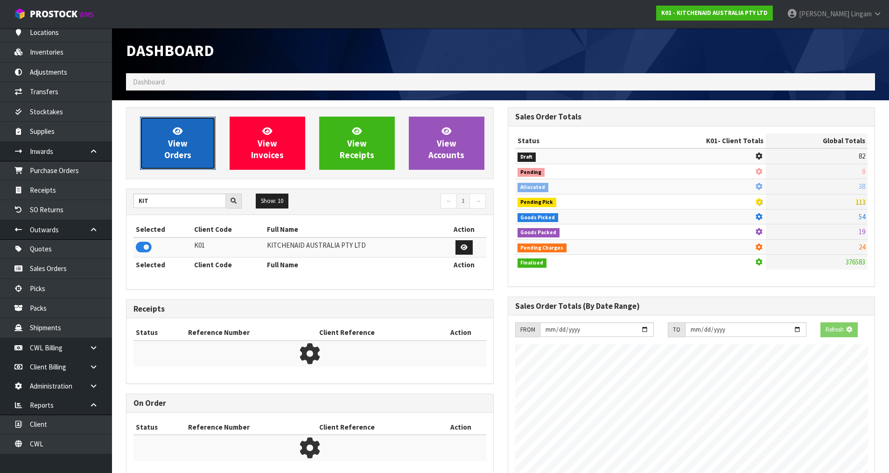
click at [172, 141] on span "View Orders" at bounding box center [177, 143] width 27 height 35
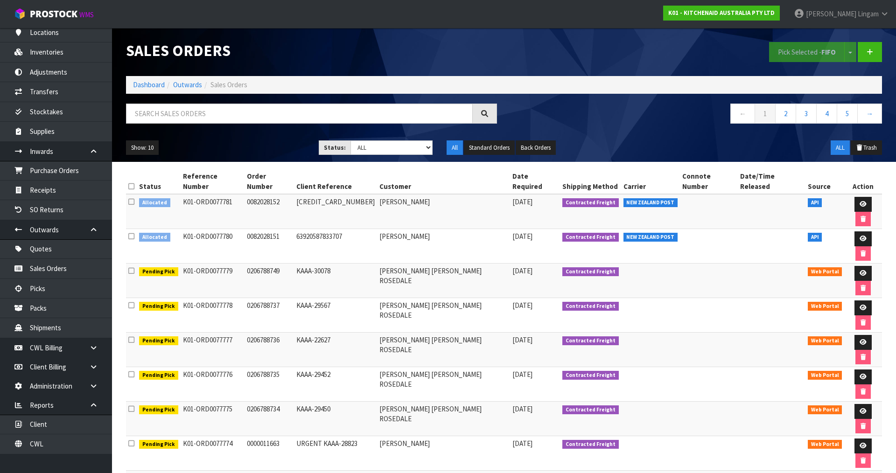
click at [132, 233] on icon at bounding box center [131, 236] width 6 height 7
click at [0, 0] on input "checkbox" at bounding box center [0, 0] width 0 height 0
click at [134, 198] on icon at bounding box center [131, 201] width 6 height 7
click at [0, 0] on input "checkbox" at bounding box center [0, 0] width 0 height 0
click at [782, 53] on button "Pick Selected - FIFO" at bounding box center [807, 52] width 76 height 20
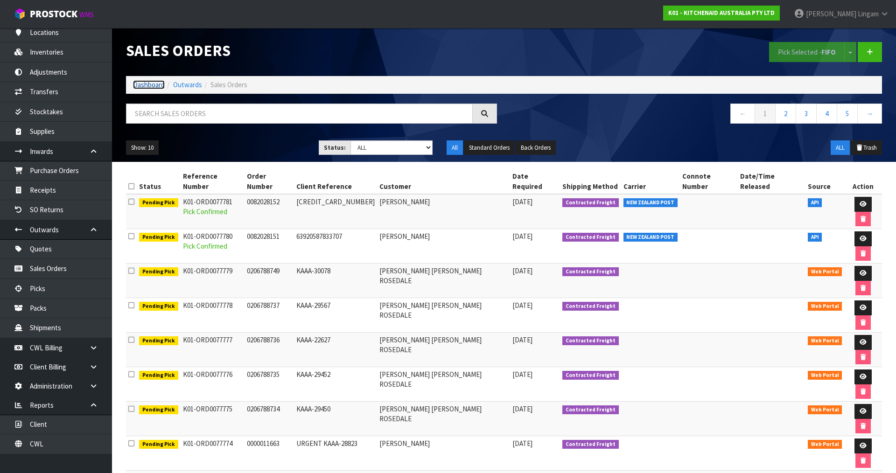
click at [145, 88] on link "Dashboard" at bounding box center [149, 84] width 32 height 9
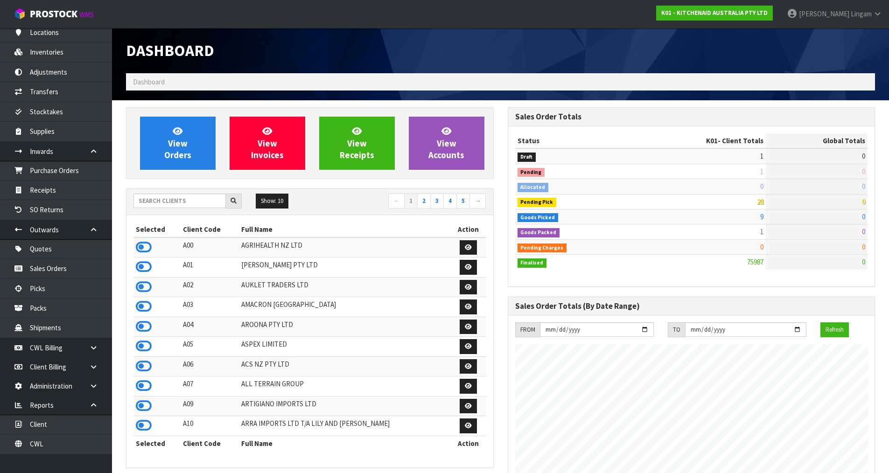
scroll to position [707, 381]
